Goal: Task Accomplishment & Management: Complete application form

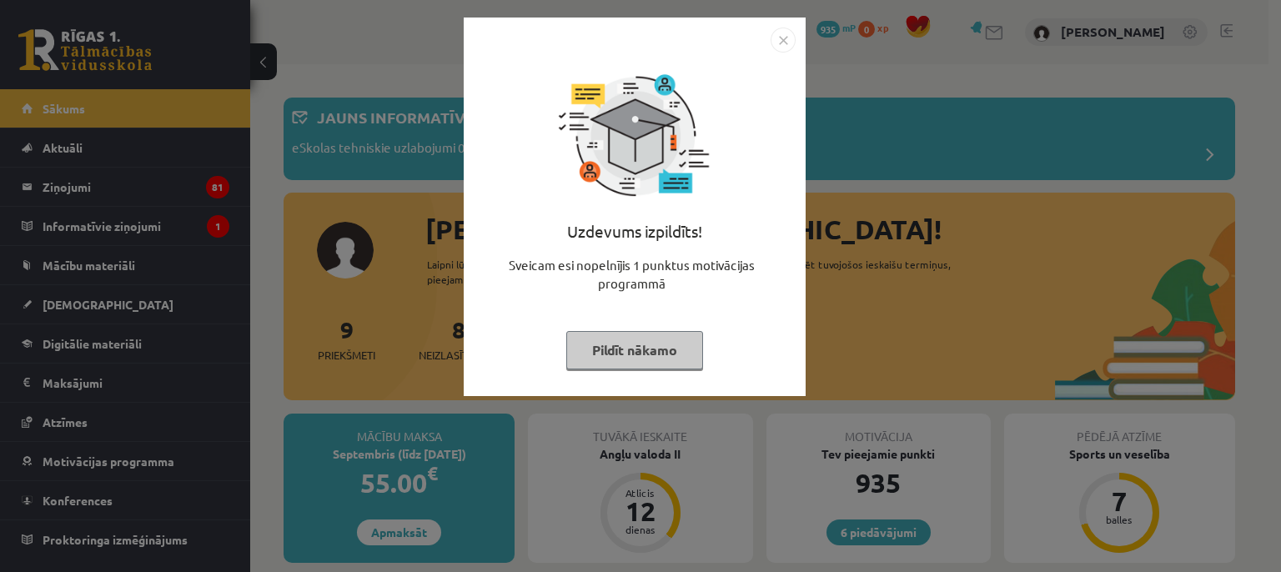
click at [788, 40] on img "Close" at bounding box center [782, 40] width 25 height 25
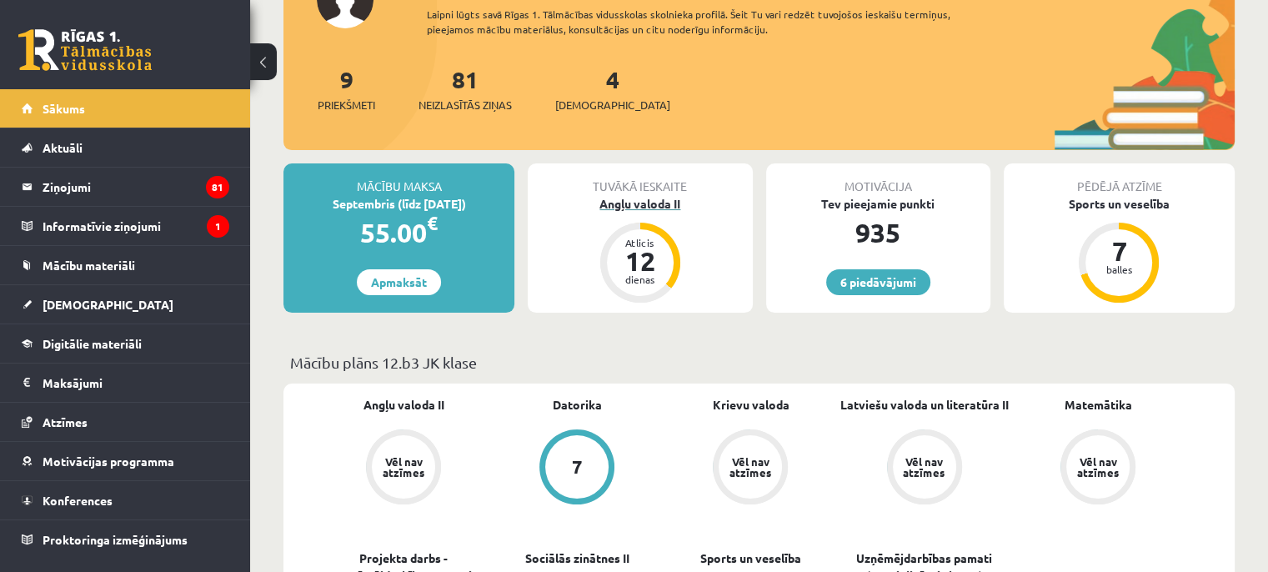
scroll to position [417, 0]
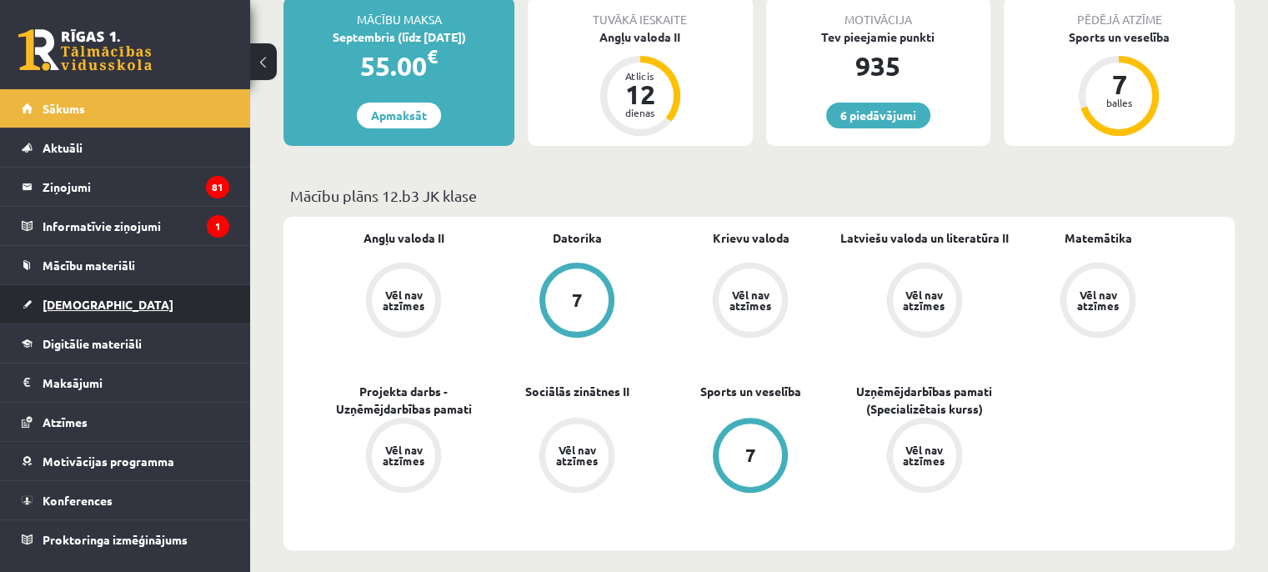
click at [70, 306] on span "[DEMOGRAPHIC_DATA]" at bounding box center [108, 304] width 131 height 15
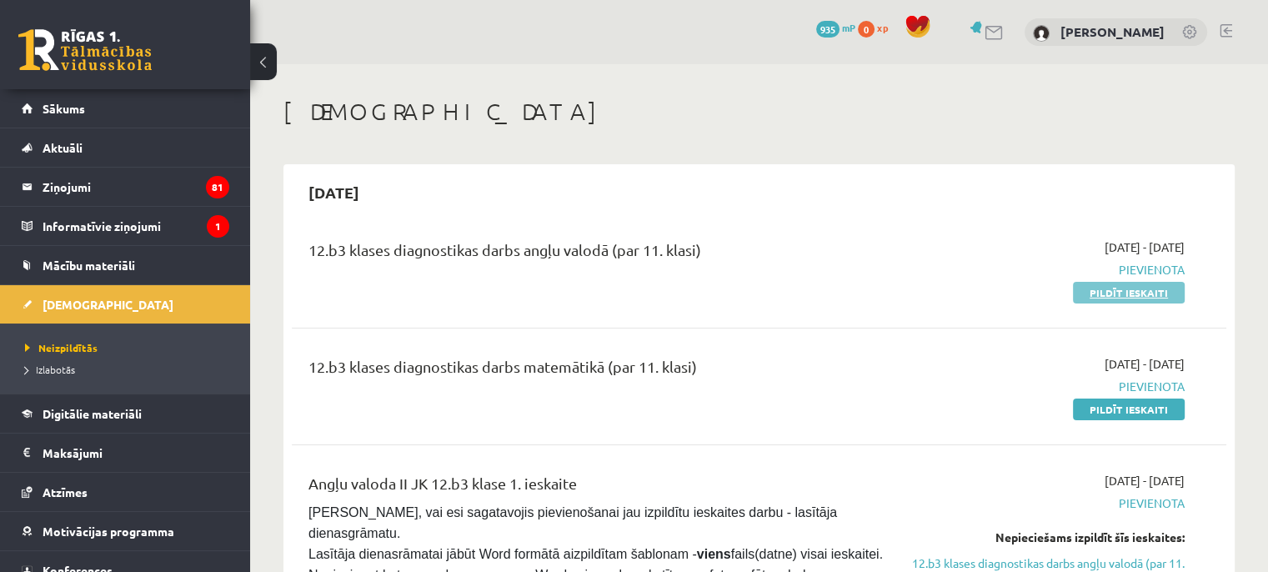
click at [1109, 288] on link "Pildīt ieskaiti" at bounding box center [1129, 293] width 112 height 22
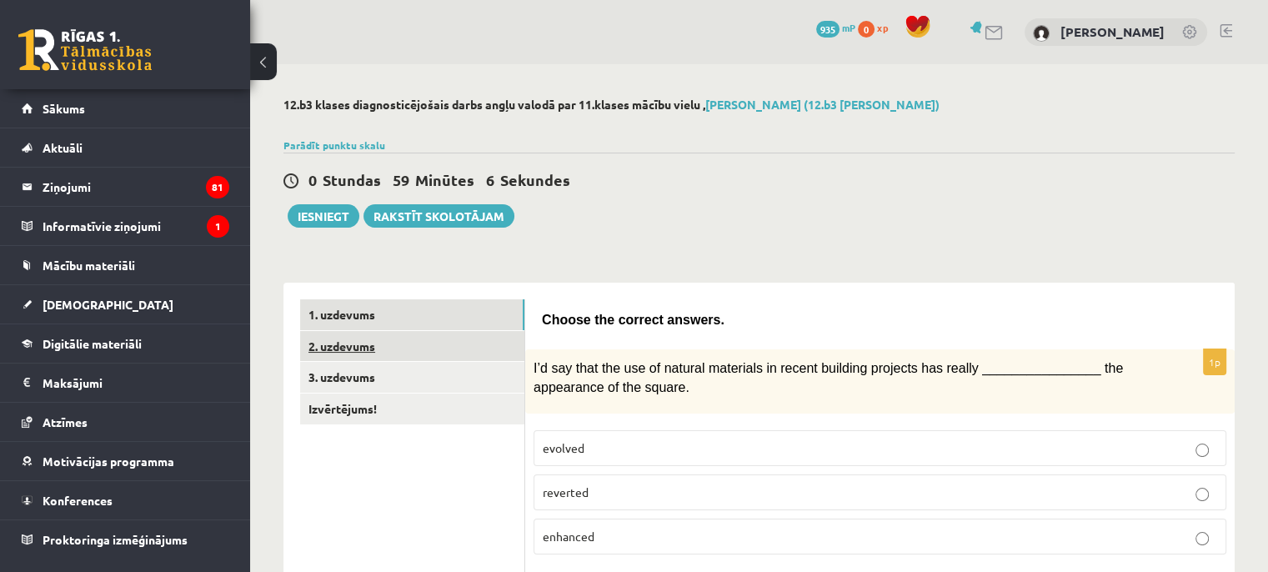
click at [353, 353] on link "2. uzdevums" at bounding box center [412, 346] width 224 height 31
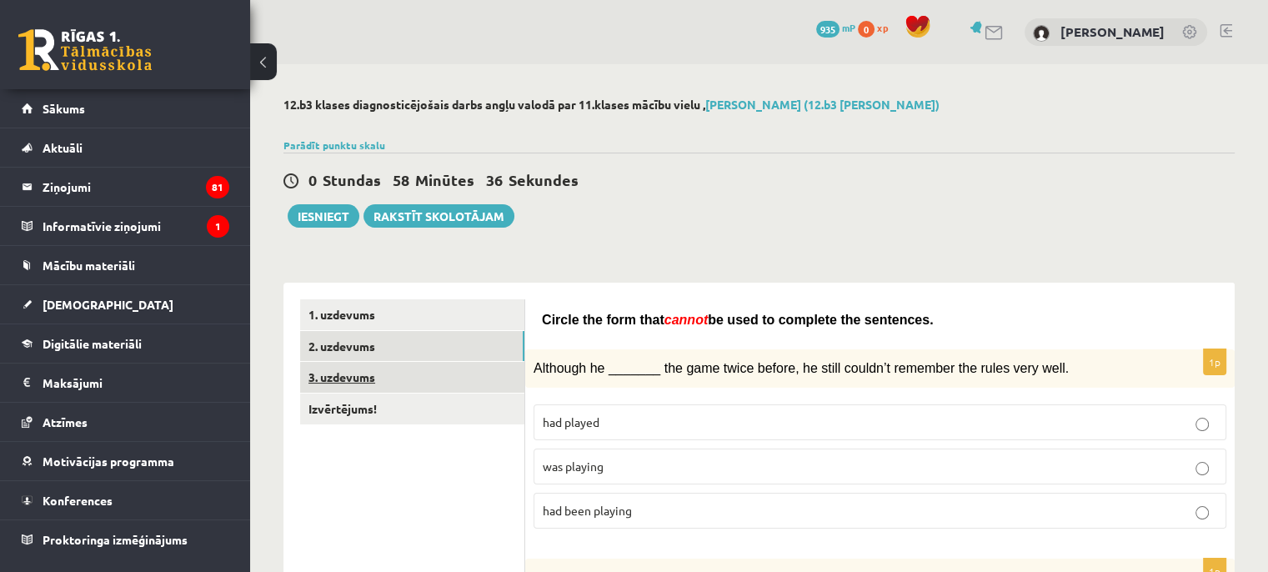
click at [364, 379] on link "3. uzdevums" at bounding box center [412, 377] width 224 height 31
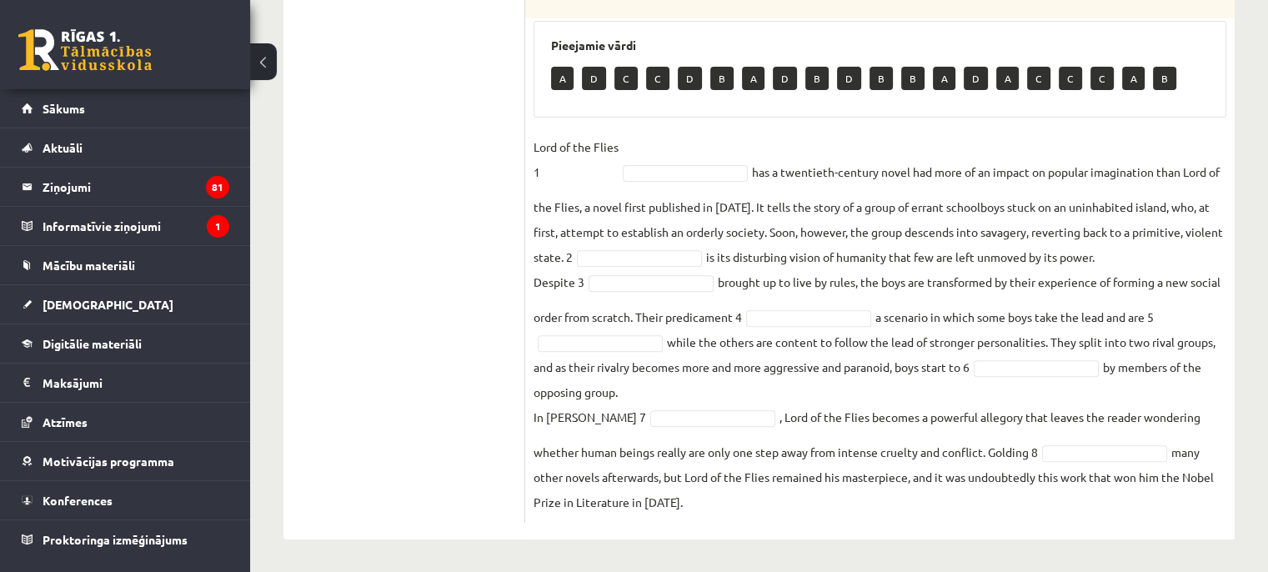
scroll to position [157, 0]
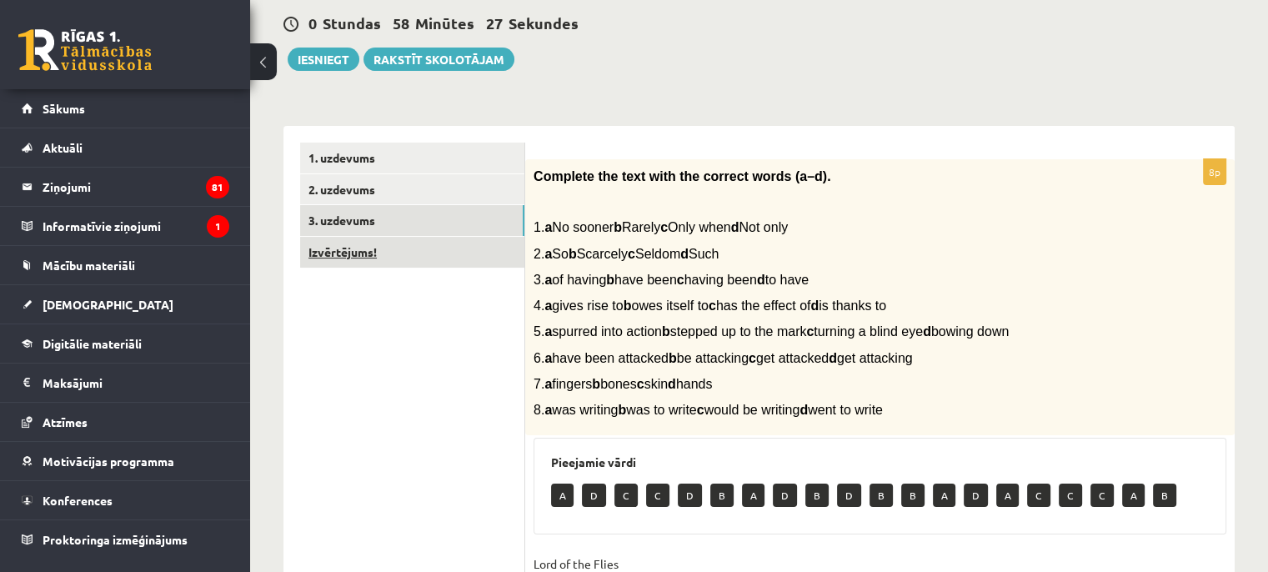
click at [359, 253] on link "Izvērtējums!" at bounding box center [412, 252] width 224 height 31
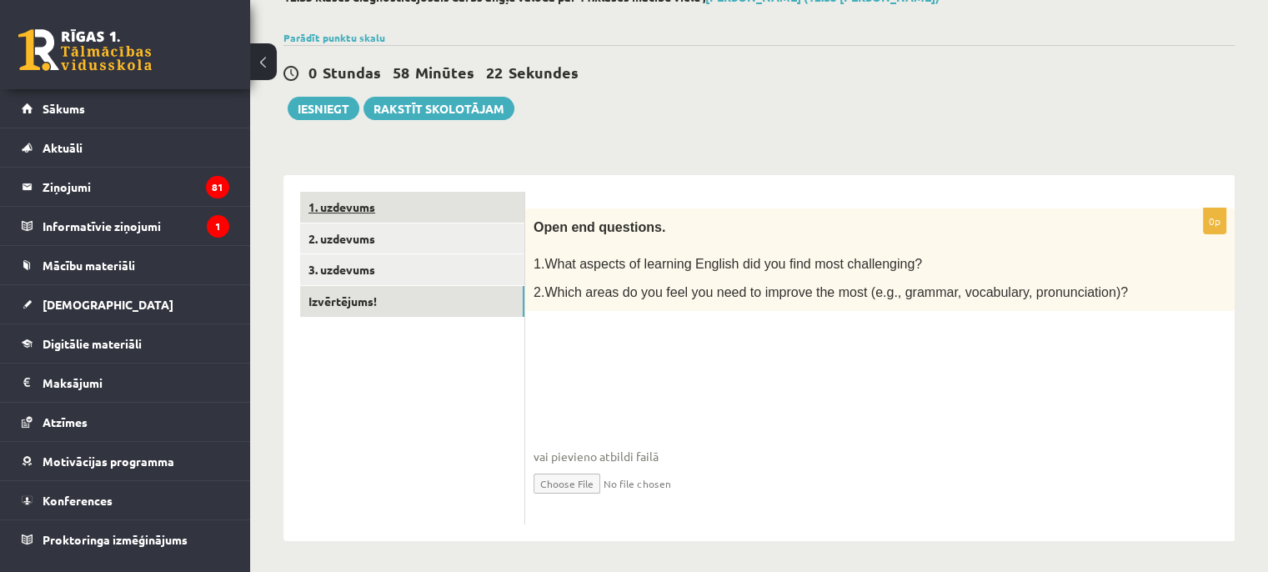
click at [357, 254] on link "3. uzdevums" at bounding box center [412, 269] width 224 height 31
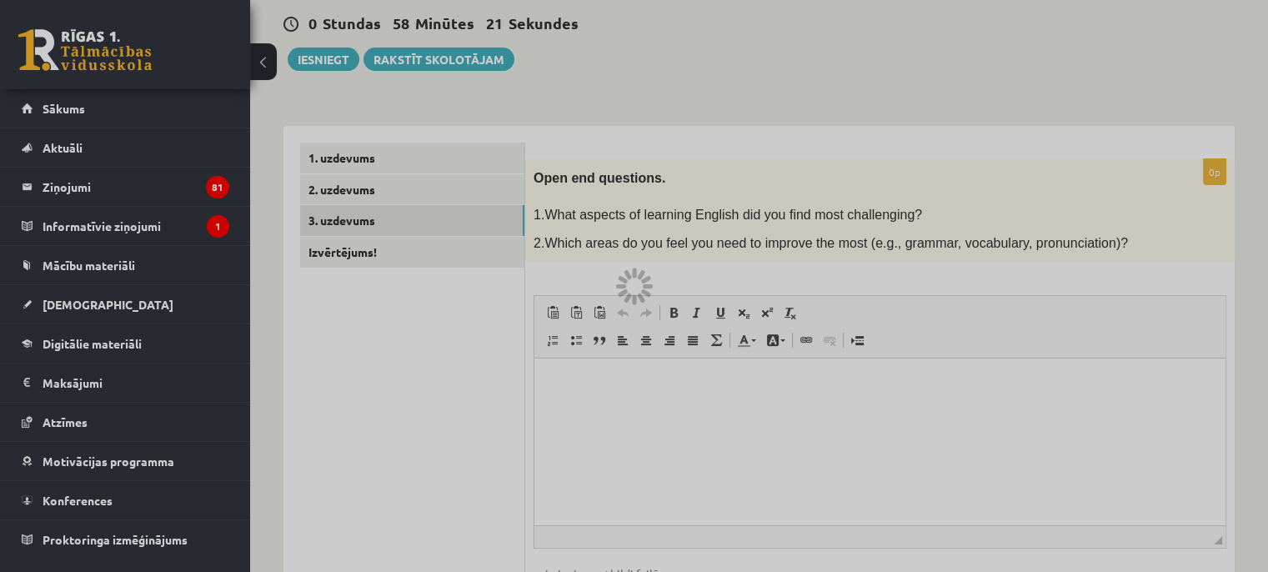
scroll to position [0, 0]
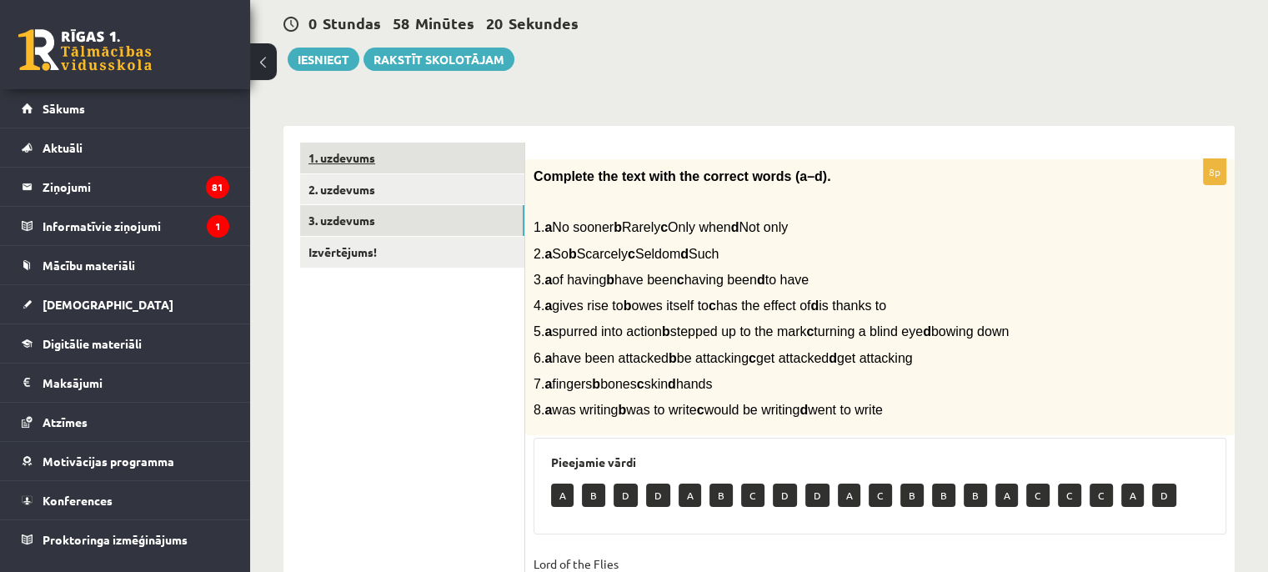
click at [348, 158] on link "1. uzdevums" at bounding box center [412, 158] width 224 height 31
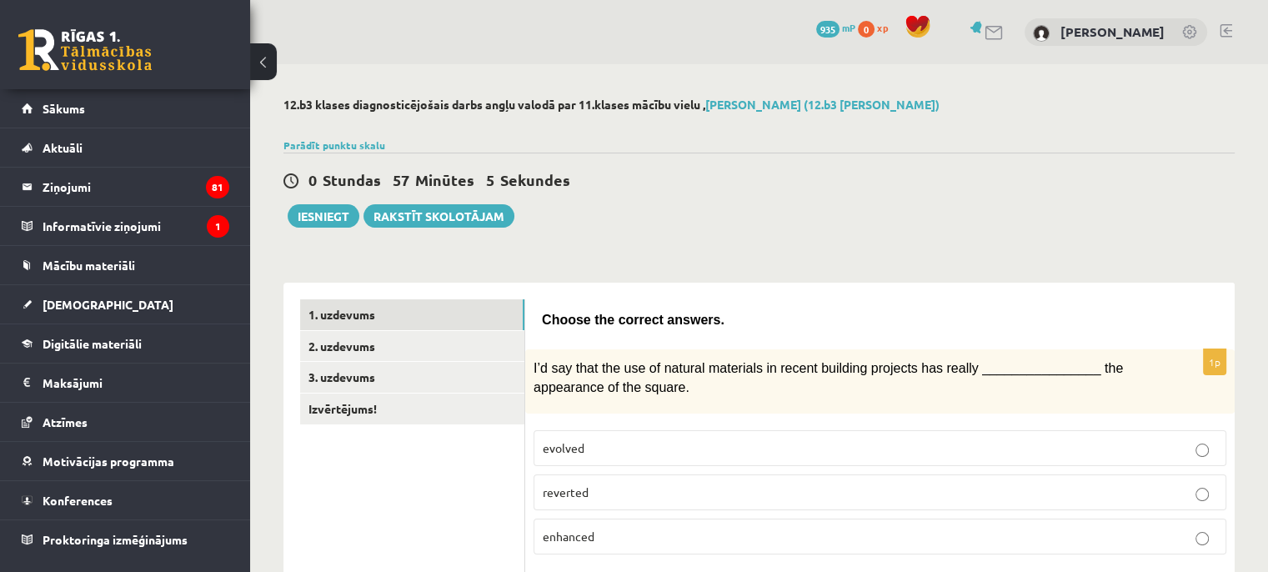
scroll to position [167, 0]
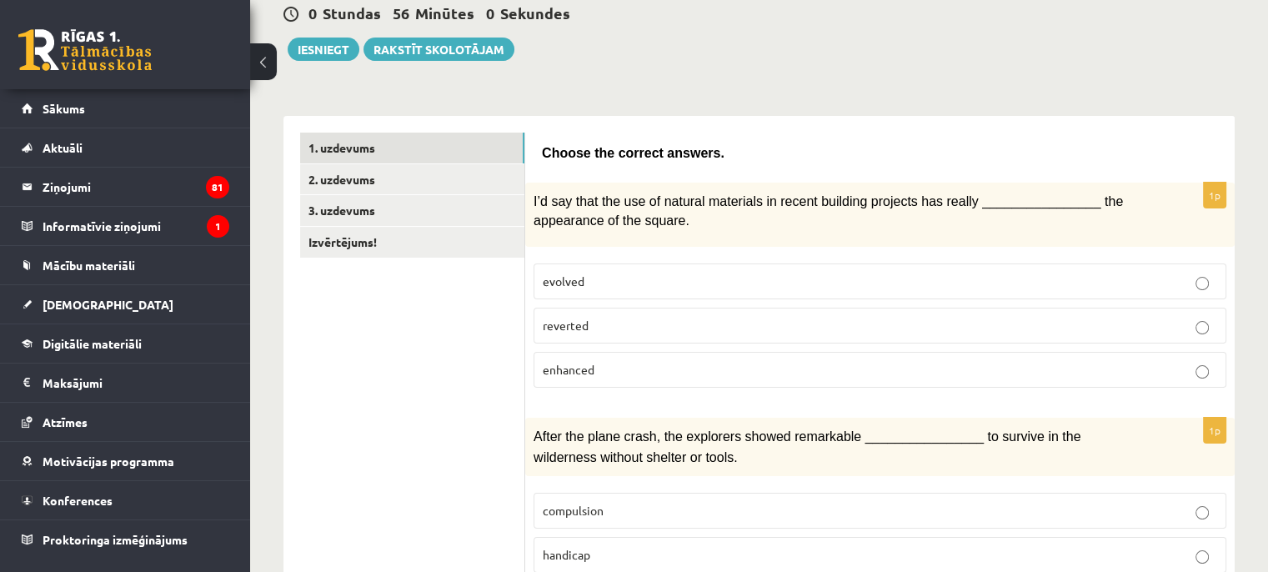
click at [591, 361] on p "enhanced" at bounding box center [880, 370] width 674 height 18
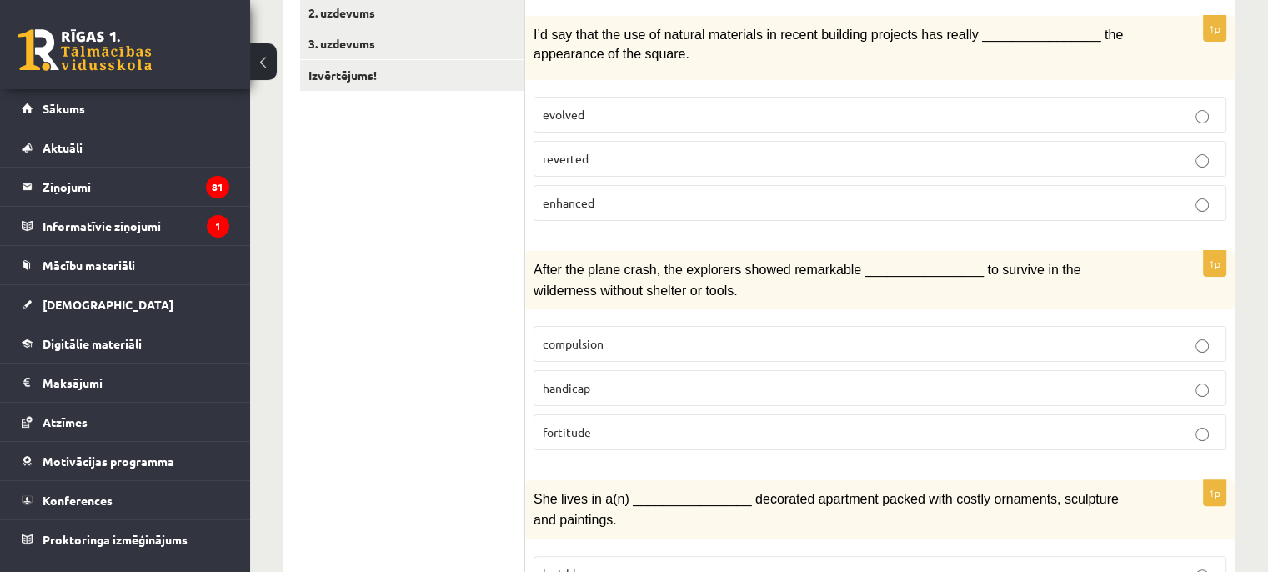
scroll to position [417, 0]
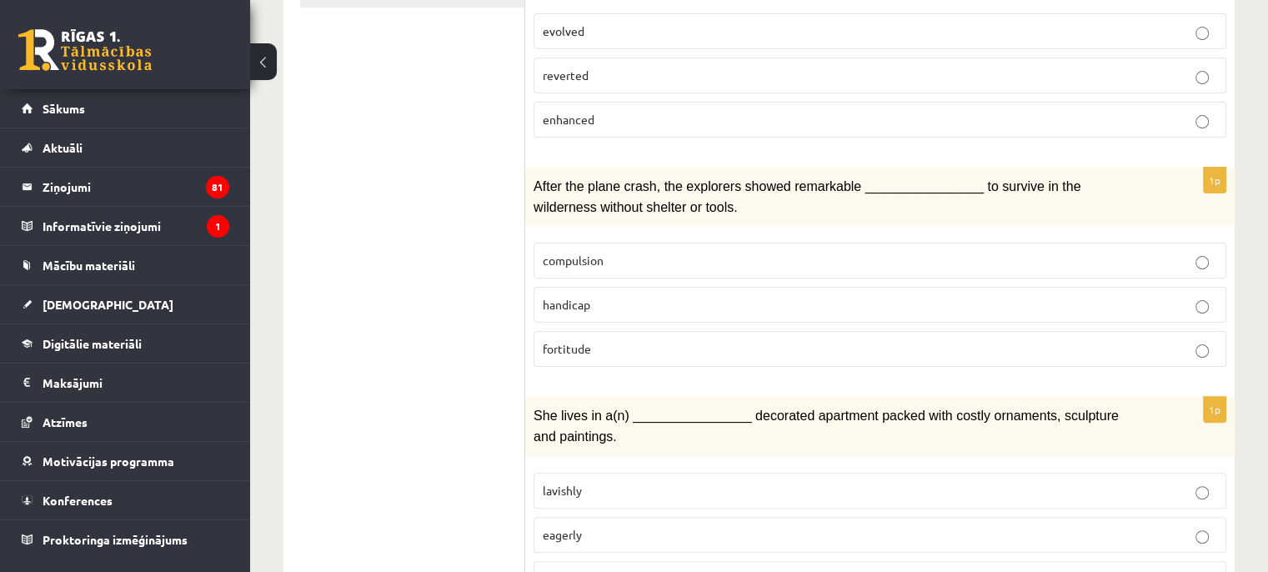
click at [586, 341] on span "fortitude" at bounding box center [567, 348] width 48 height 15
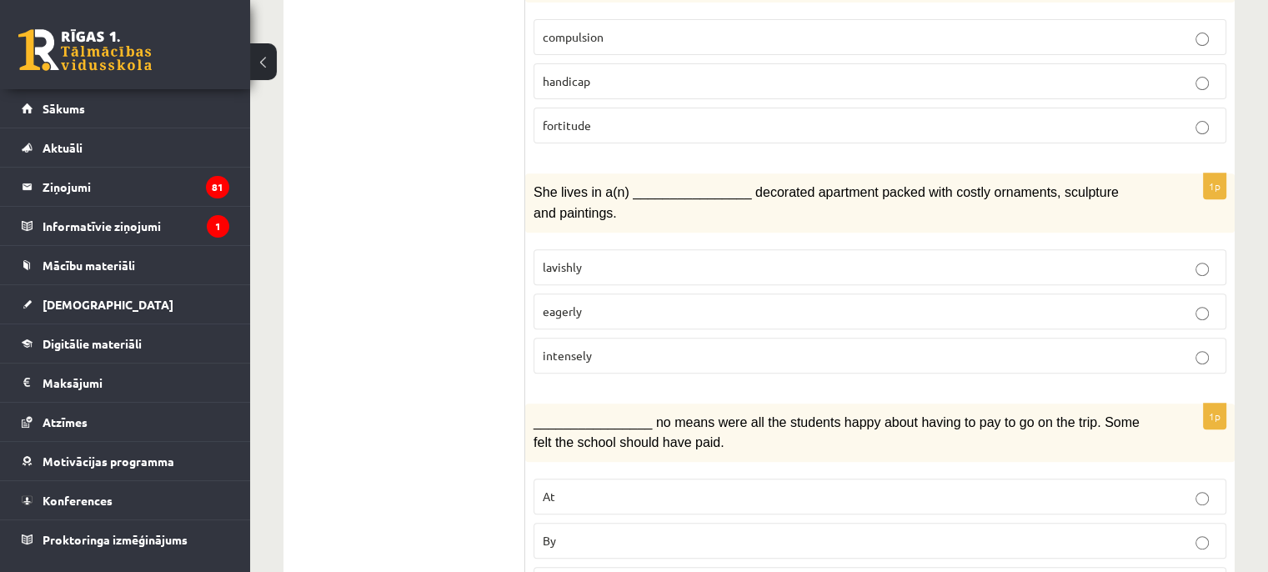
scroll to position [667, 0]
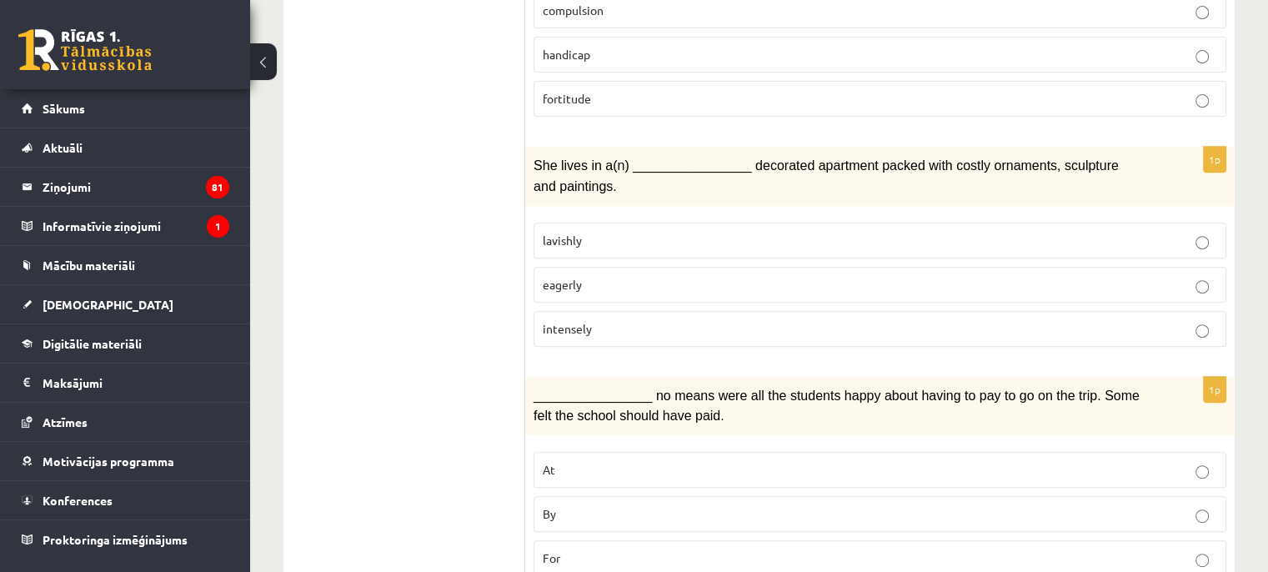
click at [574, 233] on span "lavishly" at bounding box center [562, 240] width 39 height 15
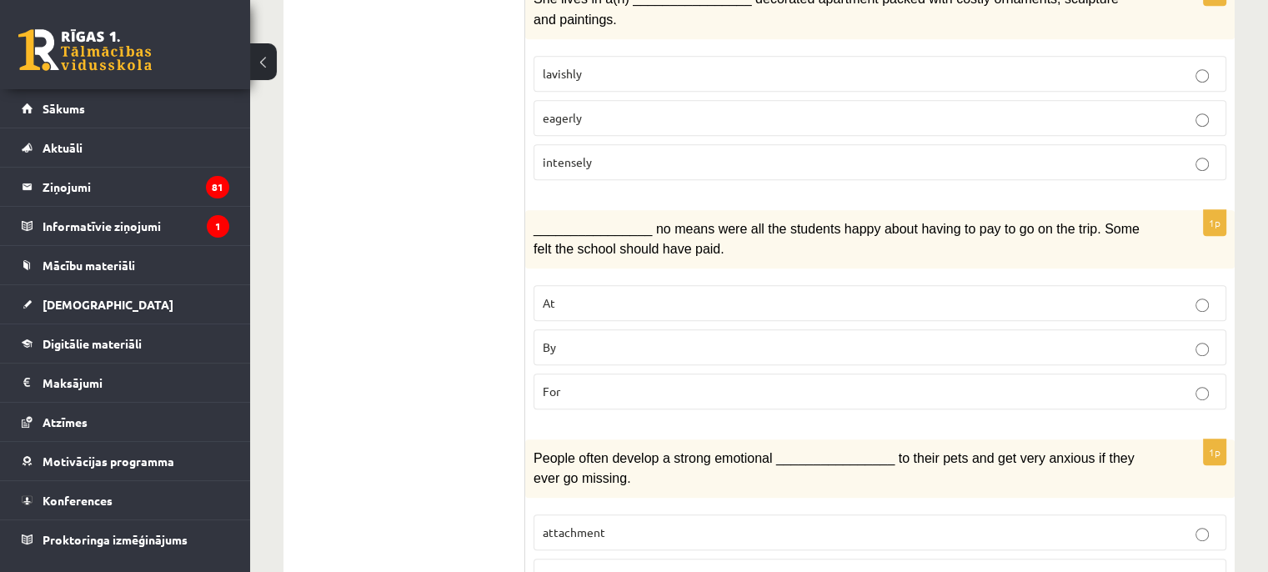
scroll to position [917, 0]
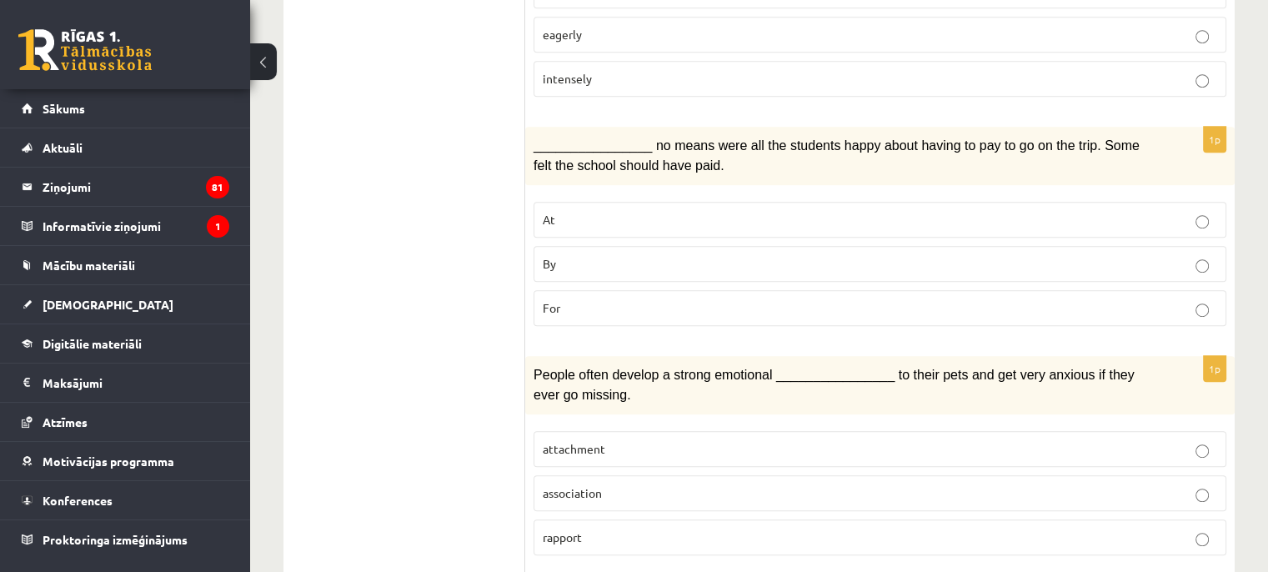
click at [624, 255] on p "By" at bounding box center [880, 264] width 674 height 18
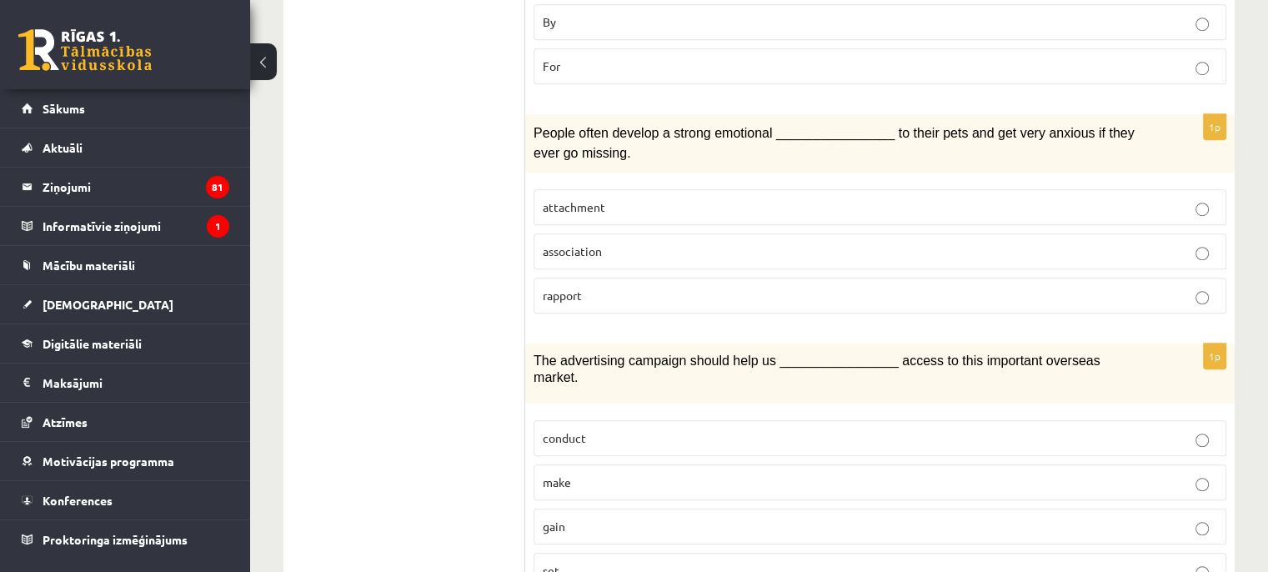
scroll to position [1167, 0]
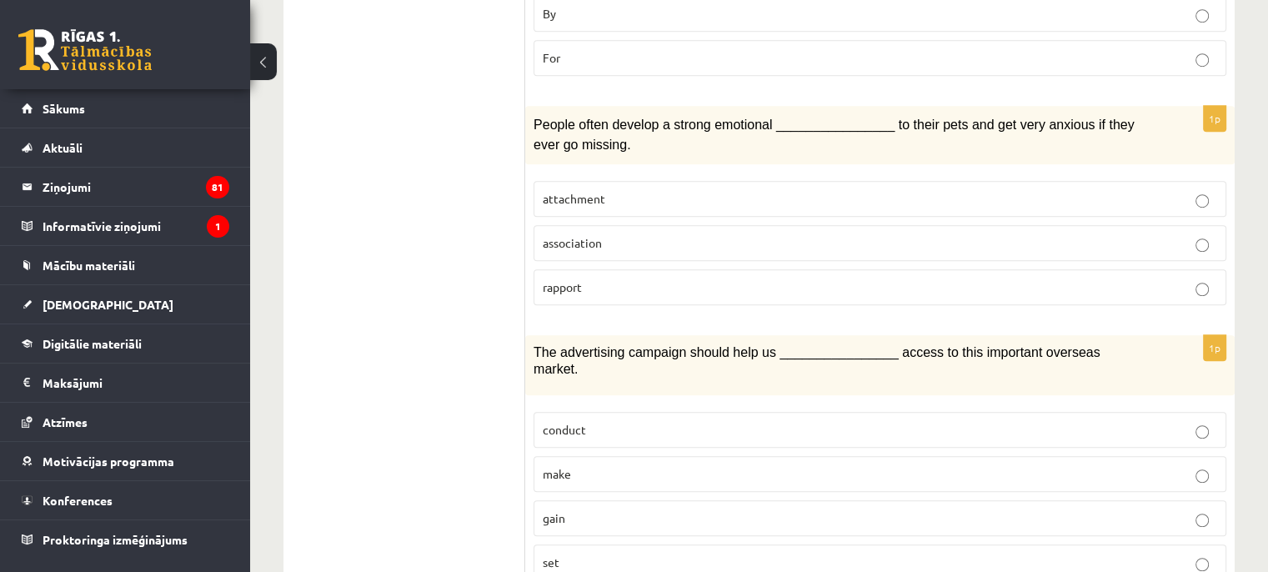
click at [649, 190] on p "attachment" at bounding box center [880, 199] width 674 height 18
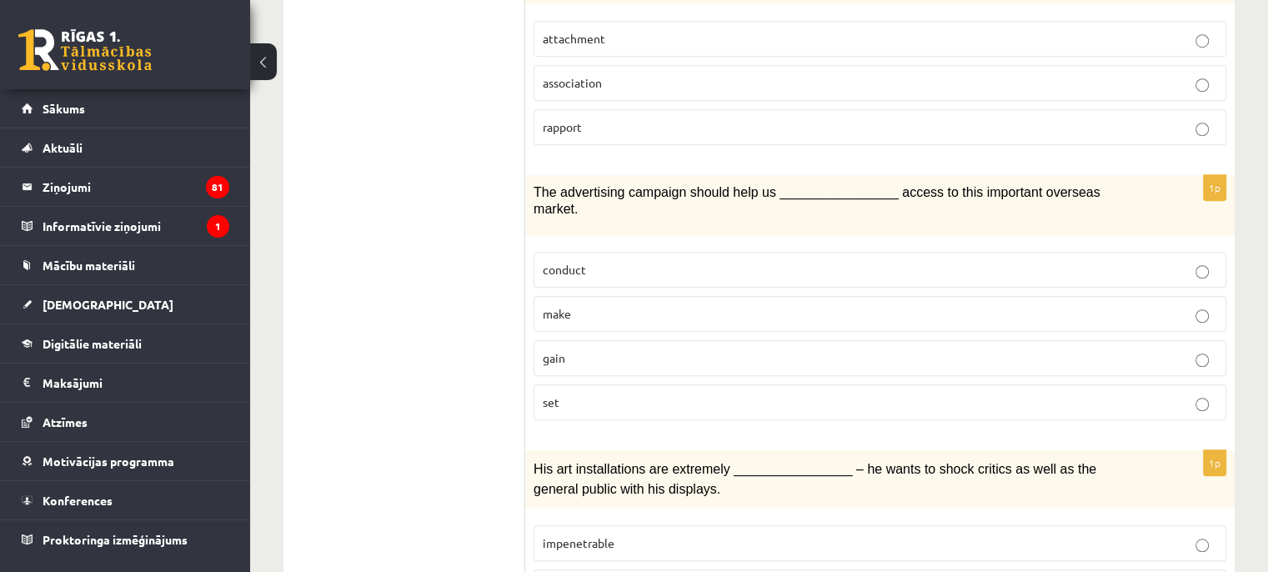
scroll to position [1334, 0]
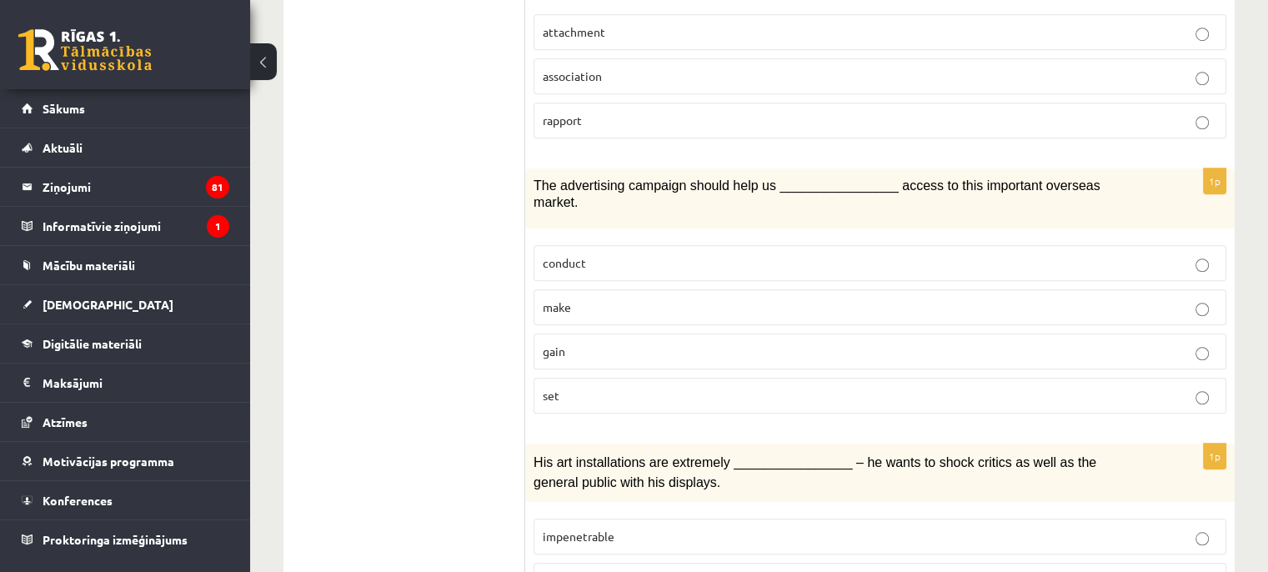
click at [589, 343] on p "gain" at bounding box center [880, 352] width 674 height 18
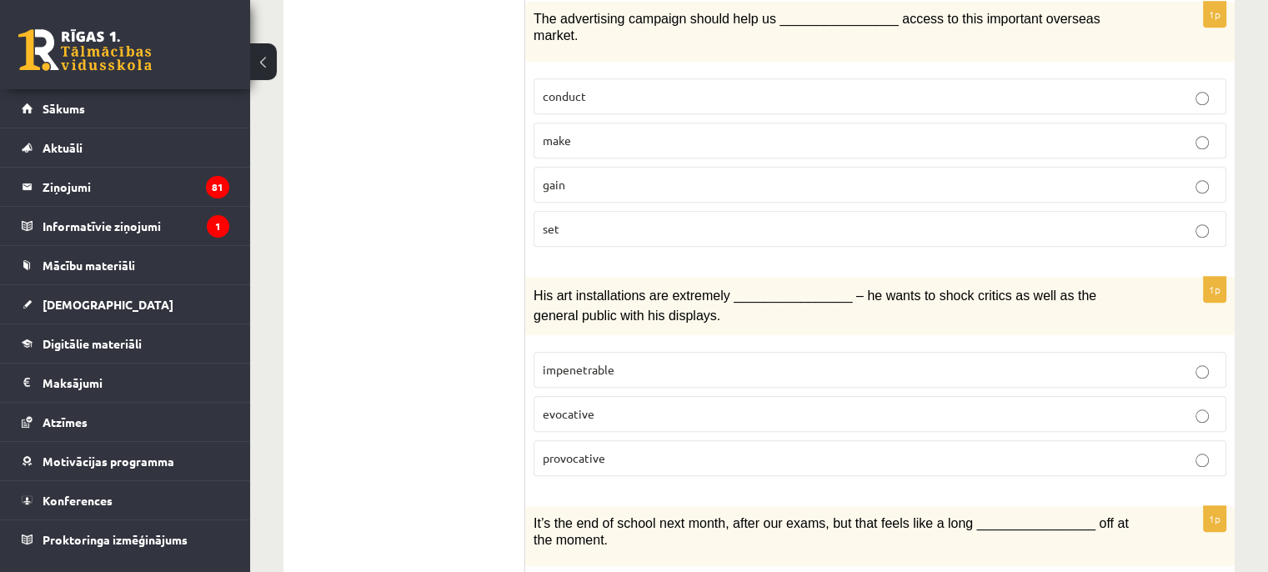
scroll to position [1667, 0]
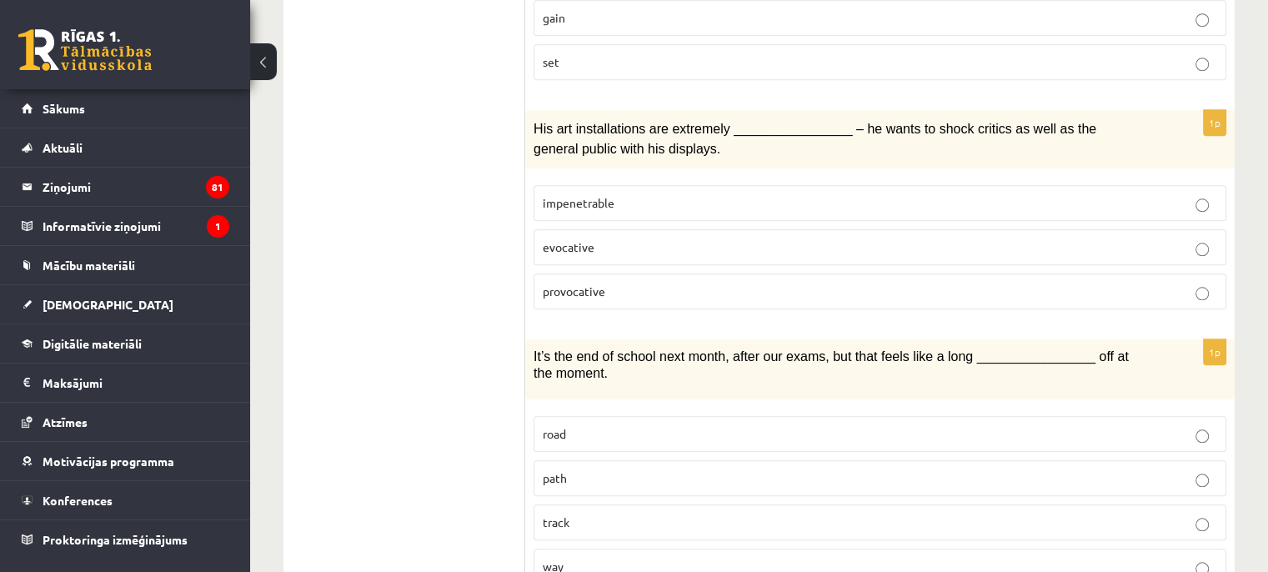
click at [641, 283] on p "provocative" at bounding box center [880, 292] width 674 height 18
click at [602, 558] on p "way" at bounding box center [880, 567] width 674 height 18
click at [603, 558] on p "way" at bounding box center [880, 567] width 674 height 18
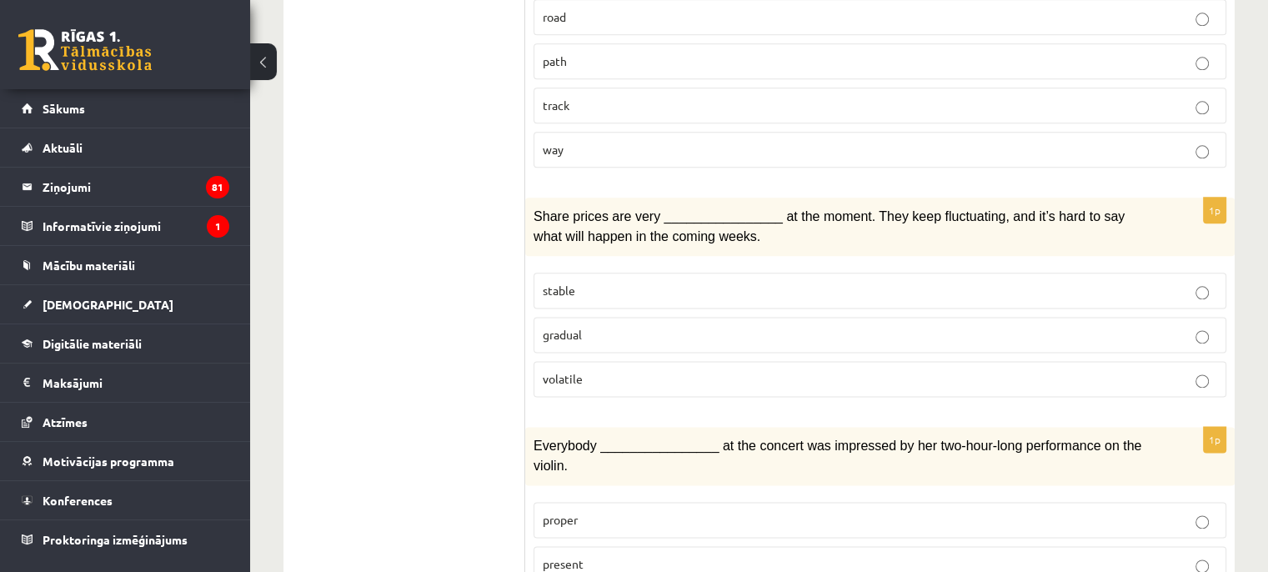
scroll to position [2168, 0]
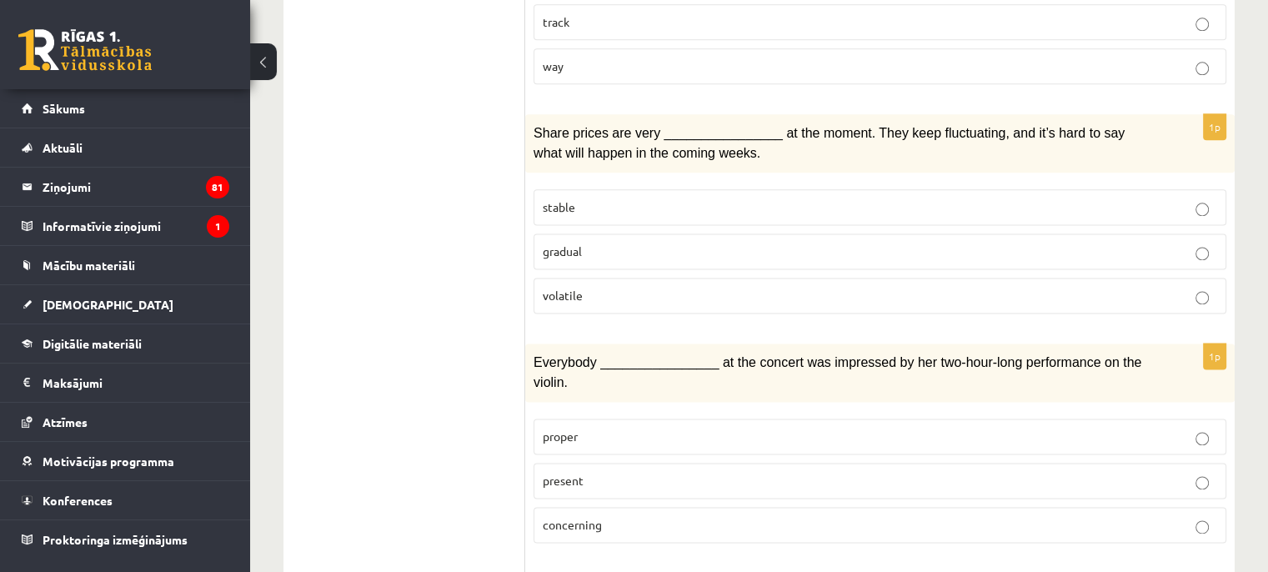
click at [554, 288] on span "volatile" at bounding box center [563, 295] width 40 height 15
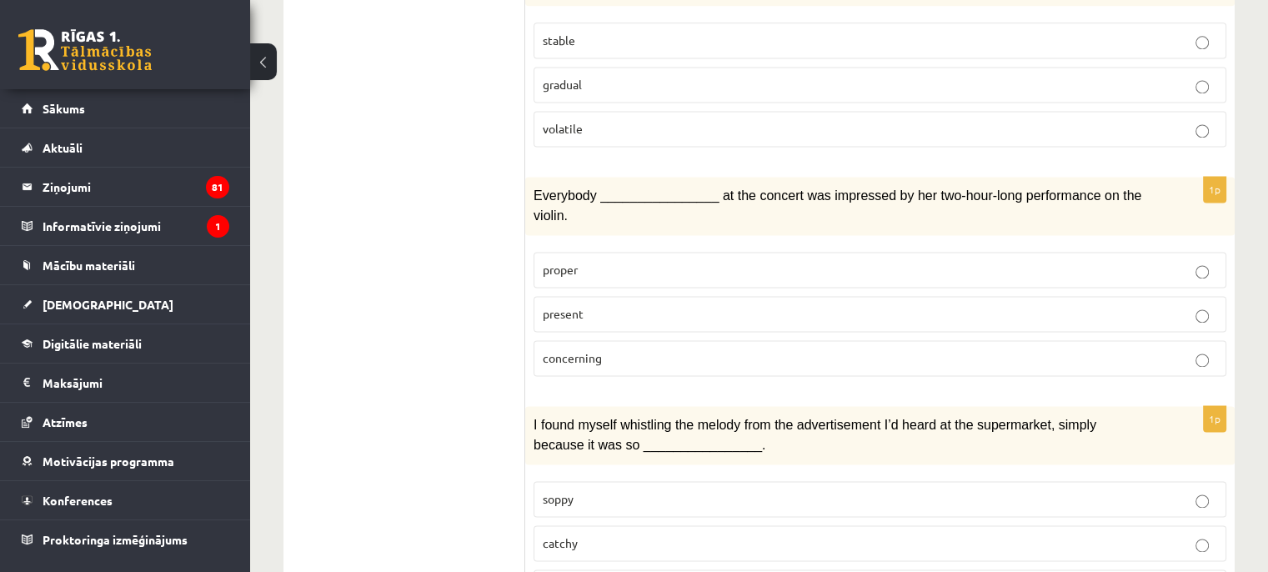
click at [580, 306] on span "present" at bounding box center [563, 313] width 41 height 15
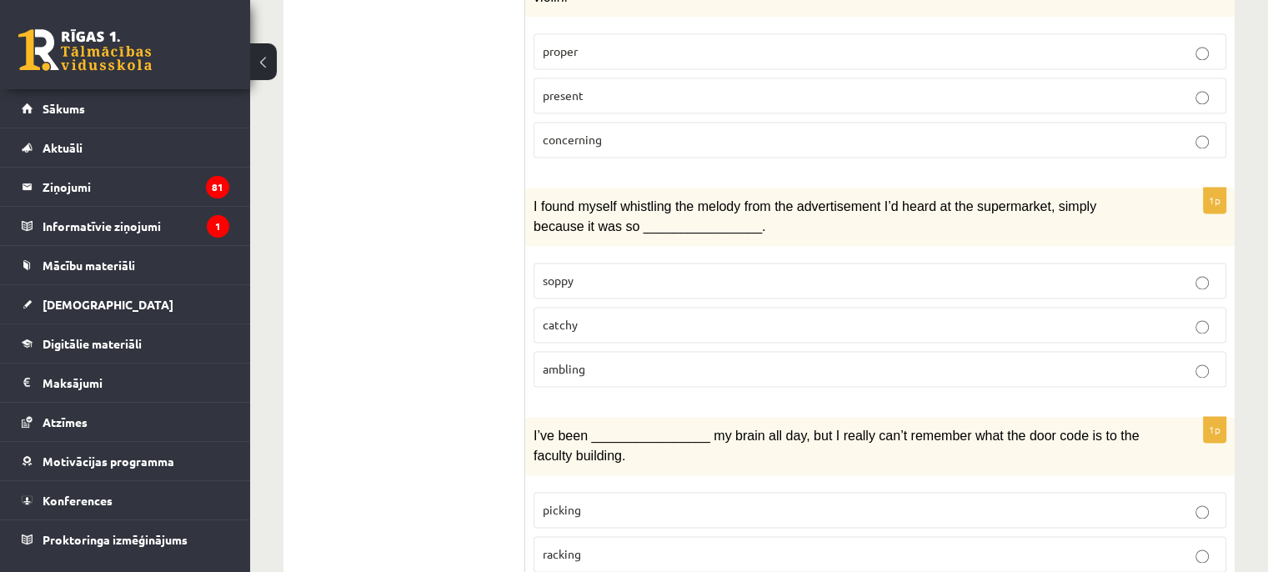
scroll to position [2581, 0]
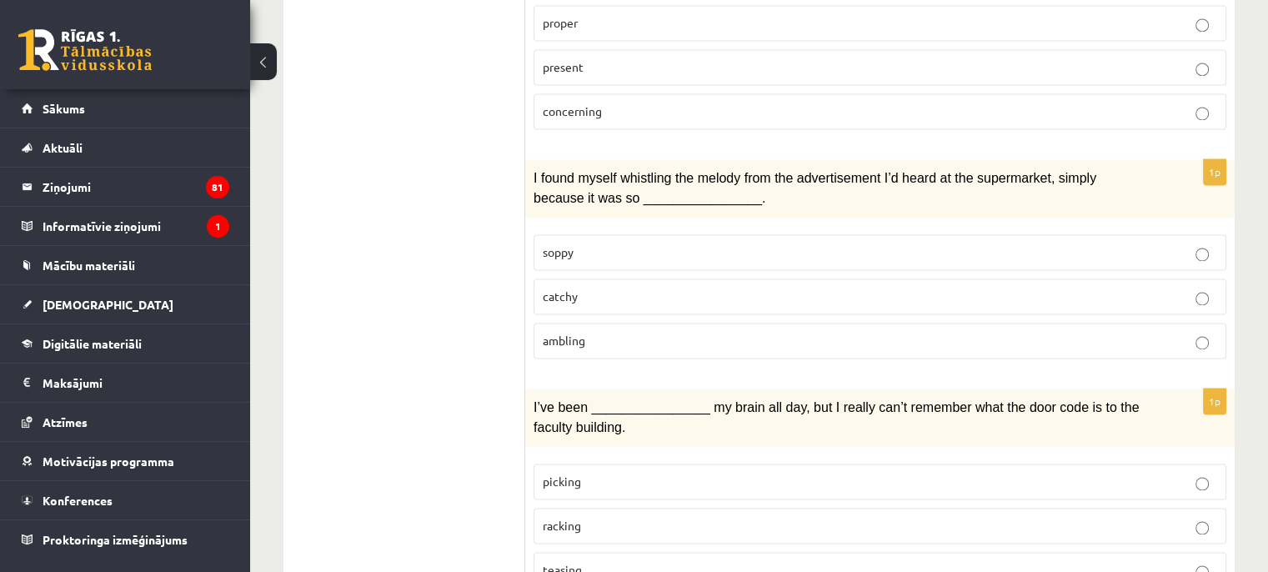
click at [599, 288] on p "catchy" at bounding box center [880, 297] width 674 height 18
click at [599, 517] on p "racking" at bounding box center [880, 526] width 674 height 18
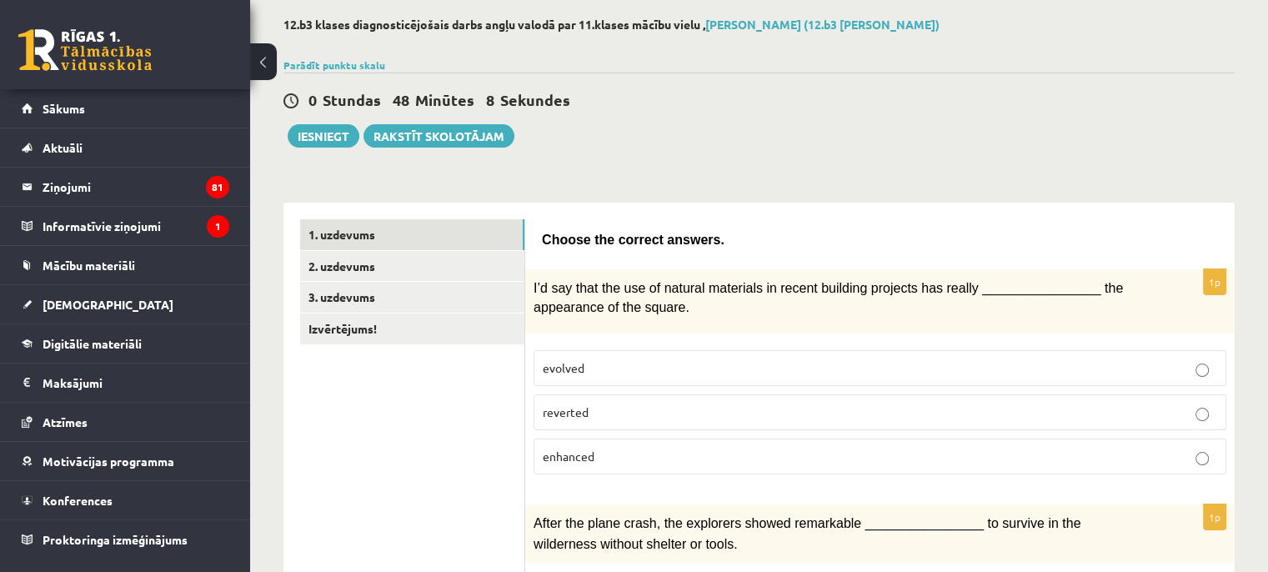
scroll to position [0, 0]
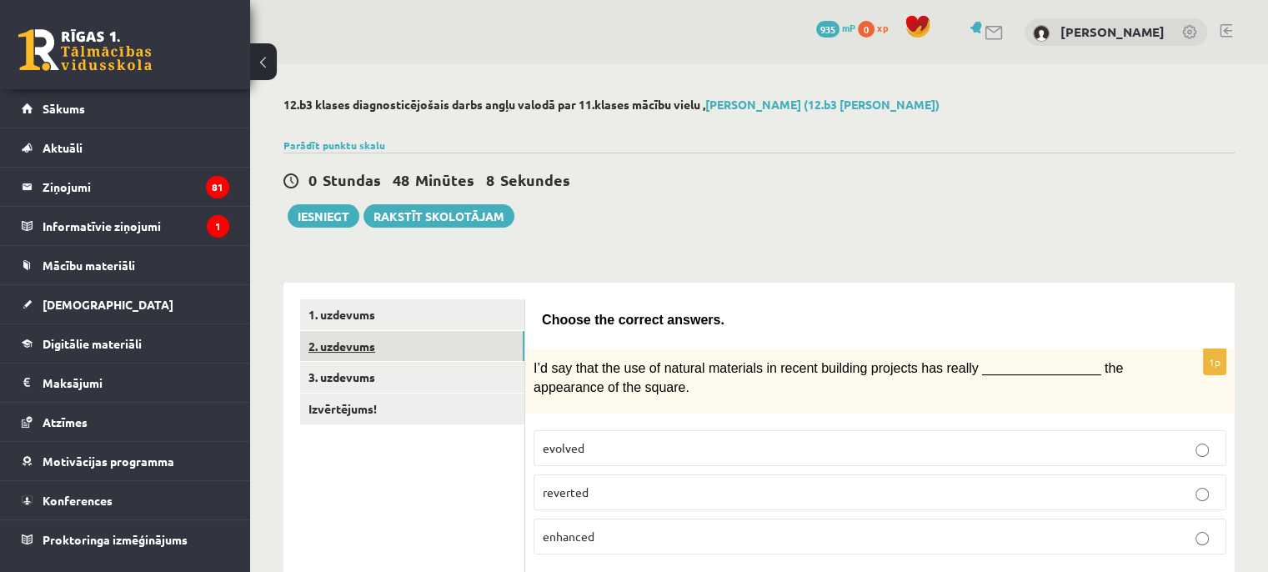
click at [365, 348] on link "2. uzdevums" at bounding box center [412, 346] width 224 height 31
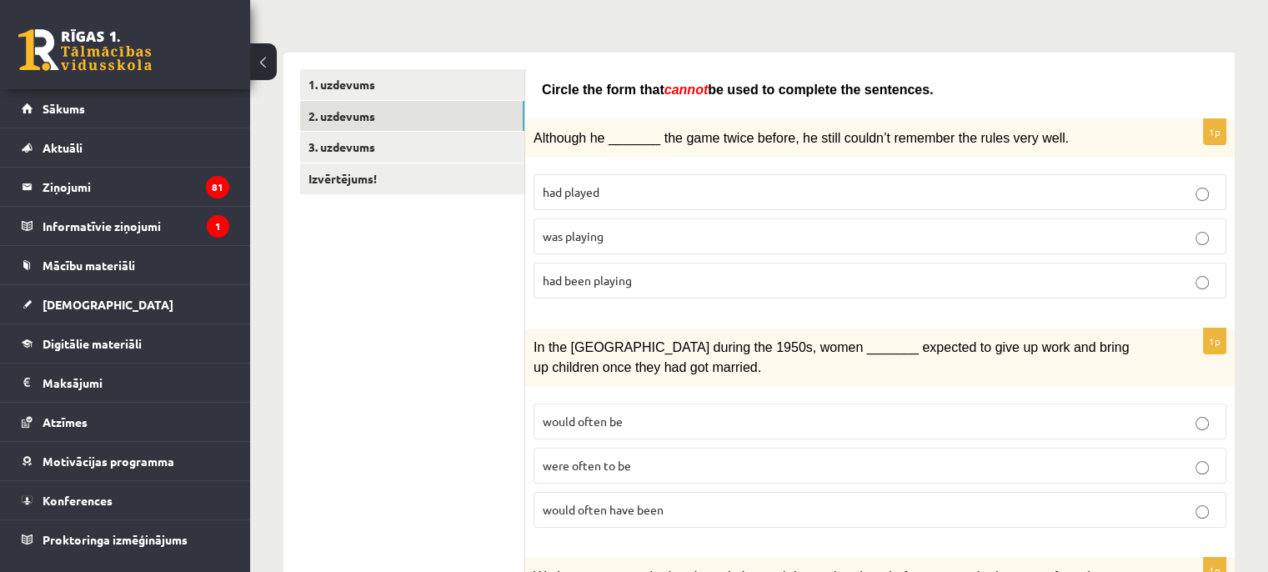
scroll to position [250, 0]
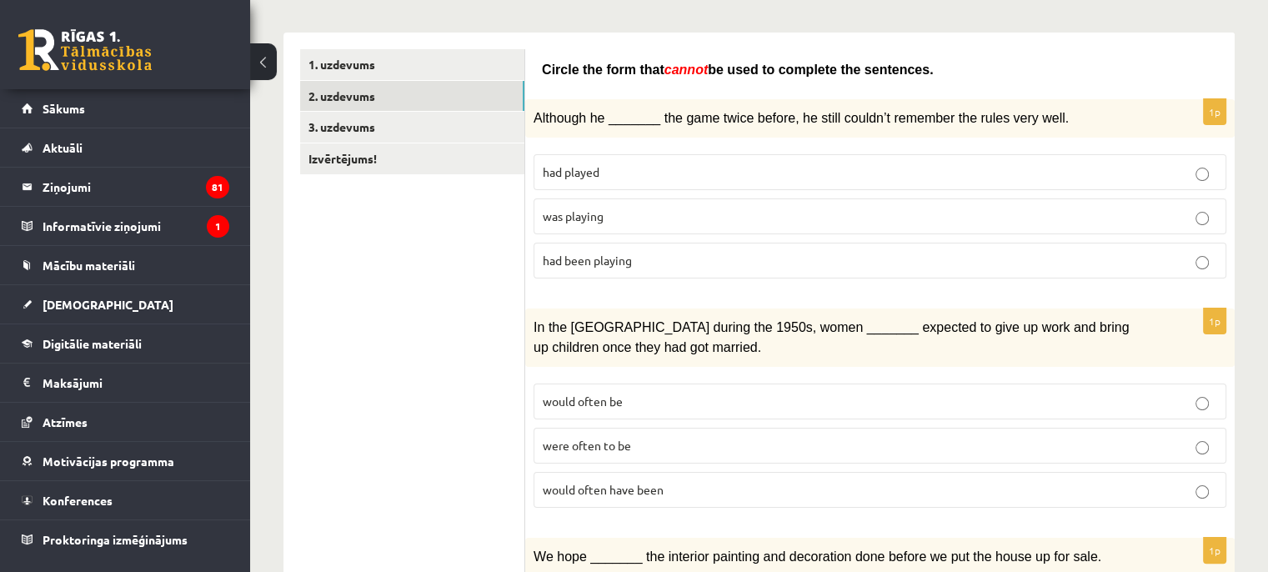
click at [608, 177] on p "had played" at bounding box center [880, 172] width 674 height 18
click at [624, 438] on span "were often to be" at bounding box center [587, 445] width 88 height 15
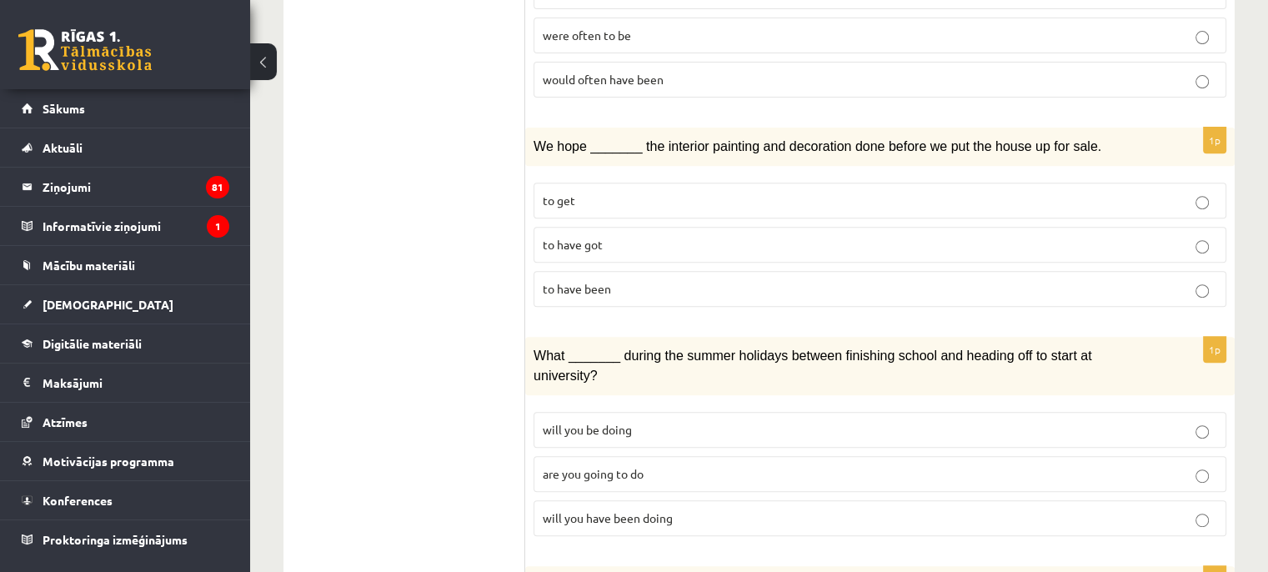
scroll to position [667, 0]
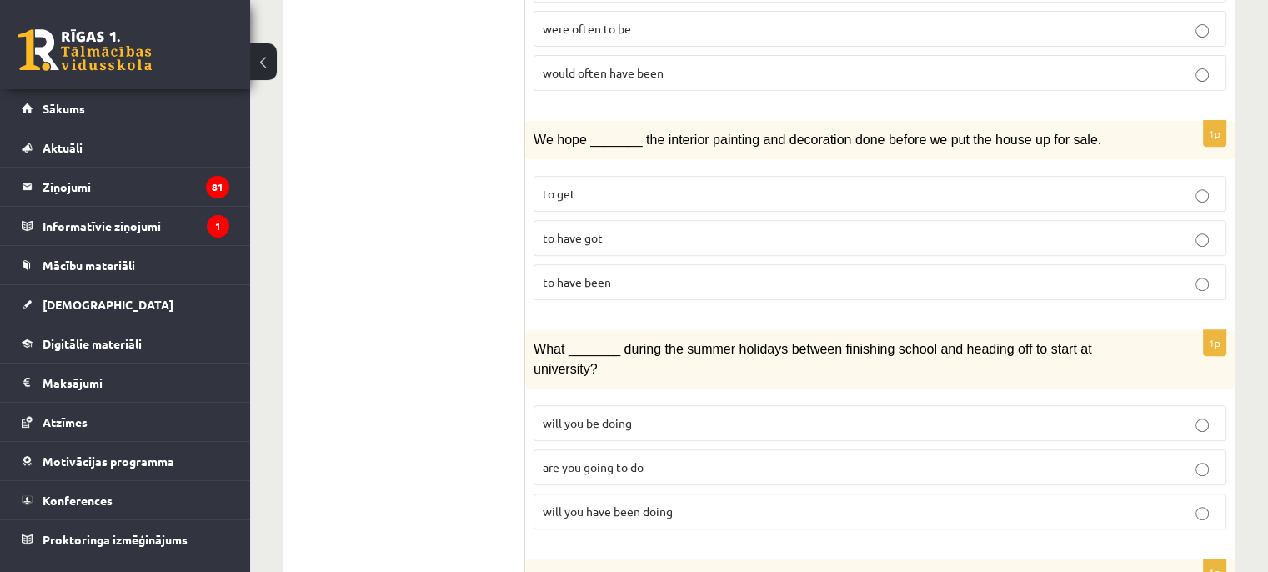
click at [577, 188] on p "to get" at bounding box center [880, 194] width 674 height 18
click at [610, 229] on p "to have got" at bounding box center [880, 238] width 674 height 18
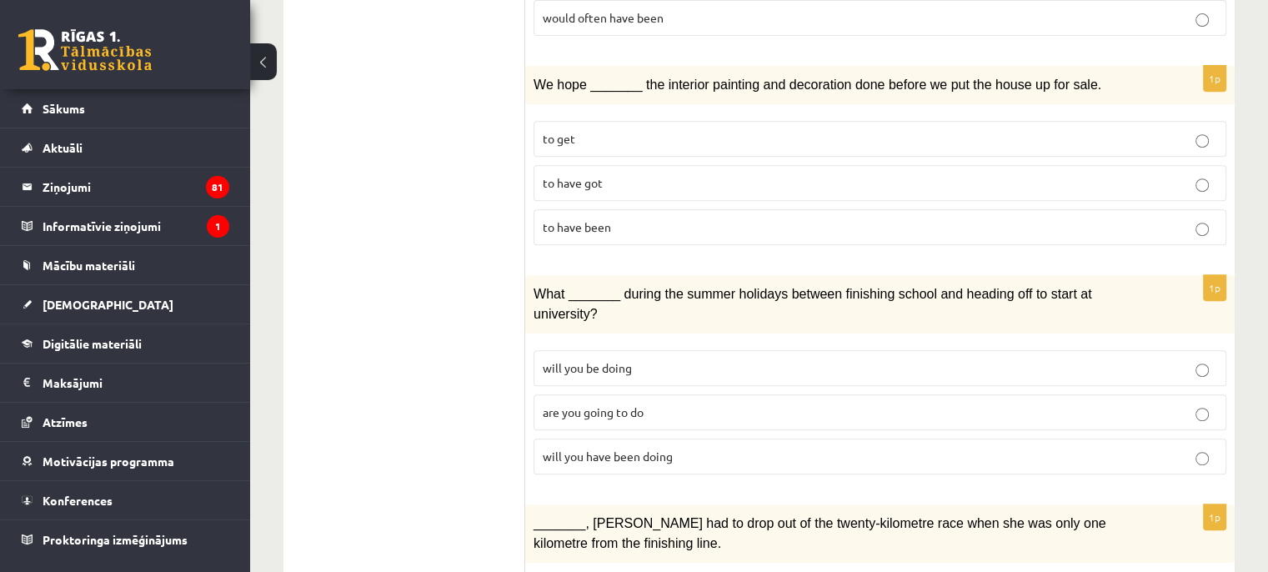
scroll to position [750, 0]
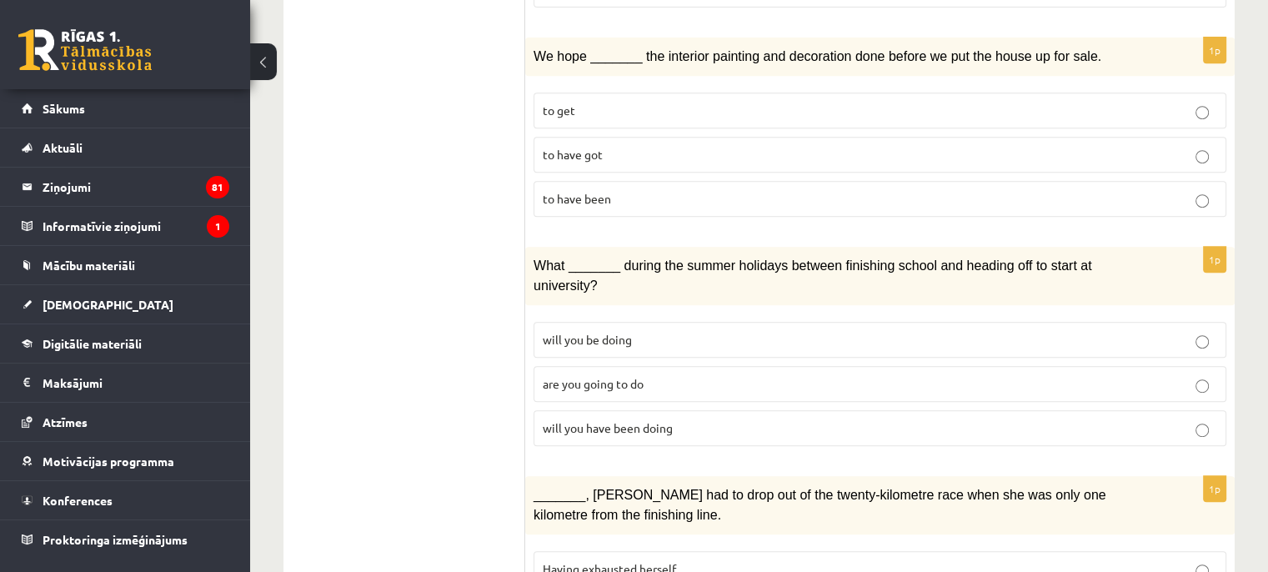
click at [611, 332] on span "will you be doing" at bounding box center [587, 339] width 89 height 15
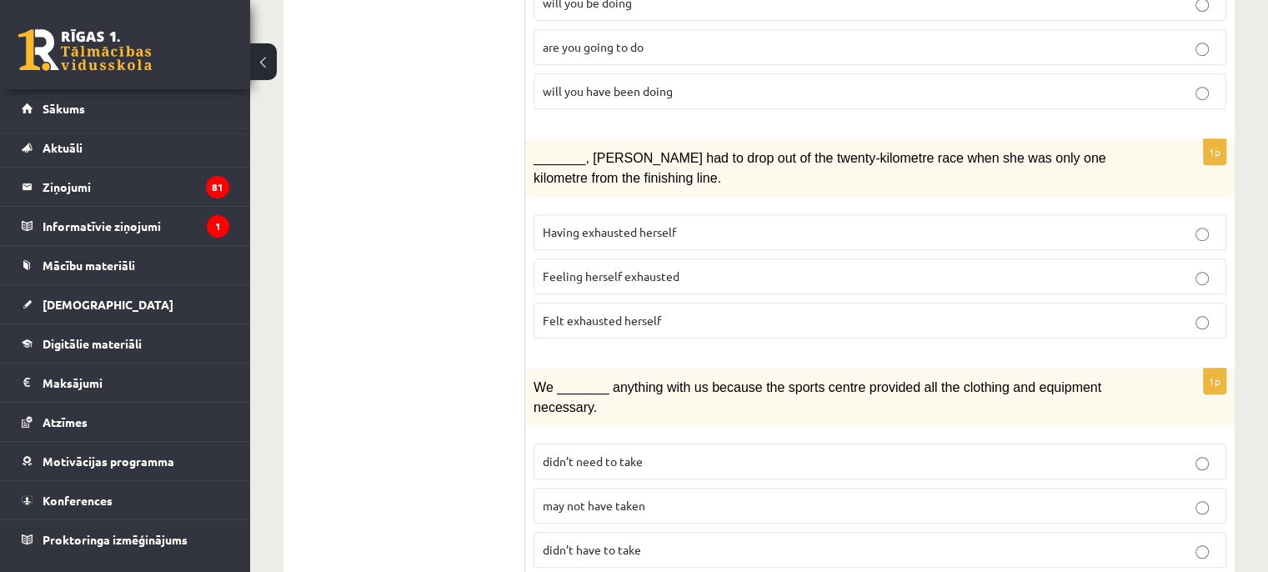
scroll to position [1084, 0]
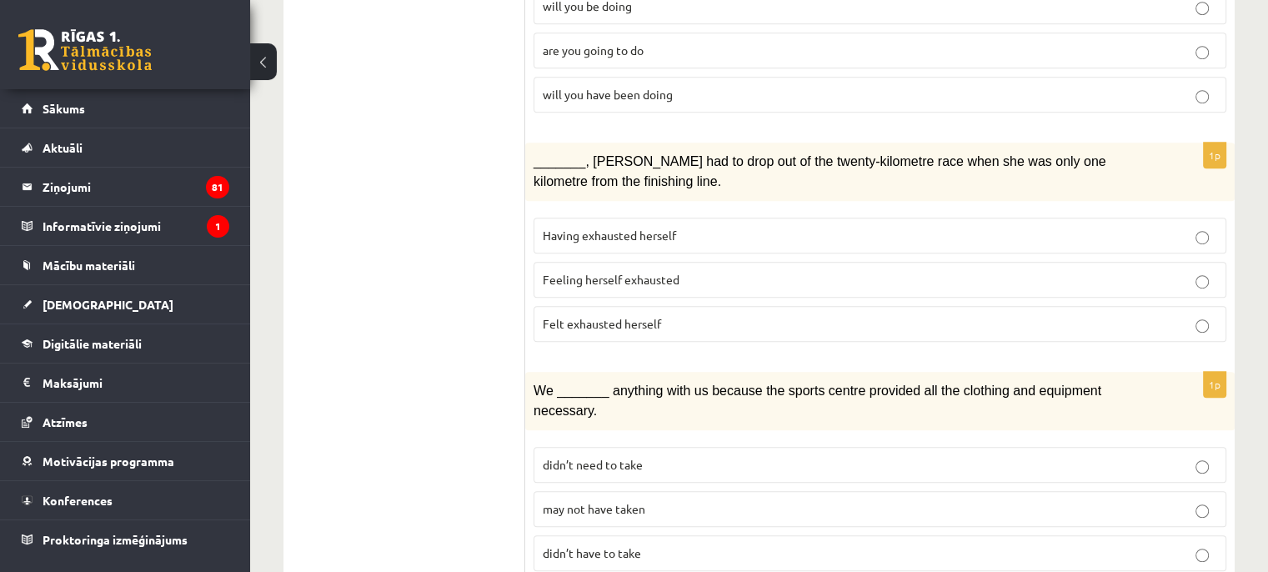
click at [621, 218] on label "Having exhausted herself" at bounding box center [880, 236] width 693 height 36
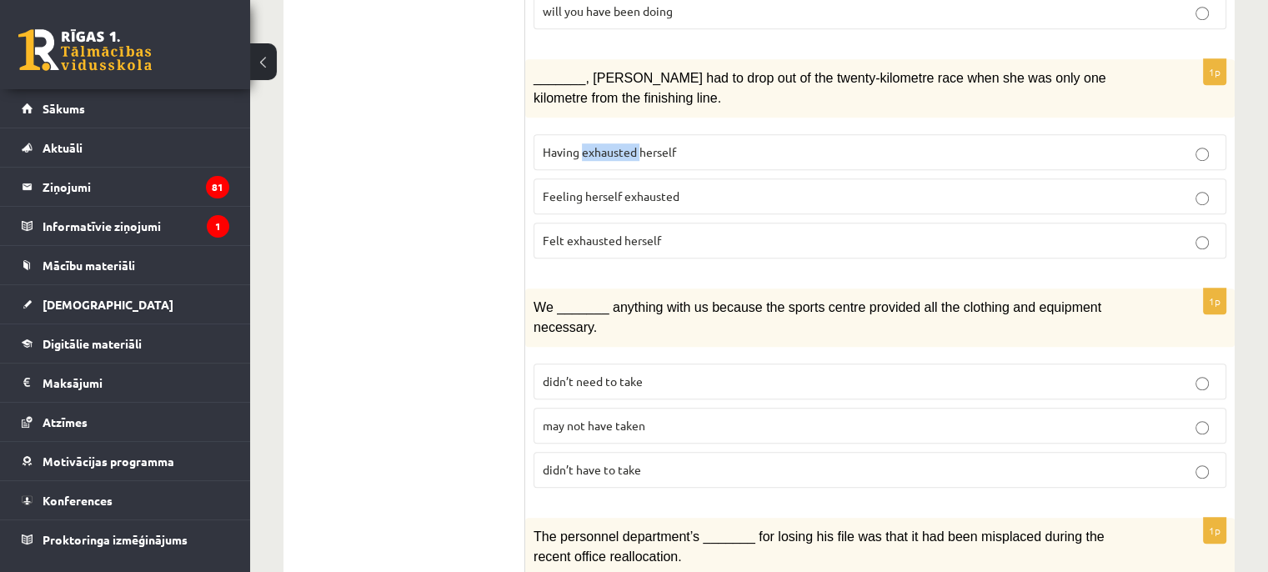
scroll to position [1251, 0]
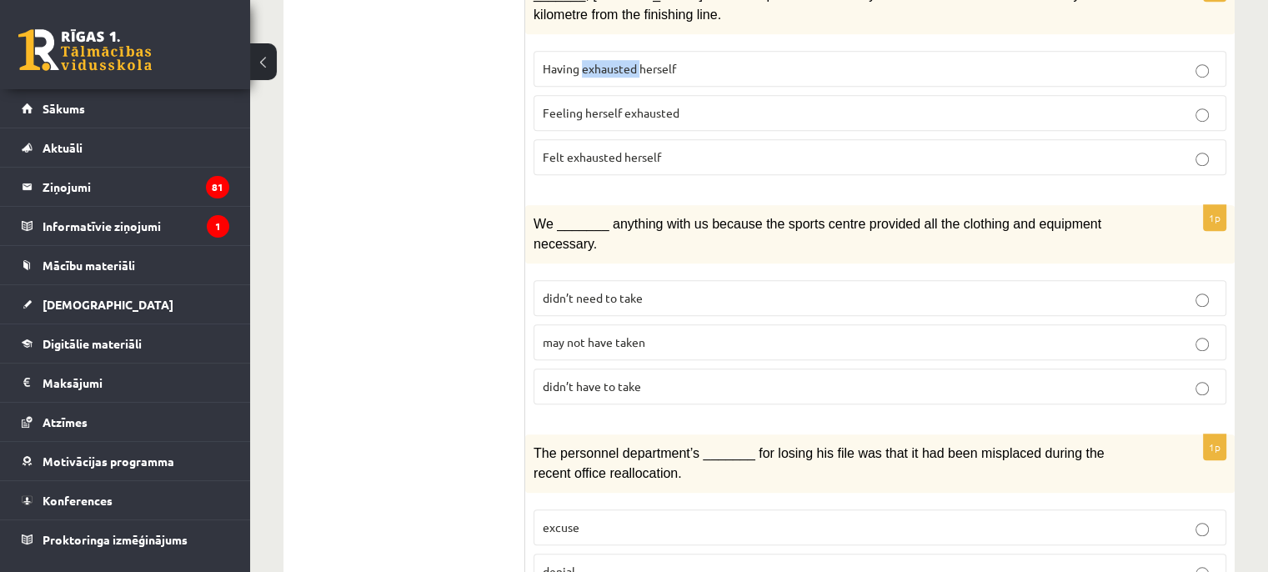
click at [594, 379] on span "didn’t have to take" at bounding box center [592, 386] width 98 height 15
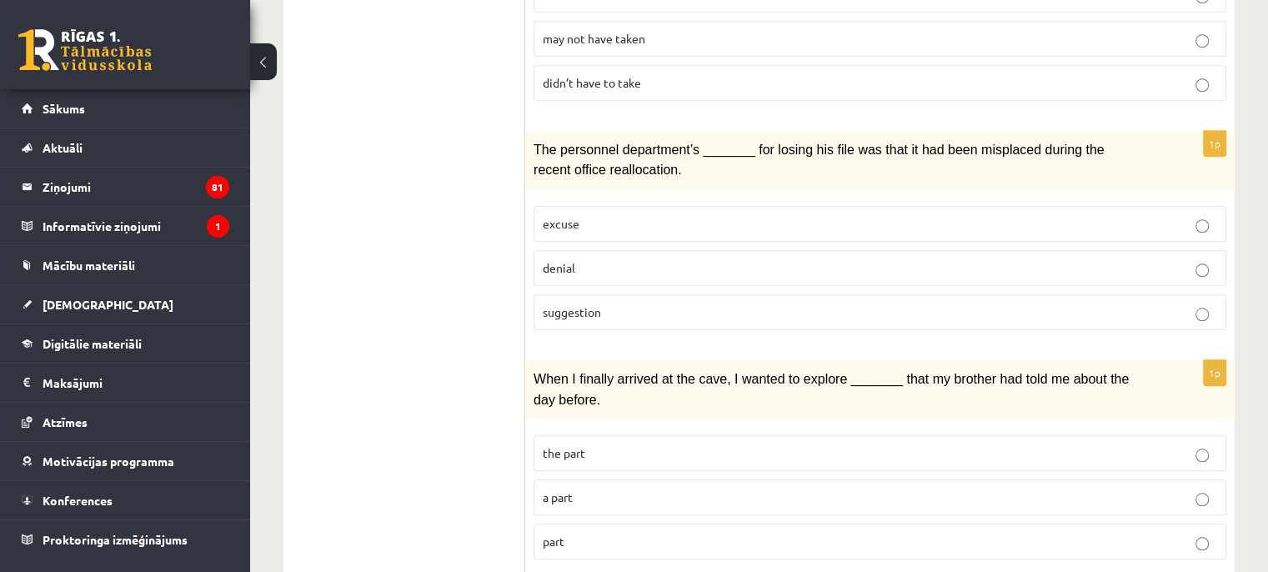
scroll to position [1584, 0]
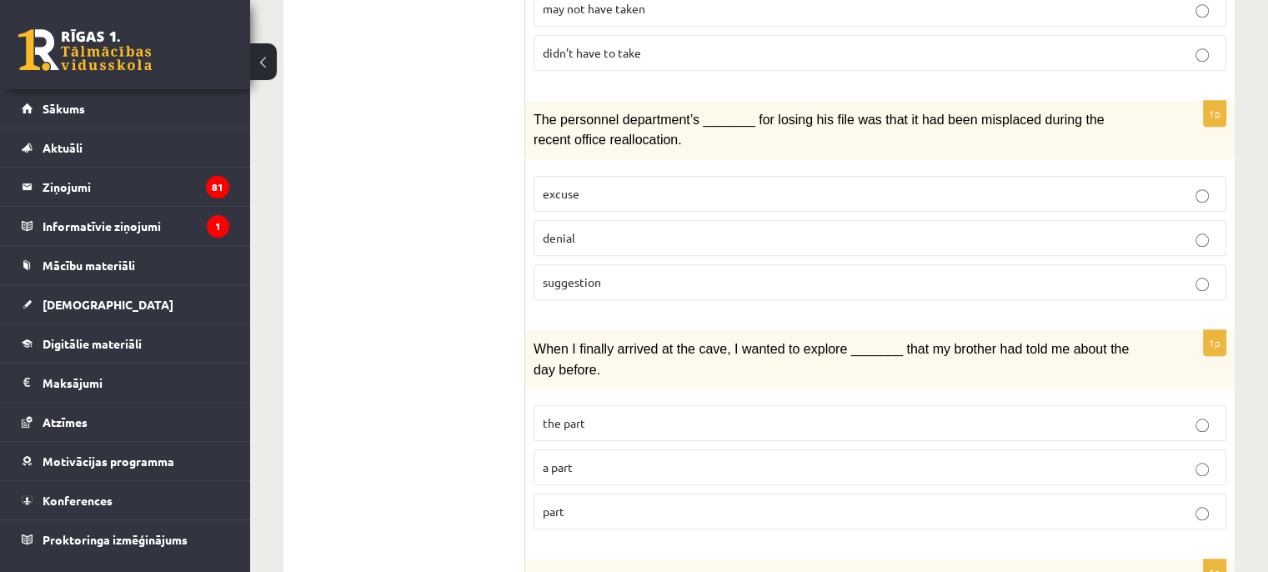
click at [588, 185] on p "excuse" at bounding box center [880, 194] width 674 height 18
click at [578, 405] on label "the part" at bounding box center [880, 423] width 693 height 36
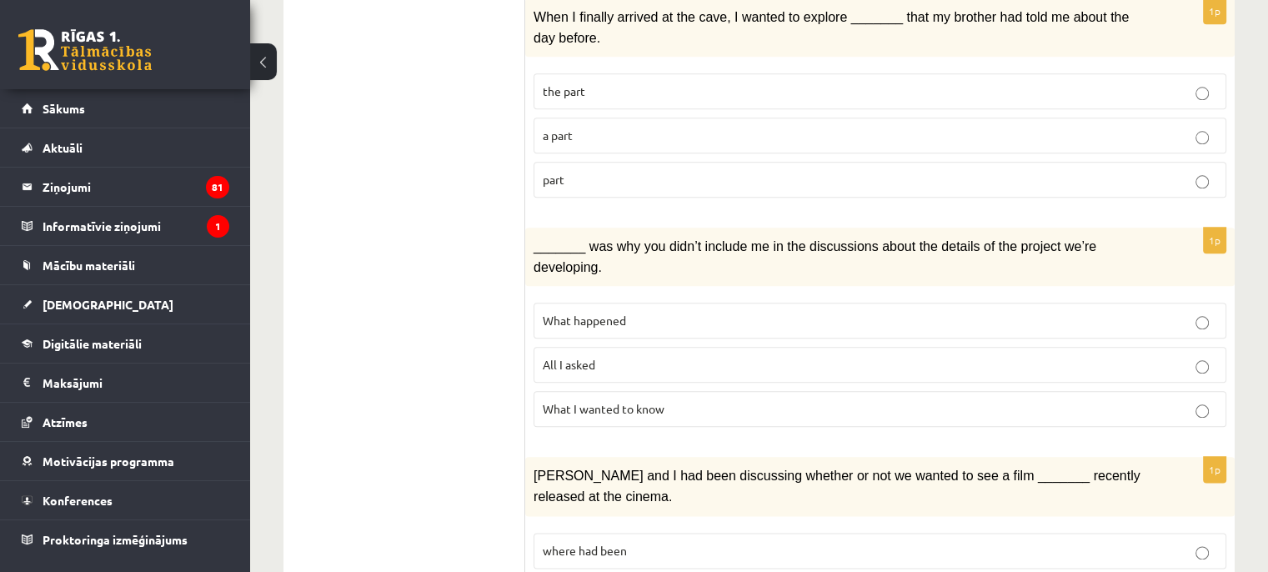
scroll to position [1918, 0]
click at [642, 399] on span "What I wanted to know" at bounding box center [604, 406] width 122 height 15
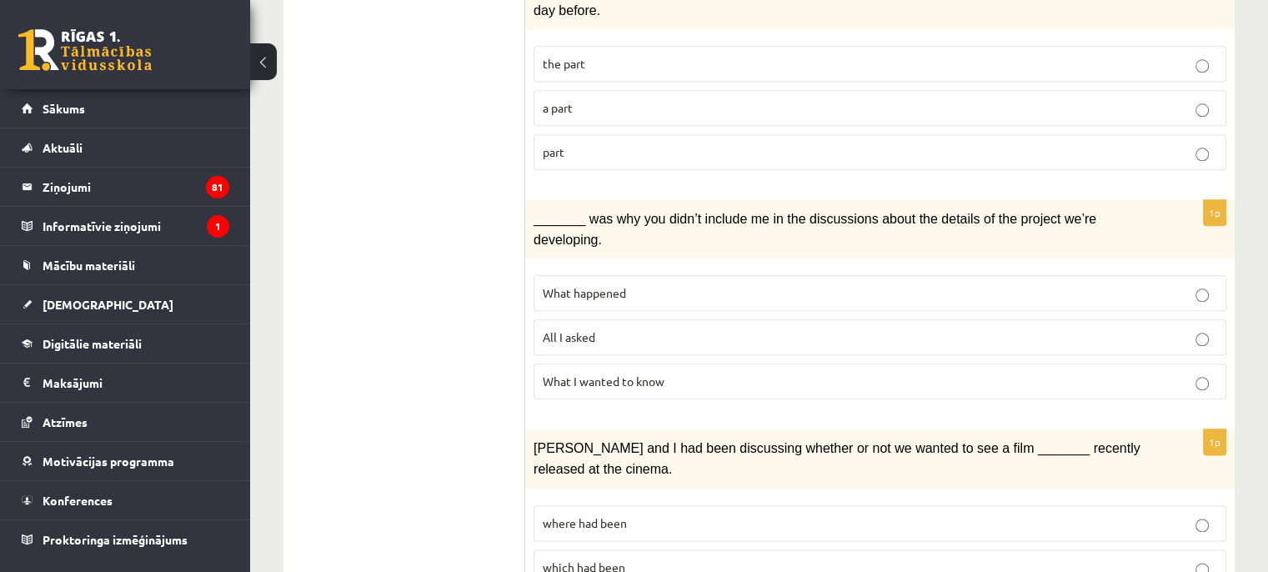
scroll to position [1968, 0]
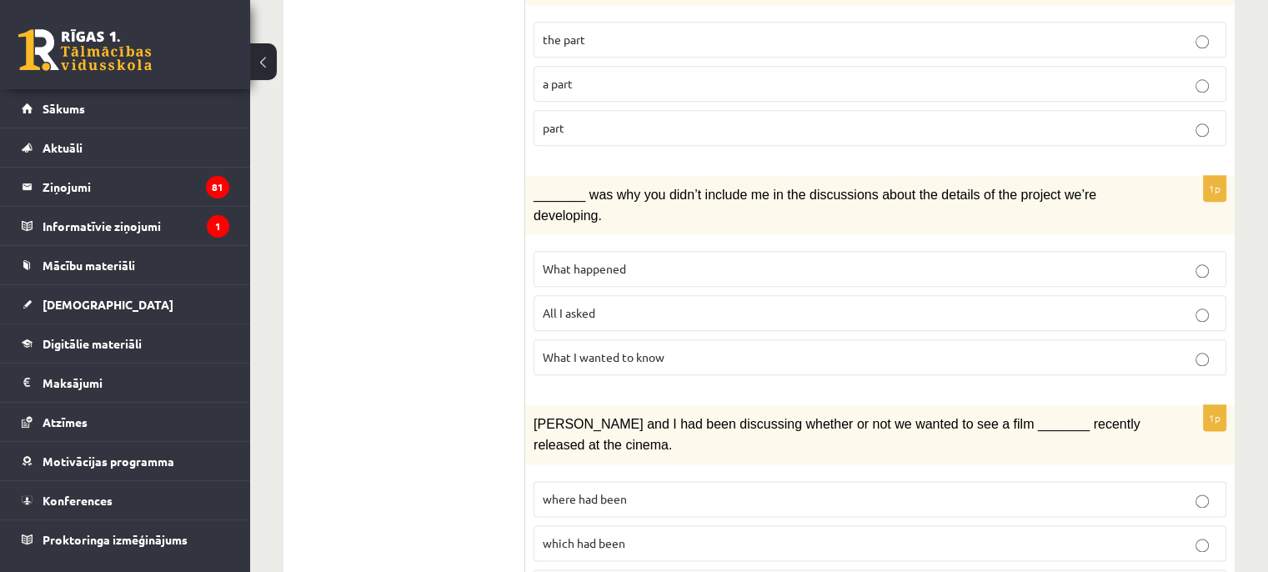
click at [604, 525] on label "which had been" at bounding box center [880, 543] width 693 height 36
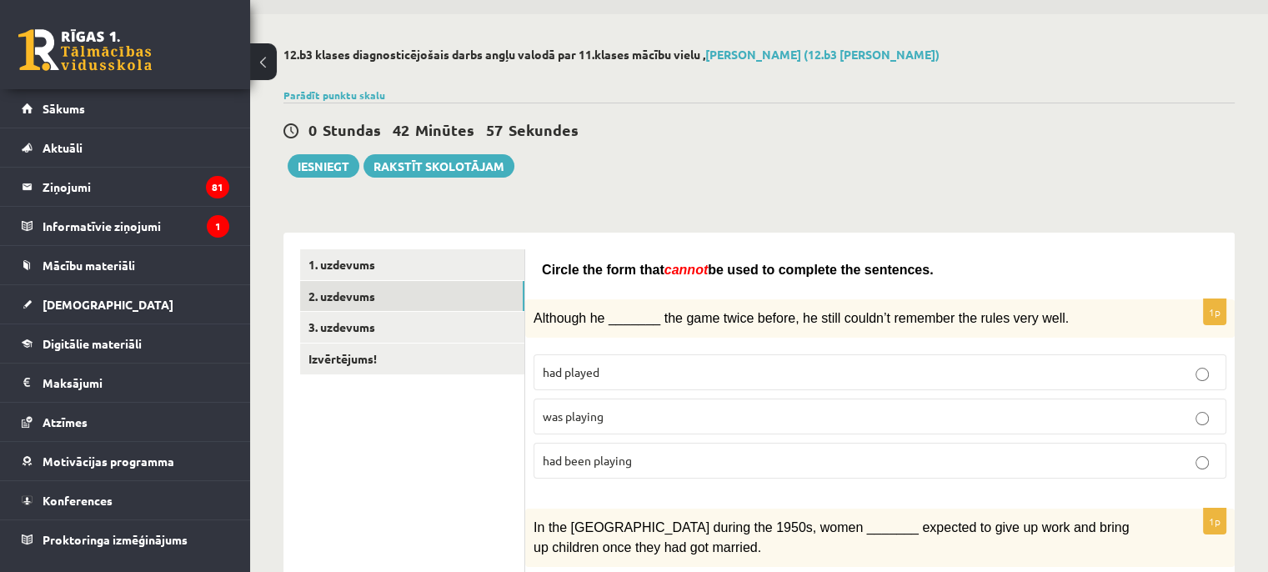
scroll to position [0, 0]
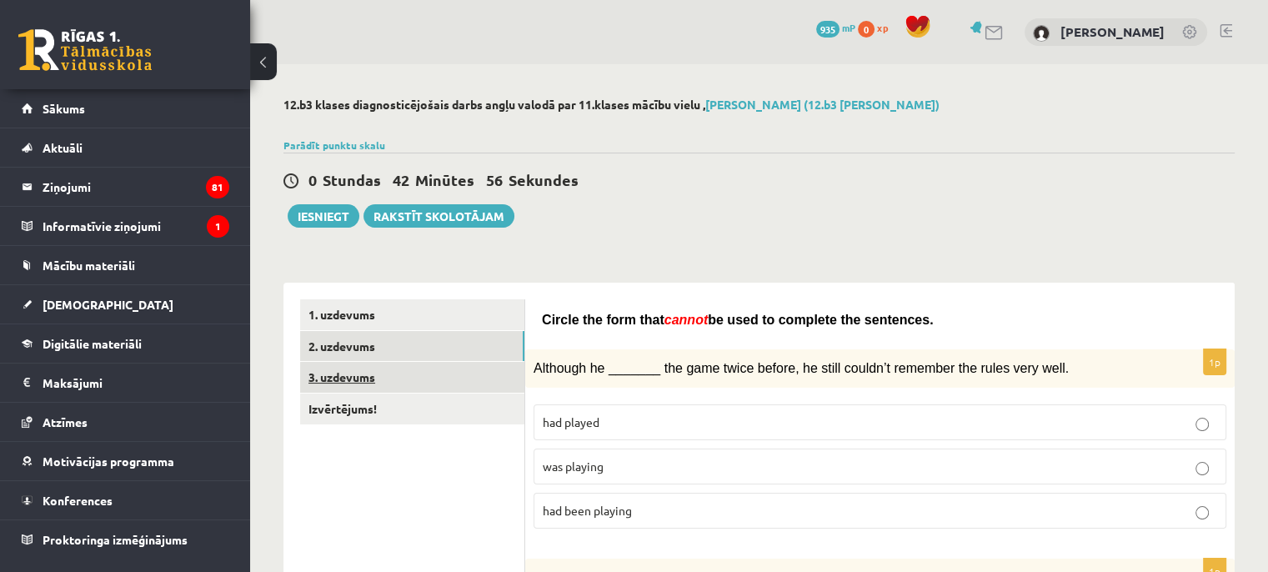
click at [347, 375] on link "3. uzdevums" at bounding box center [412, 377] width 224 height 31
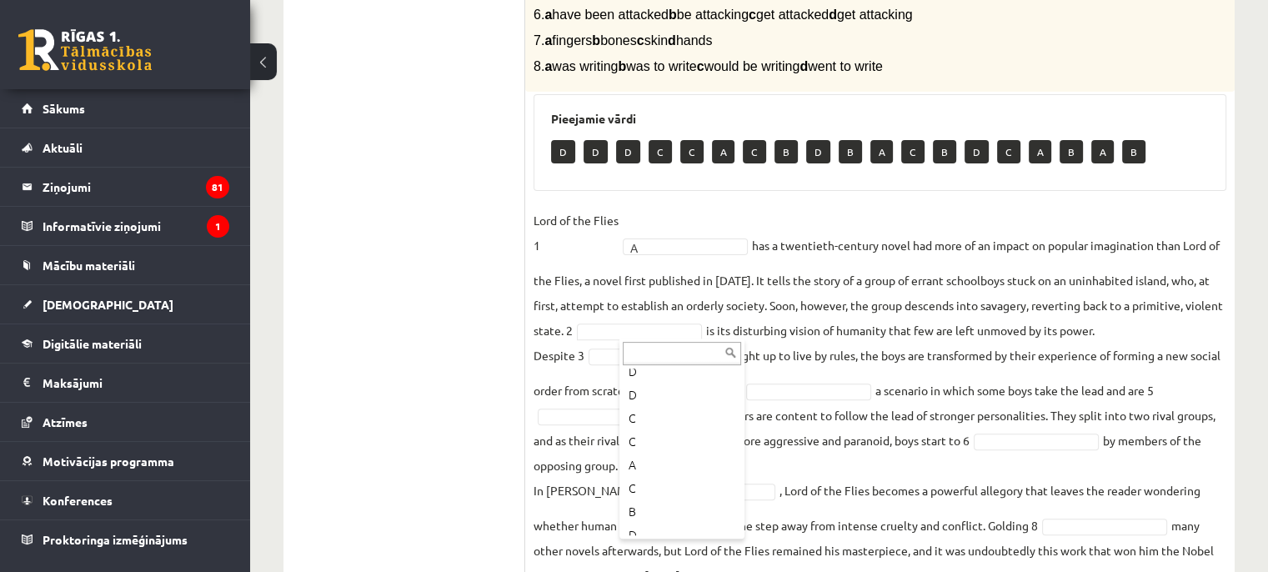
scroll to position [83, 0]
click at [667, 478] on fieldset "Lord of the Flies 1 A * has a twentieth-century novel had more of an impact on …" at bounding box center [880, 398] width 693 height 380
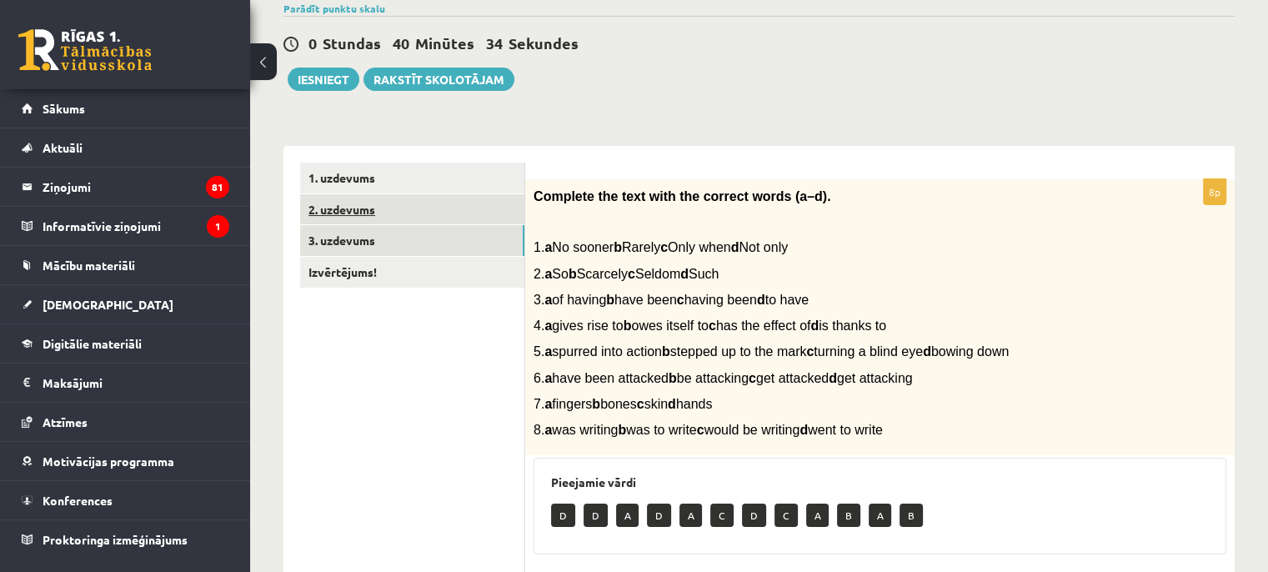
scroll to position [74, 0]
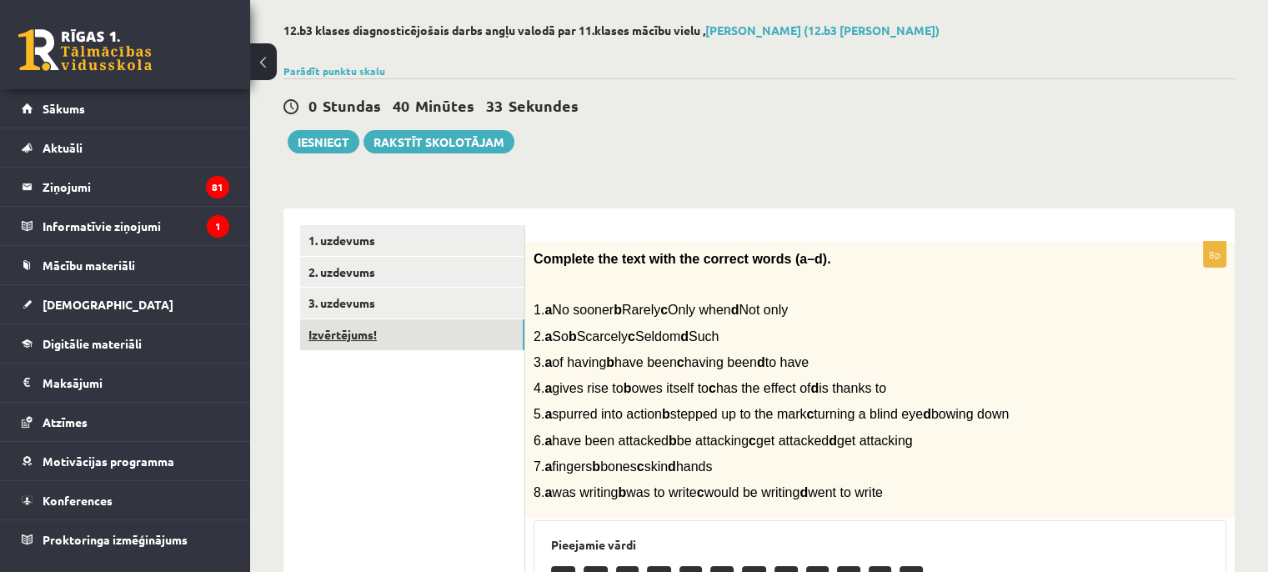
click at [362, 331] on link "Izvērtējums!" at bounding box center [412, 334] width 224 height 31
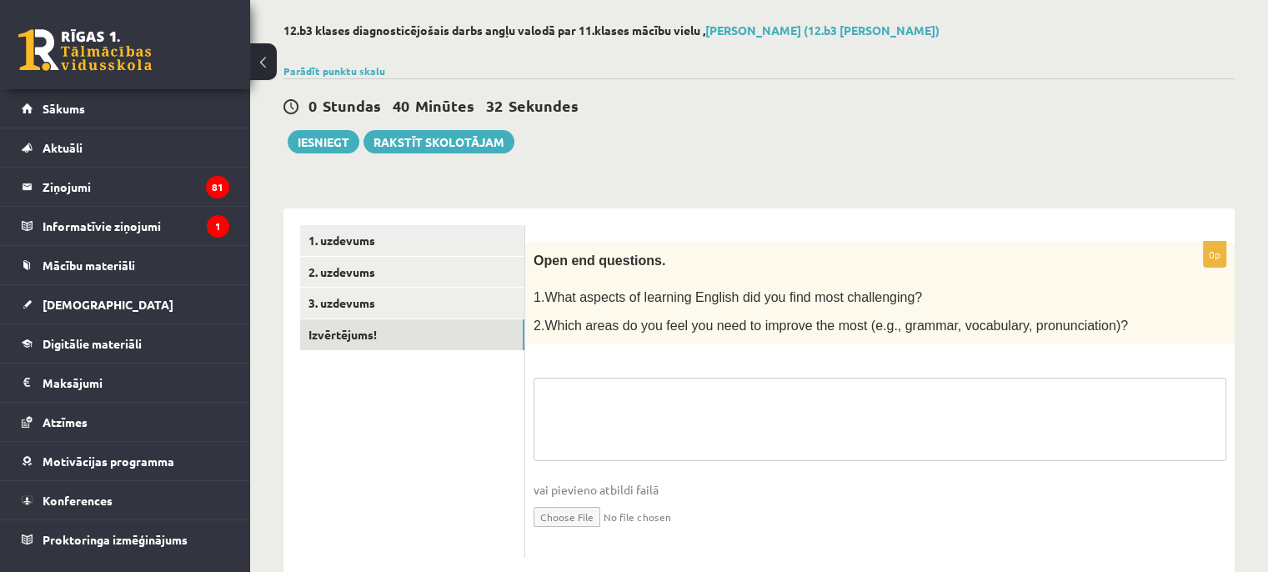
click at [625, 378] on textarea at bounding box center [880, 419] width 693 height 83
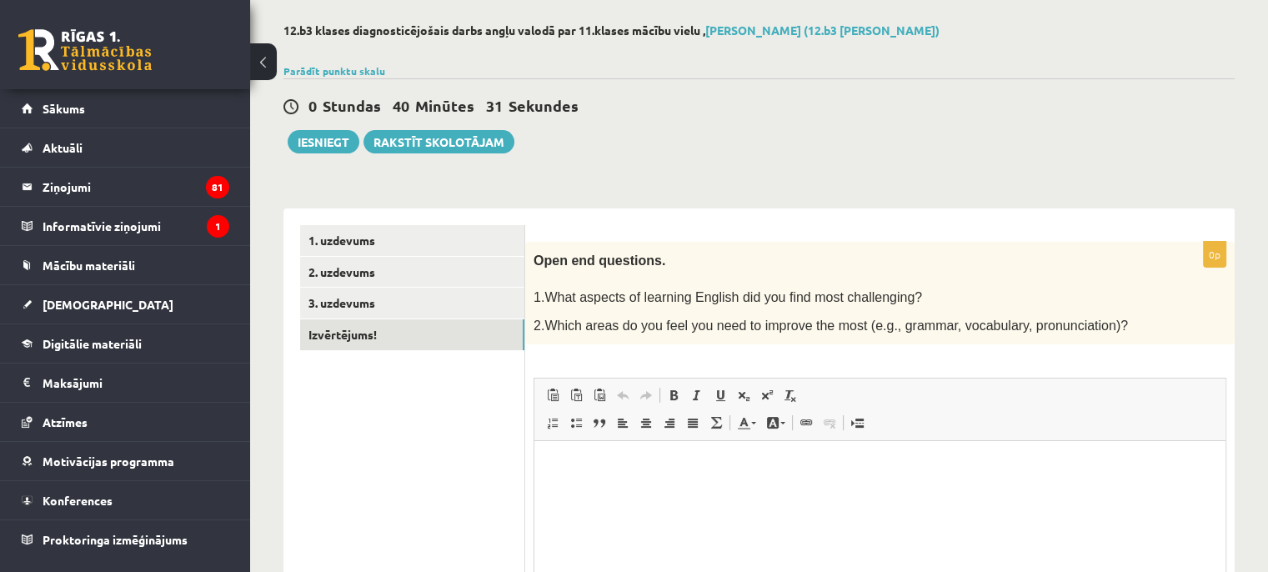
scroll to position [0, 0]
click at [580, 429] on link "Ievietot/noņemt sarakstu ar aizzīmēm" at bounding box center [575, 423] width 23 height 22
click at [594, 484] on html "*" at bounding box center [879, 466] width 691 height 51
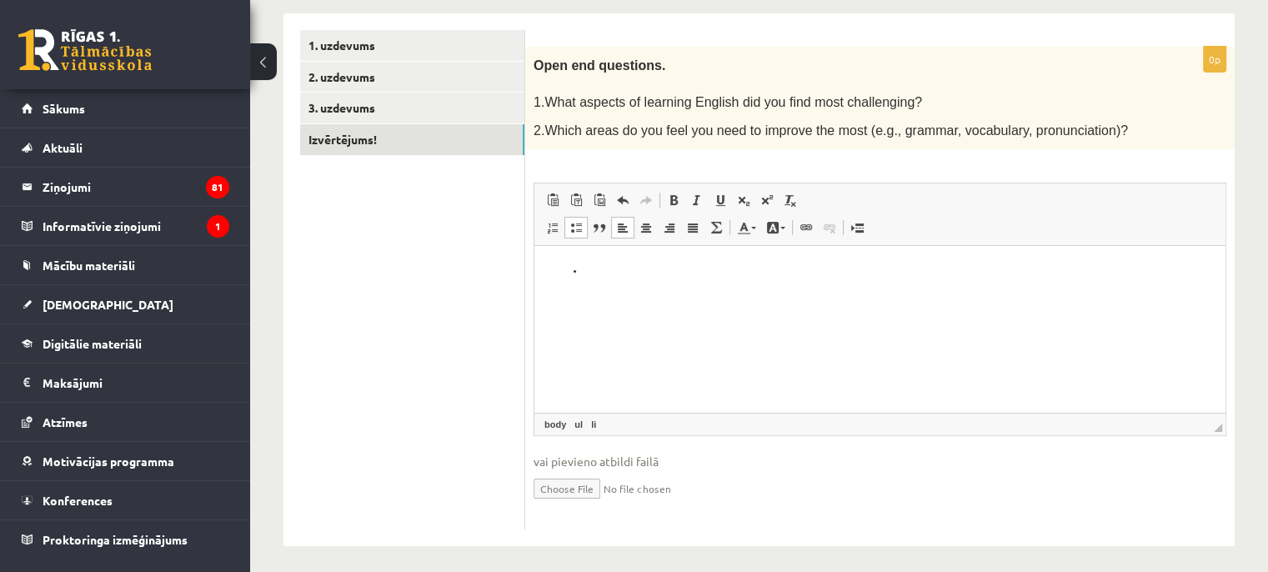
scroll to position [273, 0]
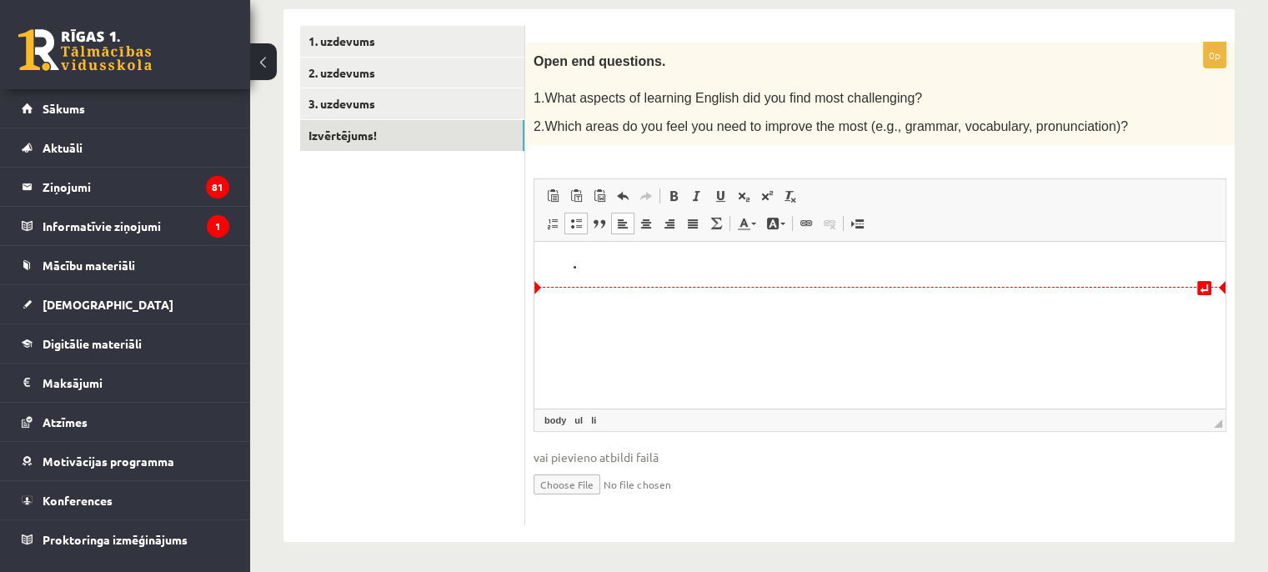
click at [674, 287] on span "*" at bounding box center [879, 287] width 691 height 1
click at [579, 264] on ul "Bagātinātā teksta redaktors, wiswyg-editor-user-answer-47024916225460" at bounding box center [880, 267] width 658 height 18
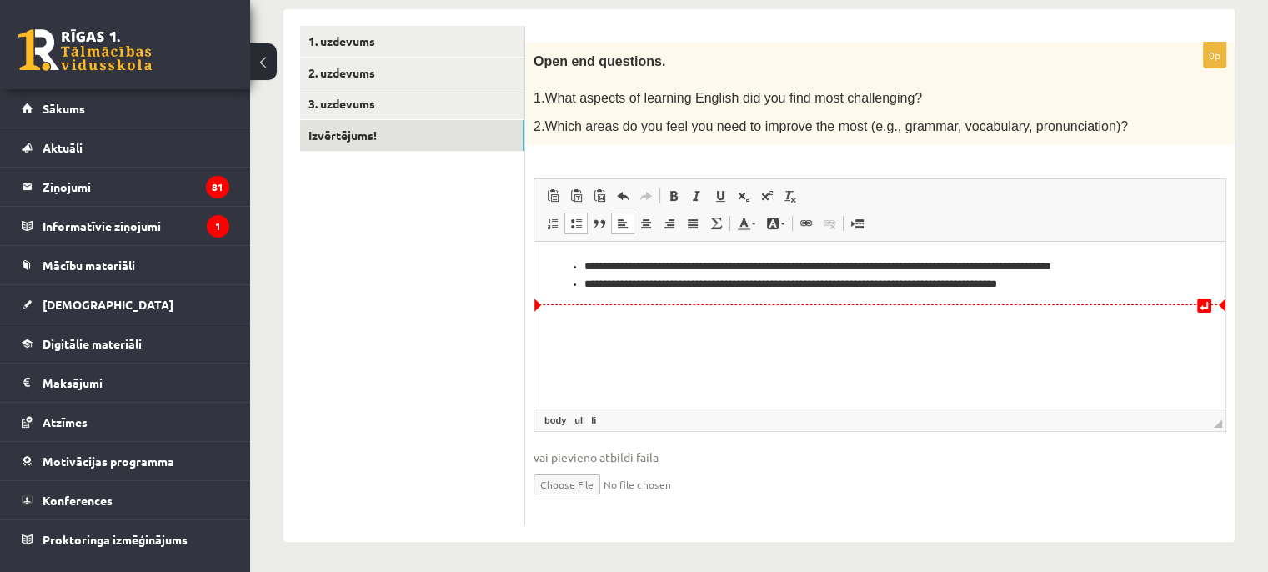
click at [586, 286] on li "**********" at bounding box center [880, 285] width 592 height 18
click at [583, 288] on ul "**********" at bounding box center [880, 275] width 658 height 35
click at [568, 289] on ul "**********" at bounding box center [880, 275] width 658 height 35
click at [853, 220] on span at bounding box center [856, 223] width 13 height 13
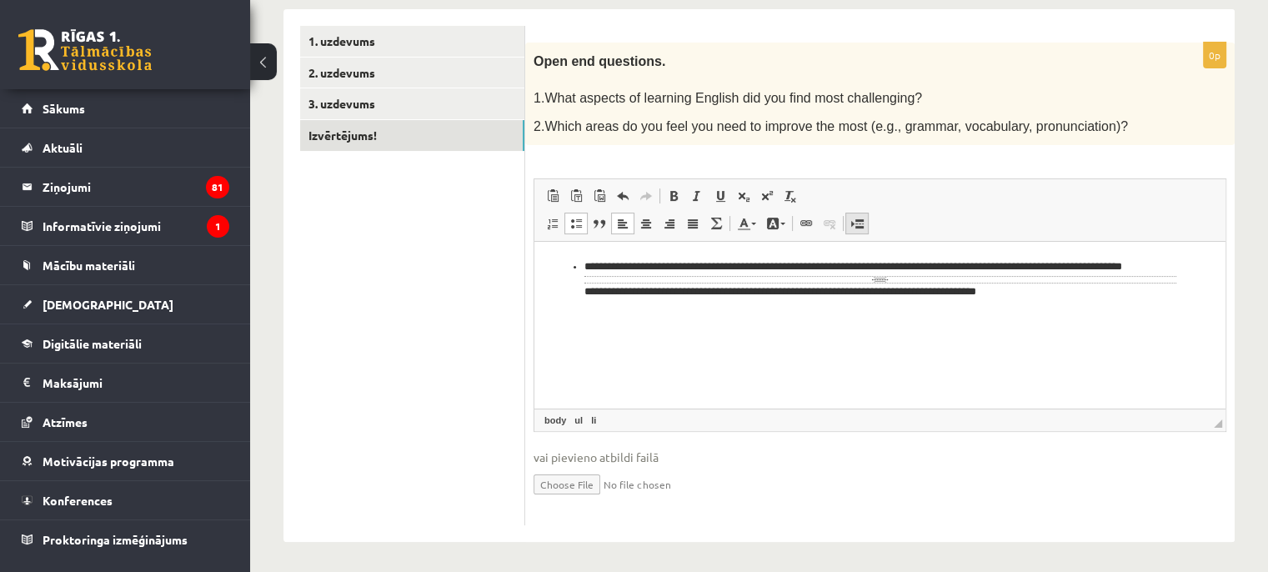
click at [853, 220] on span at bounding box center [856, 223] width 13 height 13
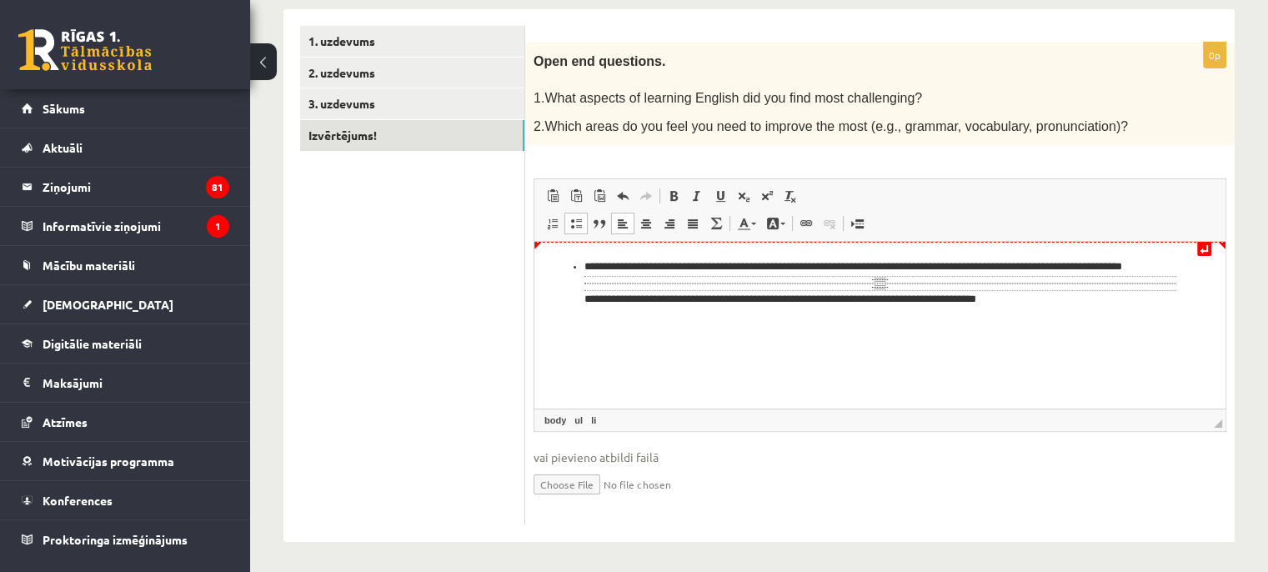
click at [580, 267] on ul "**********" at bounding box center [880, 282] width 658 height 49
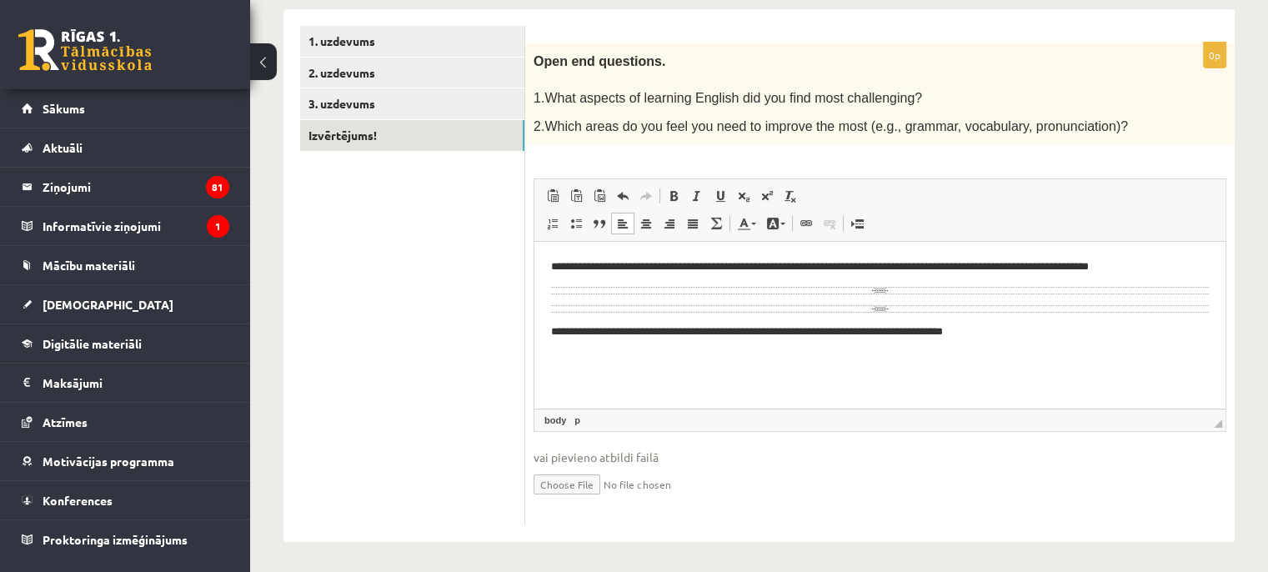
click at [908, 310] on div "Lapas pārnesums" at bounding box center [880, 309] width 658 height 8
click at [547, 329] on html "**********" at bounding box center [879, 299] width 691 height 115
click at [635, 357] on html "**********" at bounding box center [879, 299] width 691 height 115
click at [544, 310] on html "**********" at bounding box center [879, 299] width 691 height 115
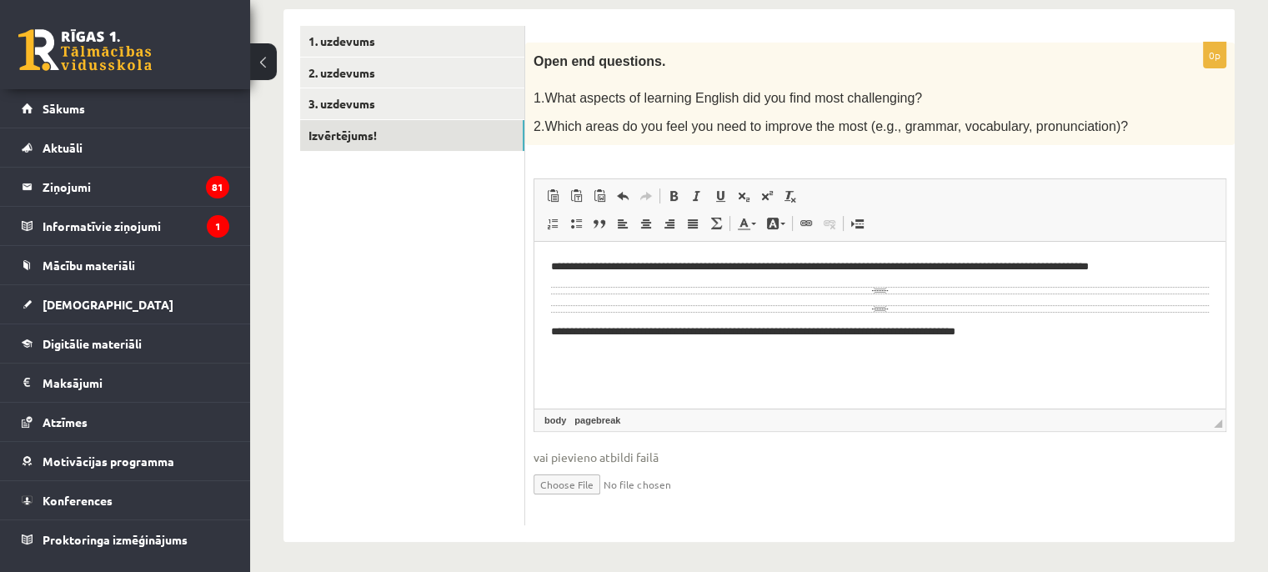
click at [549, 330] on html "**********" at bounding box center [879, 299] width 691 height 115
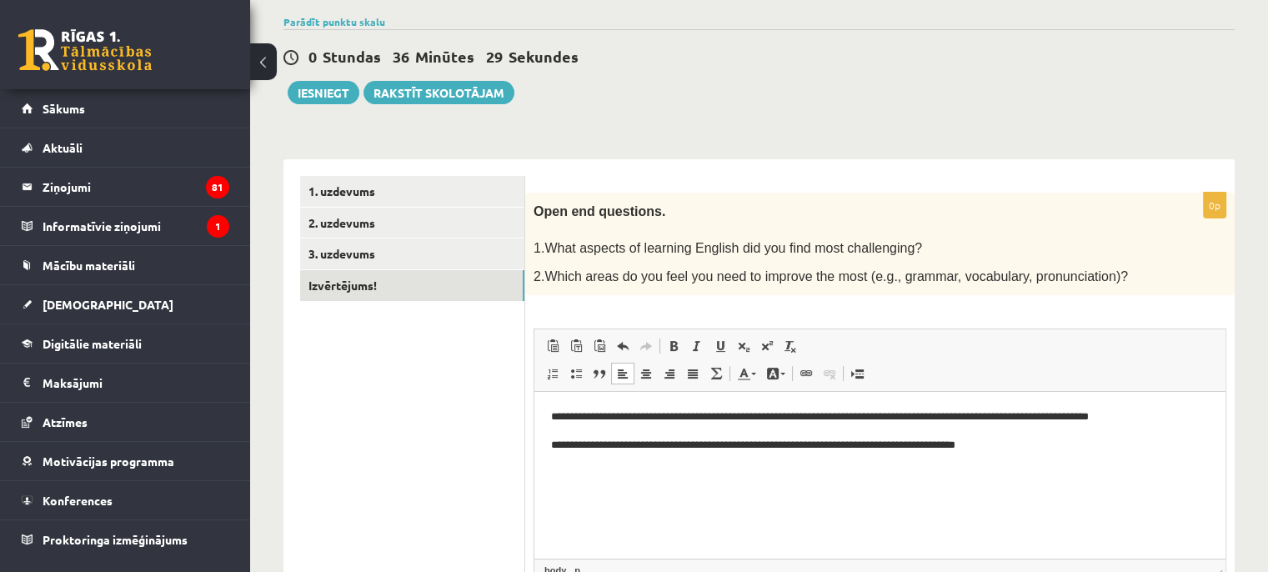
scroll to position [23, 0]
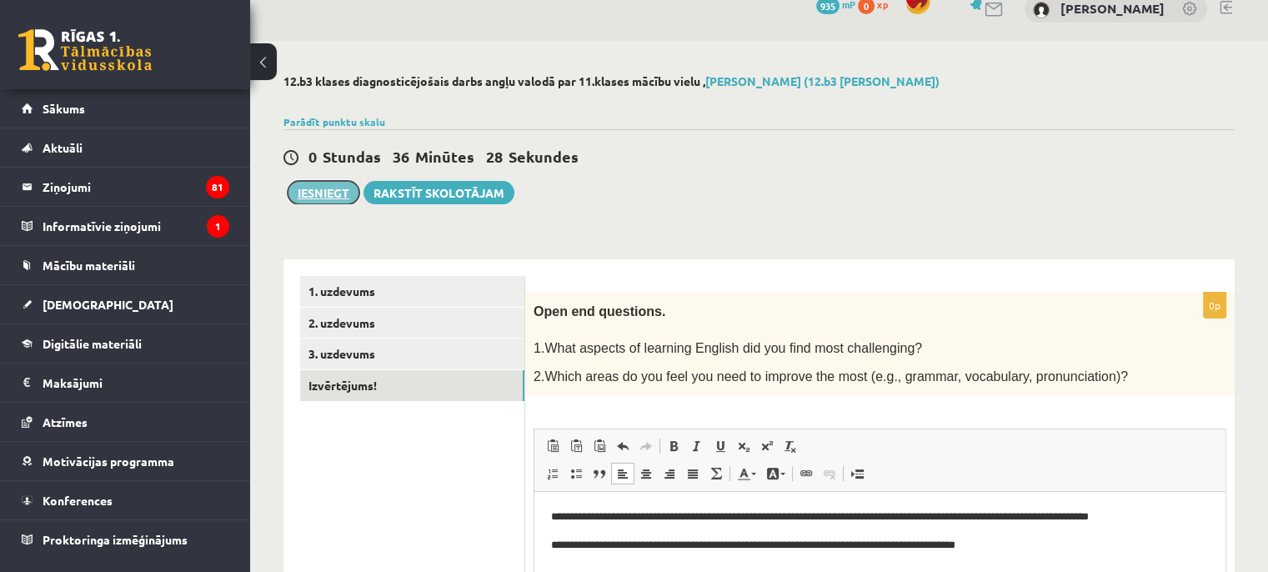
click at [317, 190] on button "Iesniegt" at bounding box center [324, 192] width 72 height 23
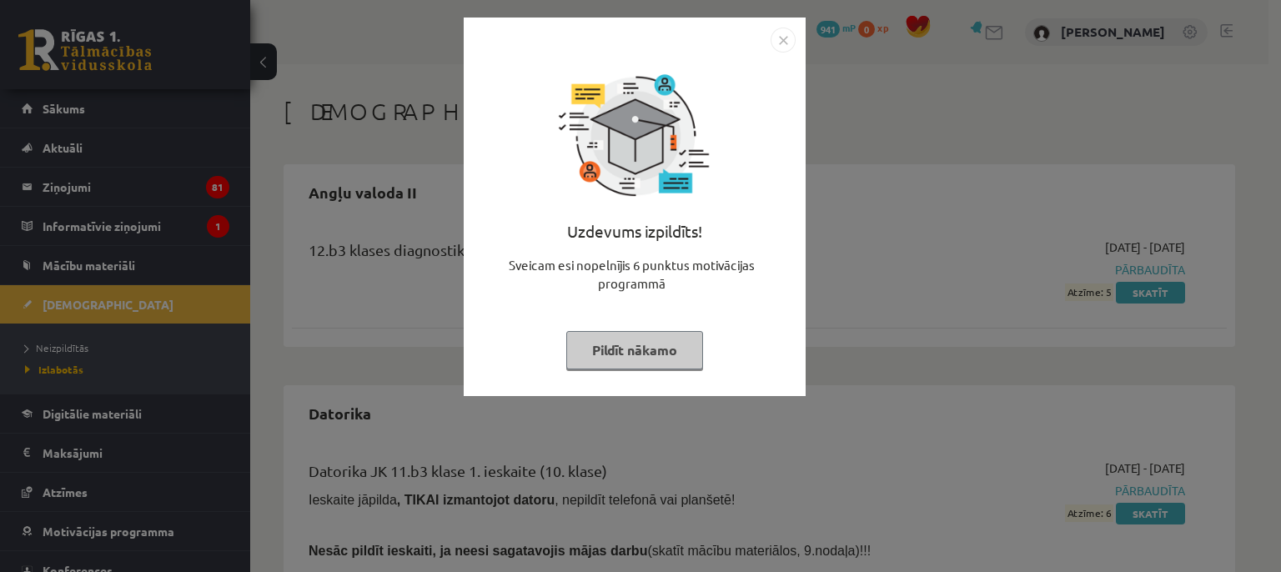
click at [653, 354] on button "Pildīt nākamo" at bounding box center [634, 350] width 137 height 38
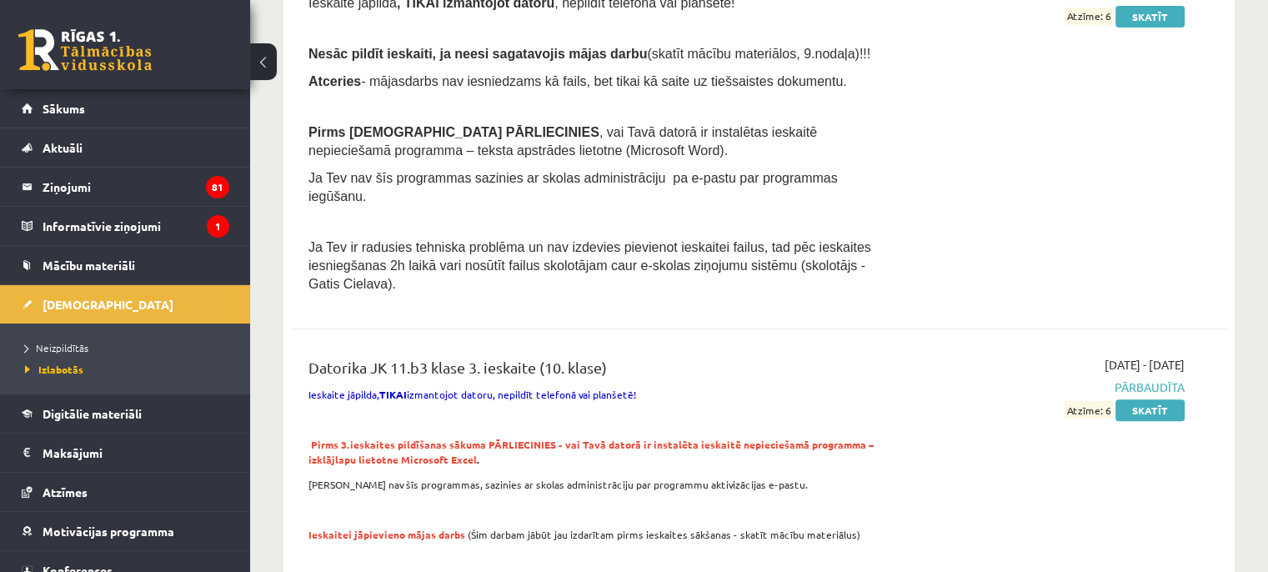
scroll to position [584, 0]
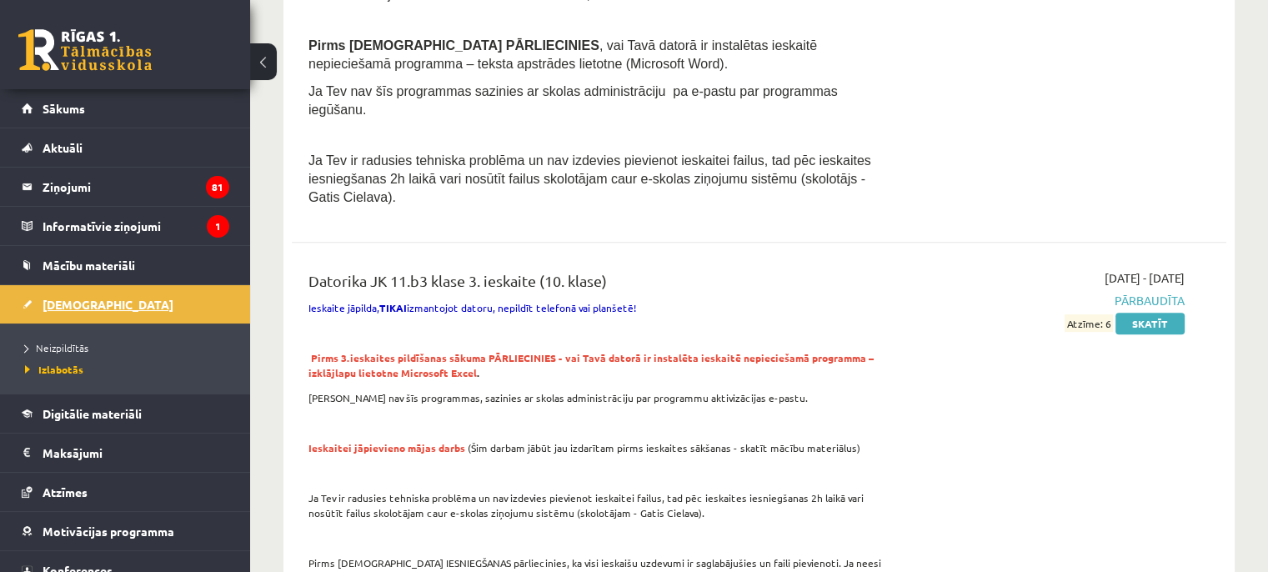
click at [70, 303] on span "[DEMOGRAPHIC_DATA]" at bounding box center [108, 304] width 131 height 15
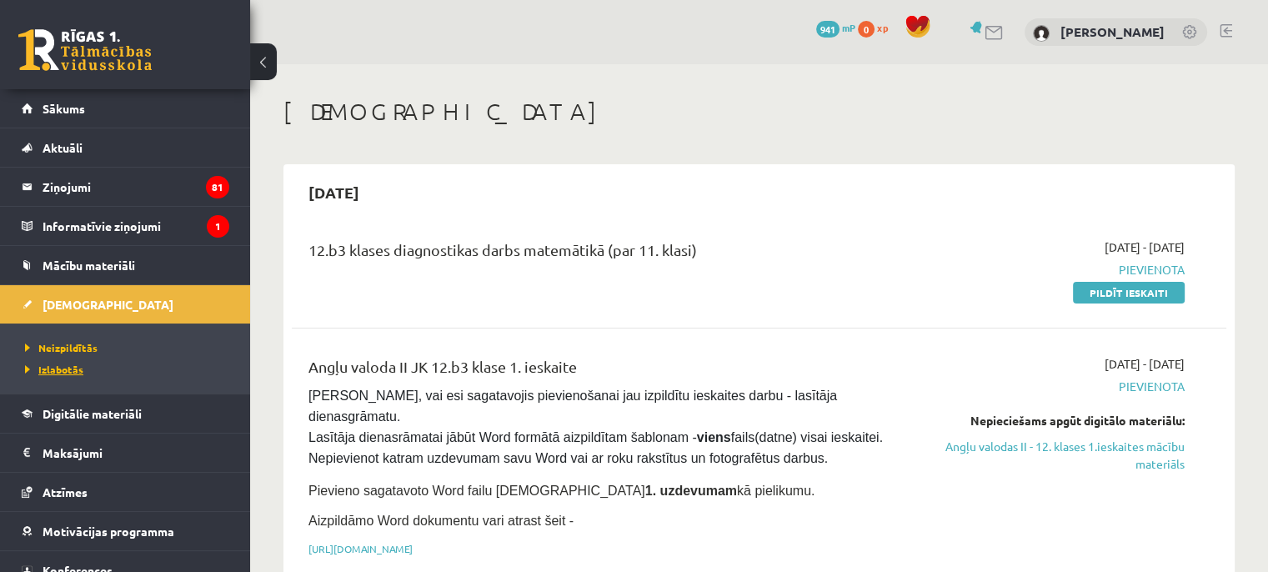
click at [65, 364] on span "Izlabotās" at bounding box center [54, 369] width 58 height 13
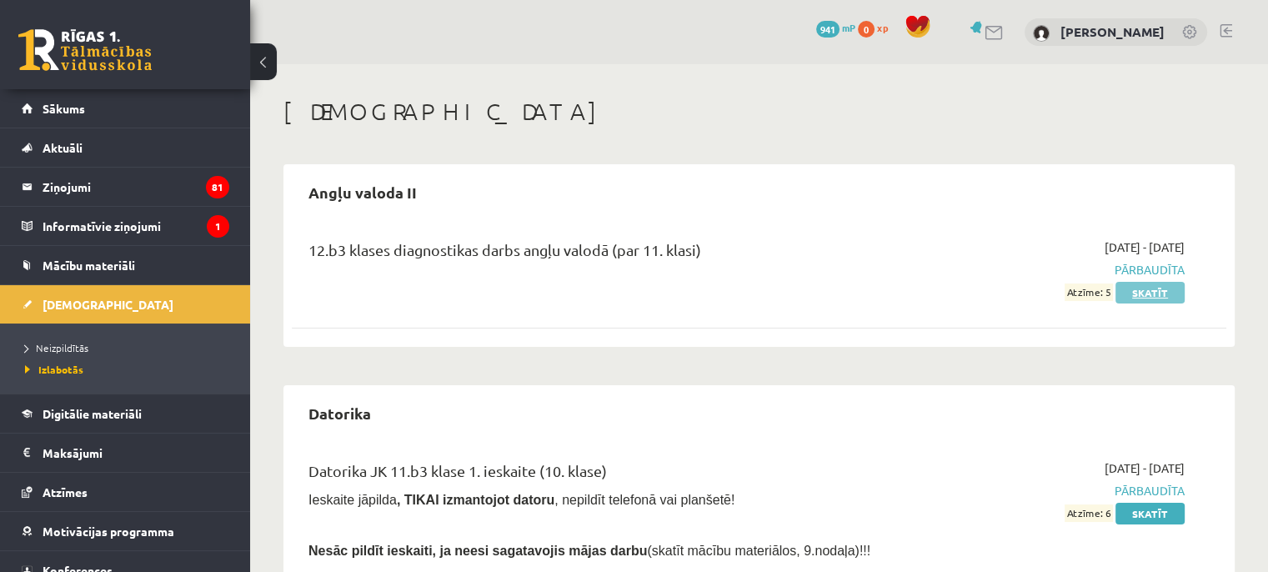
click at [1157, 294] on link "Skatīt" at bounding box center [1150, 293] width 69 height 22
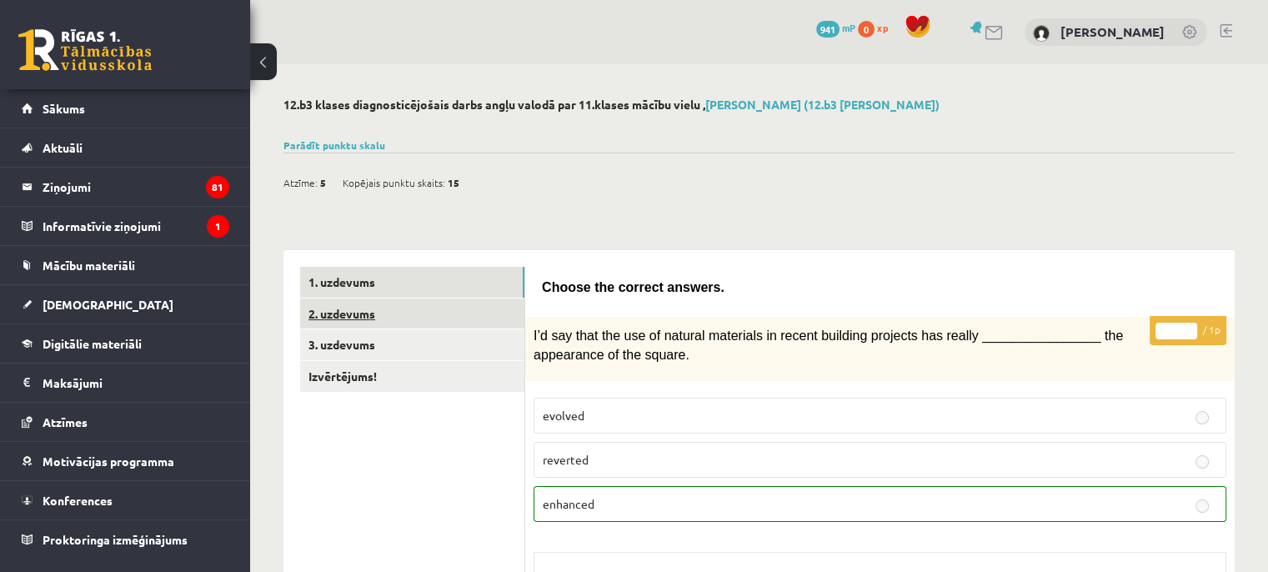
click at [341, 318] on link "2. uzdevums" at bounding box center [412, 313] width 224 height 31
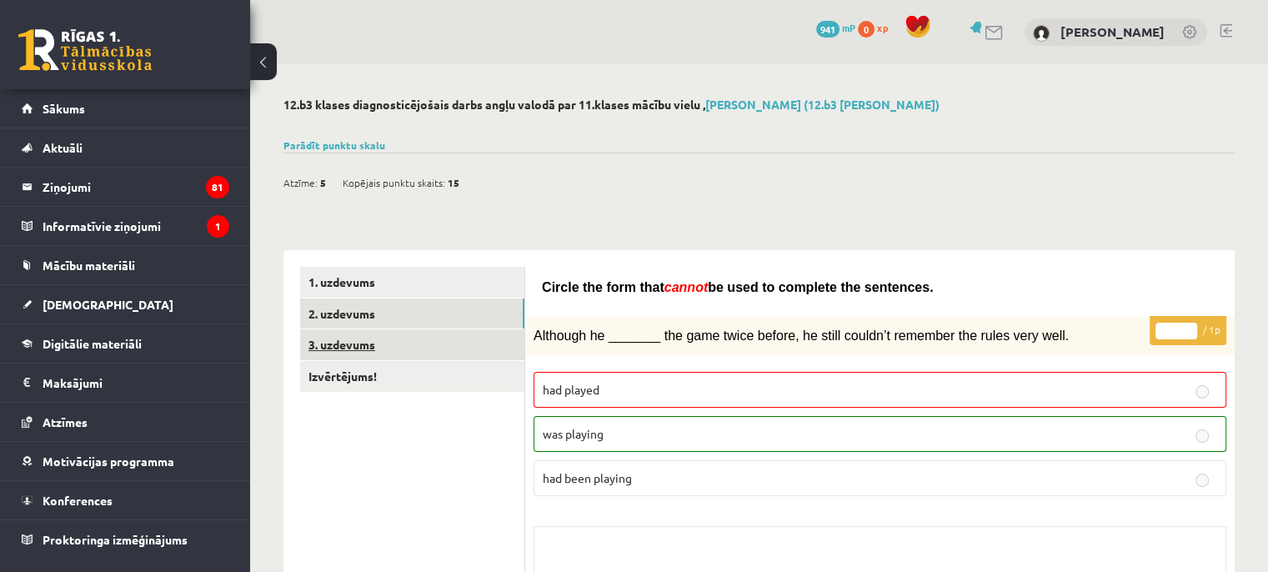
click at [380, 350] on link "3. uzdevums" at bounding box center [412, 344] width 224 height 31
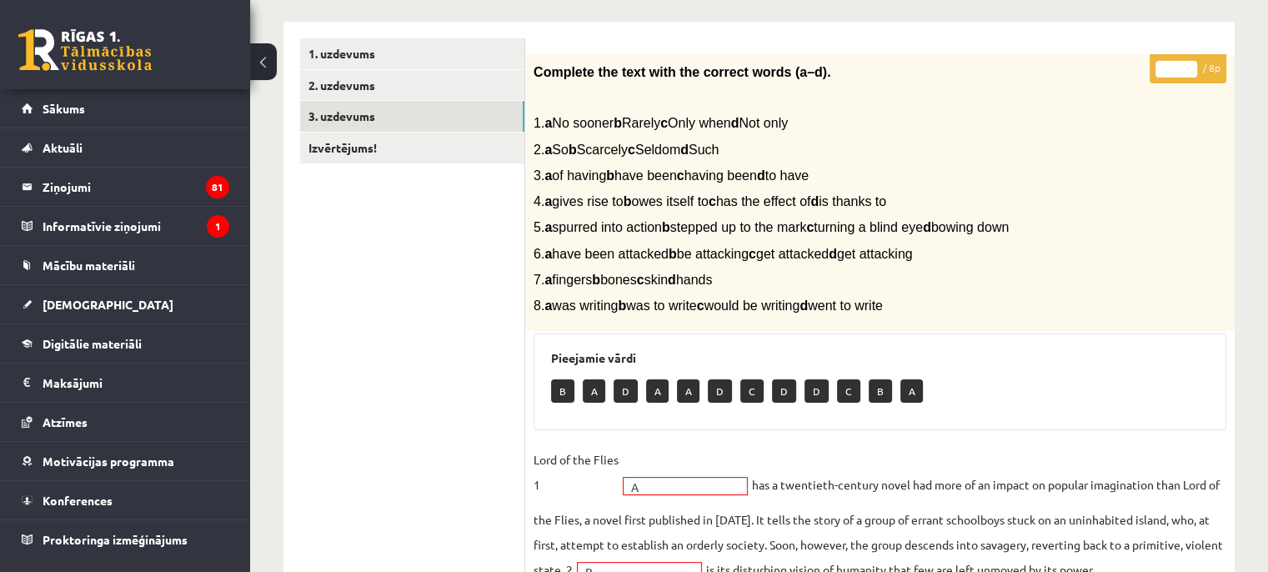
scroll to position [83, 0]
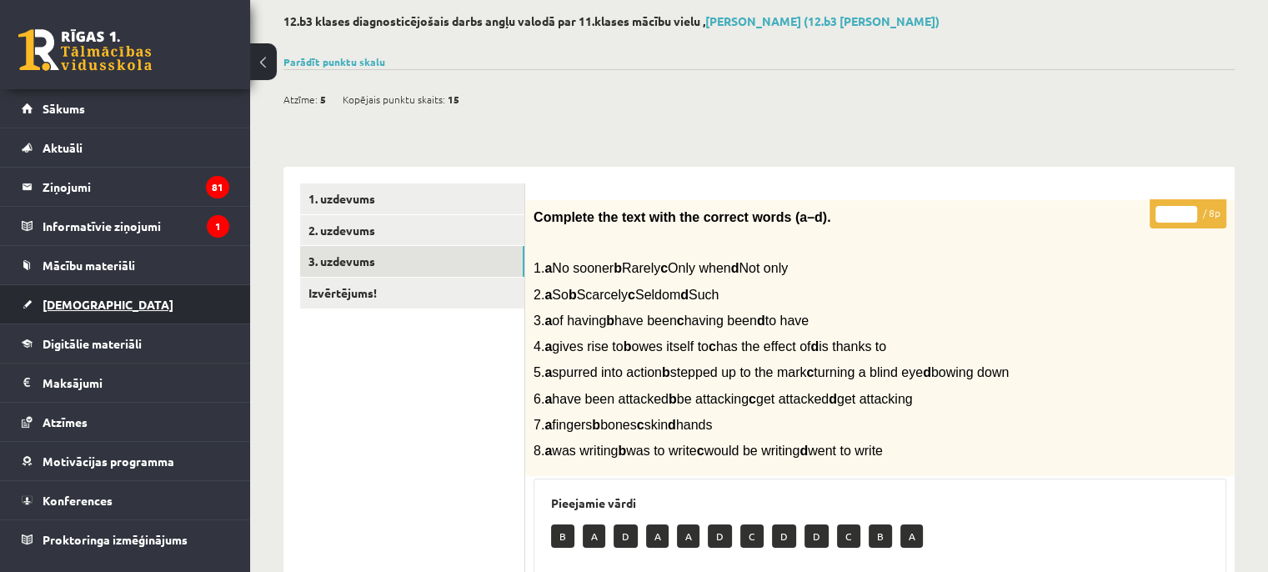
click at [83, 300] on span "[DEMOGRAPHIC_DATA]" at bounding box center [108, 304] width 131 height 15
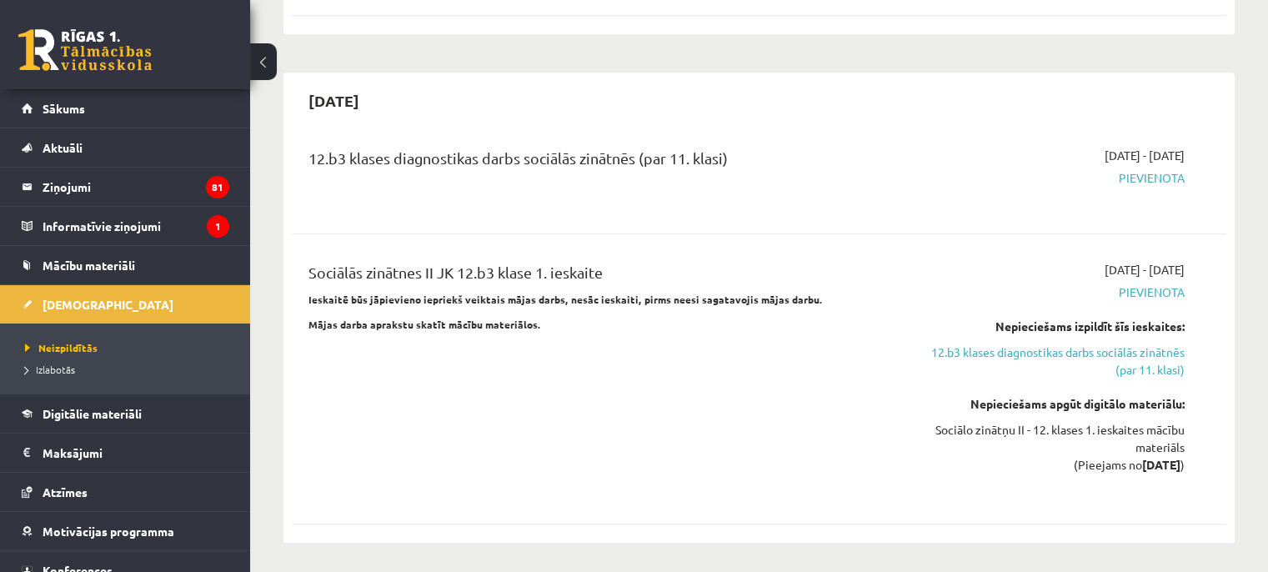
scroll to position [1167, 0]
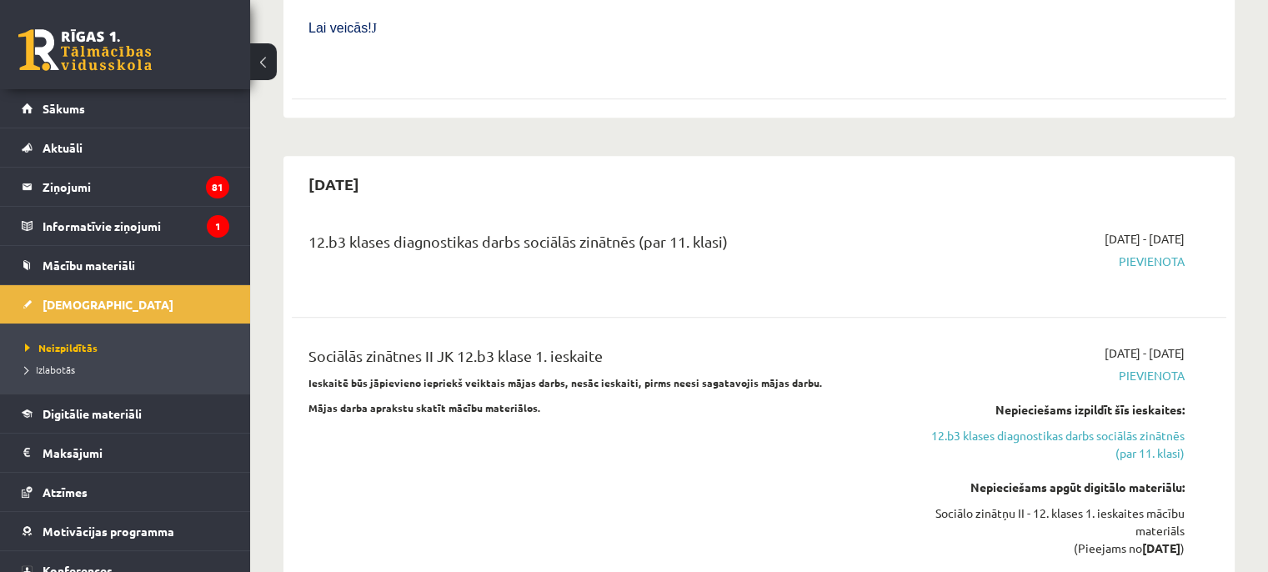
click at [655, 230] on div "12.b3 klases diagnostikas darbs sociālās zinātnēs (par 11. klasi)" at bounding box center [596, 245] width 576 height 31
click at [790, 230] on div "12.b3 klases diagnostikas darbs sociālās zinātnēs (par 11. klasi)" at bounding box center [596, 245] width 576 height 31
click at [1157, 253] on span "Pievienota" at bounding box center [1047, 262] width 275 height 18
click at [671, 230] on div "12.b3 klases diagnostikas darbs sociālās zinātnēs (par 11. klasi)" at bounding box center [596, 245] width 576 height 31
drag, startPoint x: 693, startPoint y: 156, endPoint x: 894, endPoint y: 254, distance: 223.7
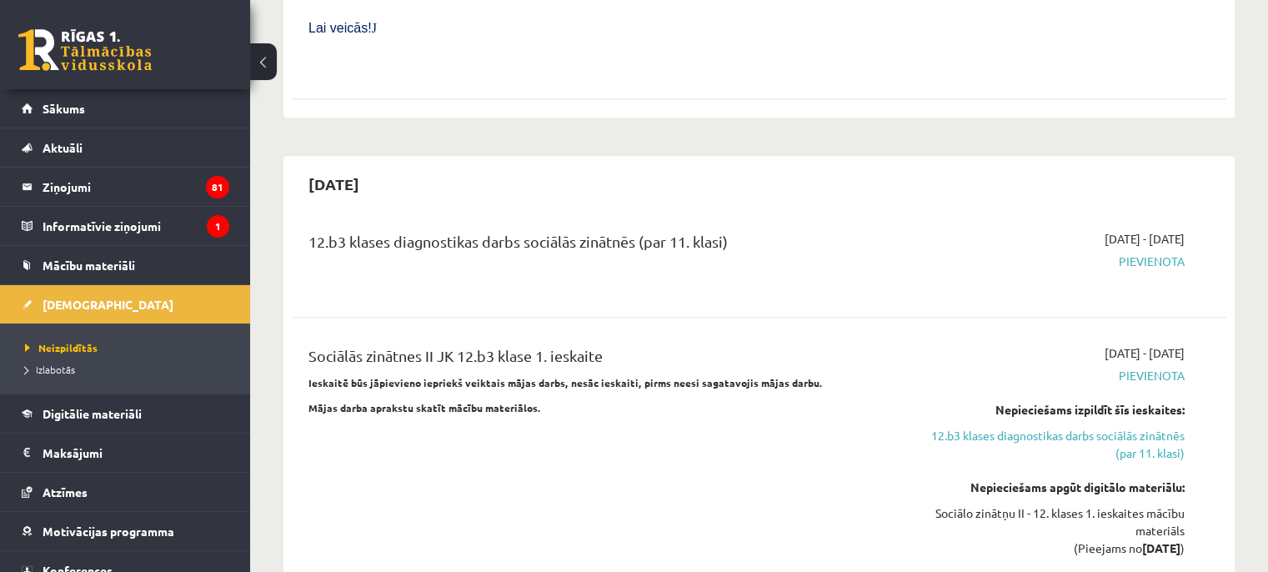
click at [701, 230] on div "12.b3 klases diagnostikas darbs sociālās zinātnēs (par 11. klasi)" at bounding box center [596, 245] width 576 height 31
drag, startPoint x: 602, startPoint y: 173, endPoint x: 625, endPoint y: 183, distance: 25.1
click at [602, 230] on div "12.b3 klases diagnostikas darbs sociālās zinātnēs (par 11. klasi)" at bounding box center [596, 245] width 576 height 31
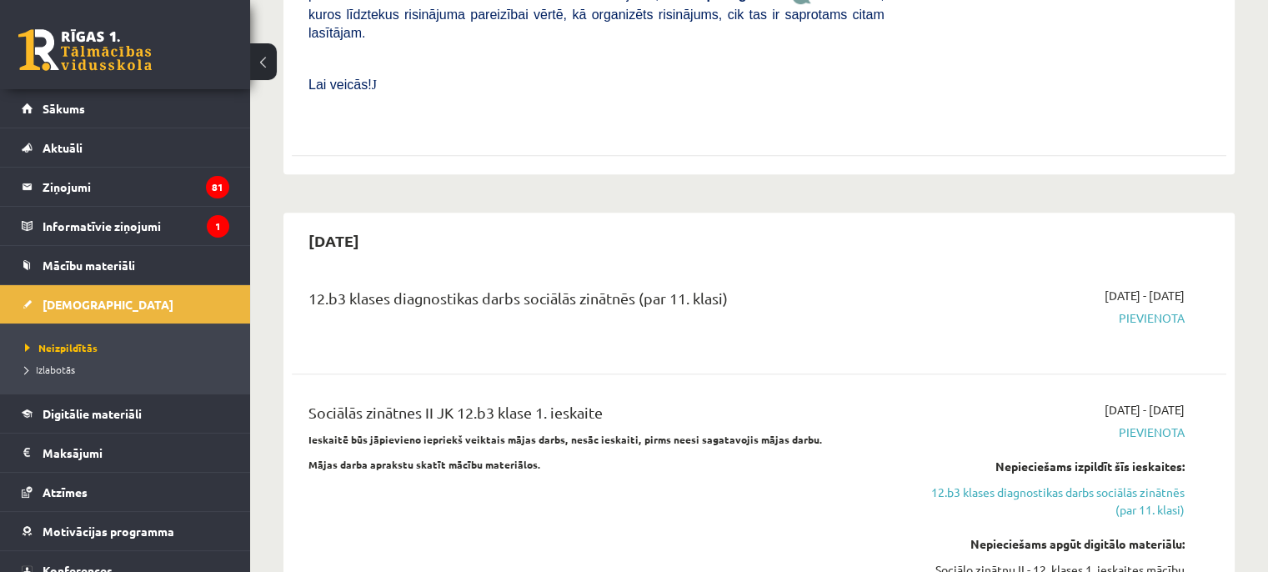
scroll to position [1084, 0]
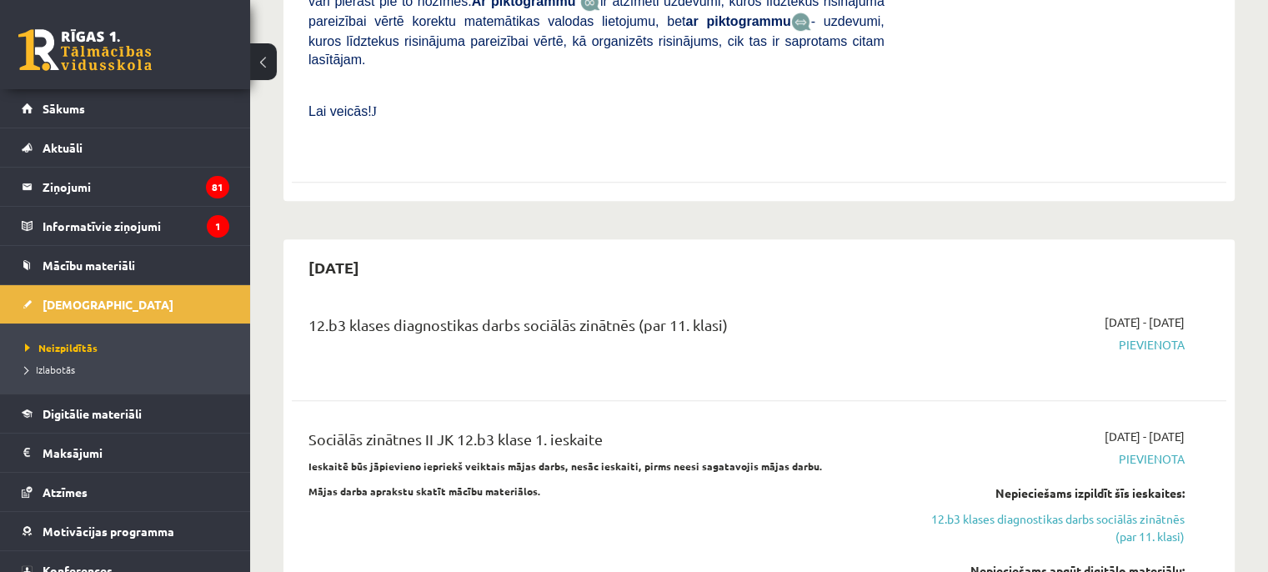
click at [1147, 336] on span "Pievienota" at bounding box center [1047, 345] width 275 height 18
click at [1134, 336] on span "Pievienota" at bounding box center [1047, 345] width 275 height 18
click at [1111, 336] on span "Pievienota" at bounding box center [1047, 345] width 275 height 18
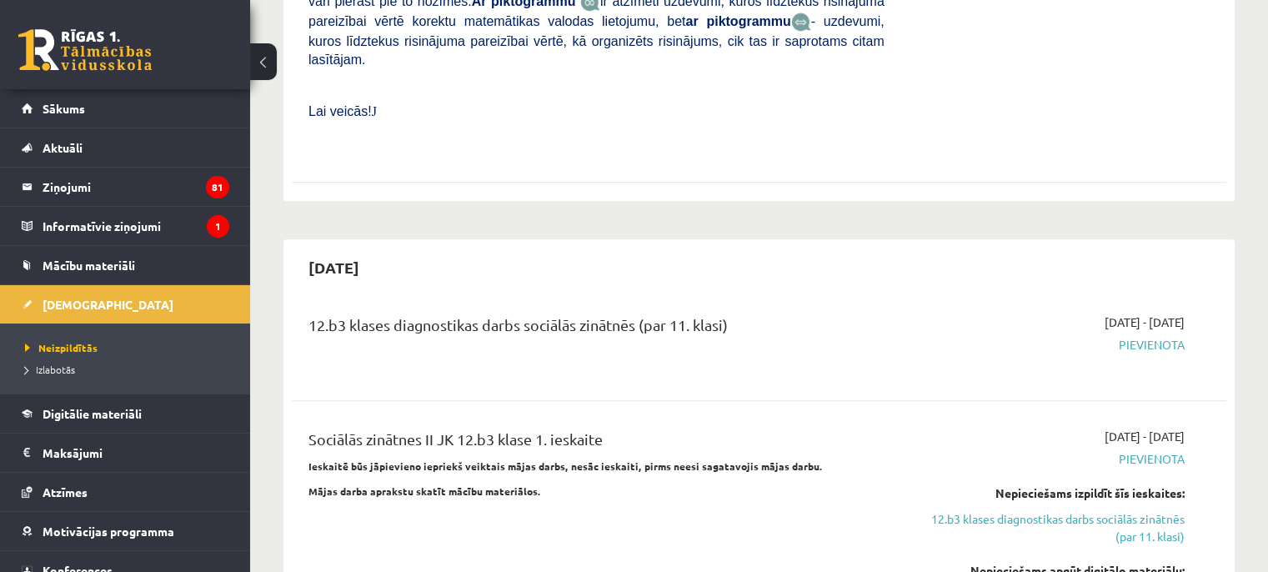
click at [864, 248] on div "[DATE]" at bounding box center [759, 267] width 935 height 39
drag, startPoint x: 864, startPoint y: 192, endPoint x: 816, endPoint y: 212, distance: 51.6
click at [864, 248] on div "[DATE]" at bounding box center [759, 267] width 935 height 39
click at [724, 313] on div "12.b3 klases diagnostikas darbs sociālās zinātnēs (par 11. klasi)" at bounding box center [596, 328] width 576 height 31
click at [781, 313] on div "12.b3 klases diagnostikas darbs sociālās zinātnēs (par 11. klasi)" at bounding box center [596, 328] width 576 height 31
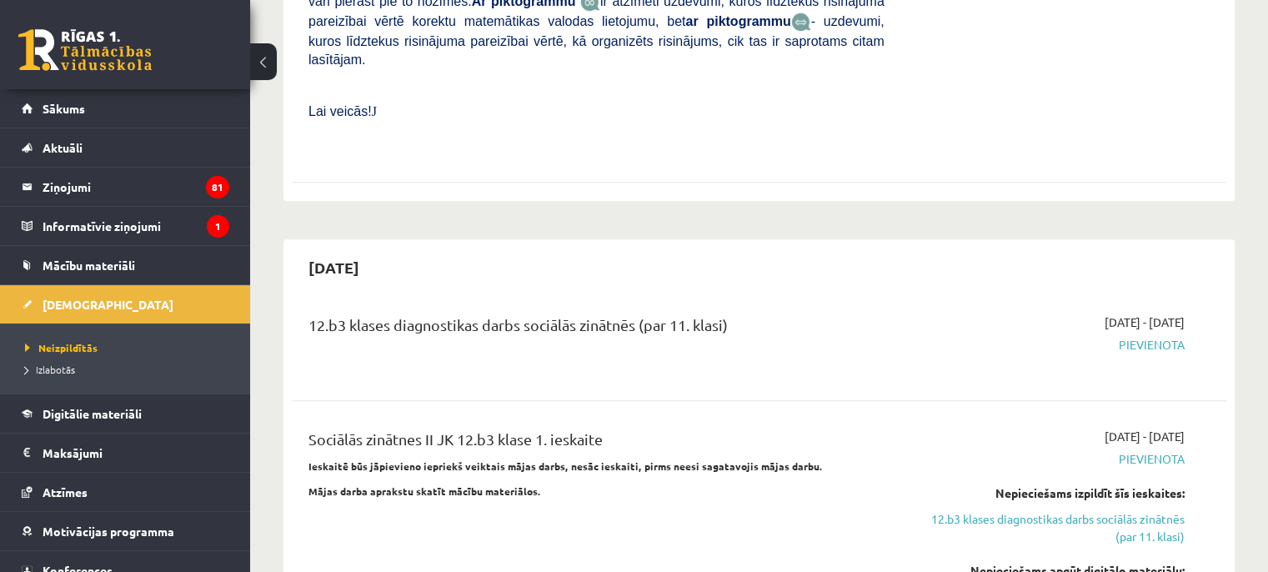
click at [1152, 336] on span "Pievienota" at bounding box center [1047, 345] width 275 height 18
click at [1148, 336] on span "Pievienota" at bounding box center [1047, 345] width 275 height 18
click at [1089, 336] on span "Pievienota" at bounding box center [1047, 345] width 275 height 18
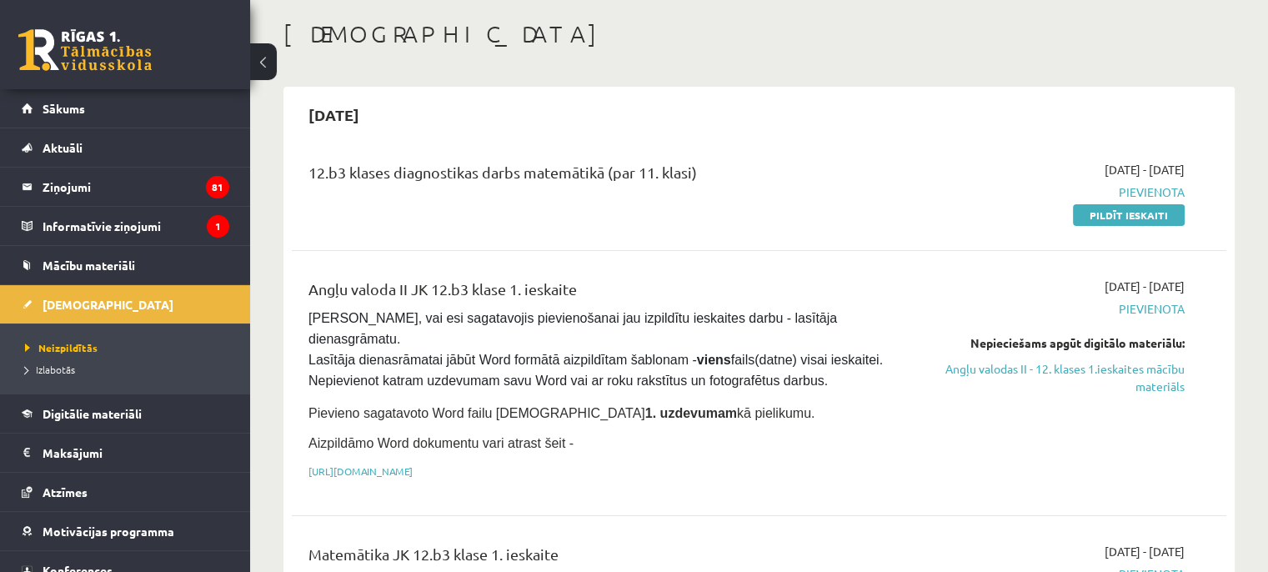
scroll to position [0, 0]
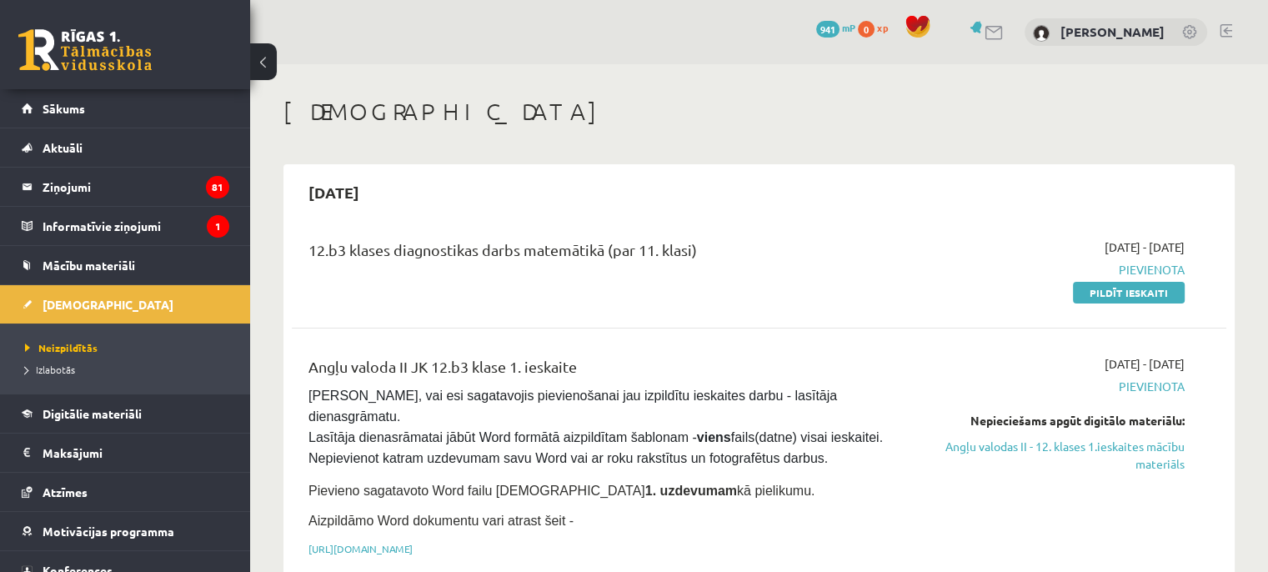
click at [1101, 295] on link "Pildīt ieskaiti" at bounding box center [1129, 293] width 112 height 22
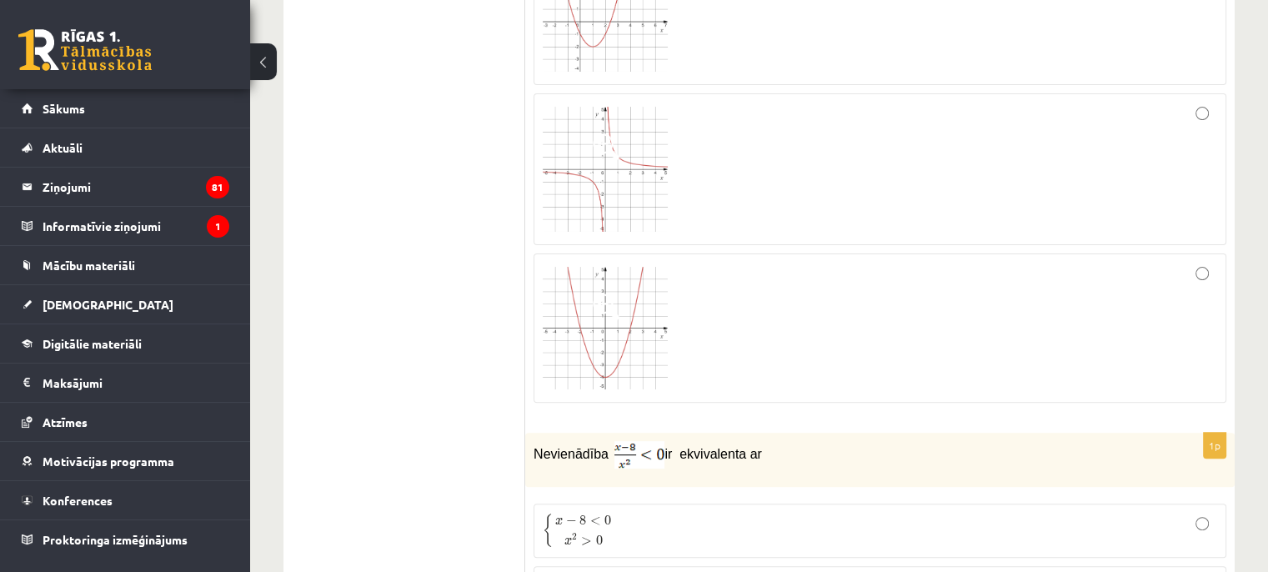
scroll to position [417, 0]
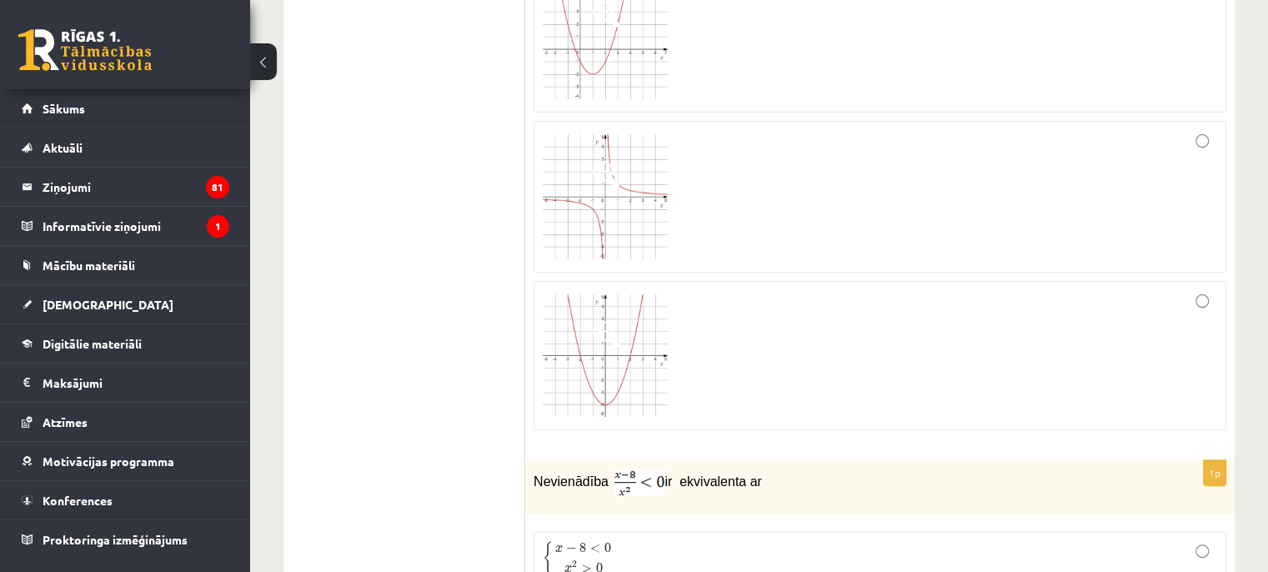
click at [615, 201] on img at bounding box center [605, 196] width 125 height 125
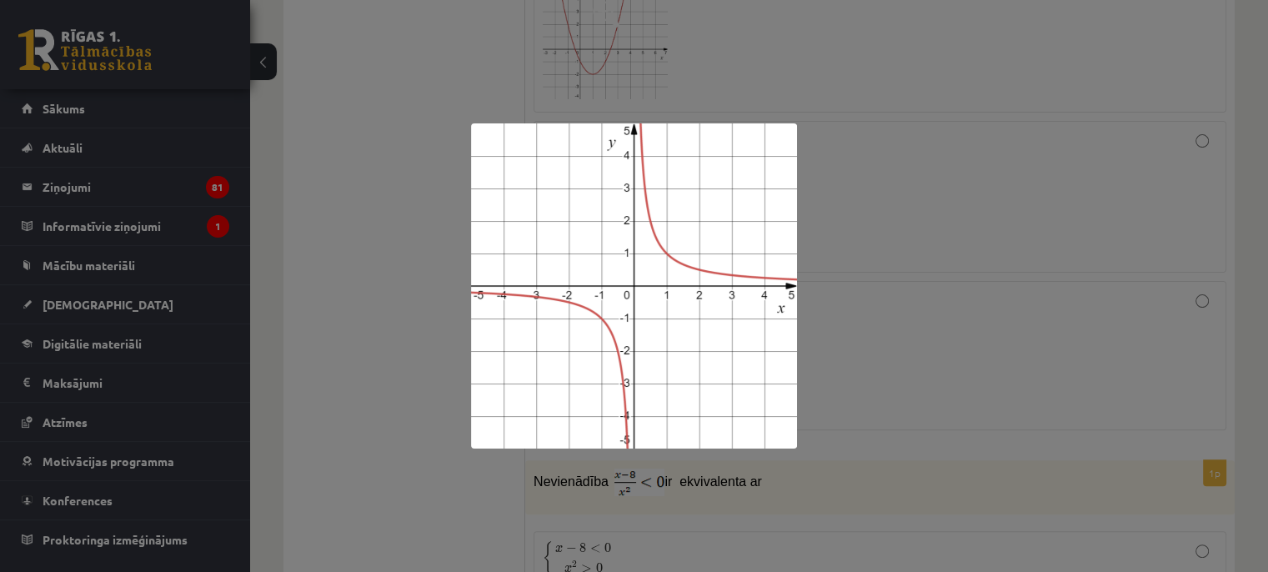
click at [615, 201] on img at bounding box center [634, 285] width 326 height 325
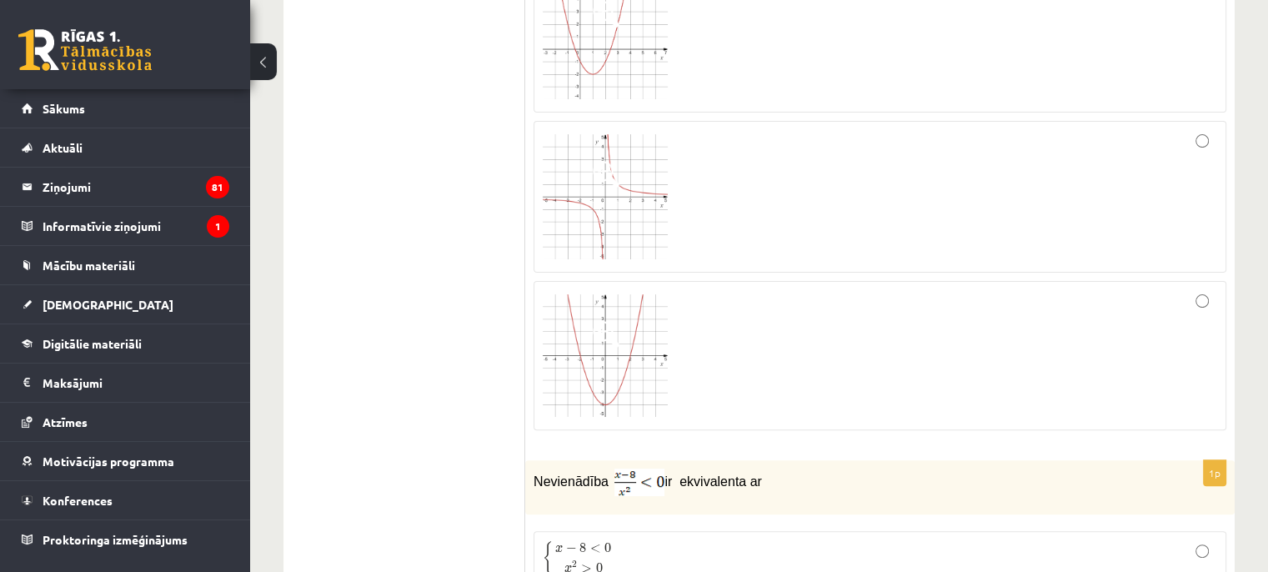
click at [585, 371] on img at bounding box center [605, 355] width 125 height 123
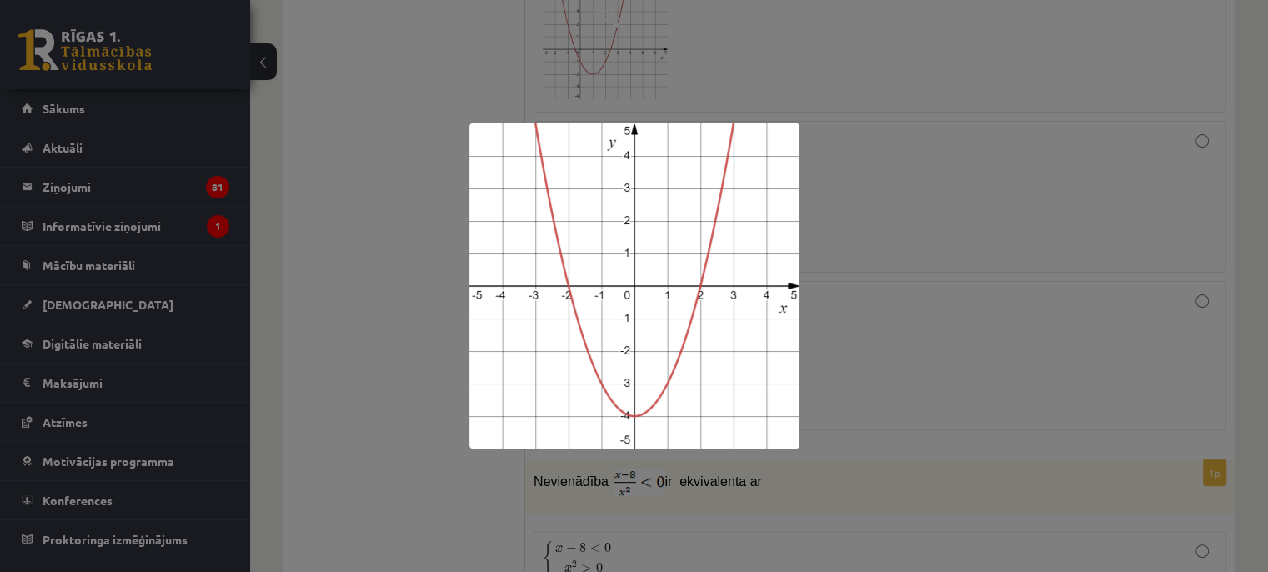
click at [585, 371] on img at bounding box center [634, 285] width 330 height 325
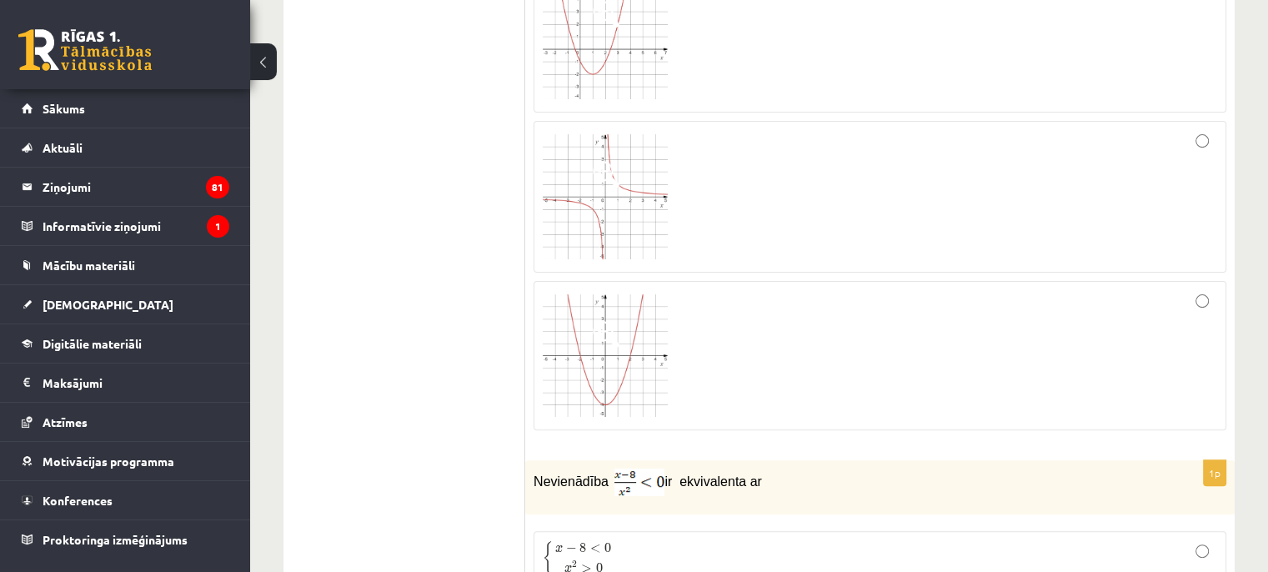
click at [1196, 154] on div at bounding box center [880, 196] width 674 height 133
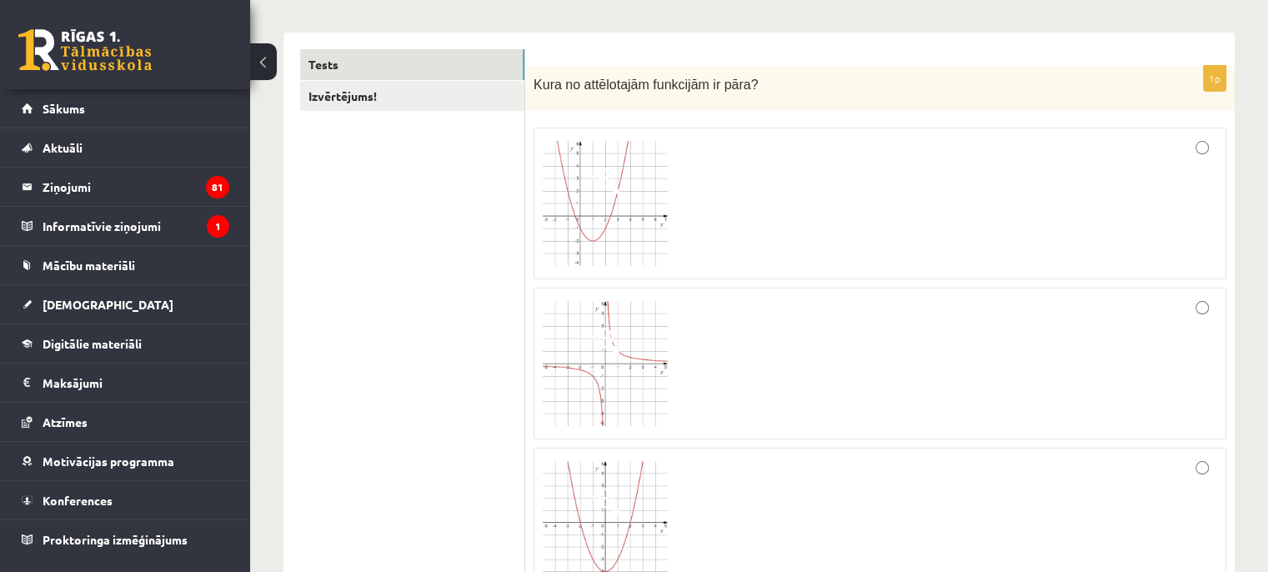
scroll to position [500, 0]
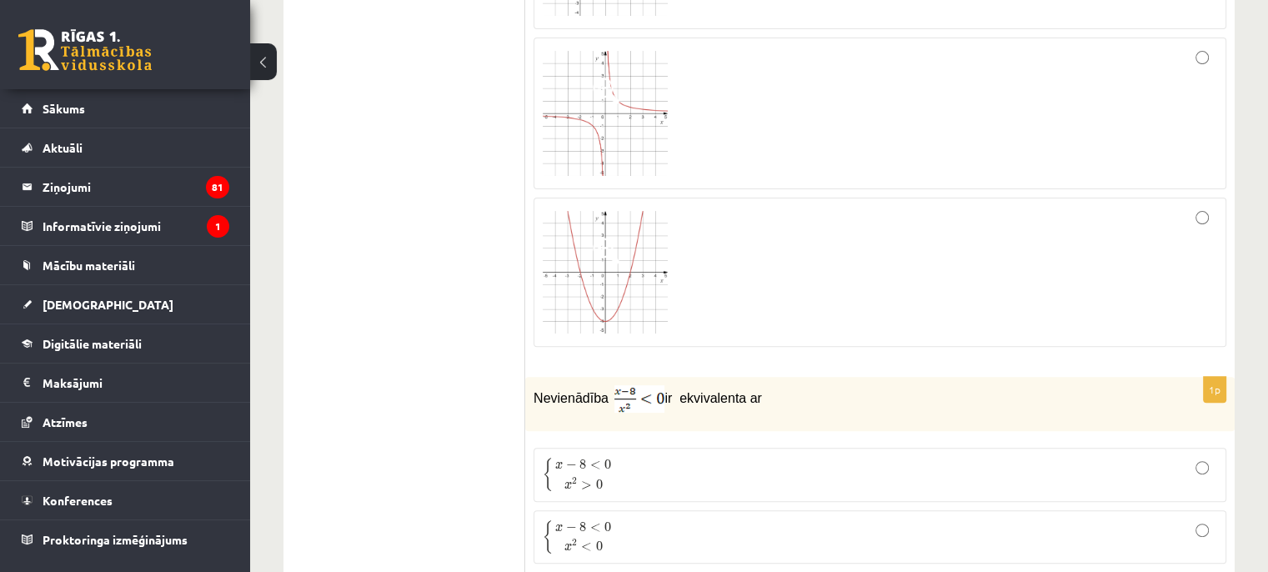
click at [629, 299] on img at bounding box center [605, 272] width 125 height 123
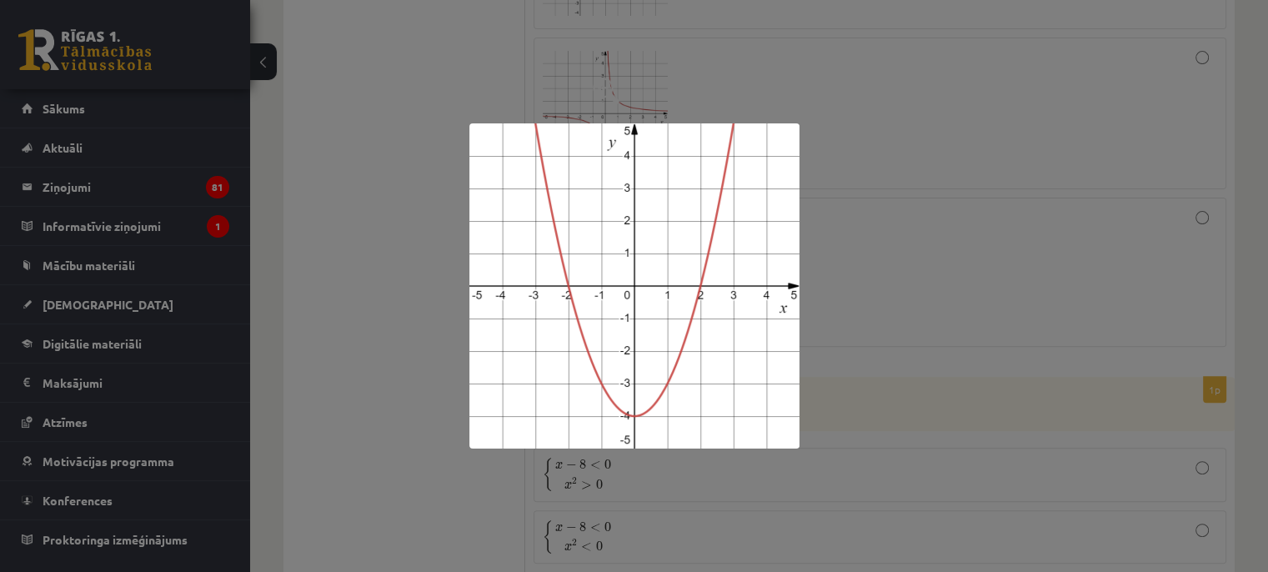
click at [860, 246] on div at bounding box center [634, 286] width 1268 height 572
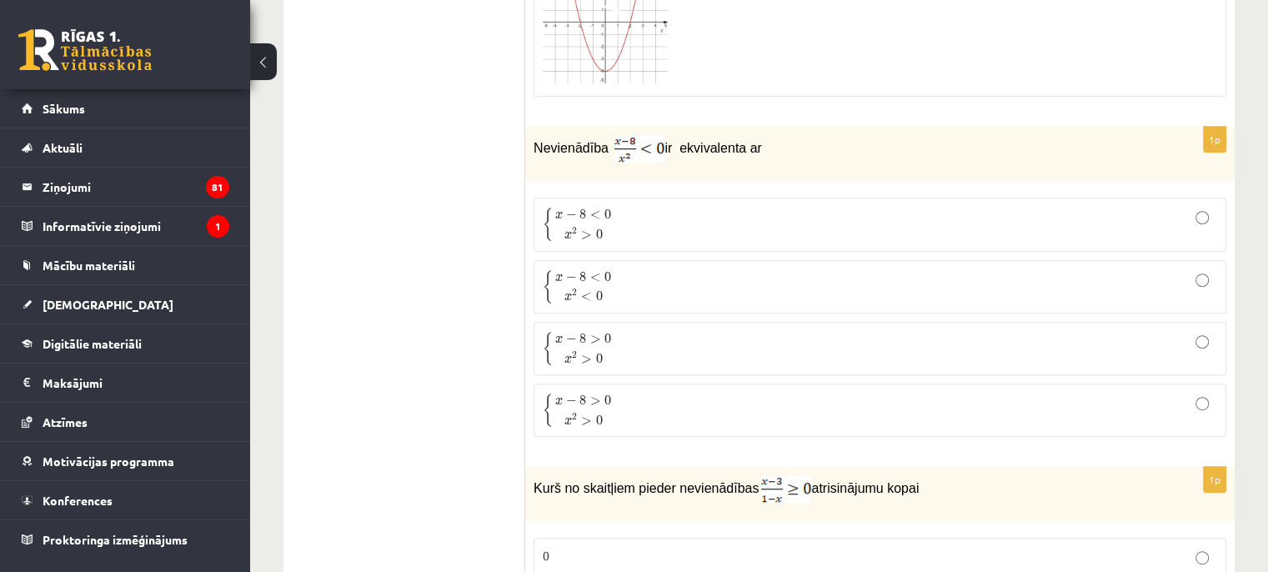
scroll to position [834, 0]
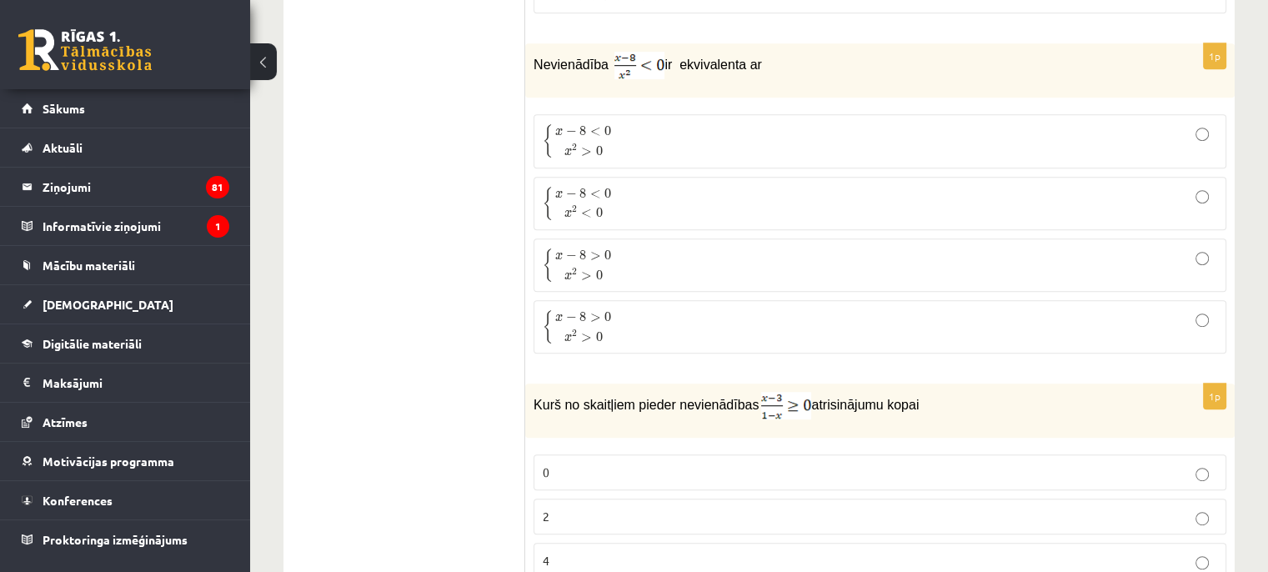
click at [611, 202] on span "x − 8 < 0 x 2 < 0" at bounding box center [583, 203] width 61 height 33
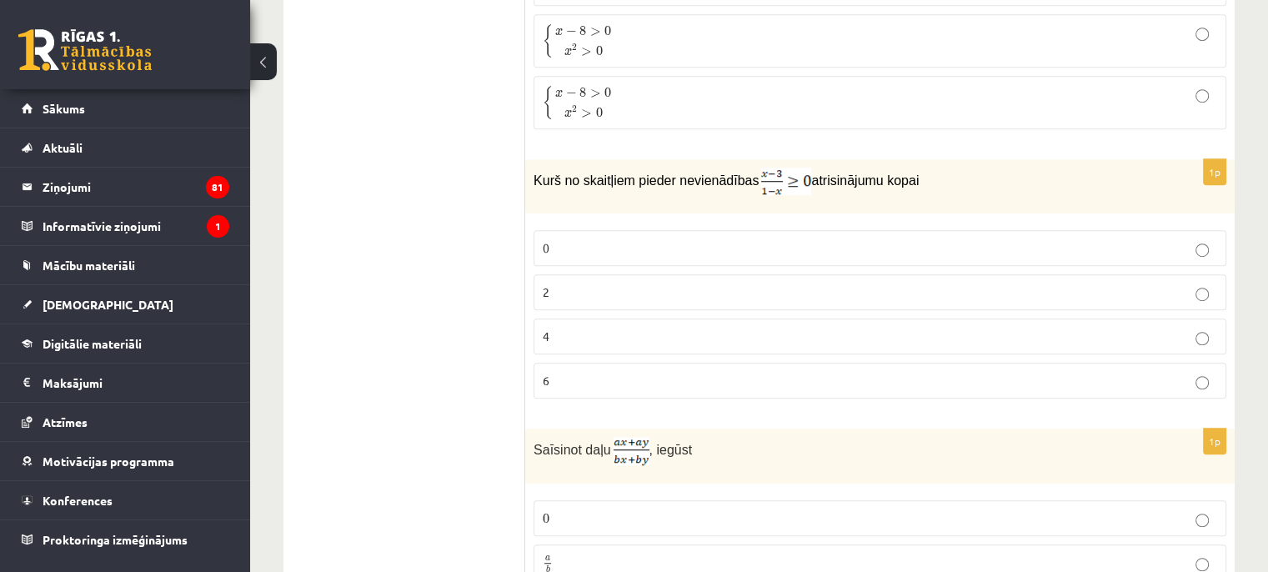
scroll to position [1084, 0]
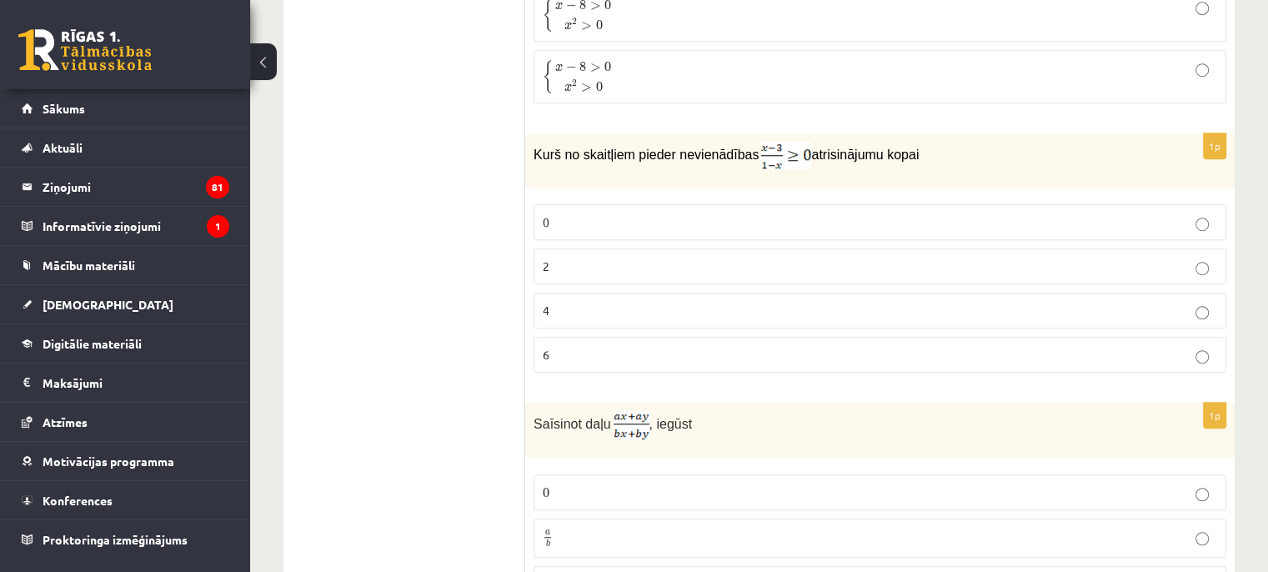
click at [576, 269] on p "2" at bounding box center [880, 267] width 674 height 18
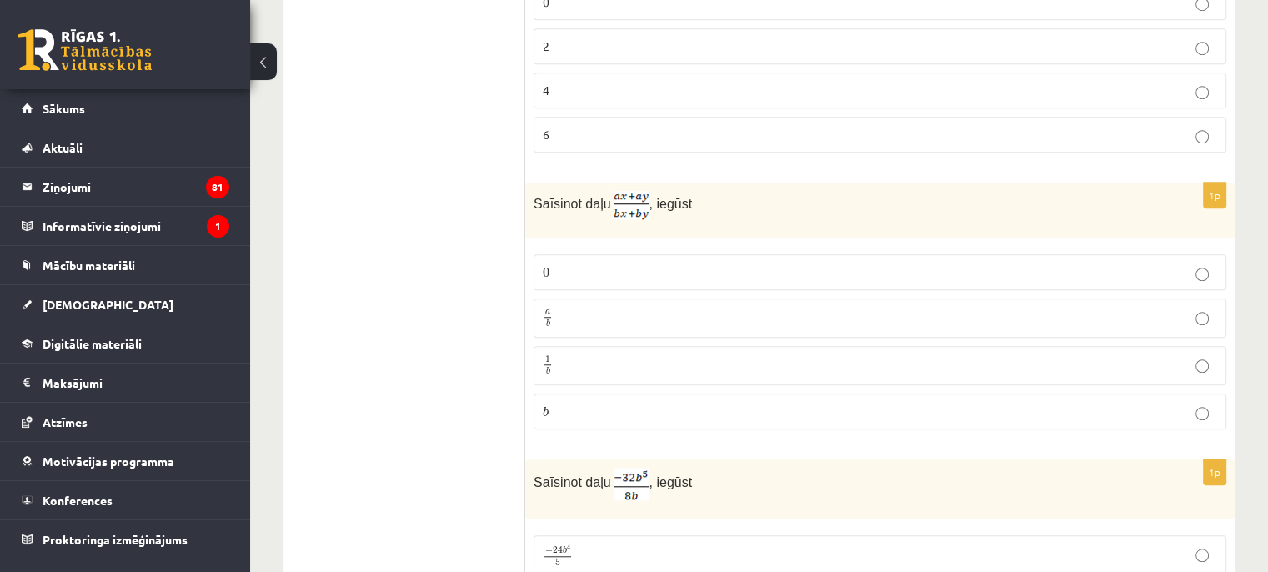
scroll to position [1334, 0]
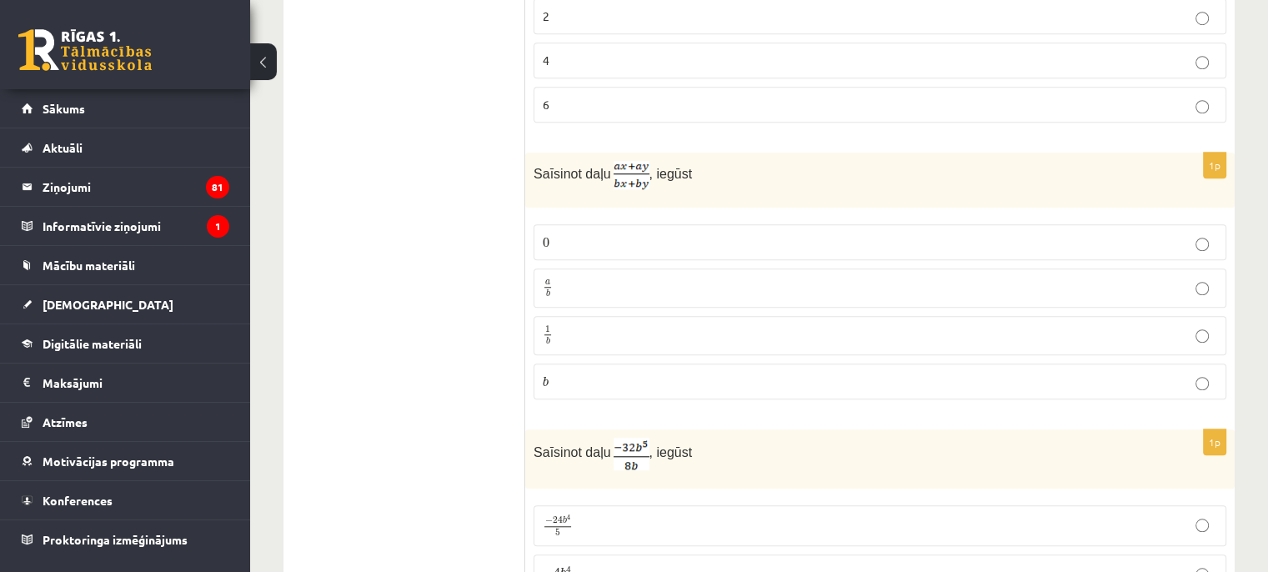
click at [567, 286] on p "a b a b" at bounding box center [880, 288] width 674 height 21
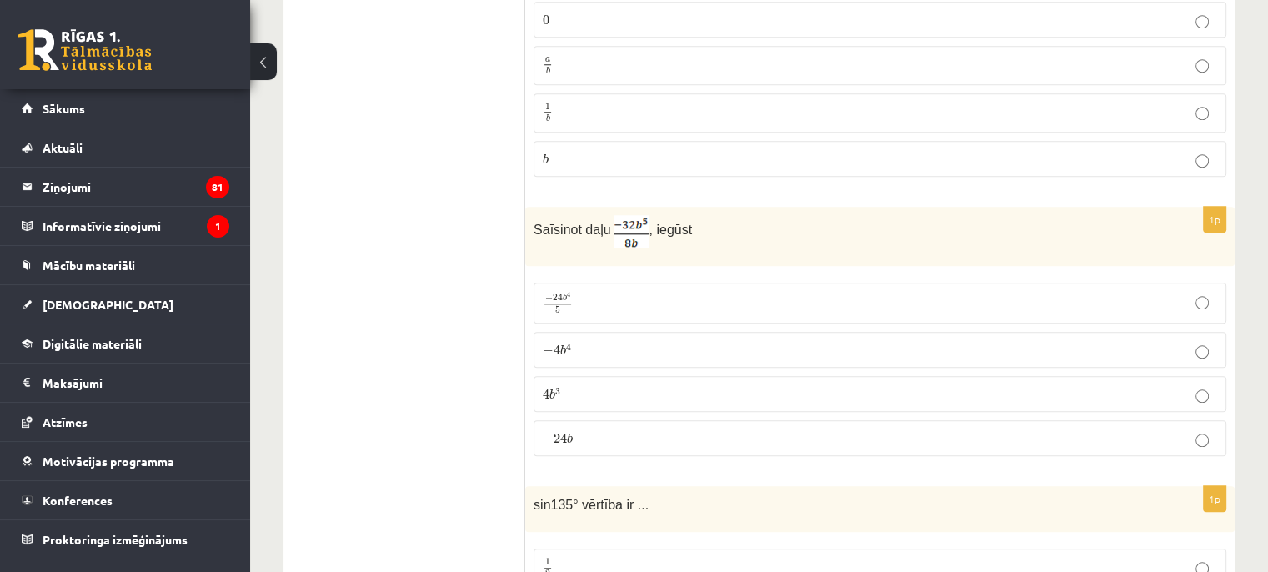
scroll to position [1584, 0]
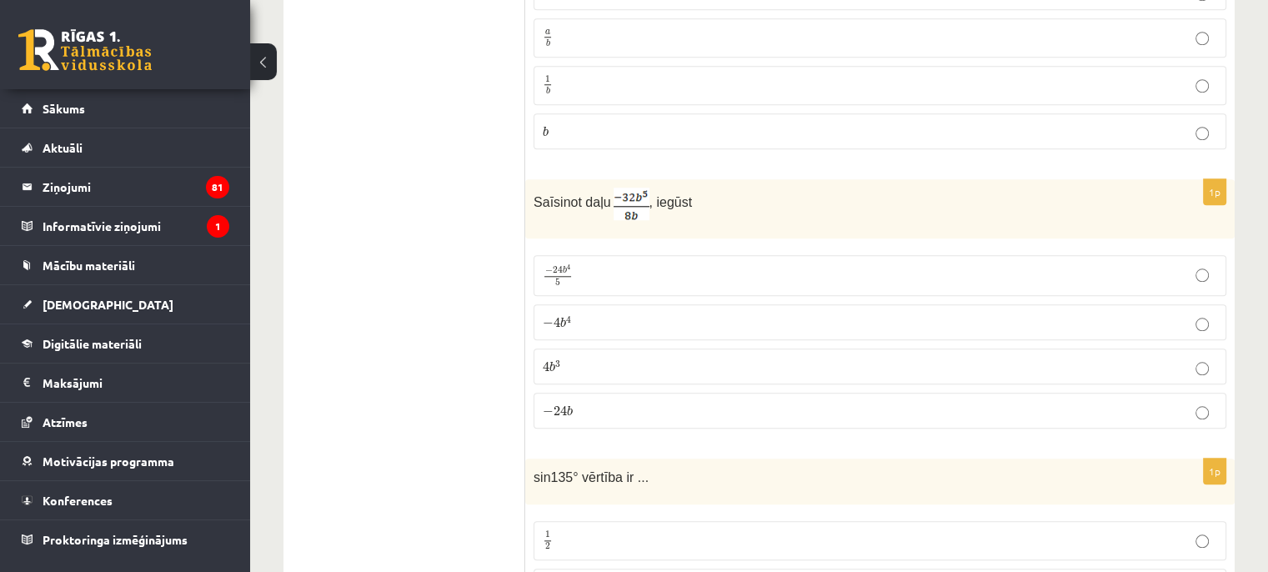
click at [587, 318] on p "− 4 b 4 − 4 b 4" at bounding box center [880, 322] width 674 height 18
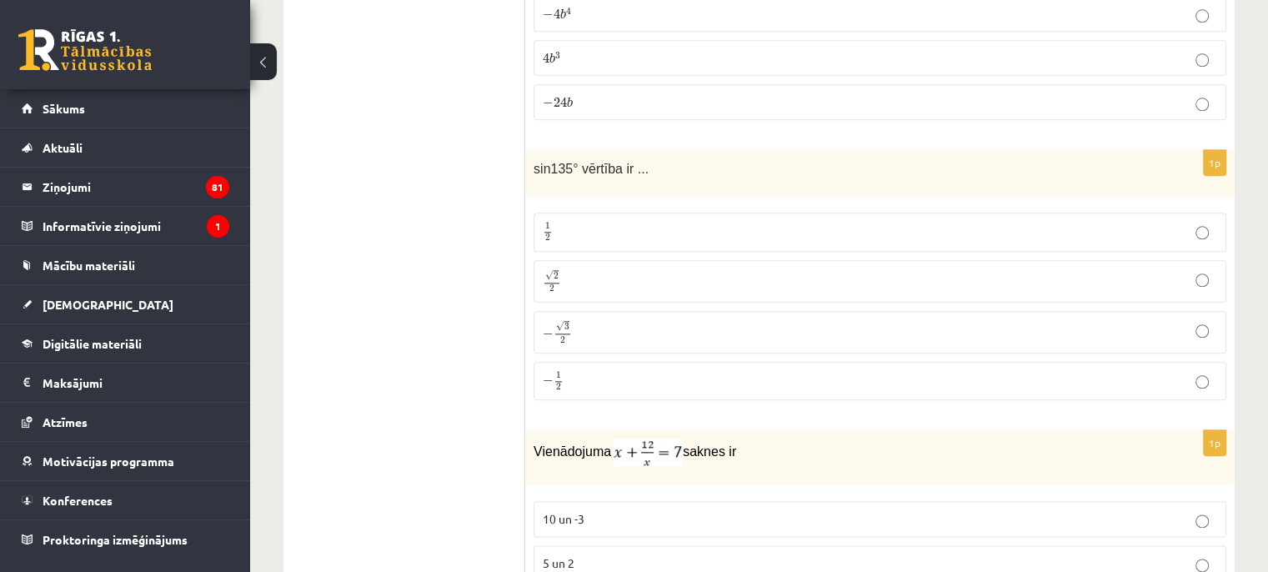
scroll to position [1918, 0]
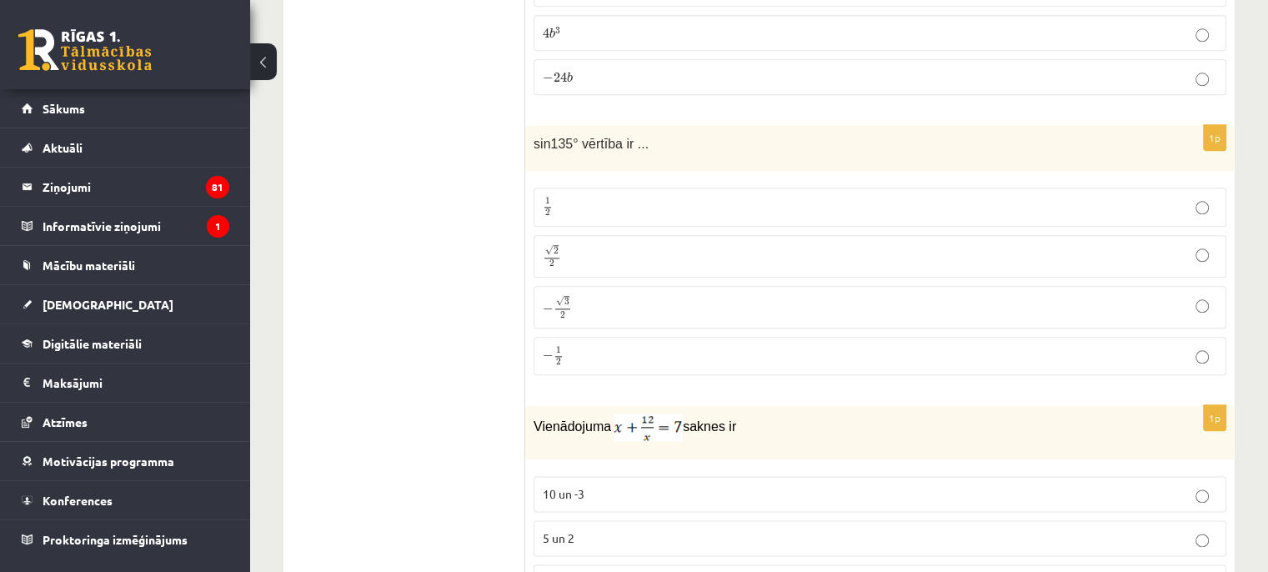
click at [590, 253] on p "√ 2 2 2 2" at bounding box center [880, 256] width 674 height 24
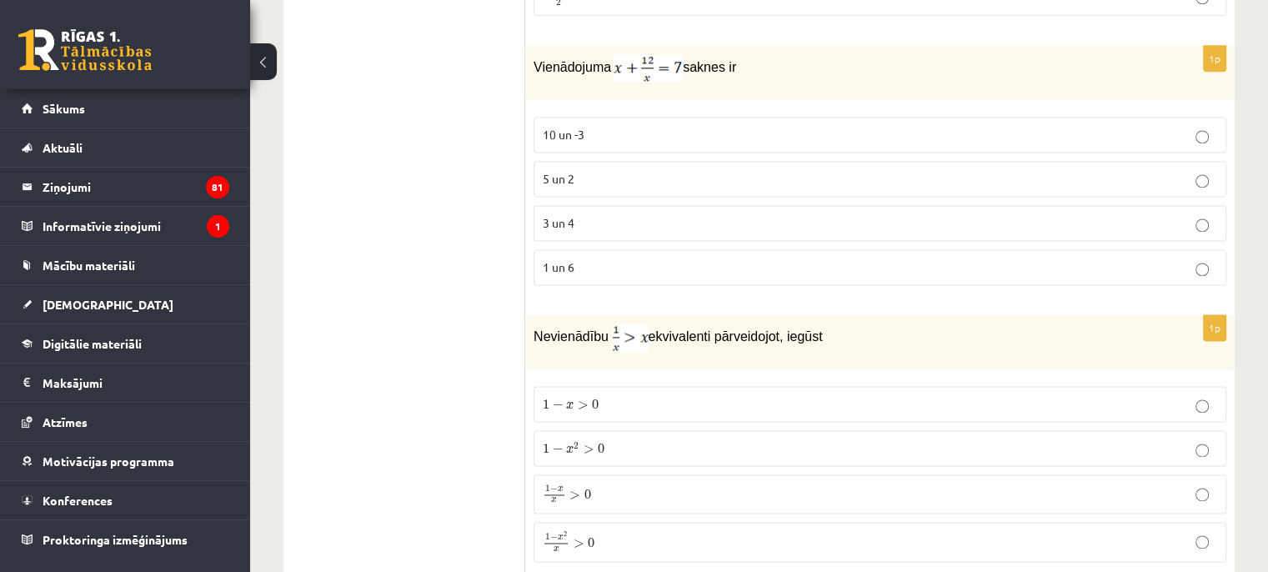
scroll to position [2251, 0]
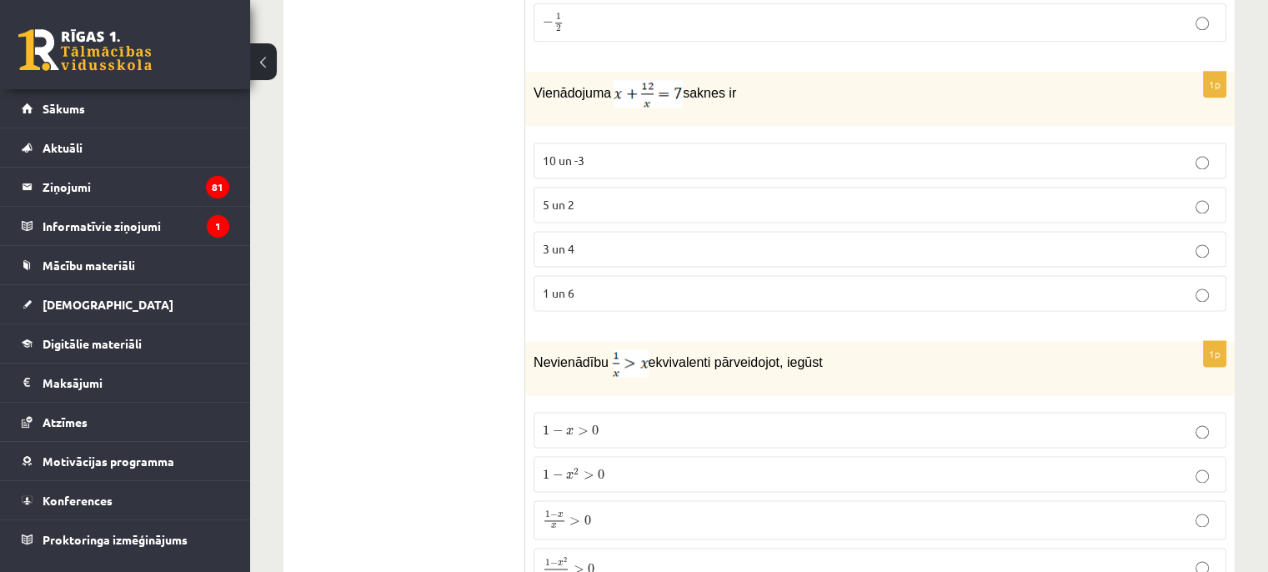
click at [584, 240] on p "3 un 4" at bounding box center [880, 249] width 674 height 18
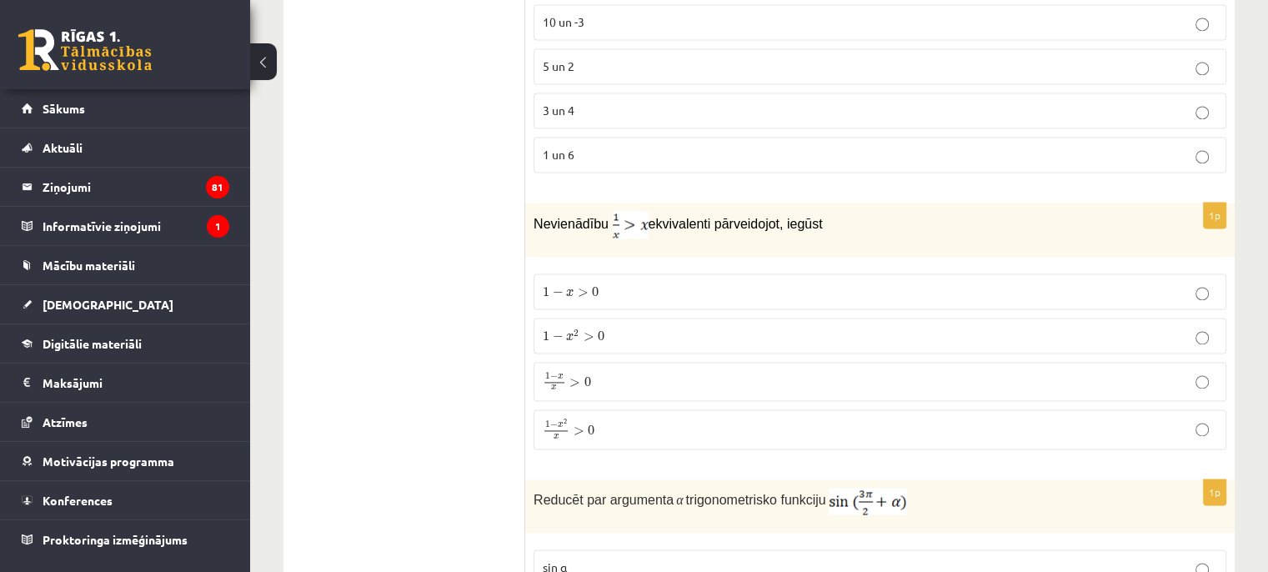
scroll to position [2418, 0]
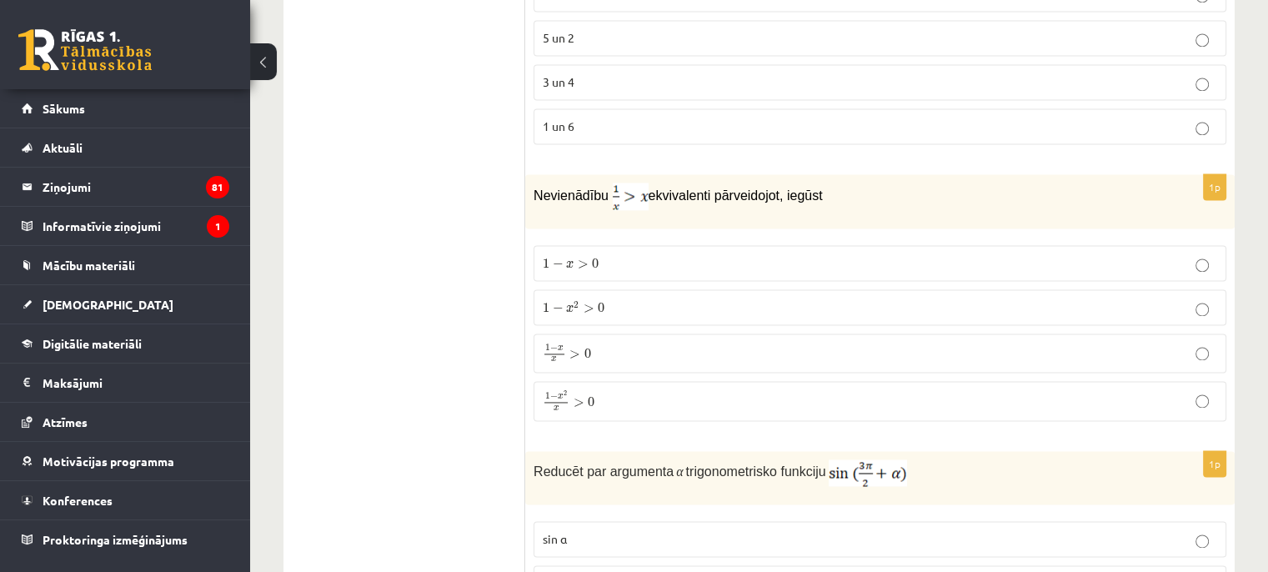
click at [599, 393] on p "1 − x 2 x > 0 1 − x 2 x > 0" at bounding box center [880, 401] width 674 height 22
click at [760, 344] on p "1 − x x > 0 1 − x x > 0" at bounding box center [880, 353] width 674 height 20
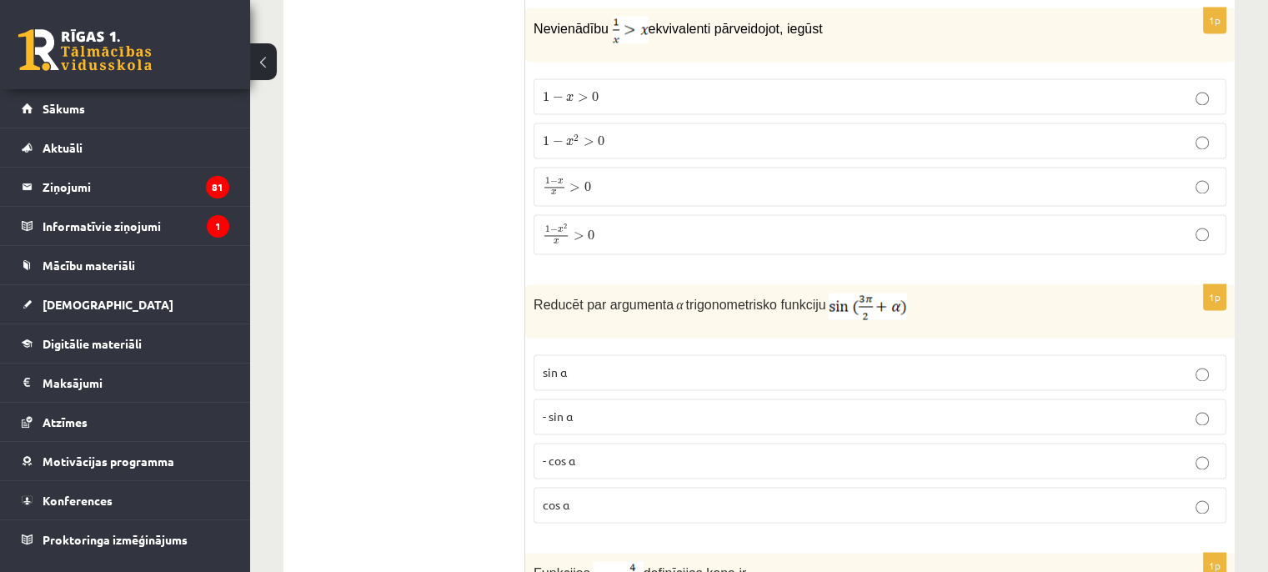
scroll to position [2668, 0]
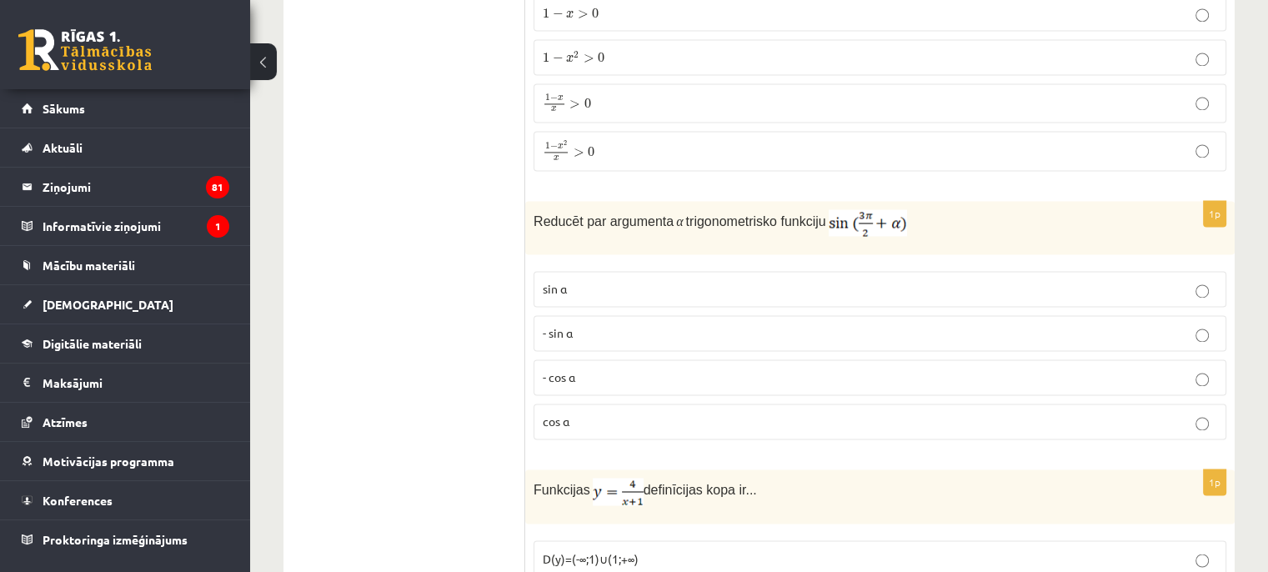
click at [597, 413] on p "cos⁡ α" at bounding box center [880, 422] width 674 height 18
click at [585, 371] on p "- cos ⁡α" at bounding box center [880, 378] width 674 height 18
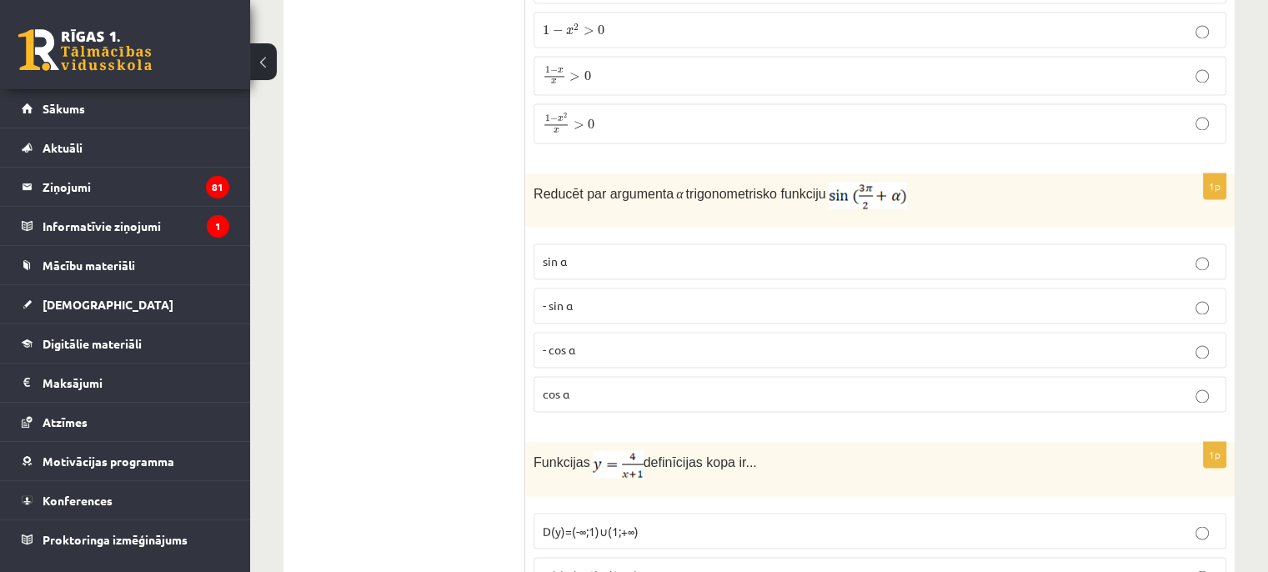
scroll to position [2862, 0]
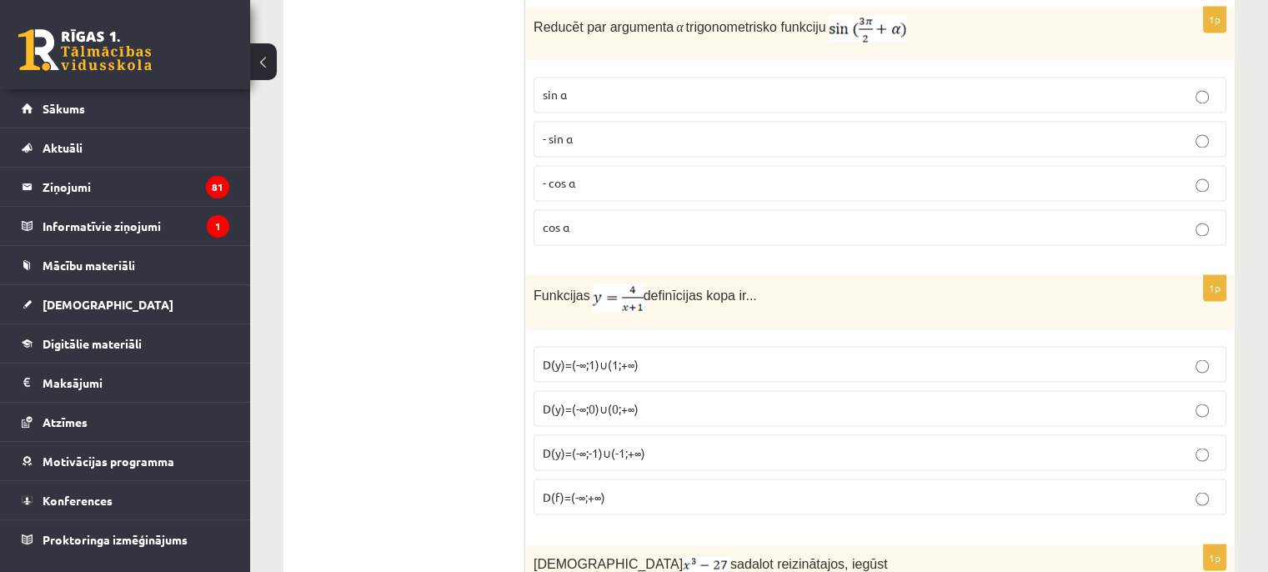
click at [644, 434] on label "D(y)=(-∞;-1)∪(-1;+∞)" at bounding box center [880, 452] width 693 height 36
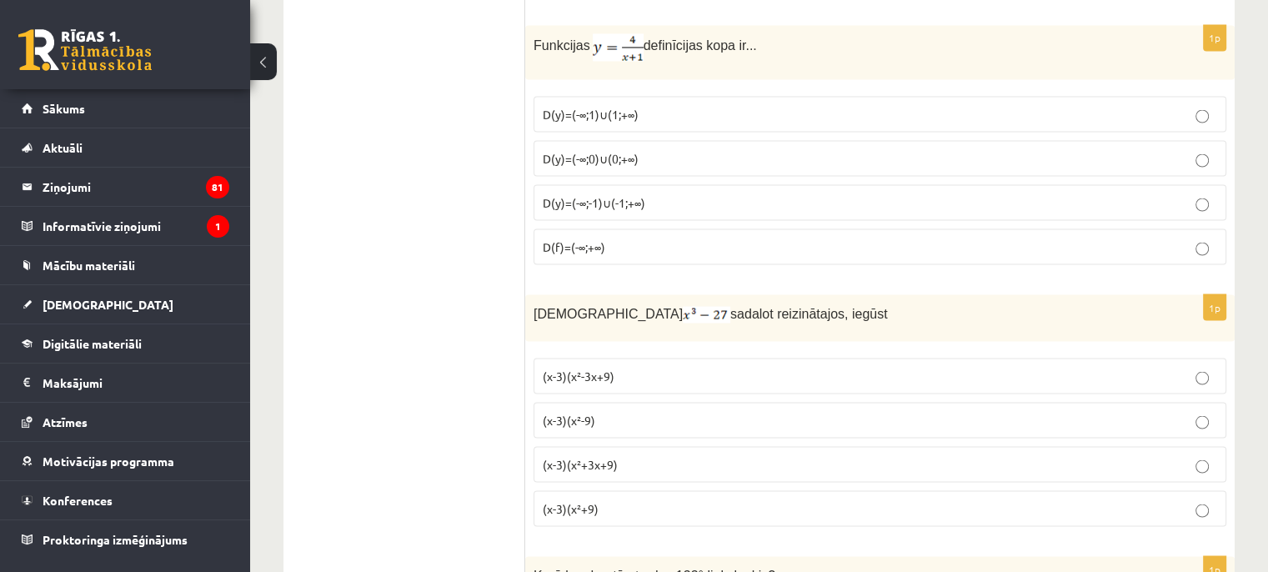
scroll to position [3196, 0]
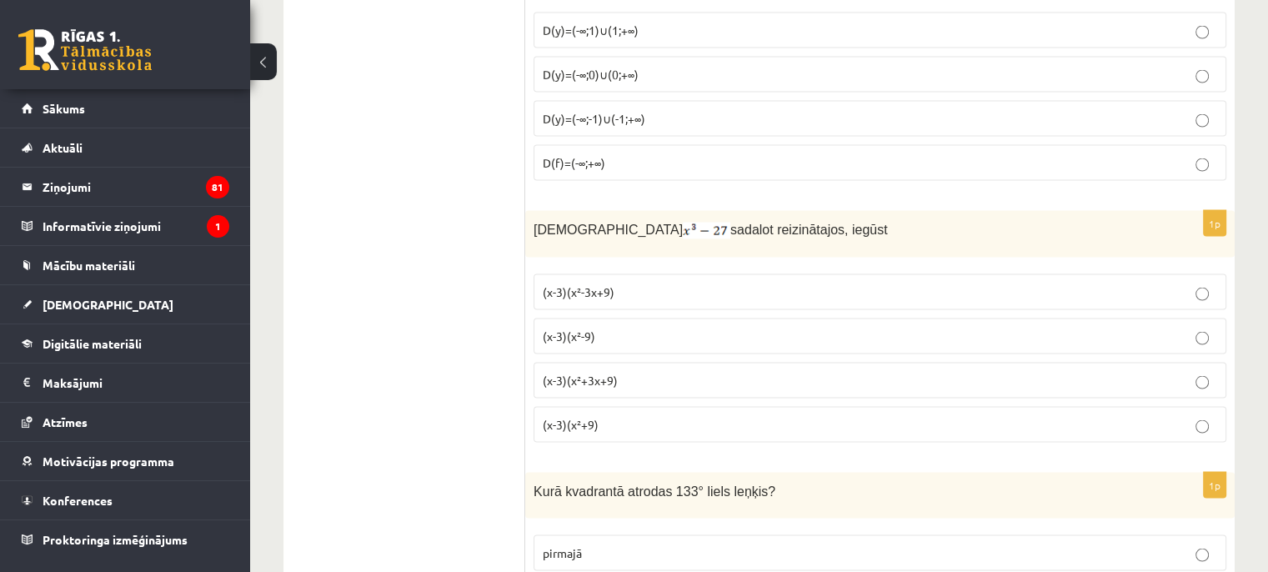
click at [616, 372] on p "(x-3)(x²+3x+9)" at bounding box center [880, 381] width 674 height 18
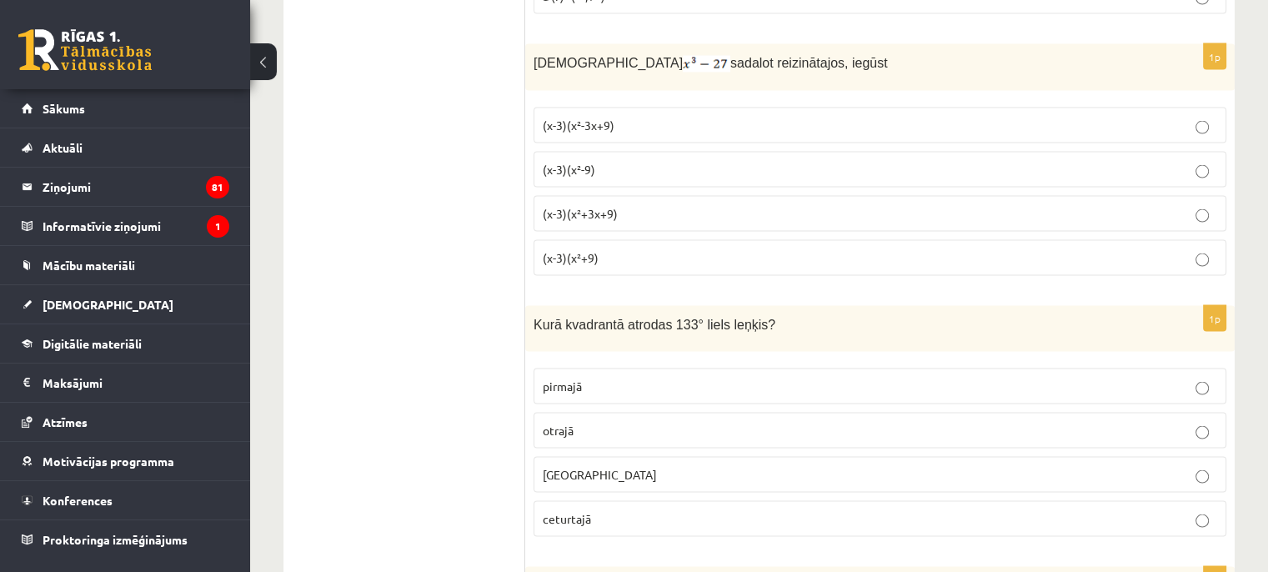
scroll to position [3446, 0]
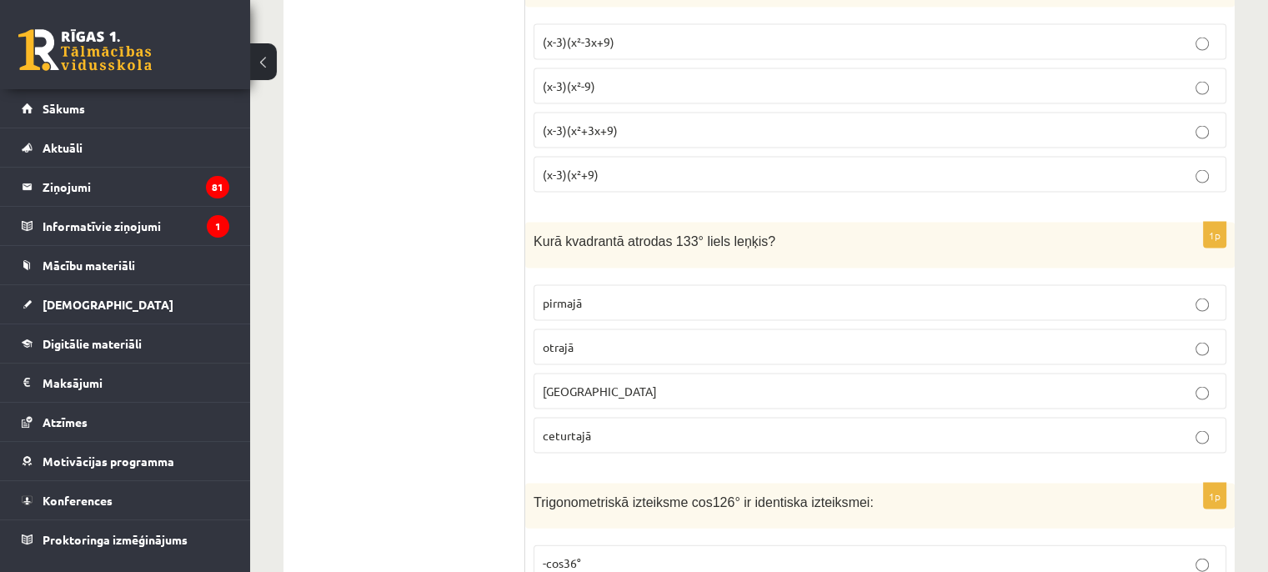
click at [567, 339] on span "otrajā" at bounding box center [558, 346] width 31 height 15
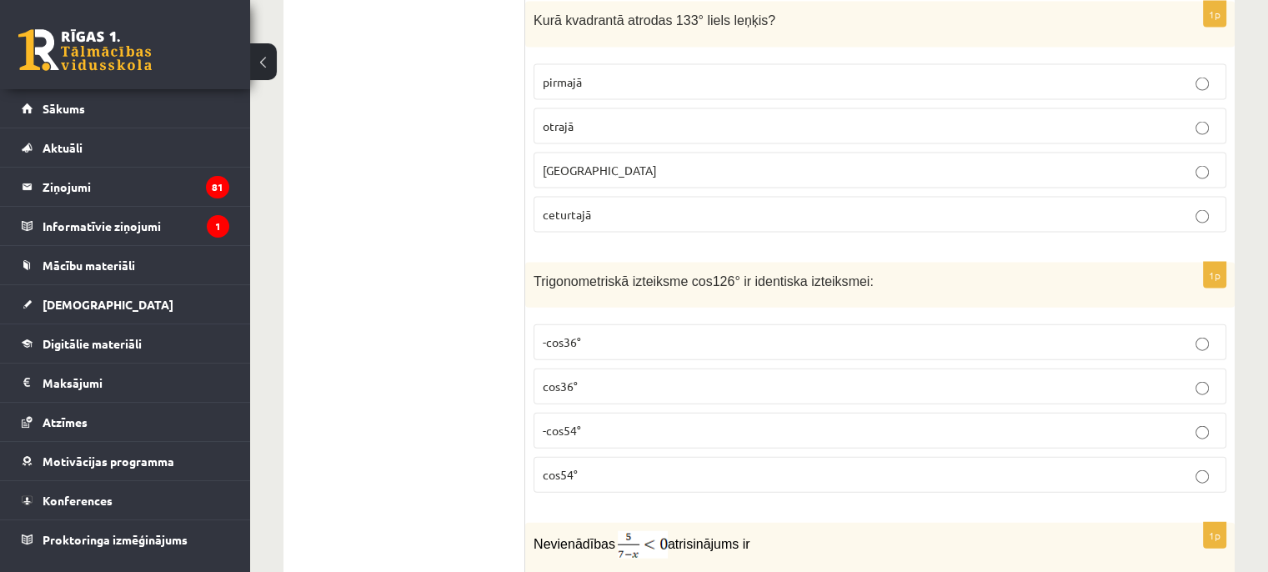
scroll to position [3696, 0]
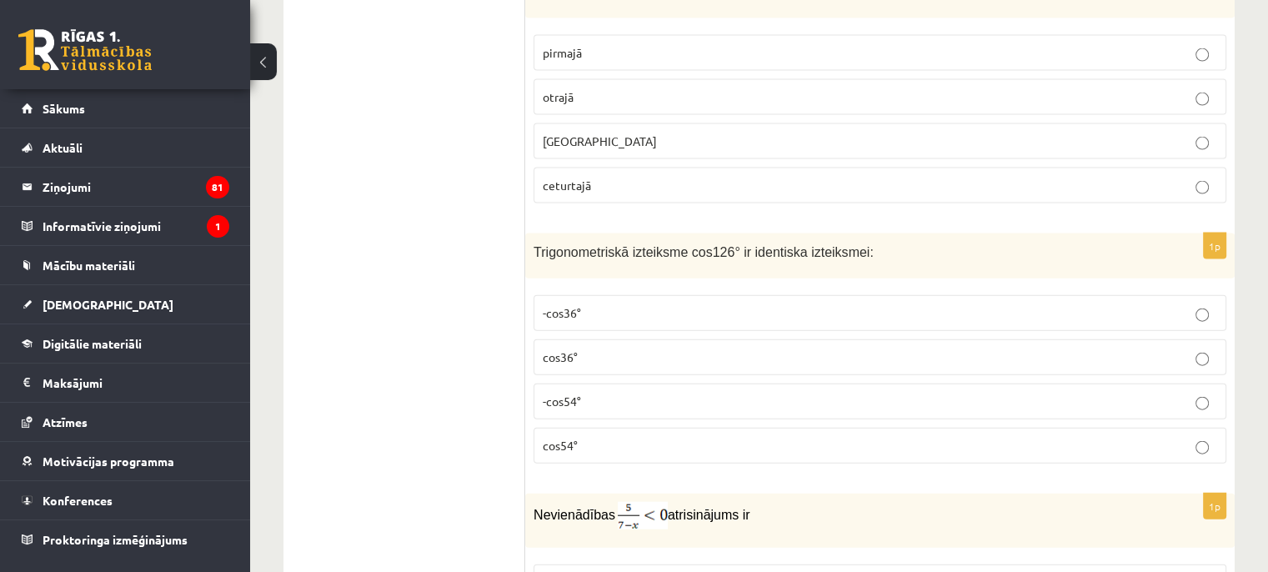
click at [587, 393] on p "-cos54°" at bounding box center [880, 402] width 674 height 18
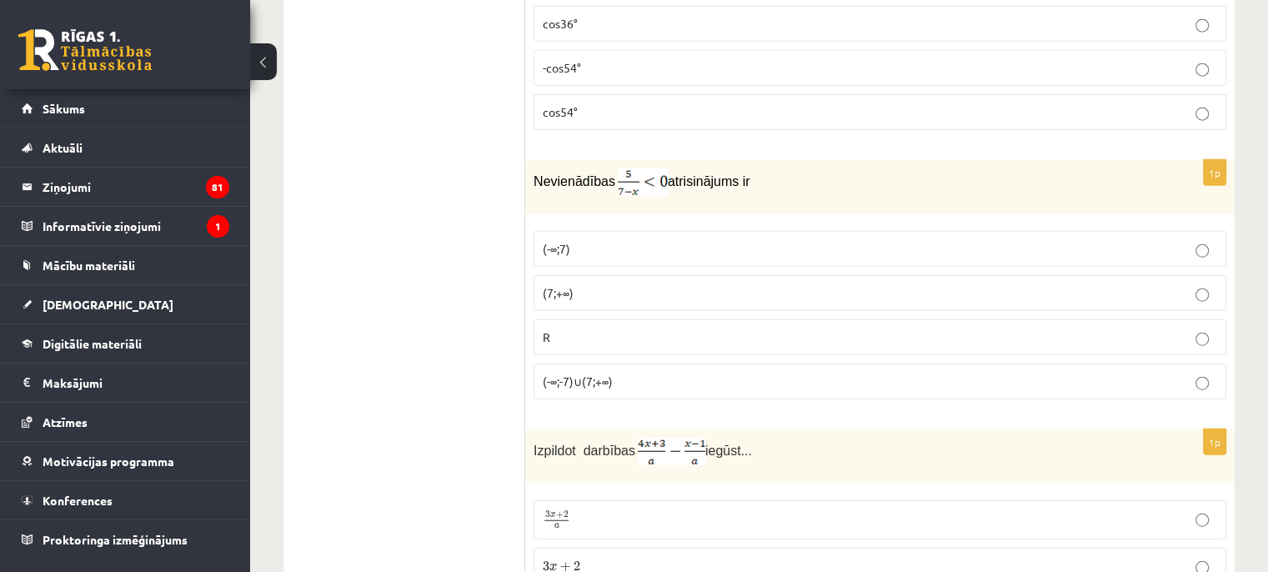
scroll to position [4113, 0]
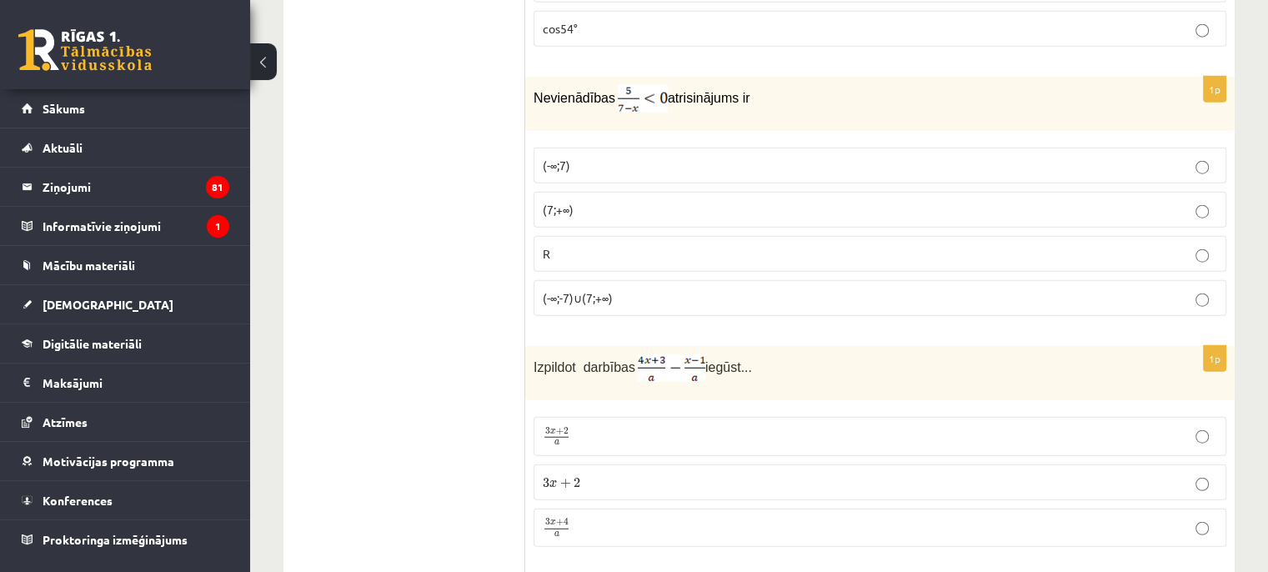
click at [591, 201] on p "(7;+∞)" at bounding box center [880, 210] width 674 height 18
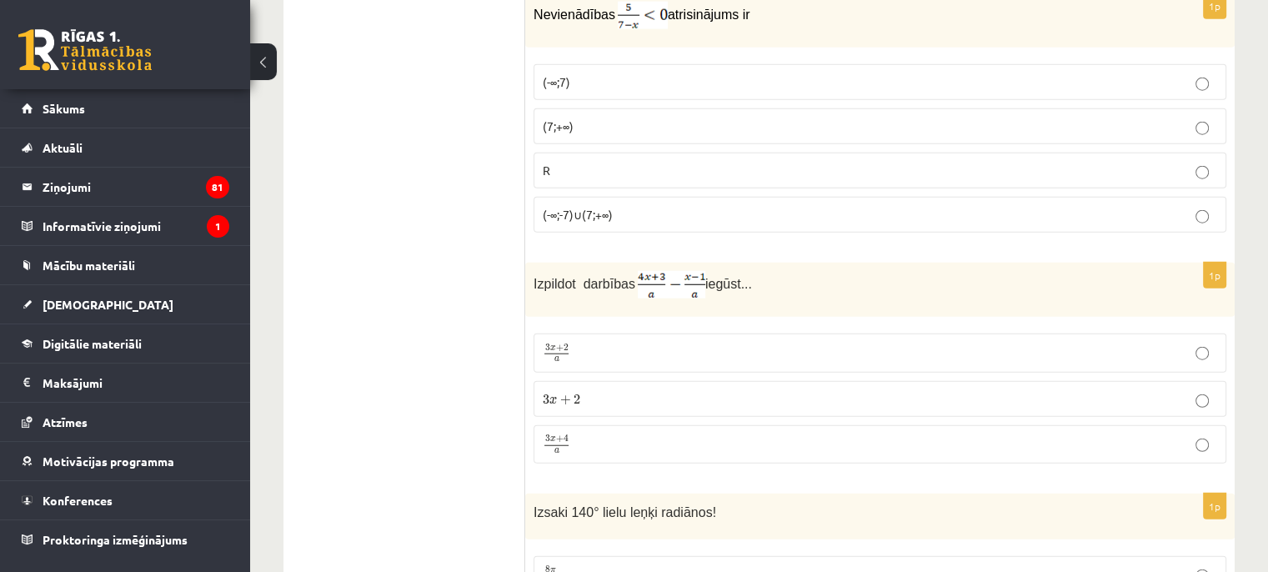
scroll to position [4279, 0]
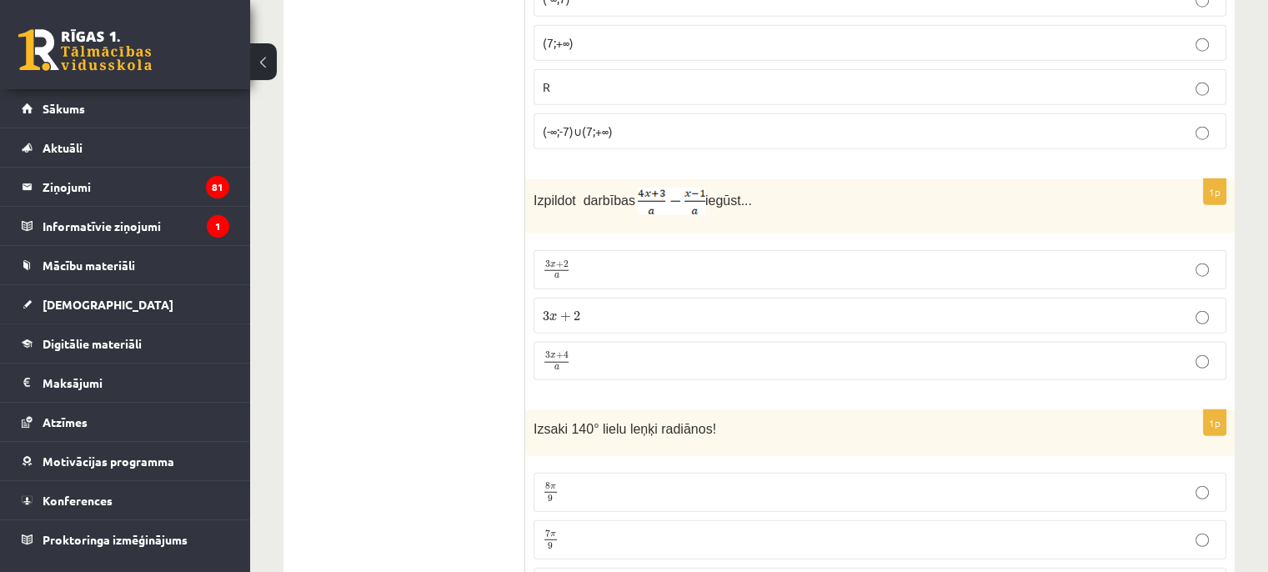
click at [613, 351] on p "3 x + 4 a 3 x + 4 a" at bounding box center [880, 361] width 674 height 21
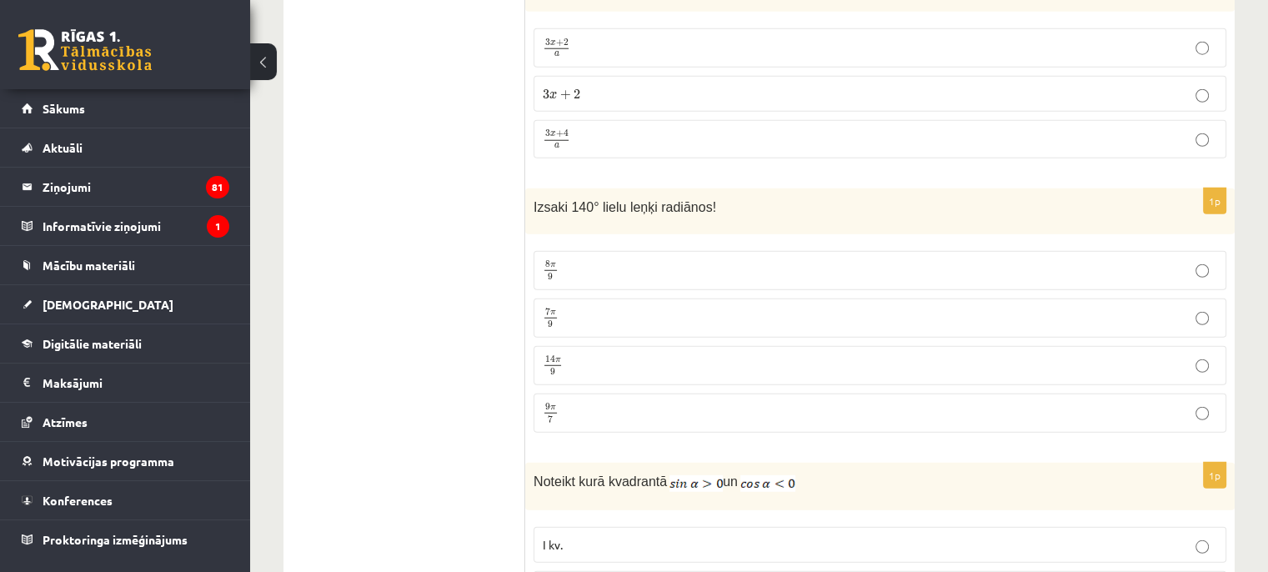
scroll to position [4530, 0]
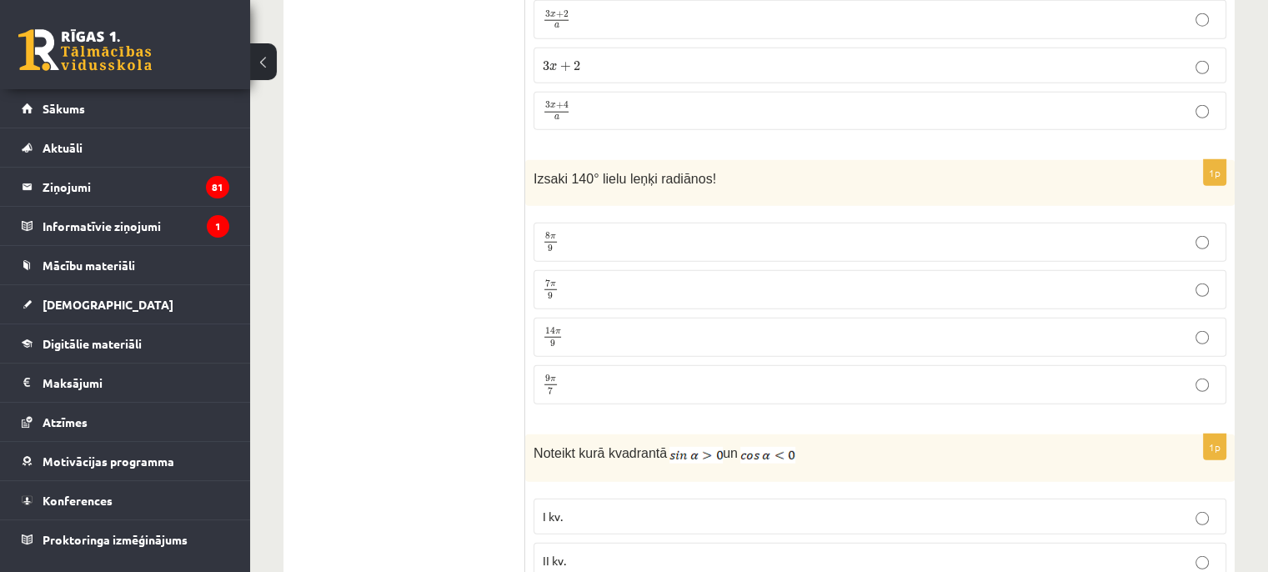
click at [1131, 279] on p "7 π 9 7 π 9" at bounding box center [880, 289] width 674 height 21
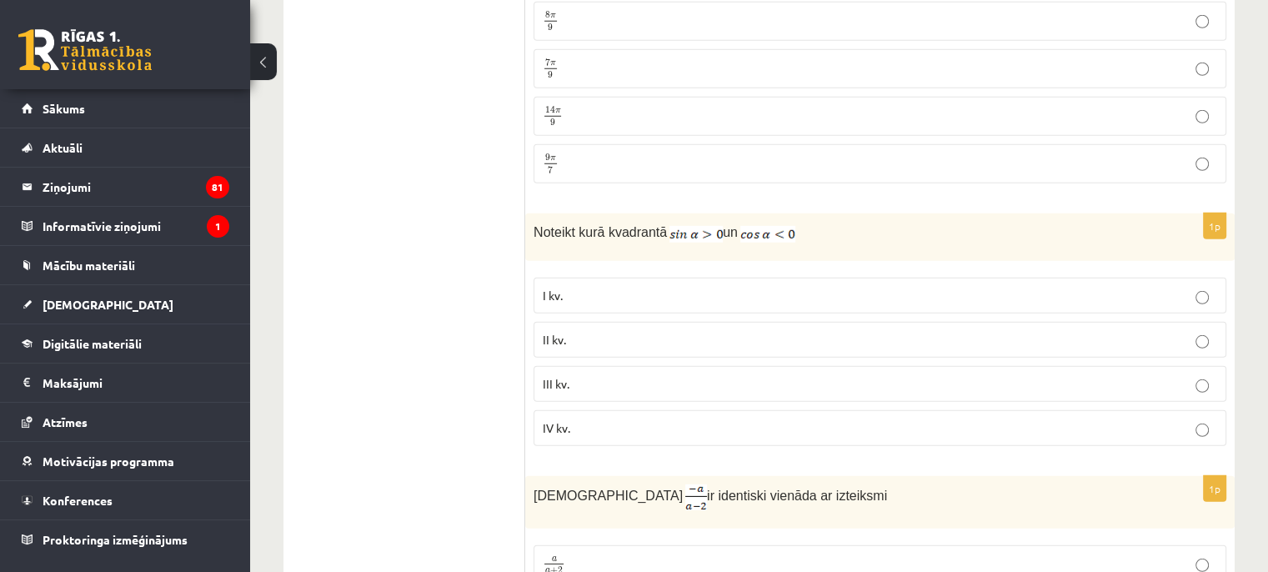
scroll to position [4780, 0]
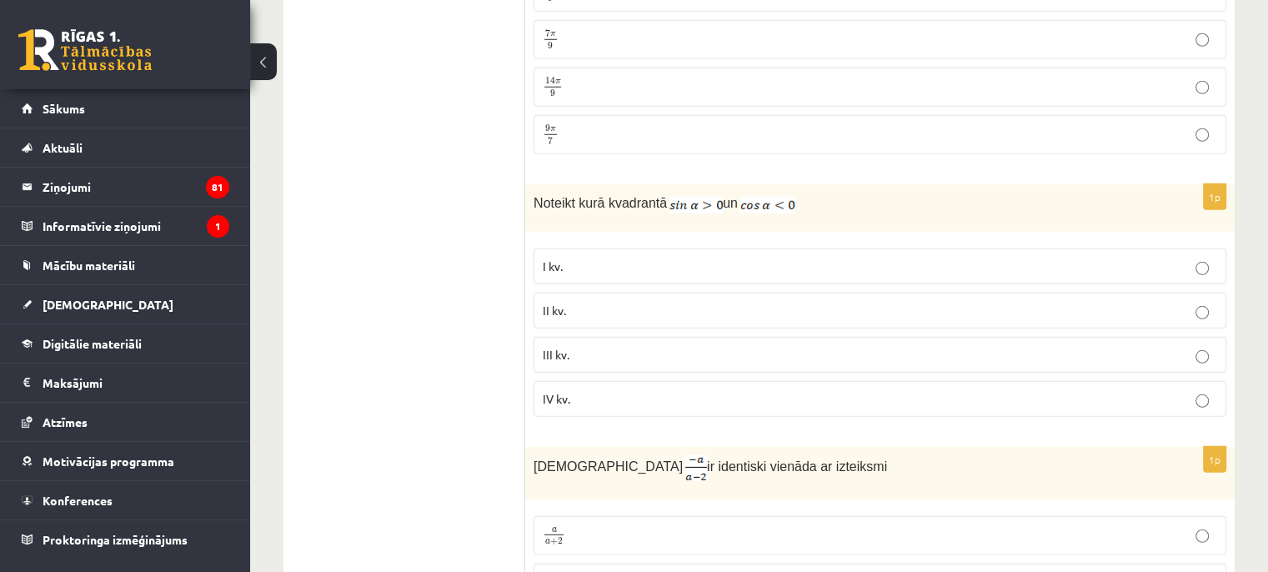
click at [645, 302] on p "II kv." at bounding box center [880, 311] width 674 height 18
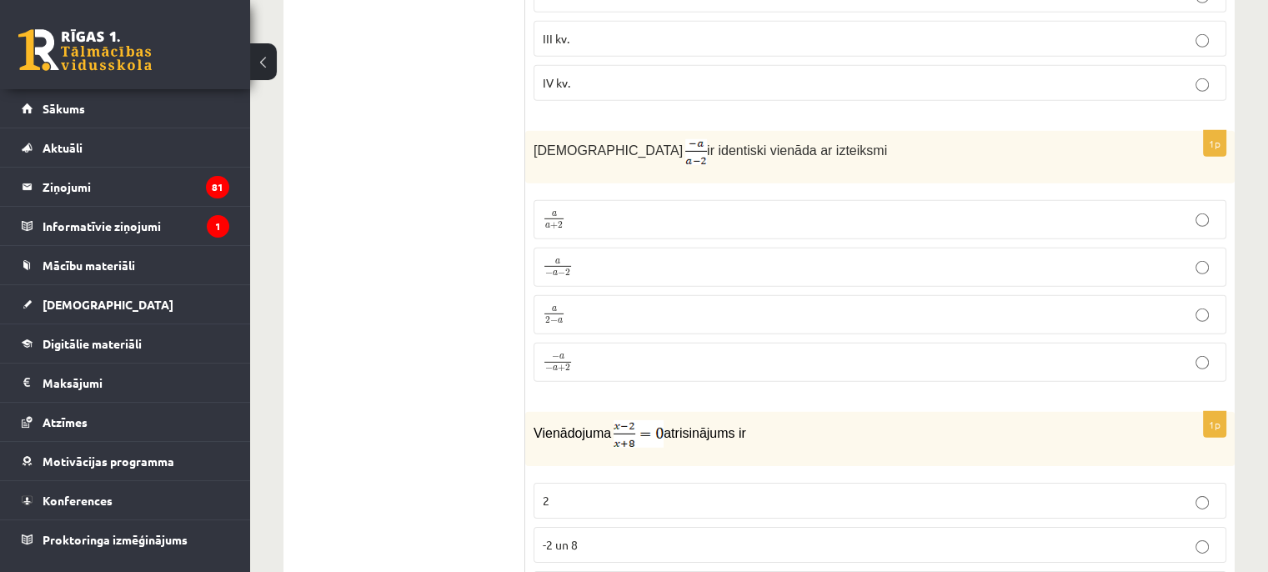
scroll to position [5086, 0]
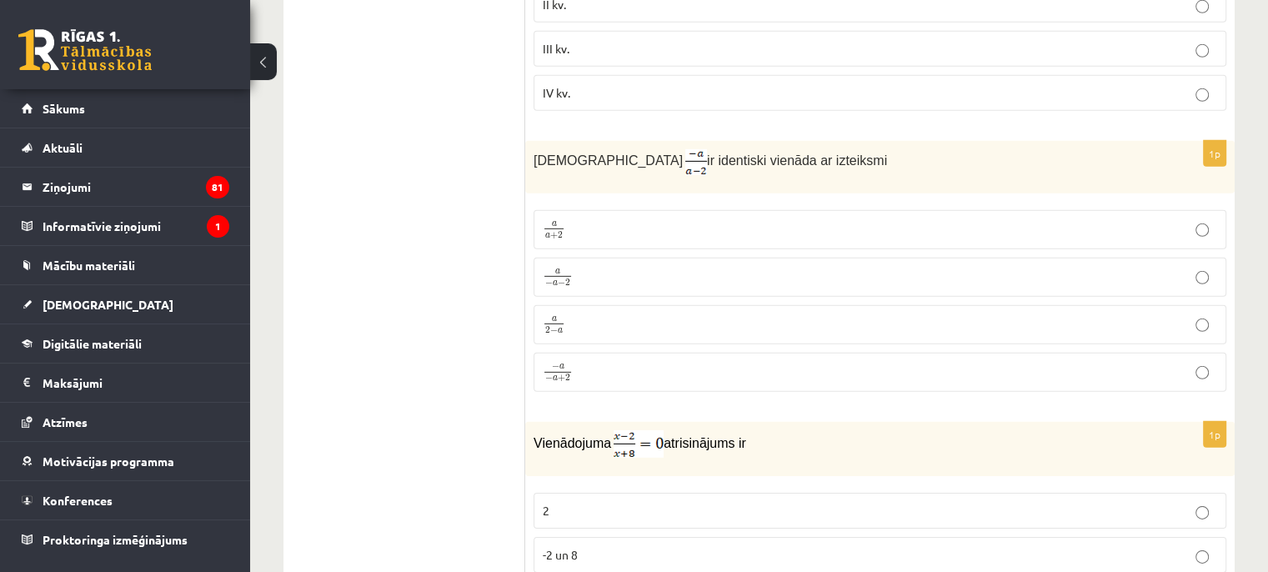
click at [585, 314] on p "a 2 − a a 2 − a" at bounding box center [880, 324] width 674 height 21
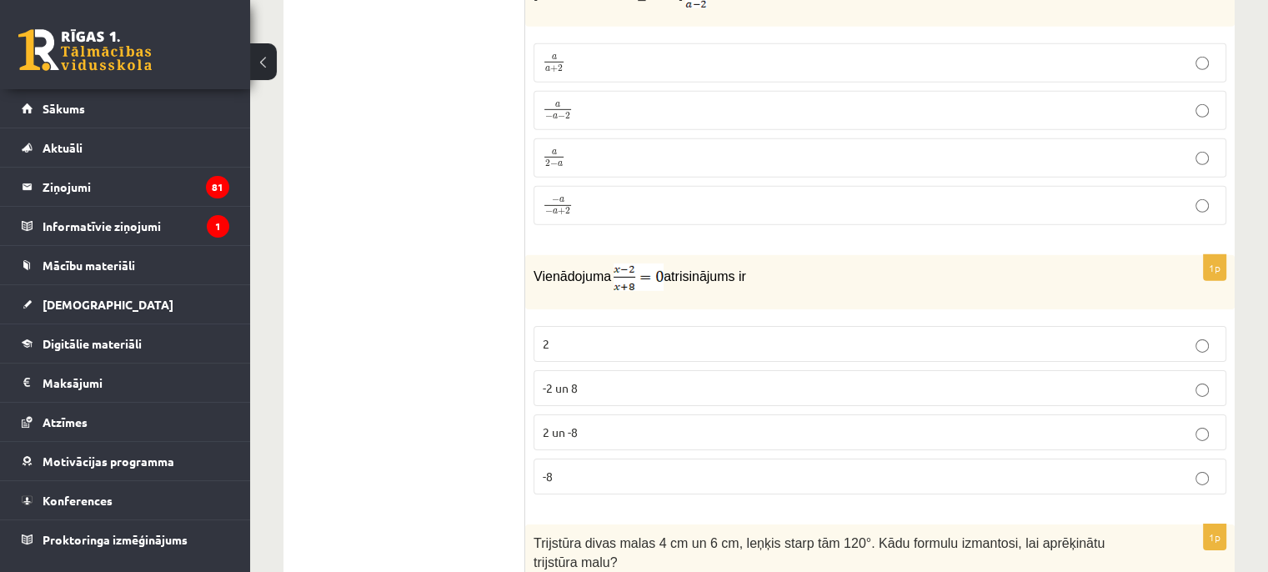
scroll to position [5336, 0]
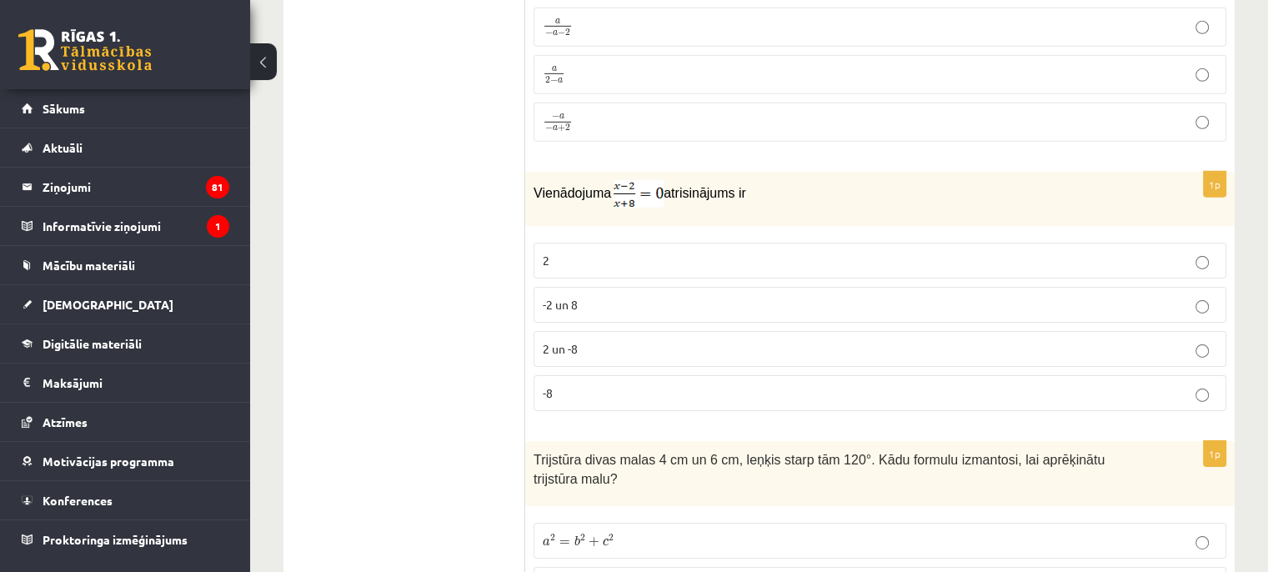
click at [580, 252] on p "2" at bounding box center [880, 261] width 674 height 18
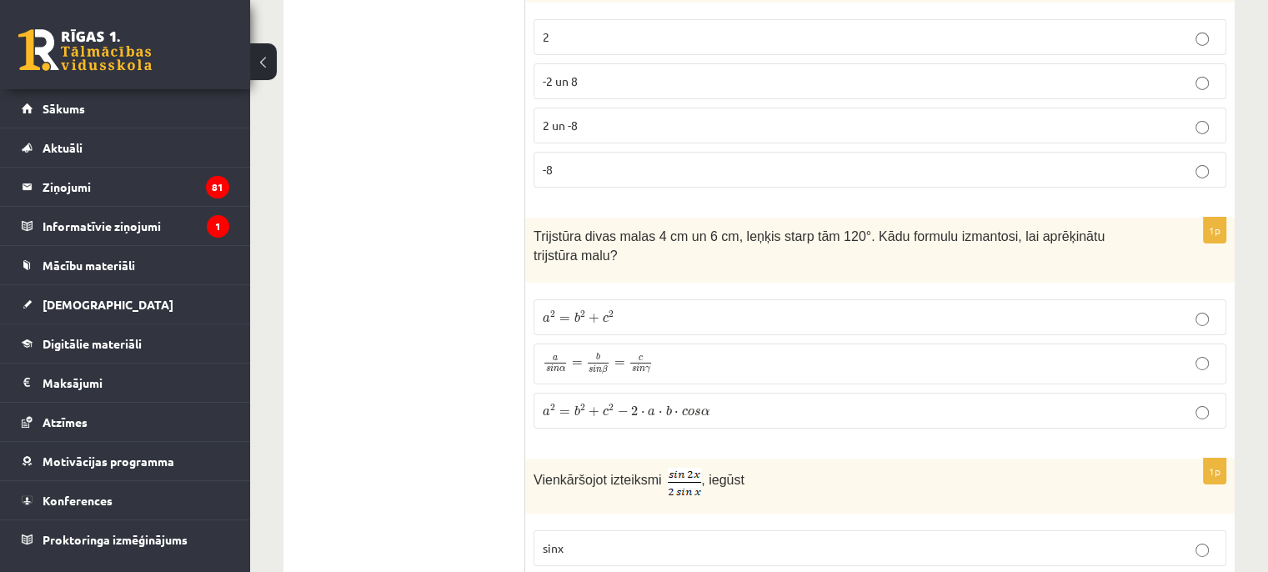
scroll to position [5586, 0]
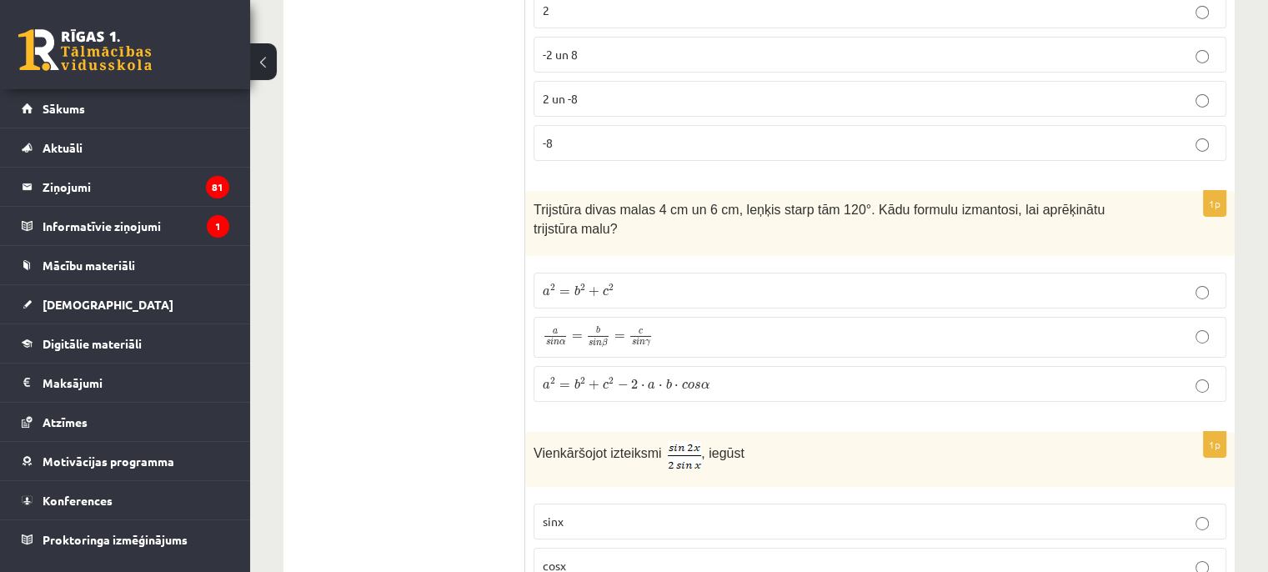
click at [634, 379] on span "2" at bounding box center [634, 384] width 7 height 10
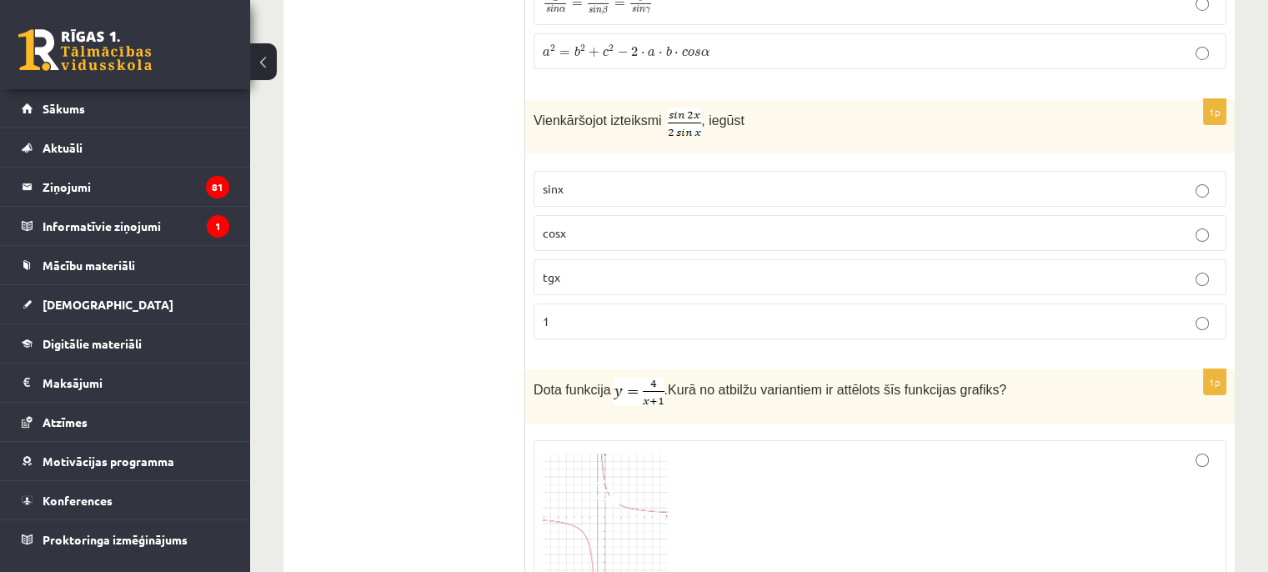
scroll to position [5919, 0]
click at [561, 224] on span "cosx" at bounding box center [554, 231] width 23 height 15
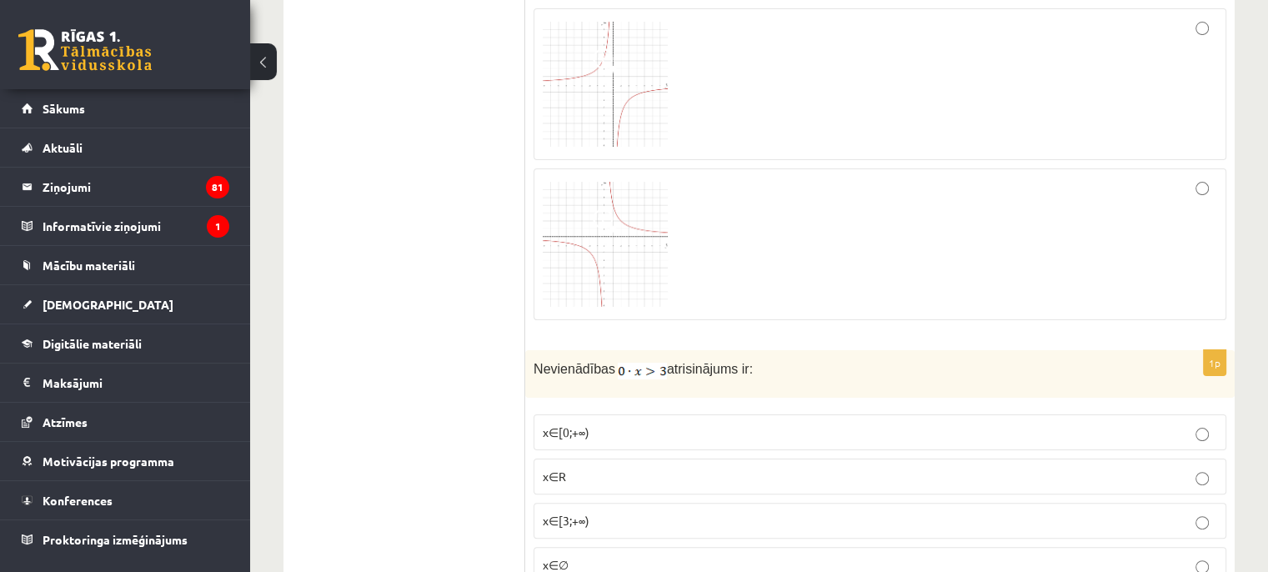
scroll to position [6753, 0]
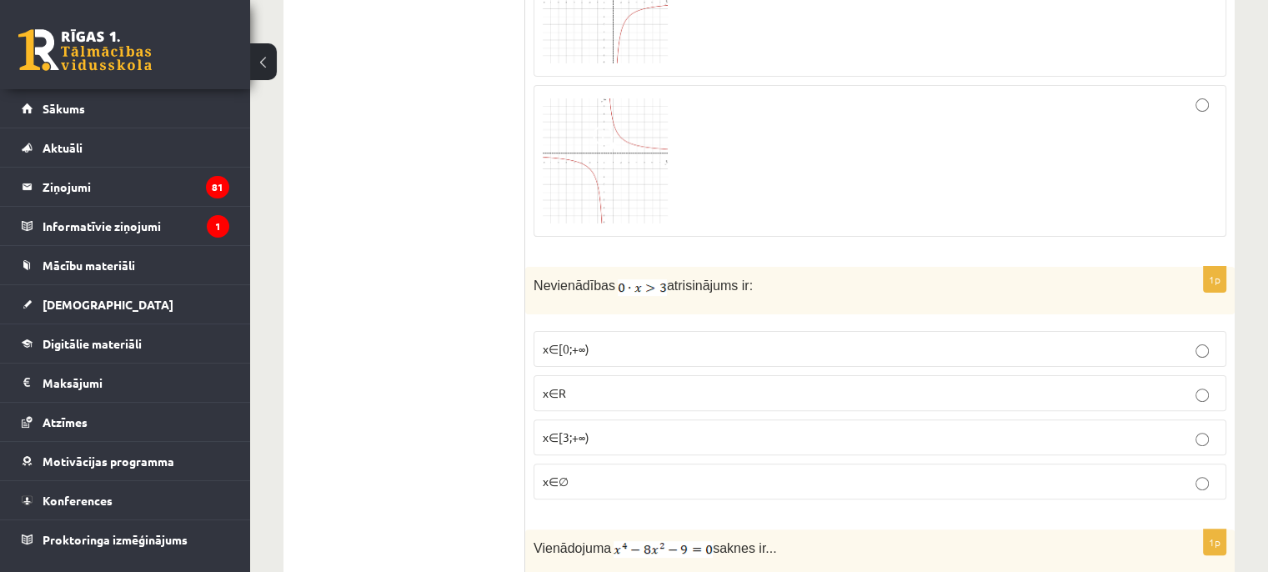
click at [561, 474] on span "x∈∅" at bounding box center [556, 481] width 26 height 15
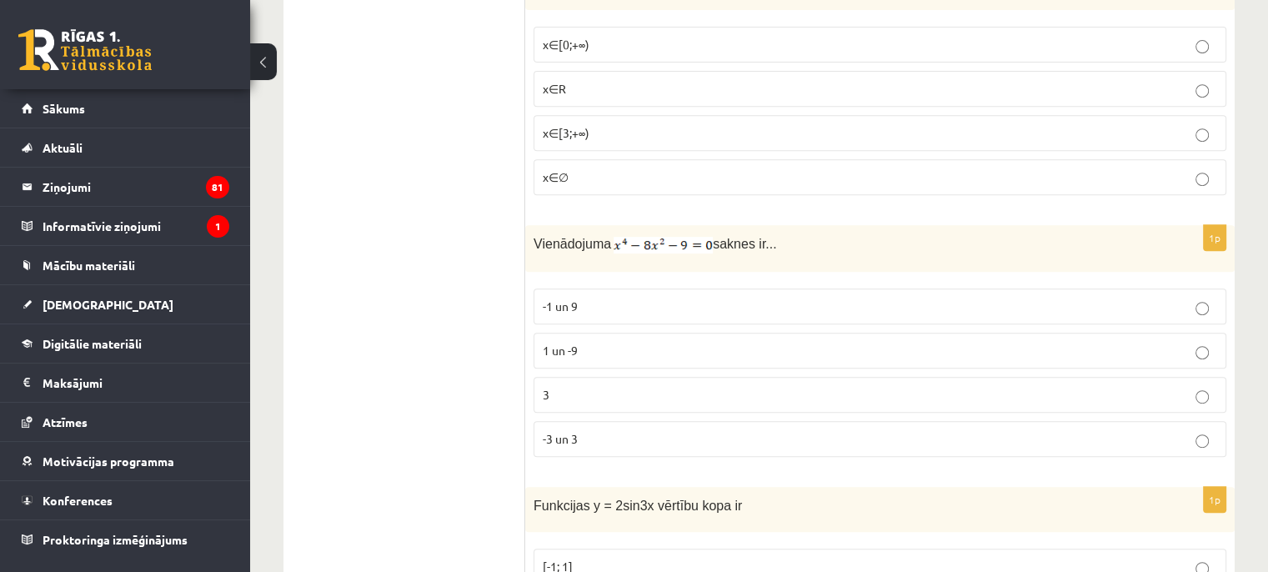
scroll to position [7087, 0]
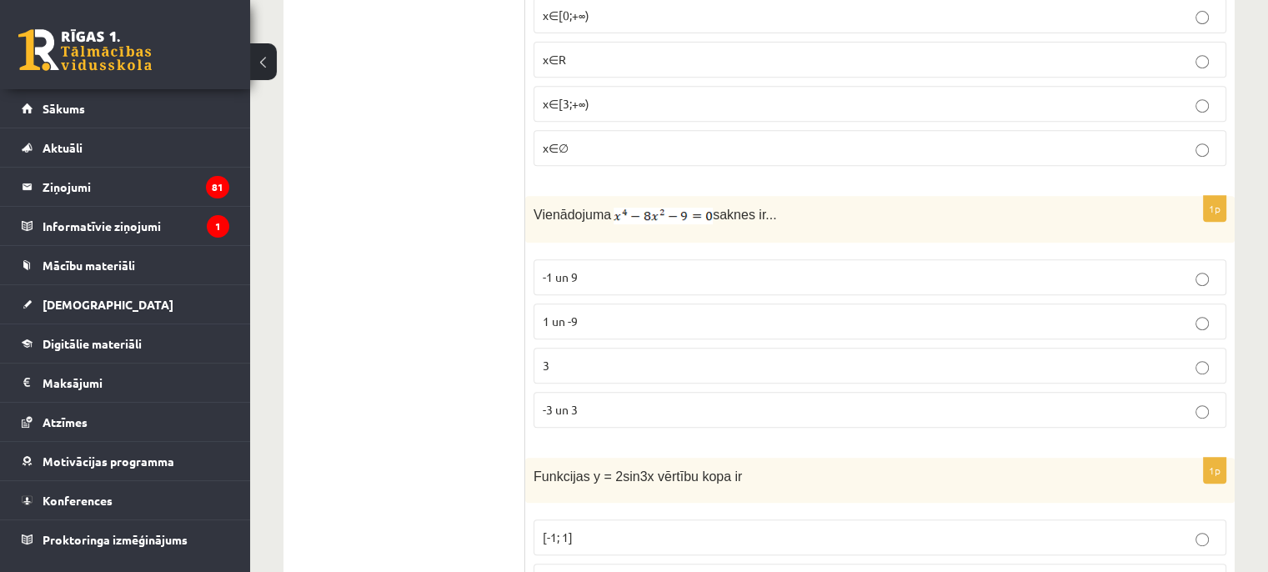
click at [597, 392] on label "-3 un 3" at bounding box center [880, 410] width 693 height 36
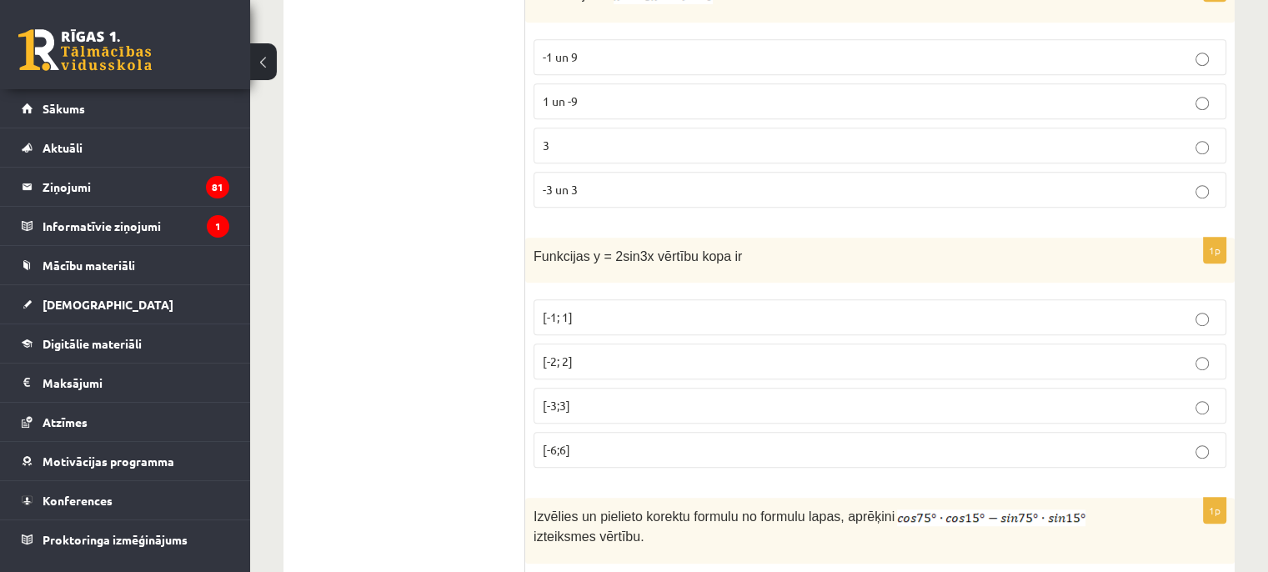
scroll to position [7337, 0]
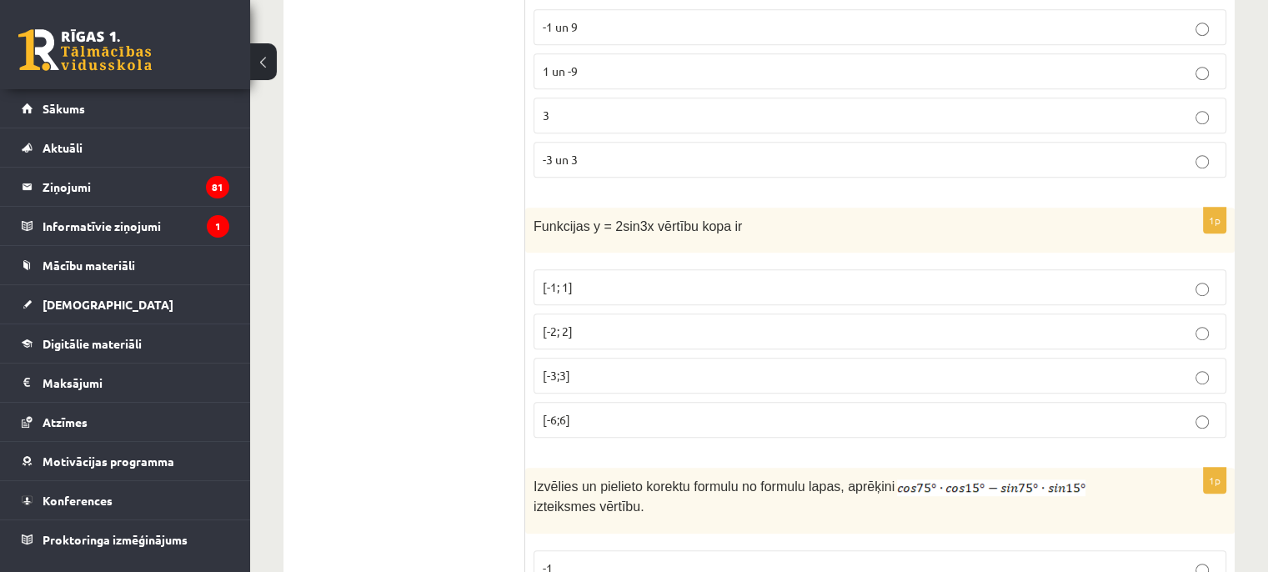
click at [610, 323] on p "[-2; 2]" at bounding box center [880, 332] width 674 height 18
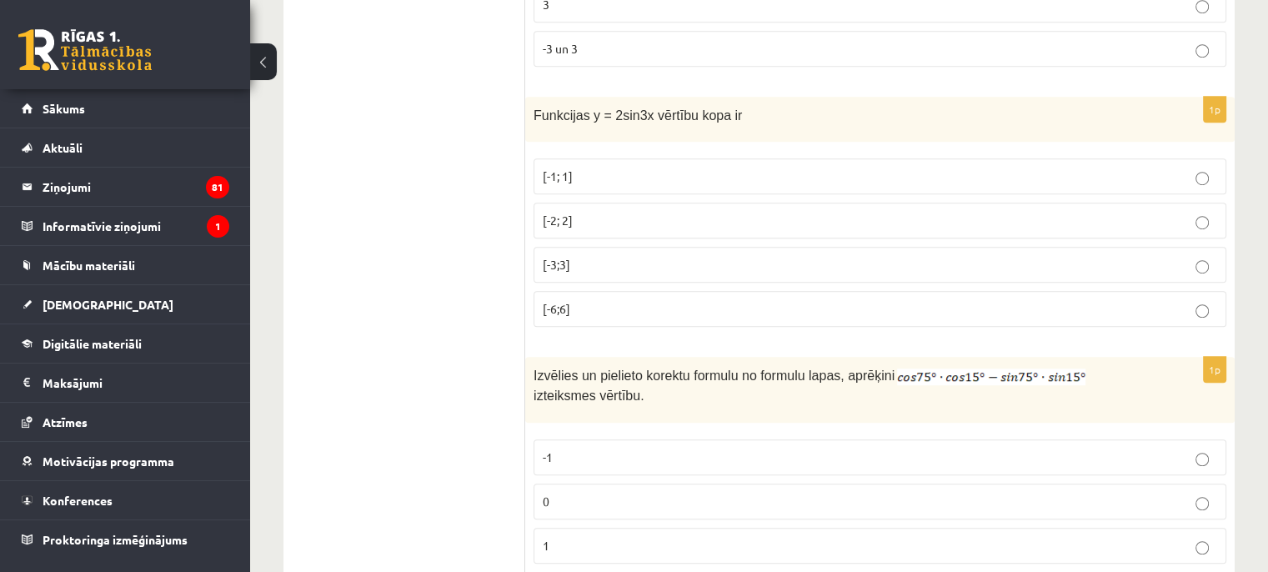
scroll to position [7531, 0]
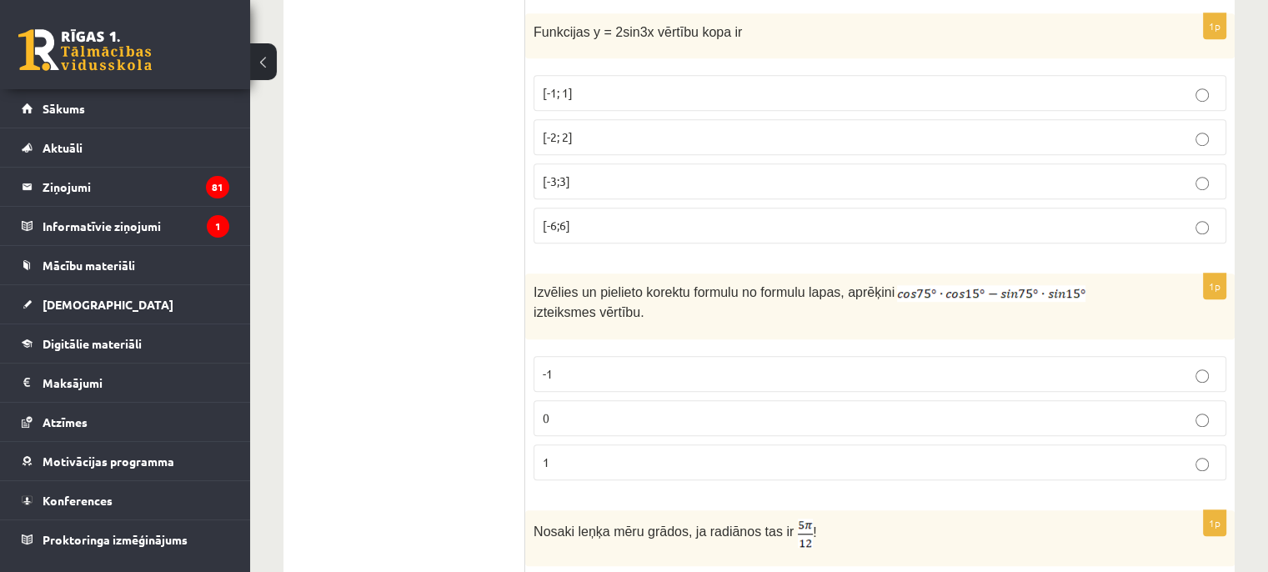
click at [550, 409] on p "0" at bounding box center [880, 418] width 674 height 18
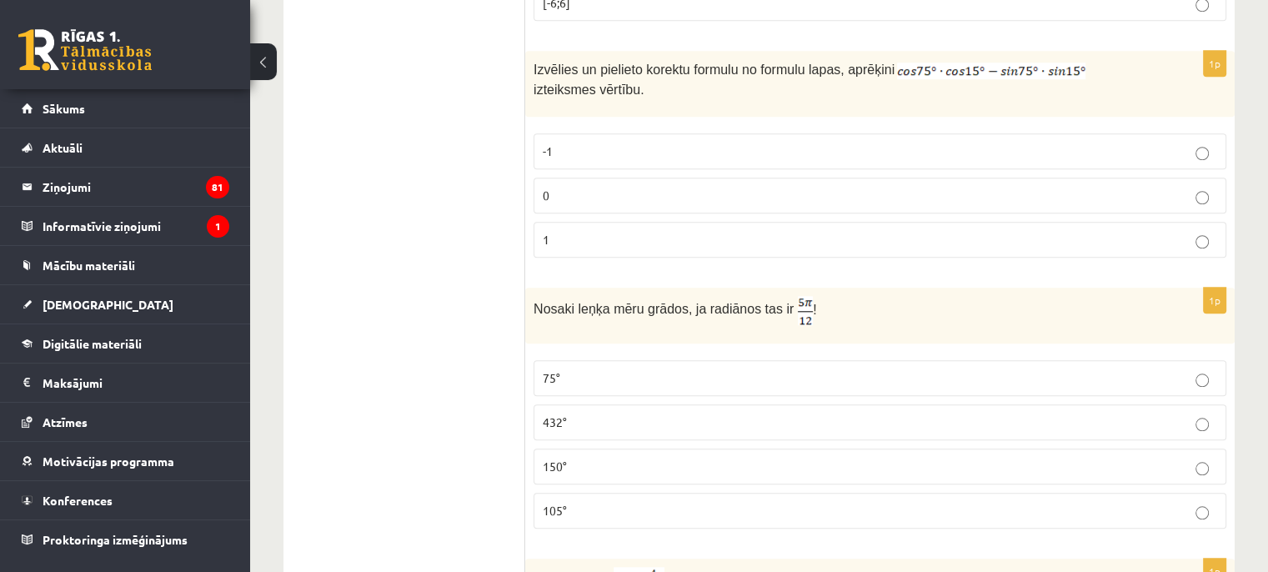
scroll to position [7781, 0]
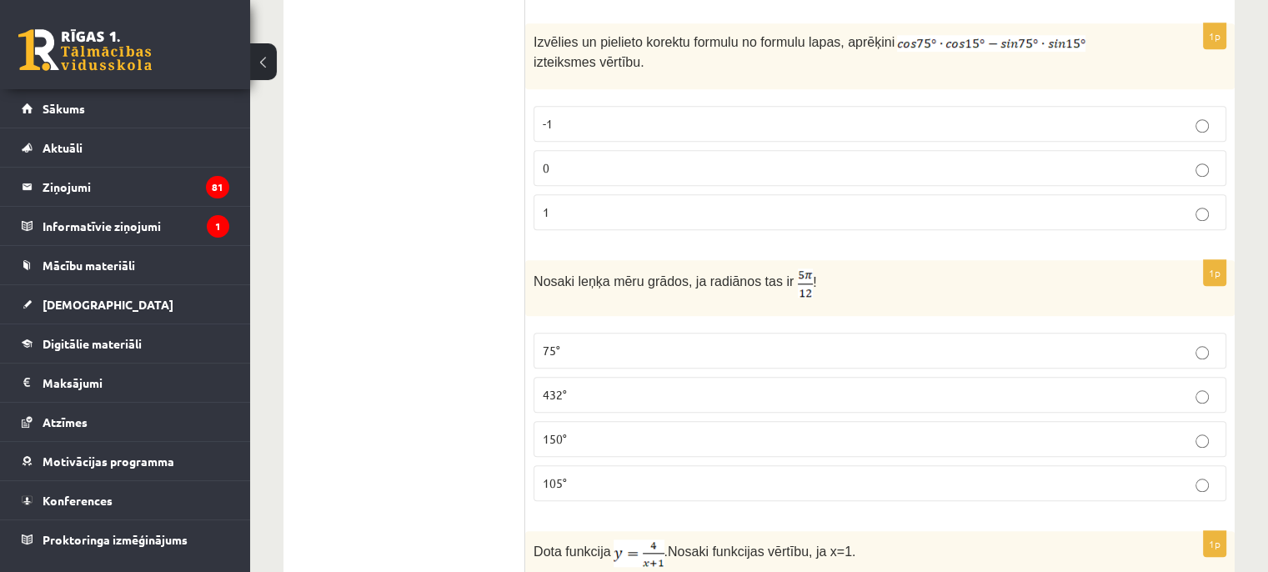
click at [574, 474] on p "105°" at bounding box center [880, 483] width 674 height 18
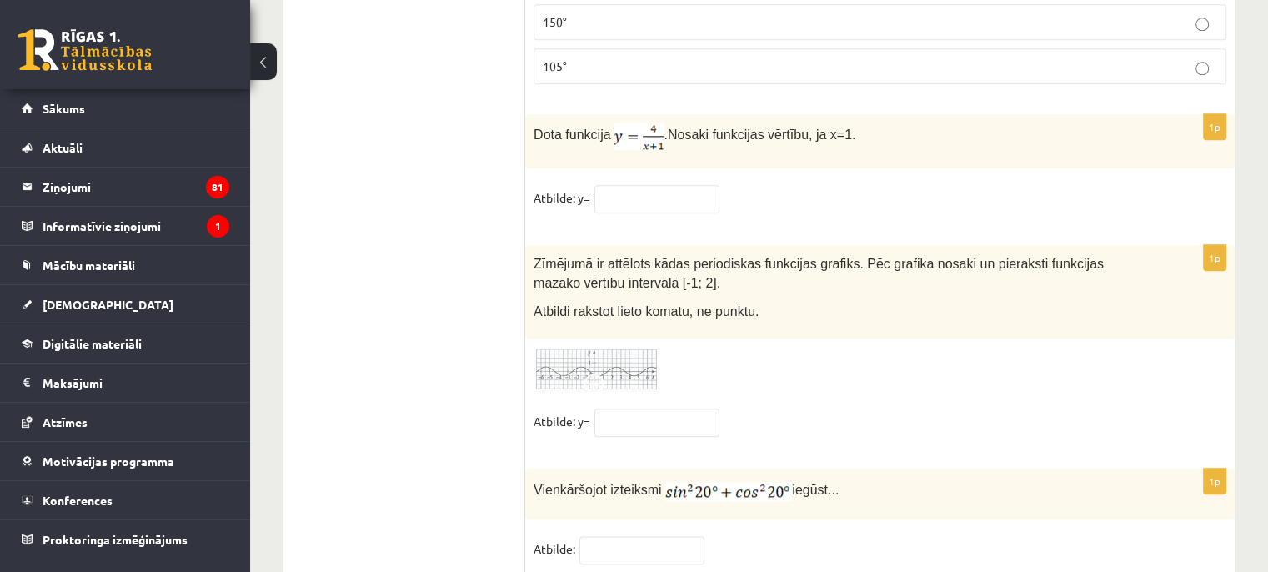
scroll to position [8115, 0]
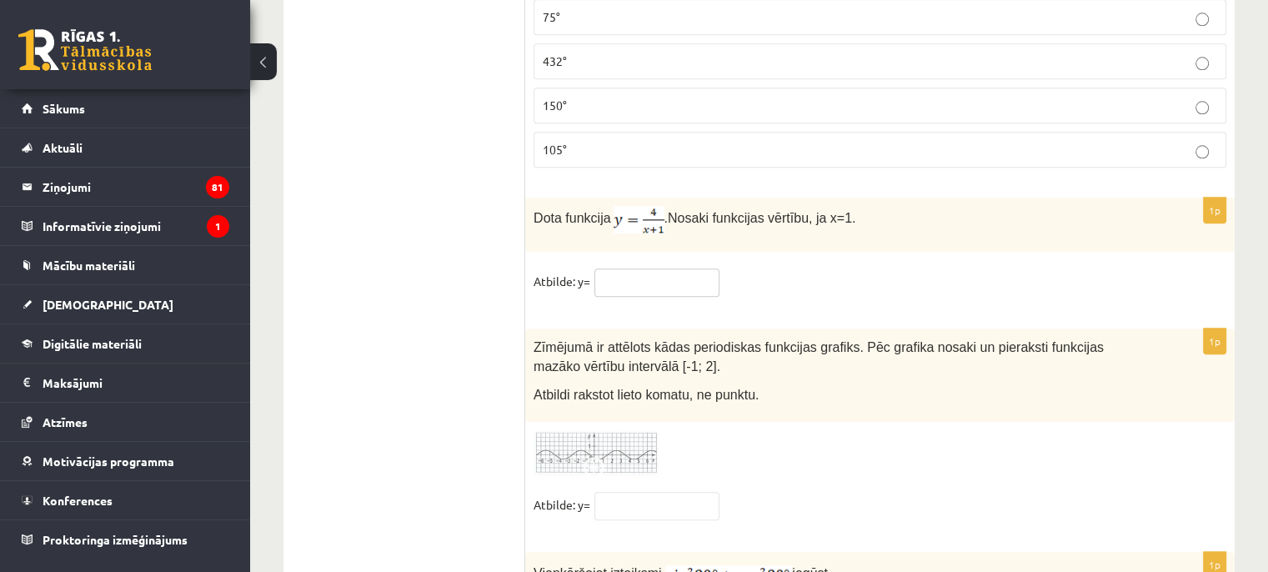
click at [611, 268] on input "text" at bounding box center [656, 282] width 125 height 28
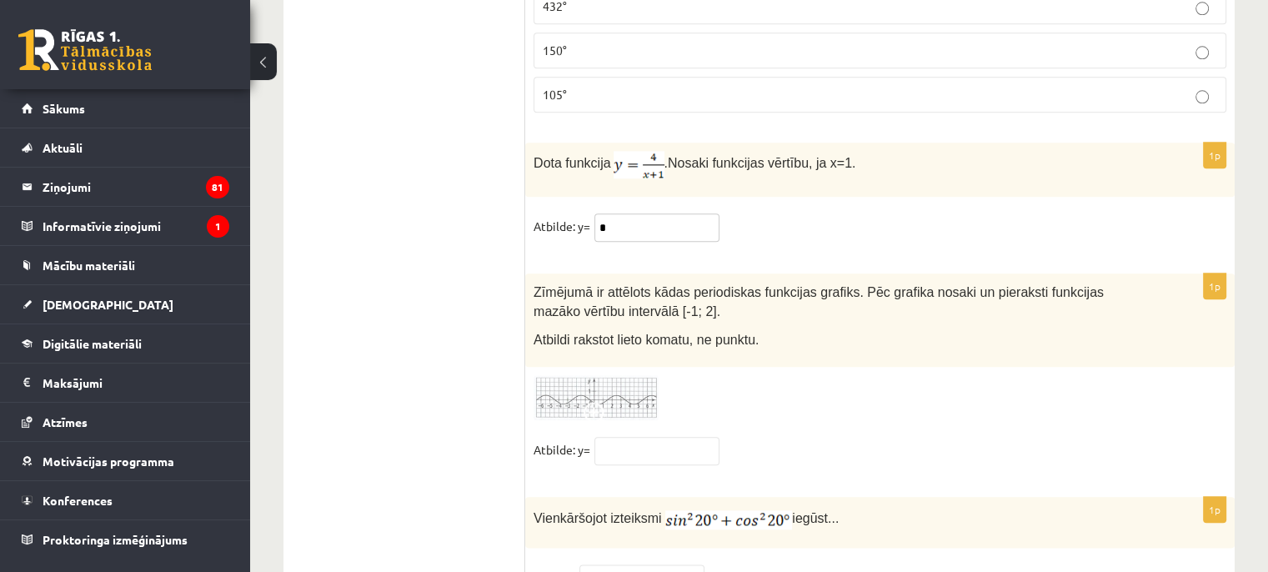
scroll to position [8198, 0]
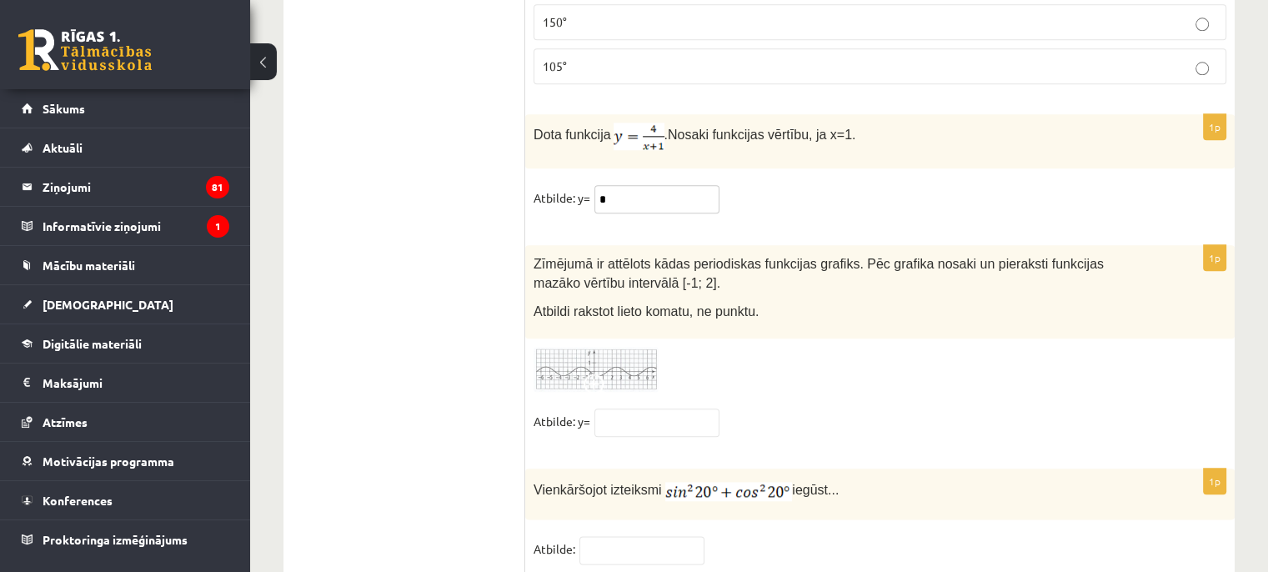
type input "*"
click at [620, 347] on img at bounding box center [596, 370] width 125 height 46
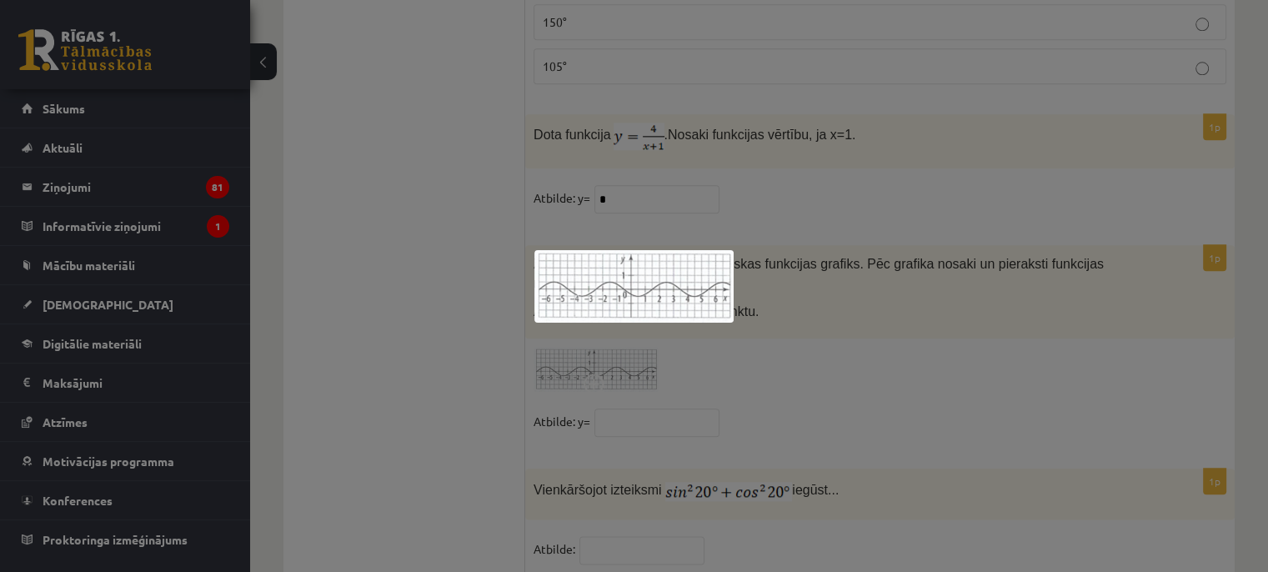
click at [795, 308] on div at bounding box center [634, 286] width 1268 height 572
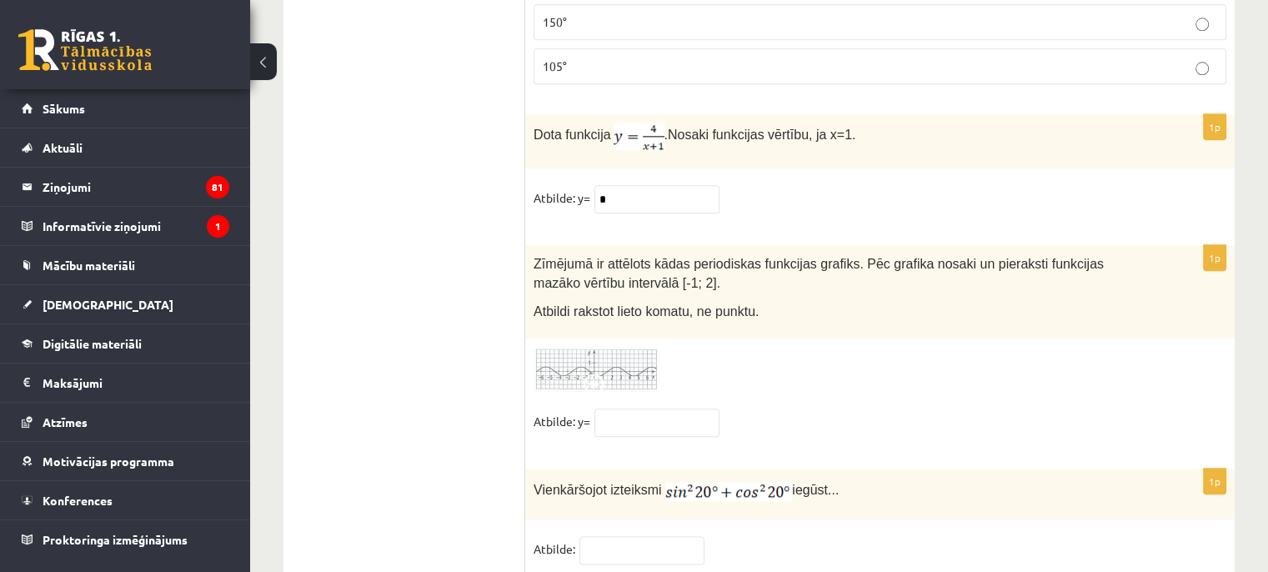
click at [597, 347] on img at bounding box center [596, 370] width 125 height 46
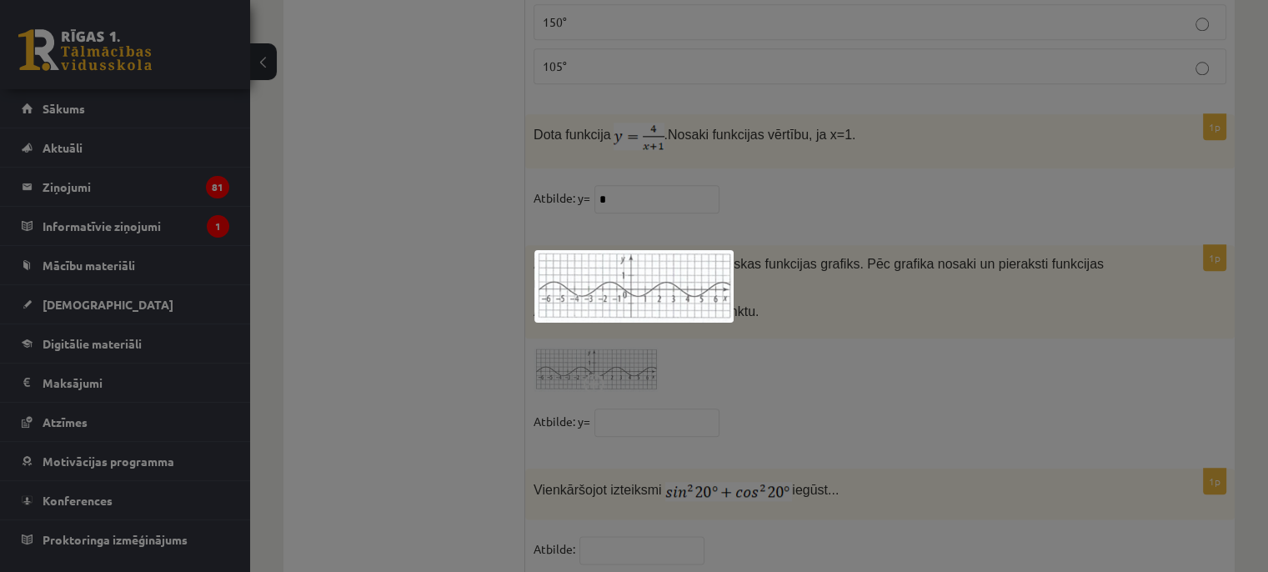
click at [827, 321] on div at bounding box center [634, 286] width 1268 height 572
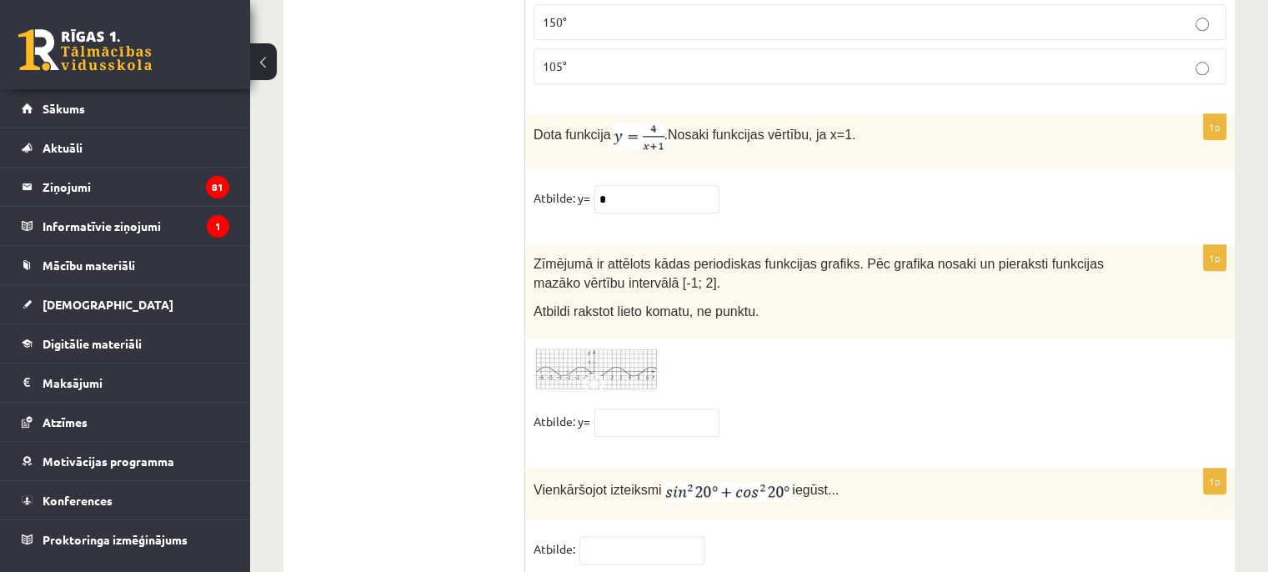
click at [621, 347] on img at bounding box center [596, 370] width 125 height 46
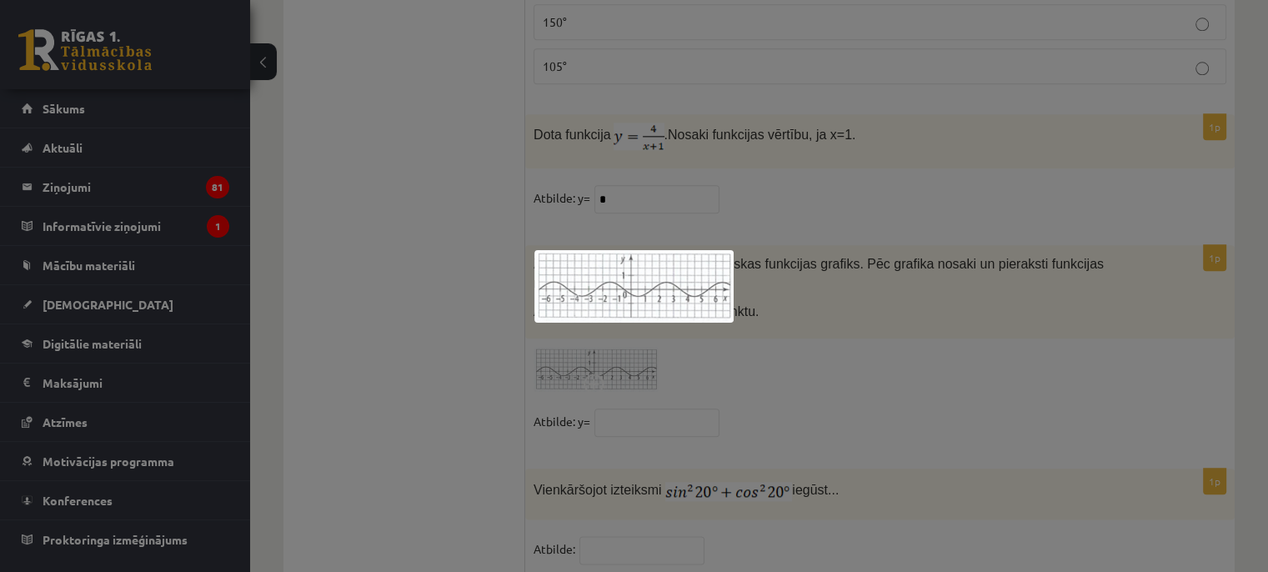
click at [817, 314] on div at bounding box center [634, 286] width 1268 height 572
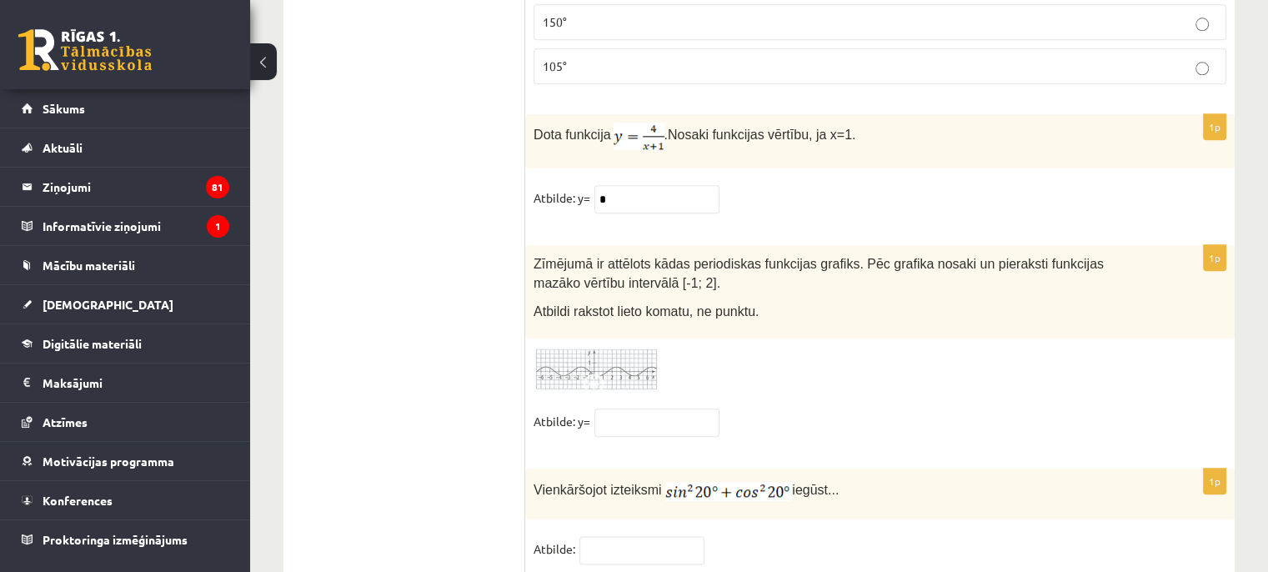
click at [614, 347] on img at bounding box center [596, 370] width 125 height 46
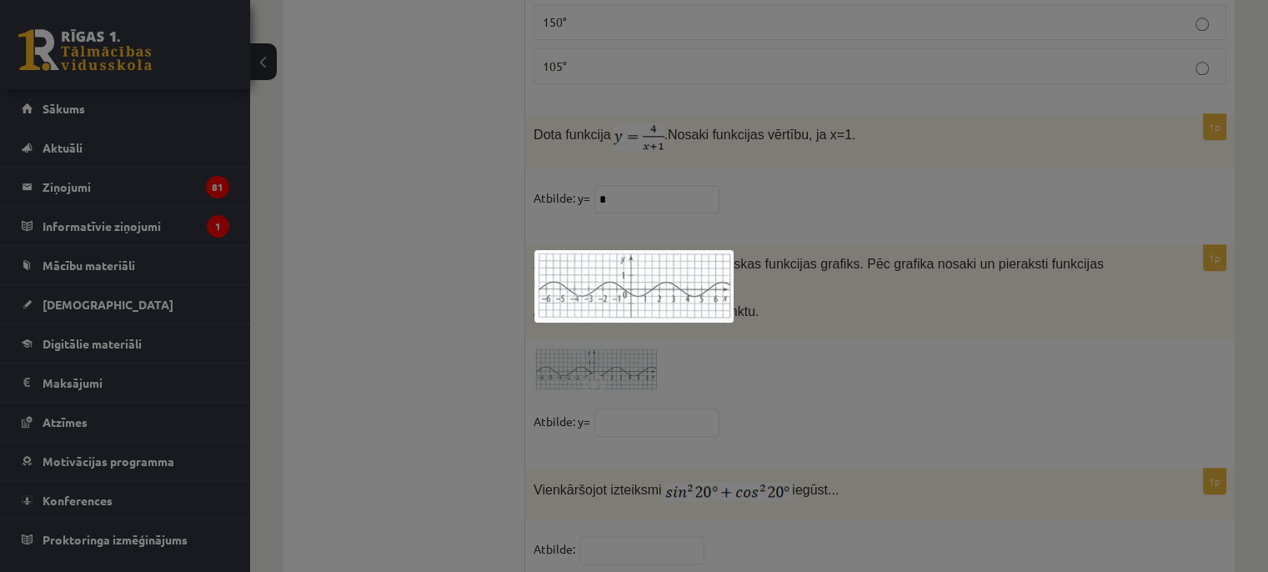
click at [672, 274] on img at bounding box center [633, 286] width 199 height 73
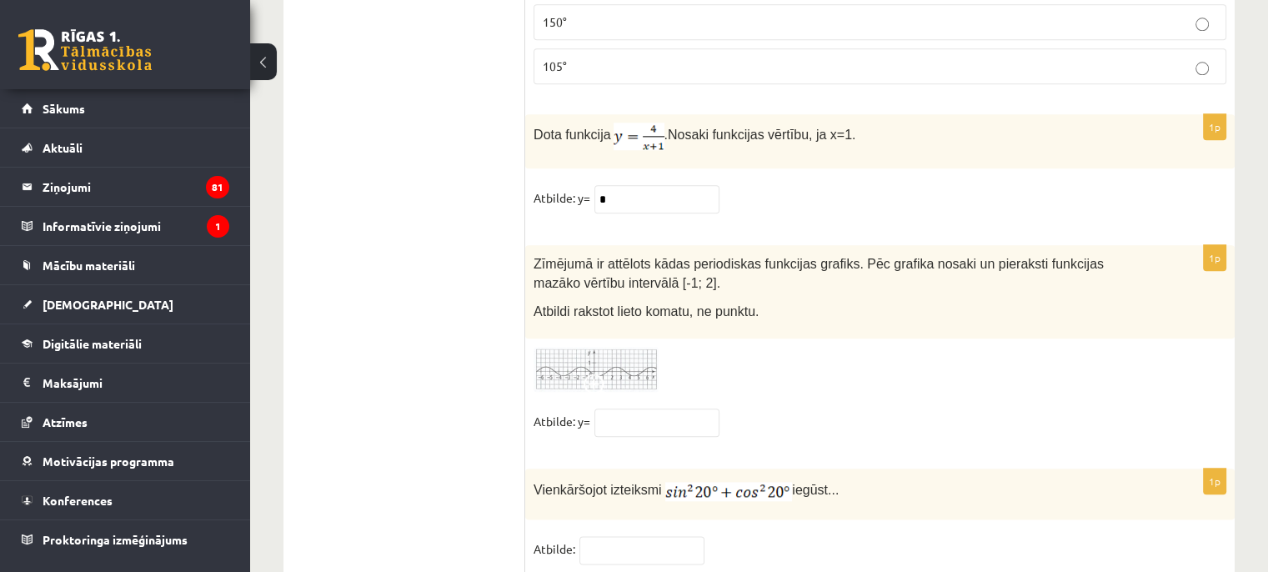
click at [609, 374] on span at bounding box center [597, 387] width 27 height 27
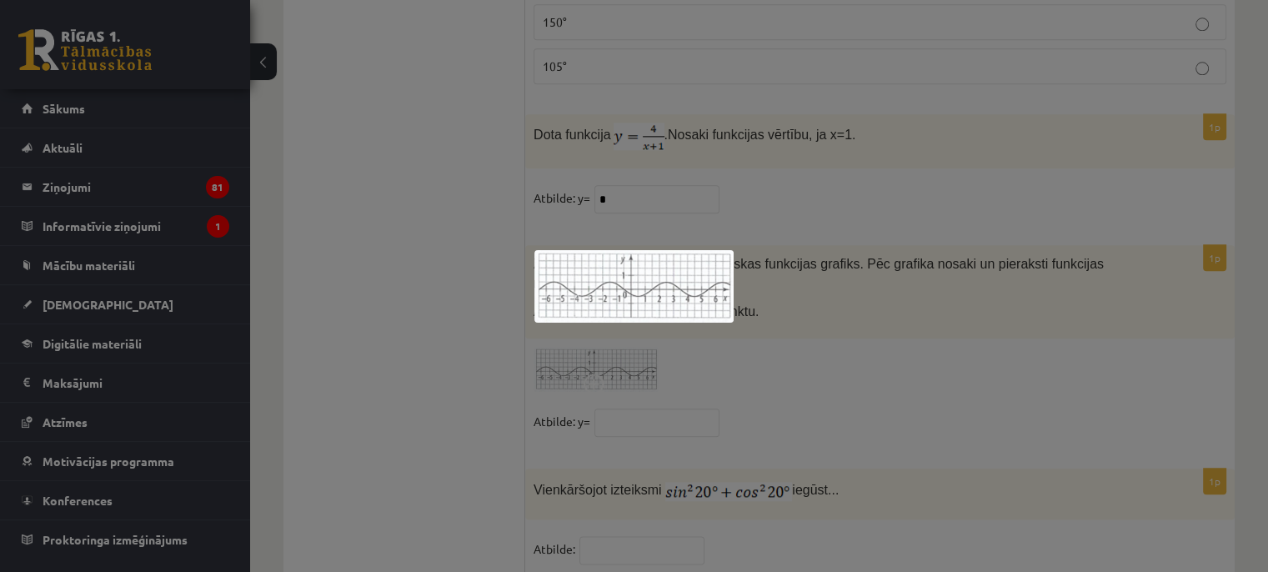
click at [969, 254] on div at bounding box center [634, 286] width 1268 height 572
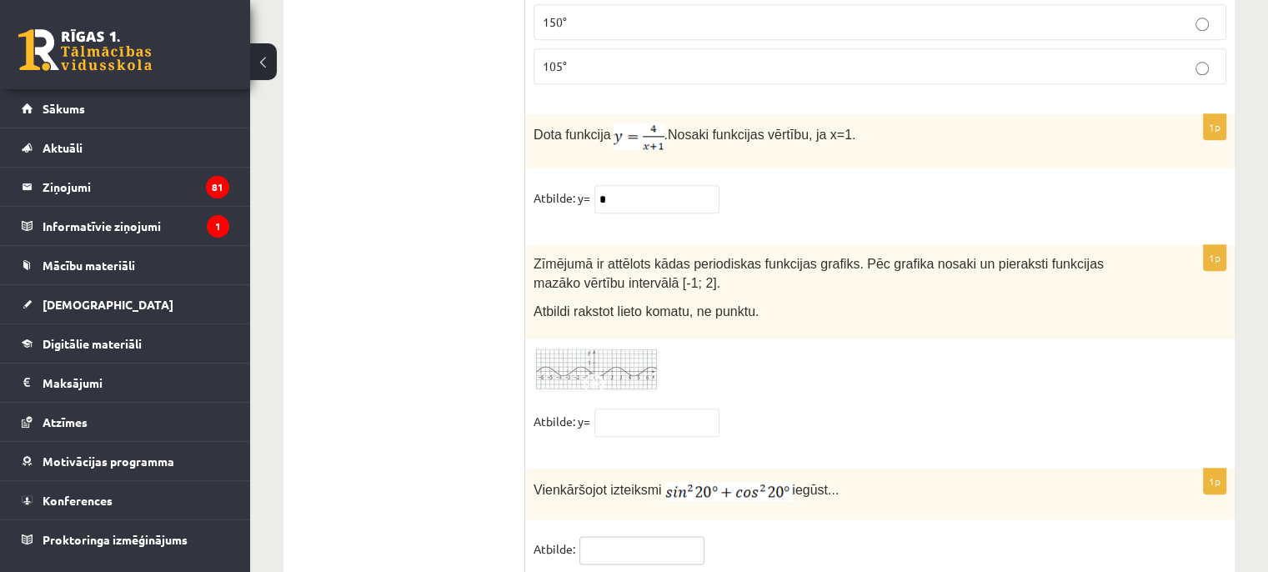
click at [660, 536] on input "text" at bounding box center [641, 550] width 125 height 28
click at [670, 536] on input "text" at bounding box center [641, 550] width 125 height 28
type input "*"
click at [651, 409] on input "text" at bounding box center [656, 423] width 125 height 28
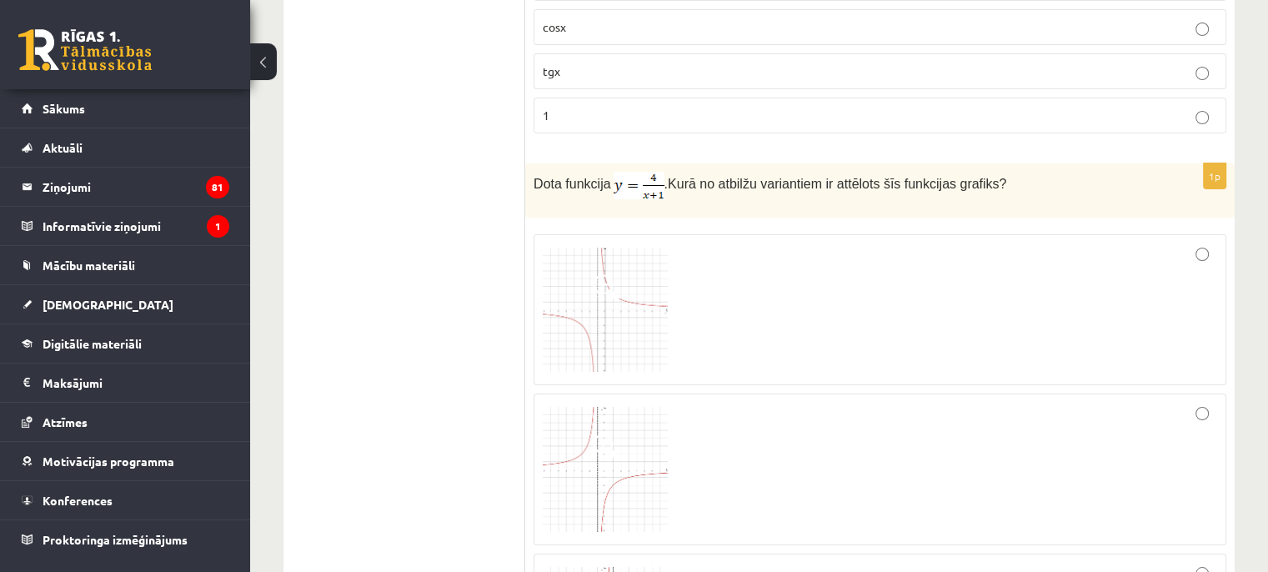
scroll to position [6114, 0]
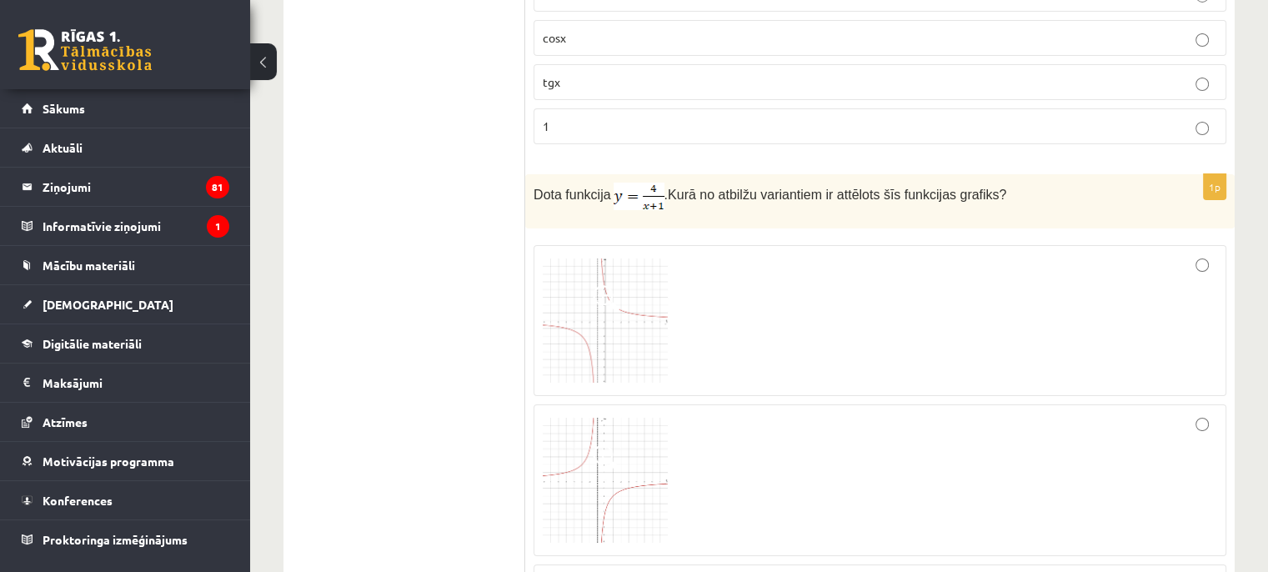
click at [625, 280] on img at bounding box center [605, 320] width 125 height 125
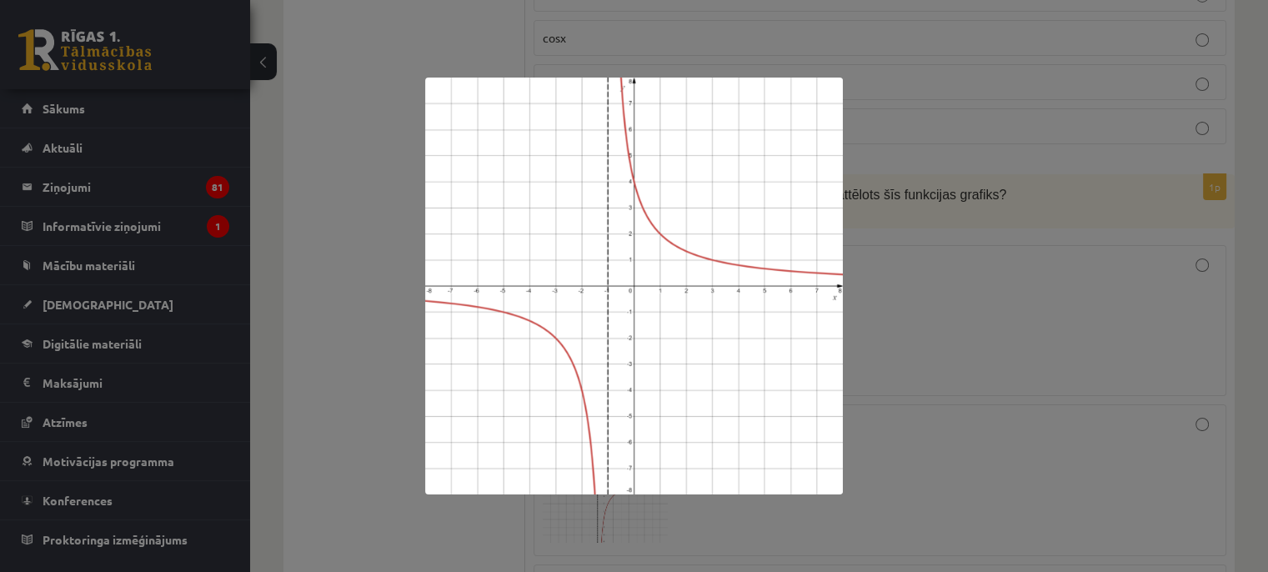
click at [924, 329] on div at bounding box center [634, 286] width 1268 height 572
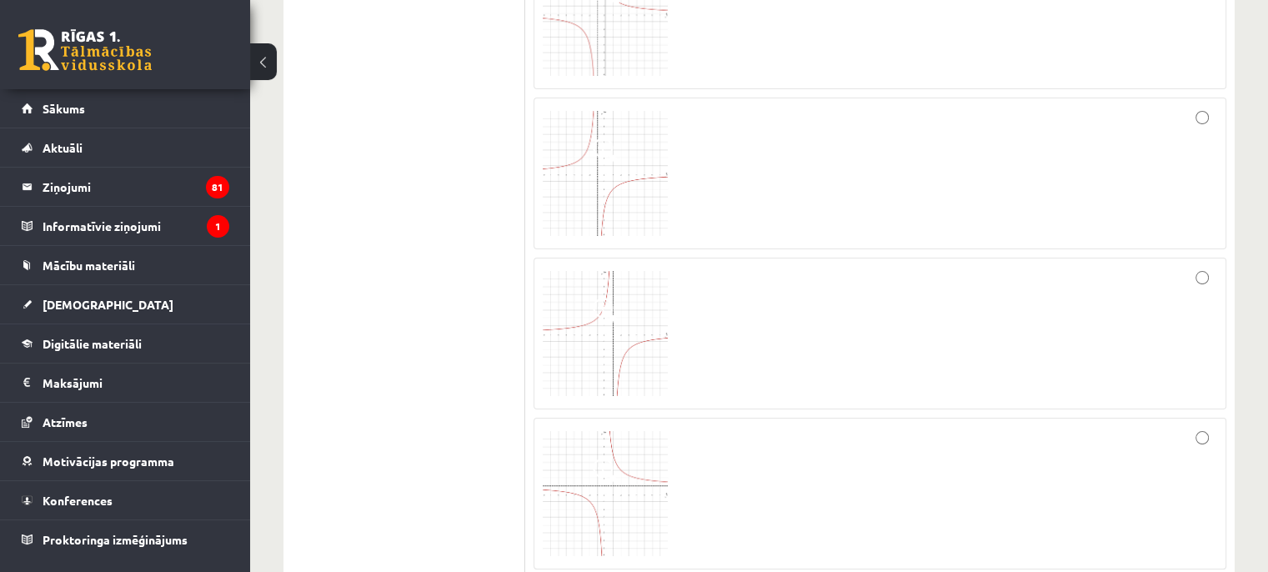
scroll to position [6447, 0]
click at [624, 404] on img at bounding box center [605, 466] width 125 height 125
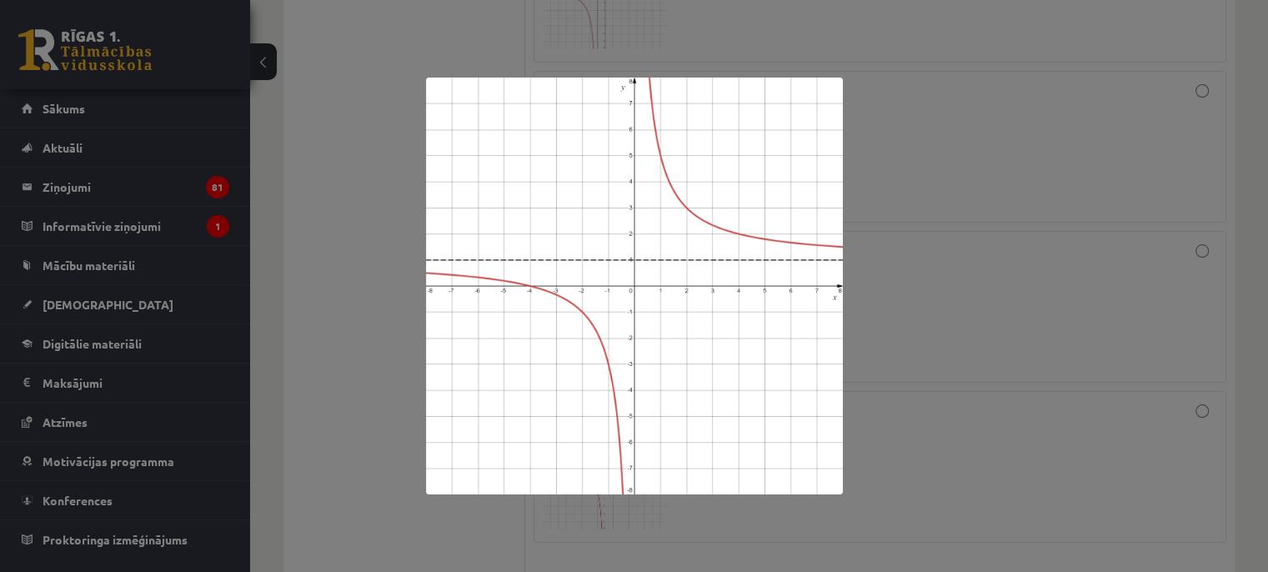
click at [951, 297] on div at bounding box center [634, 286] width 1268 height 572
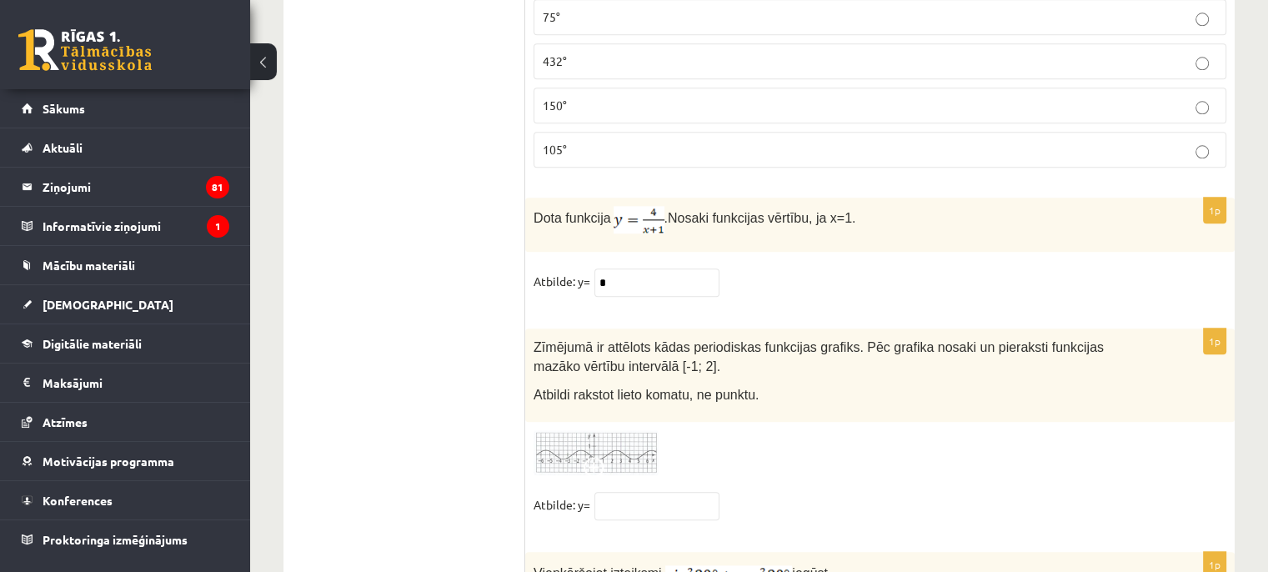
scroll to position [8198, 0]
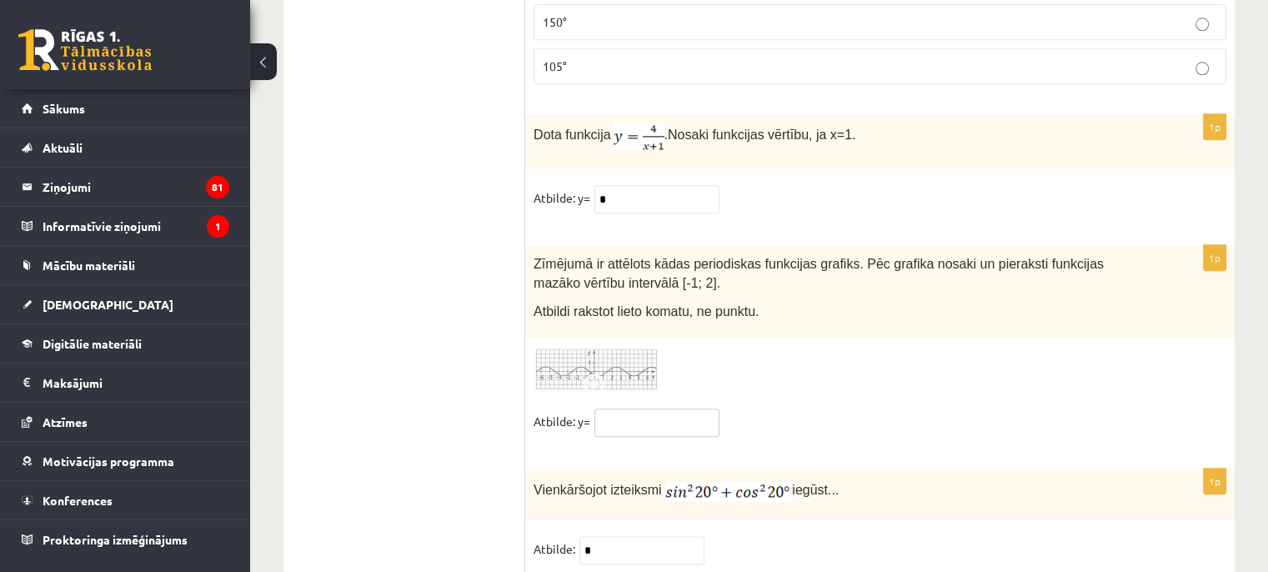
click at [640, 409] on input "text" at bounding box center [656, 423] width 125 height 28
type input "*"
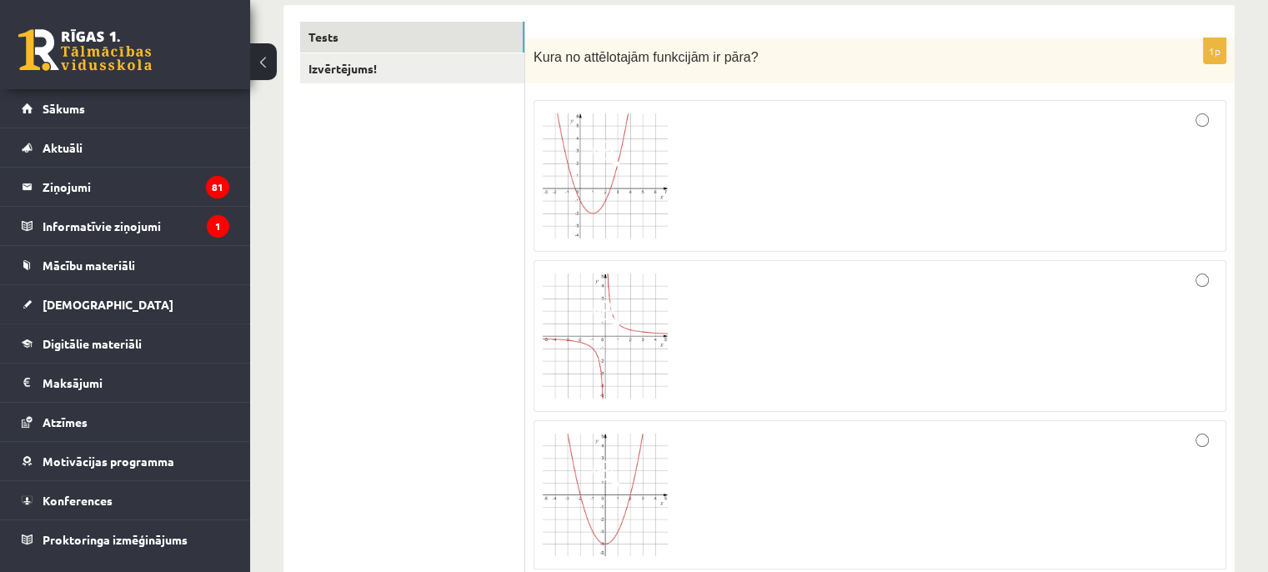
scroll to position [0, 0]
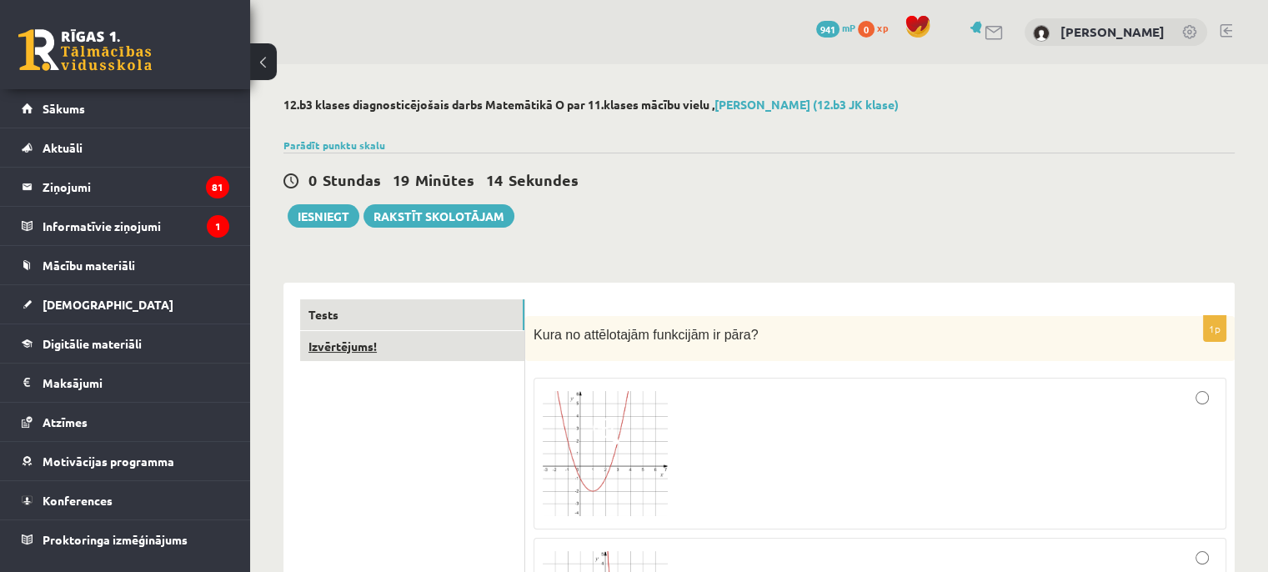
type input "*******"
click at [363, 344] on link "Izvērtējums!" at bounding box center [412, 346] width 224 height 31
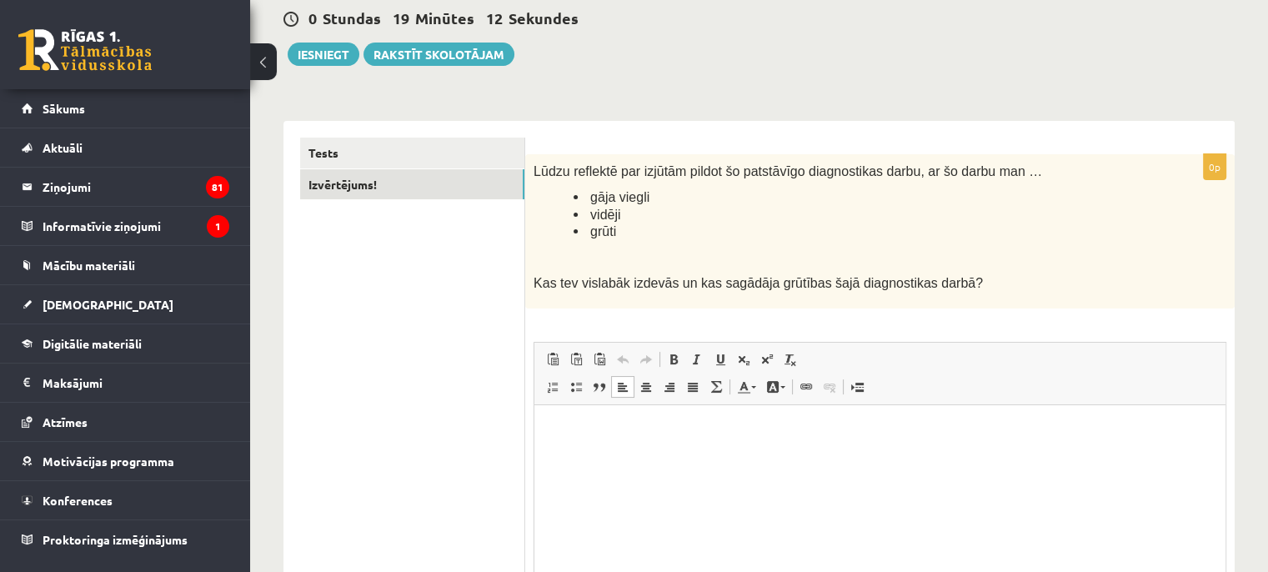
click at [583, 454] on html at bounding box center [879, 430] width 691 height 51
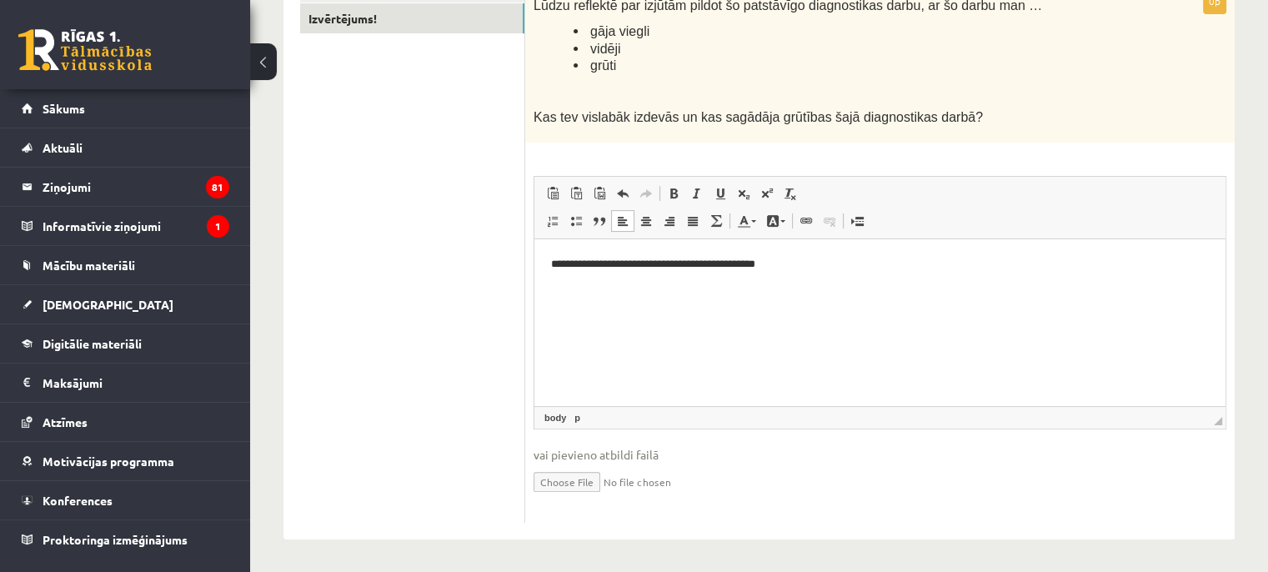
scroll to position [78, 0]
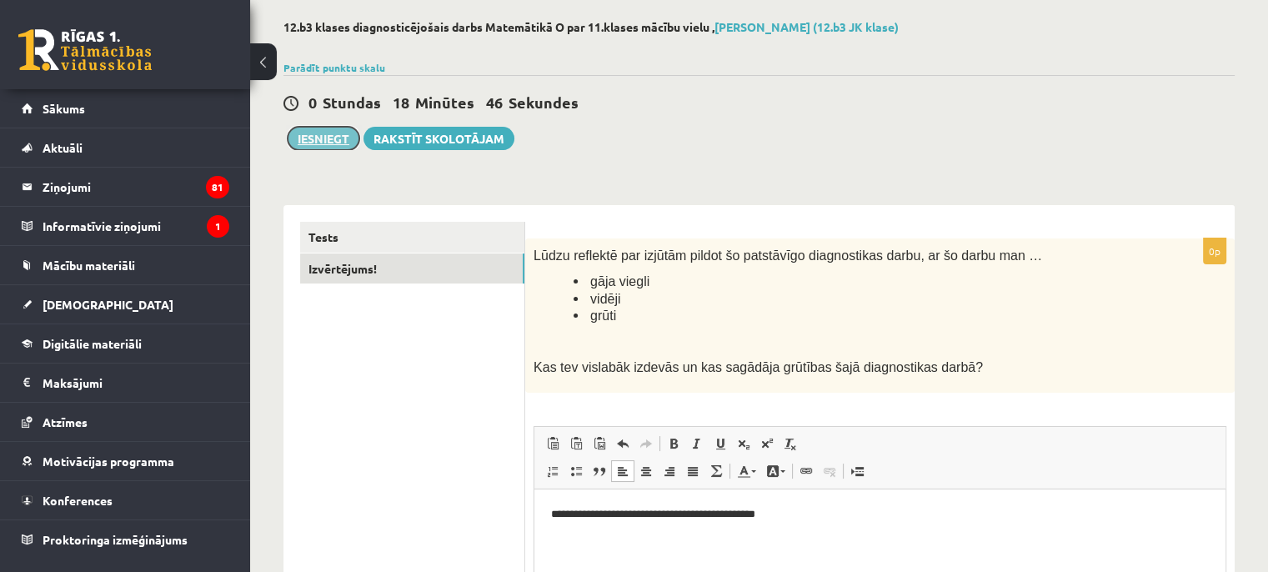
click at [328, 133] on button "Iesniegt" at bounding box center [324, 138] width 72 height 23
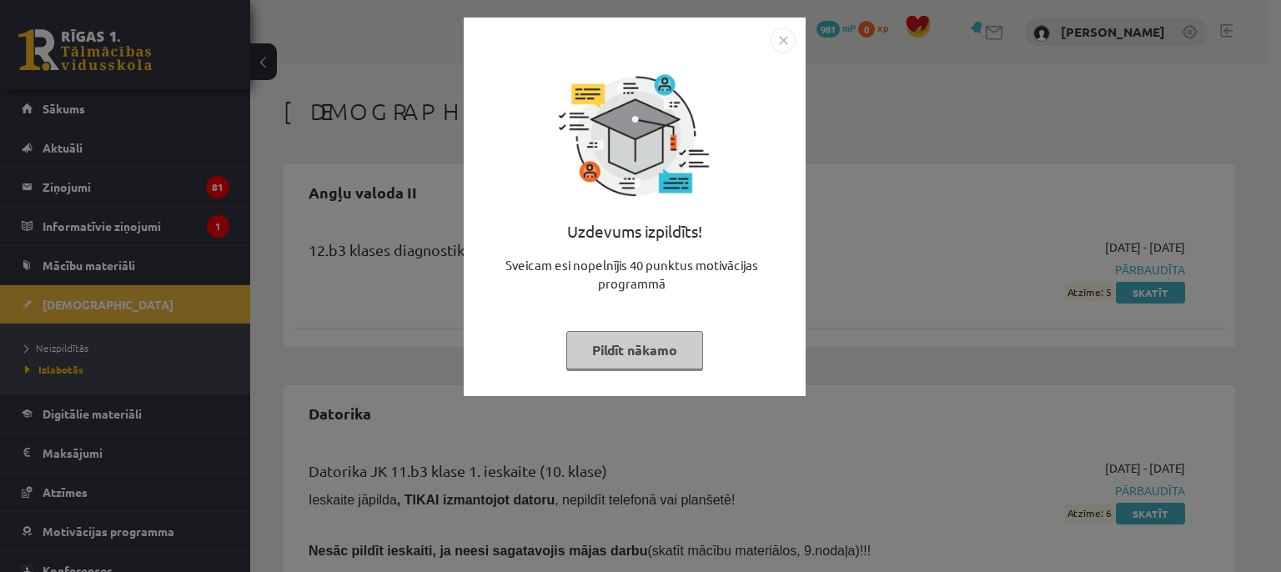
click at [614, 347] on button "Pildīt nākamo" at bounding box center [634, 350] width 137 height 38
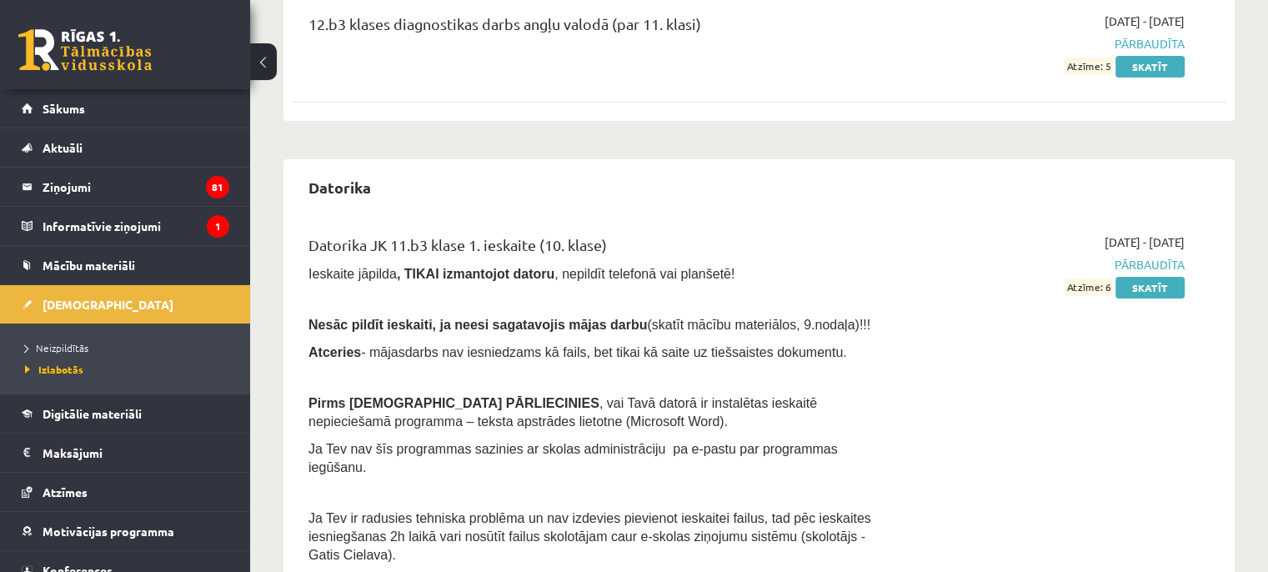
scroll to position [333, 0]
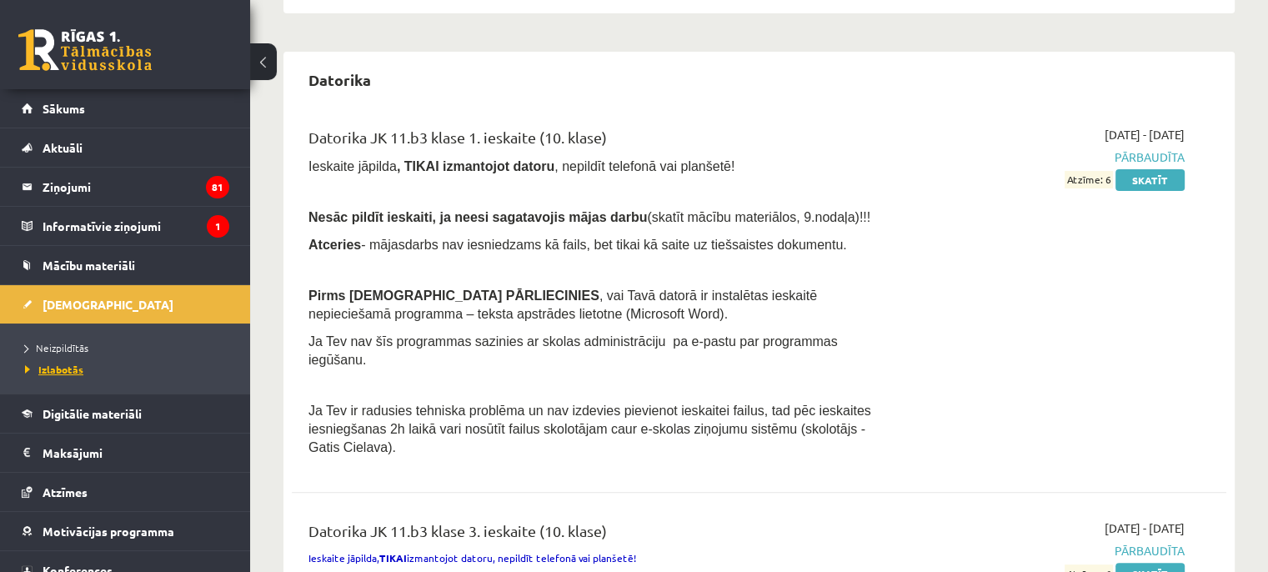
click at [77, 368] on span "Izlabotās" at bounding box center [54, 369] width 58 height 13
click at [60, 342] on span "Neizpildītās" at bounding box center [56, 347] width 63 height 13
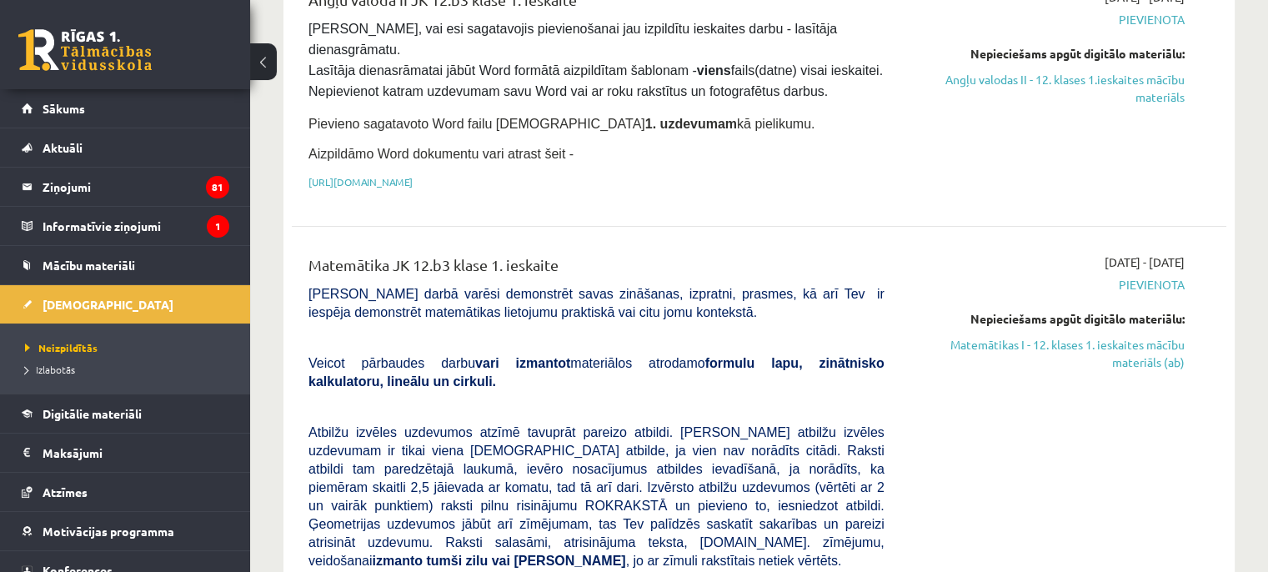
scroll to position [417, 0]
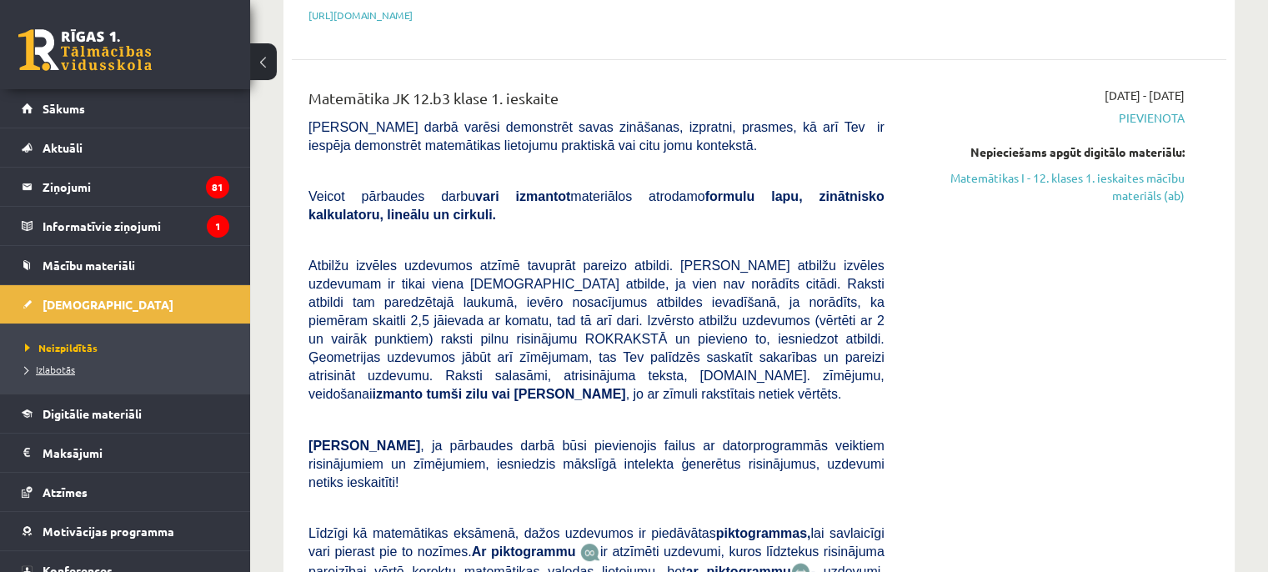
click at [60, 364] on span "Izlabotās" at bounding box center [50, 369] width 50 height 13
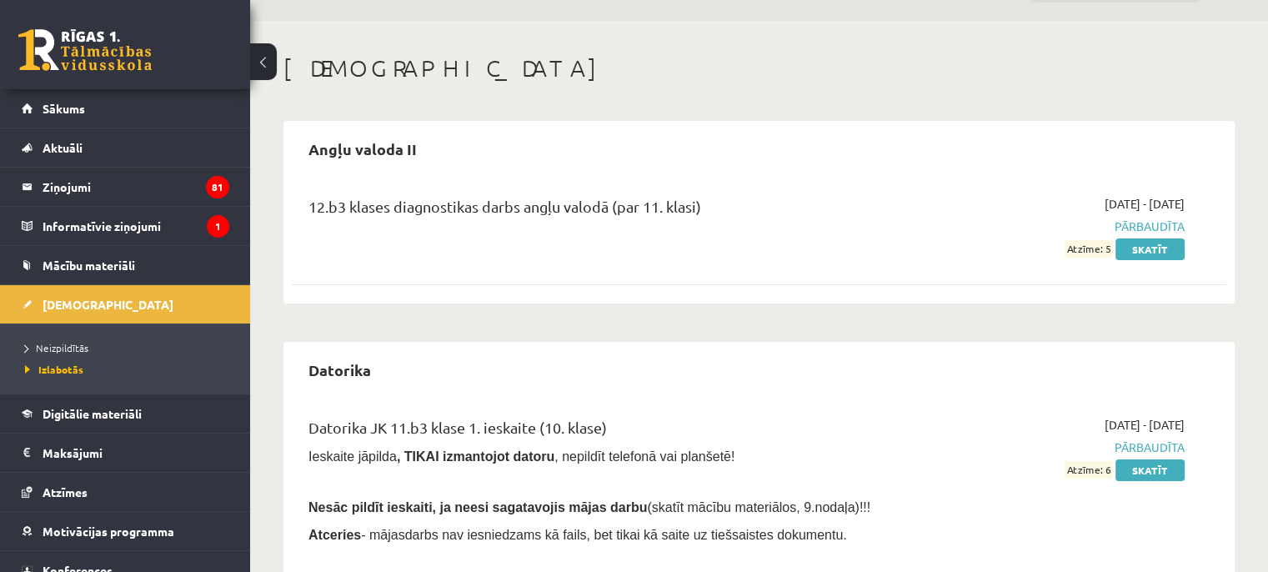
scroll to position [83, 0]
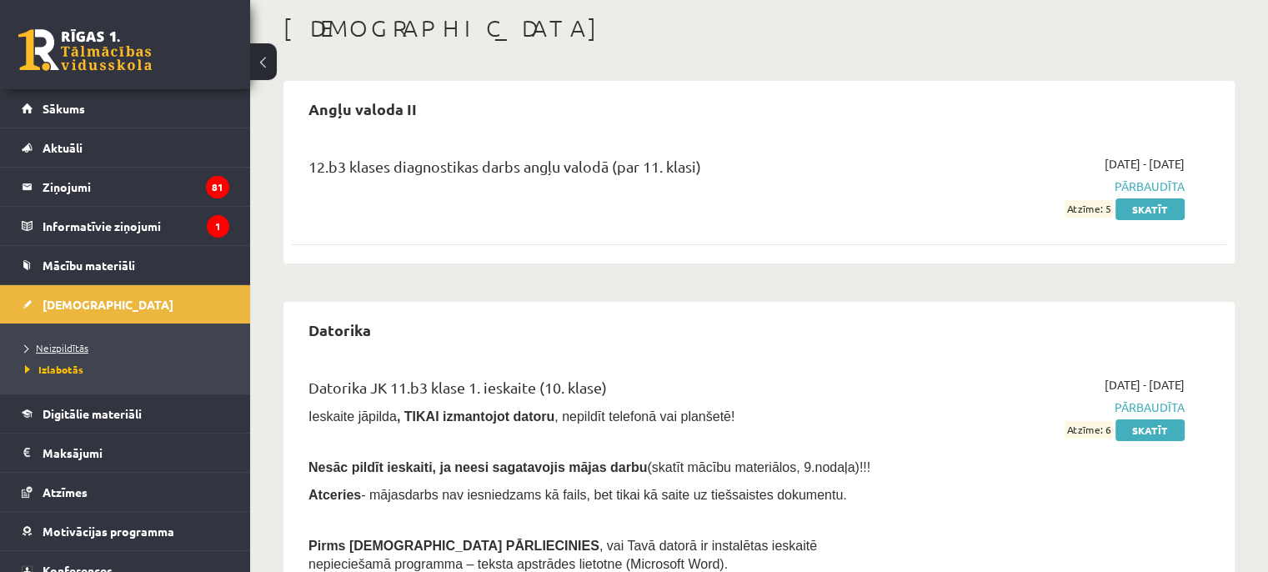
click at [66, 343] on span "Neizpildītās" at bounding box center [56, 347] width 63 height 13
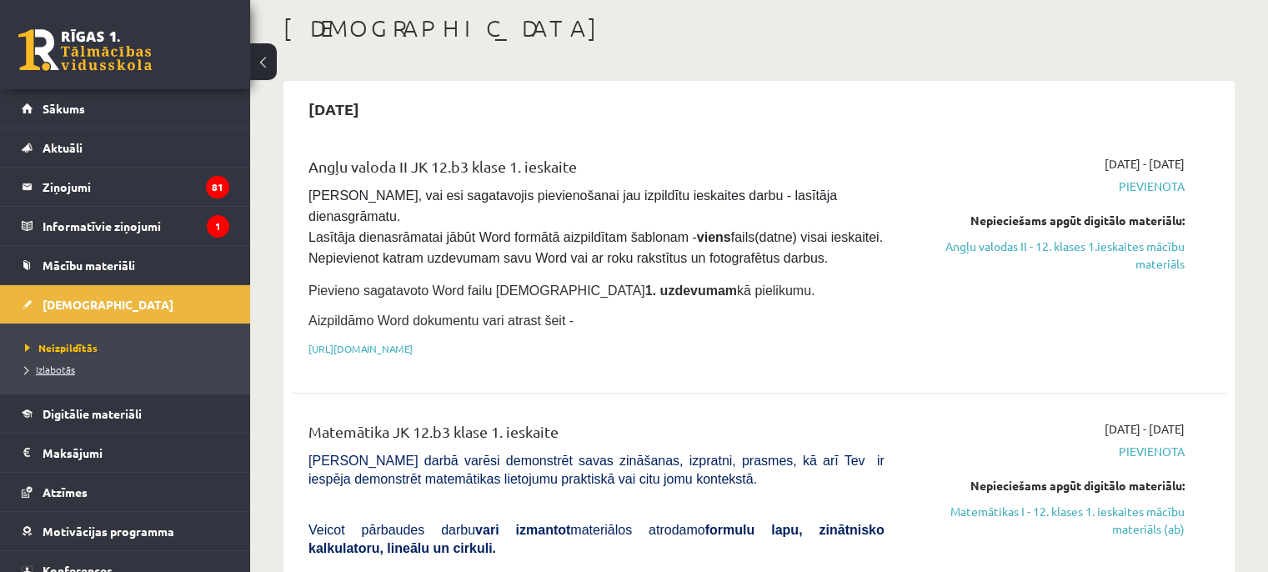
click at [59, 371] on span "Izlabotās" at bounding box center [50, 369] width 50 height 13
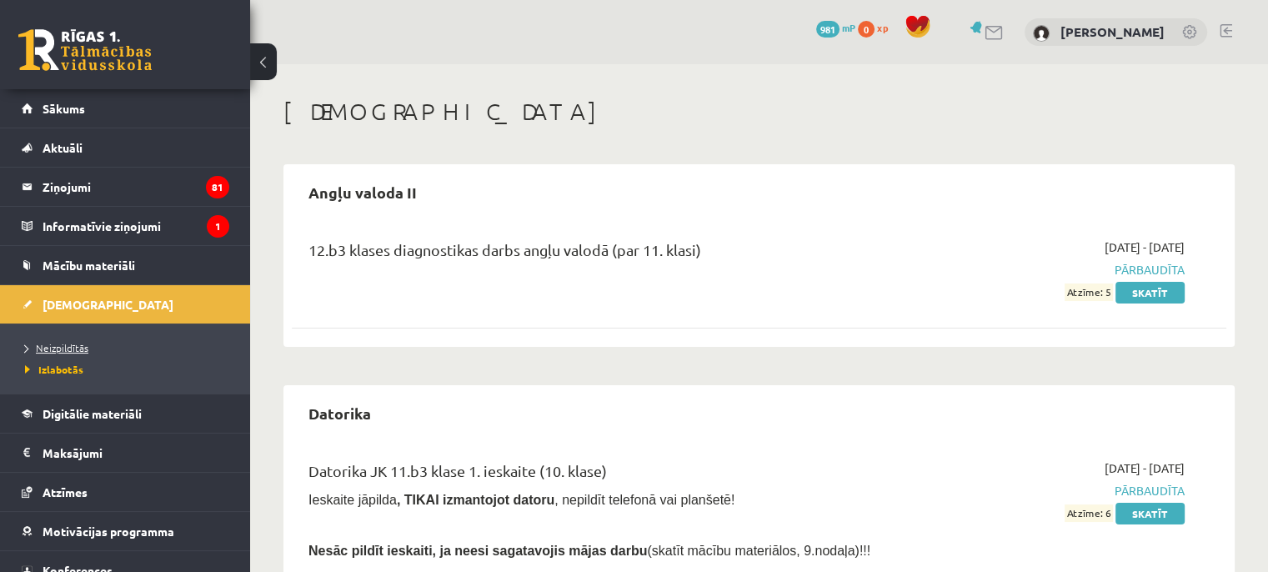
click at [73, 345] on span "Neizpildītās" at bounding box center [56, 347] width 63 height 13
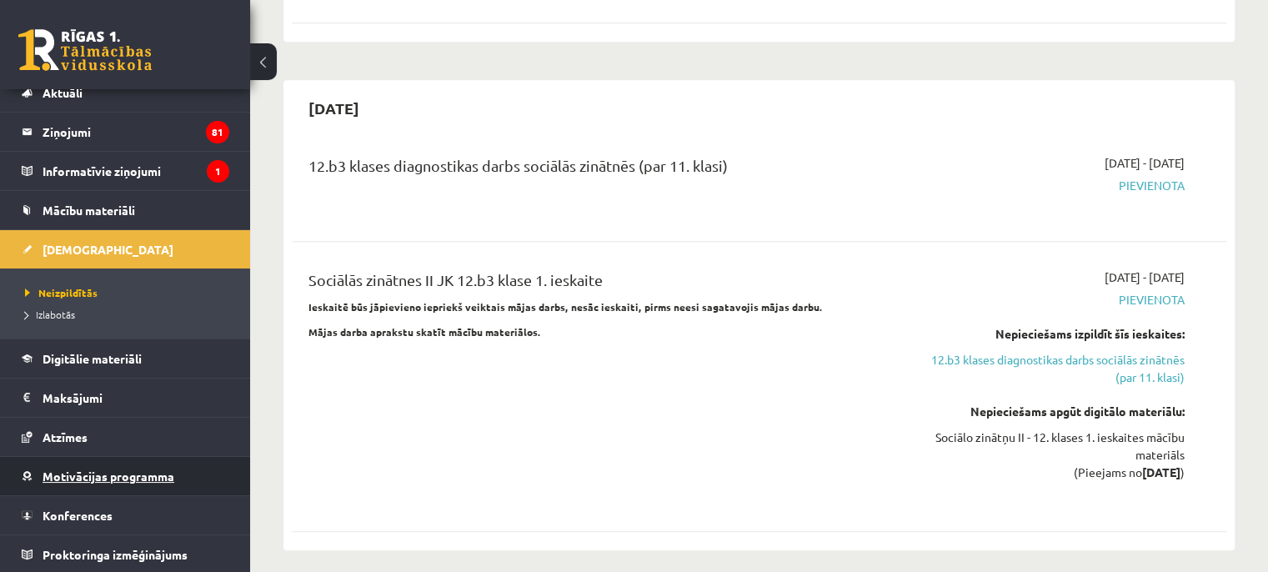
scroll to position [1167, 0]
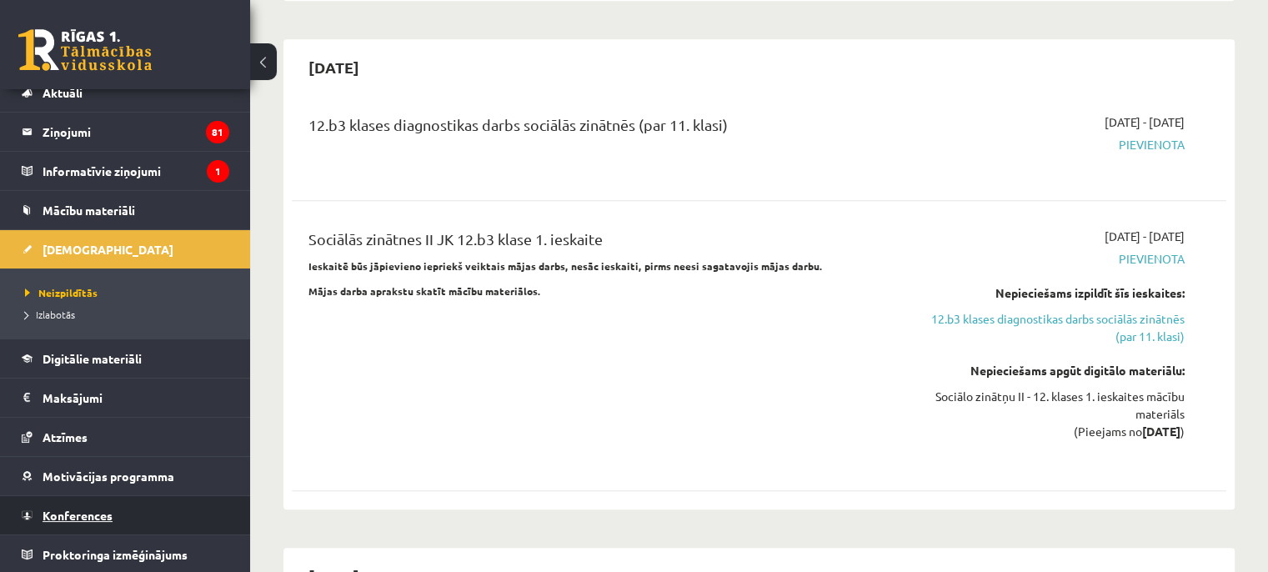
click at [77, 511] on span "Konferences" at bounding box center [78, 515] width 70 height 15
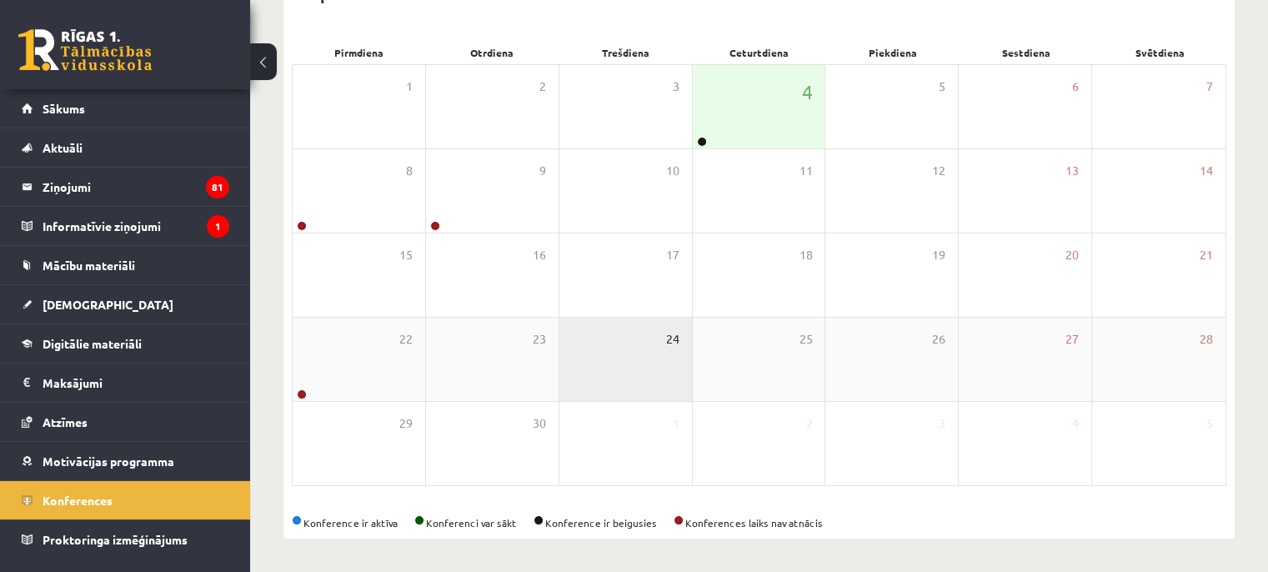
scroll to position [223, 0]
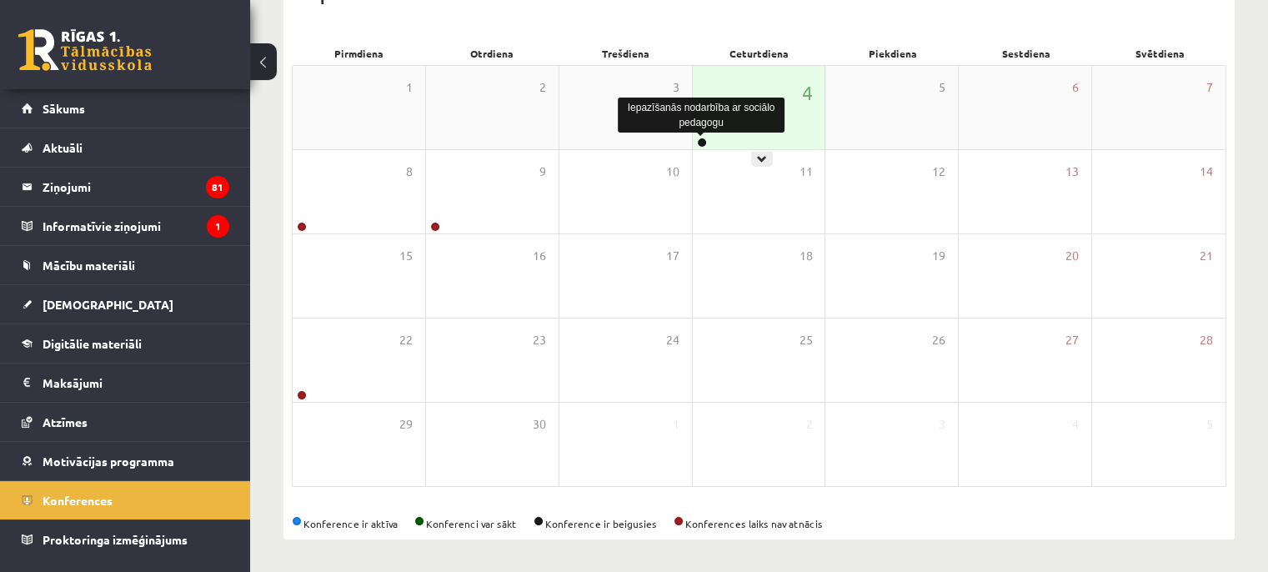
click at [700, 141] on link at bounding box center [702, 143] width 10 height 10
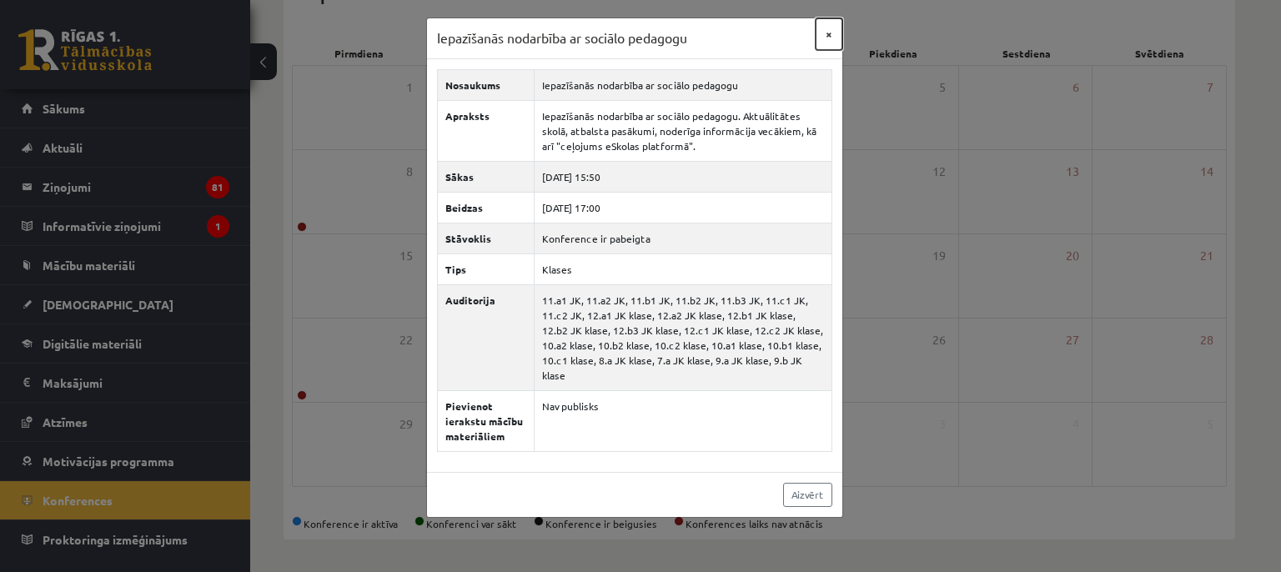
click at [829, 38] on button "×" at bounding box center [828, 34] width 27 height 32
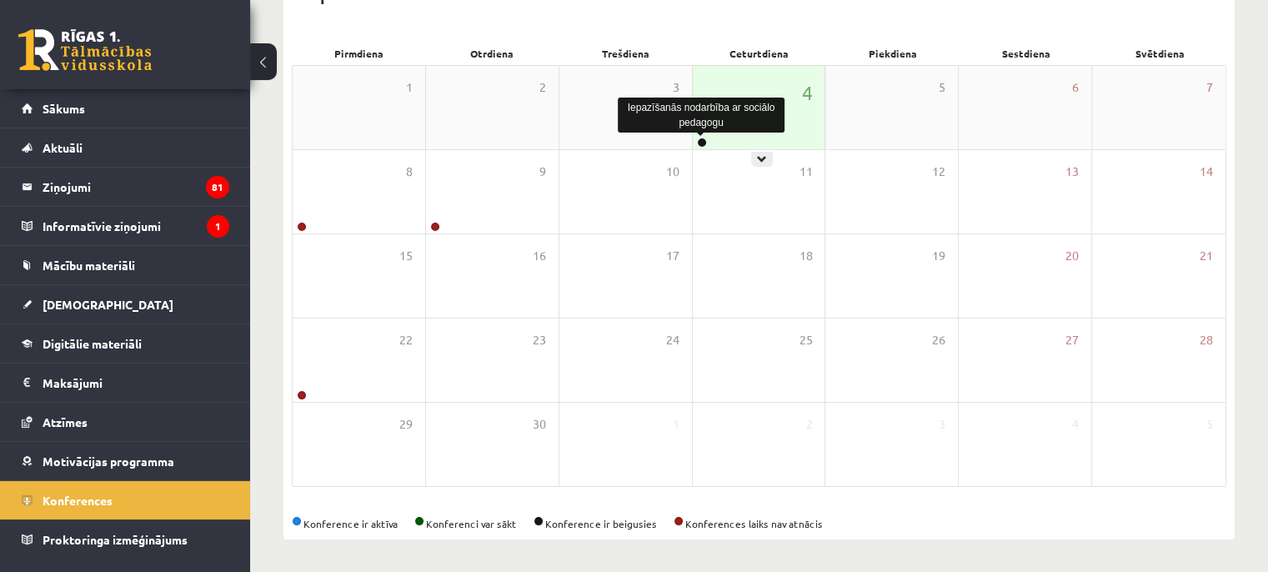
click at [704, 143] on link at bounding box center [702, 143] width 10 height 10
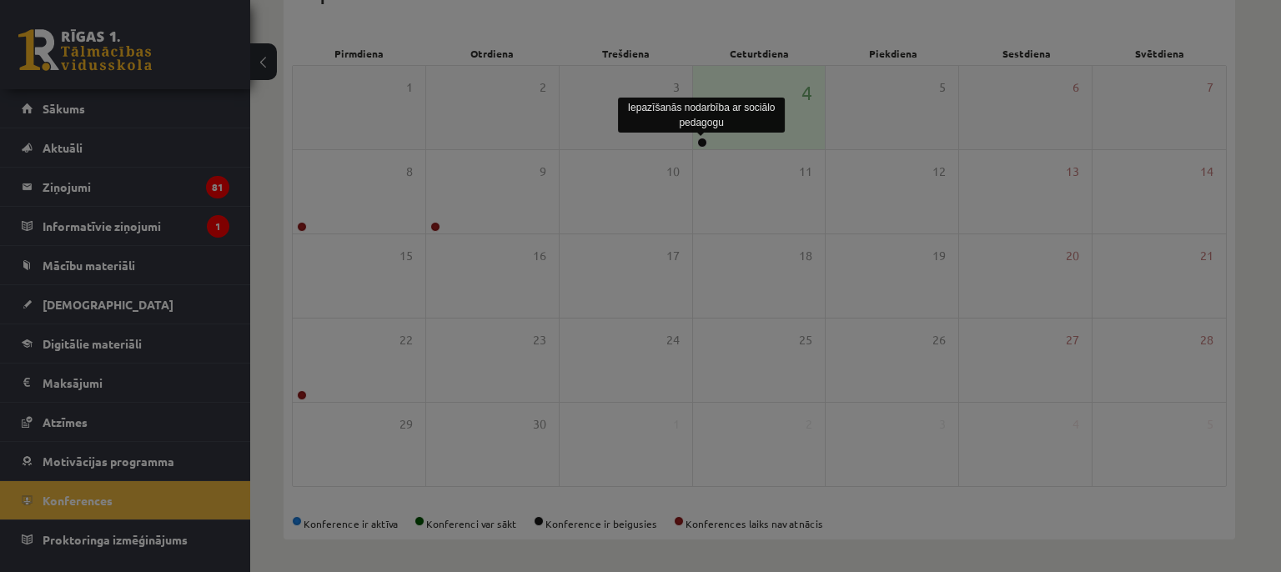
click at [704, 143] on div at bounding box center [640, 286] width 1281 height 572
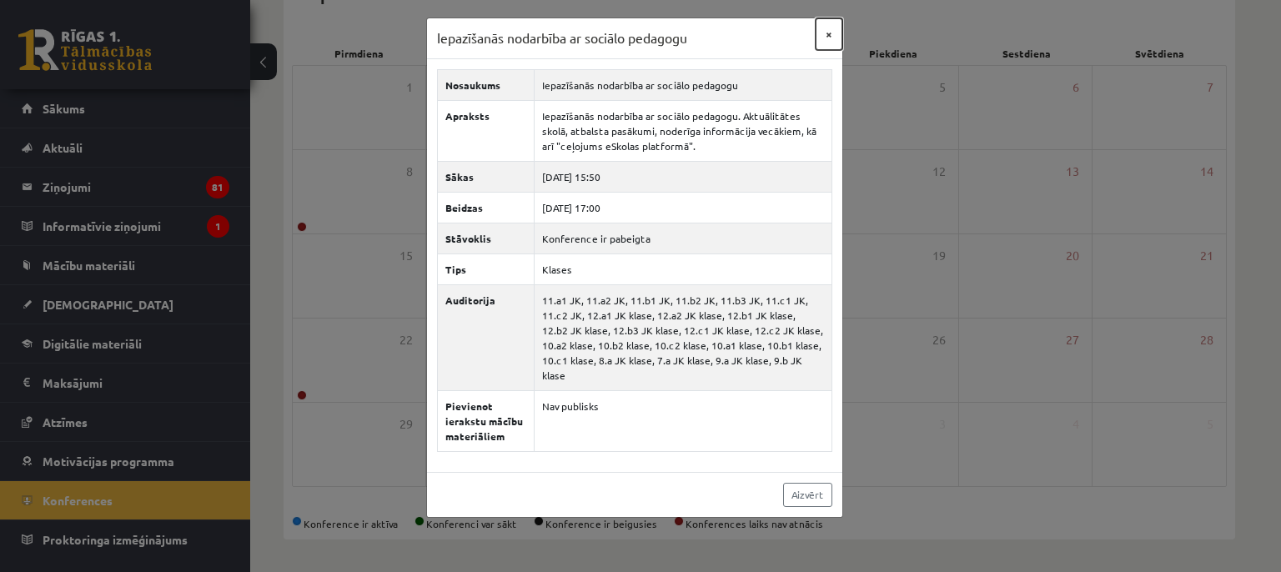
click at [827, 33] on button "×" at bounding box center [828, 34] width 27 height 32
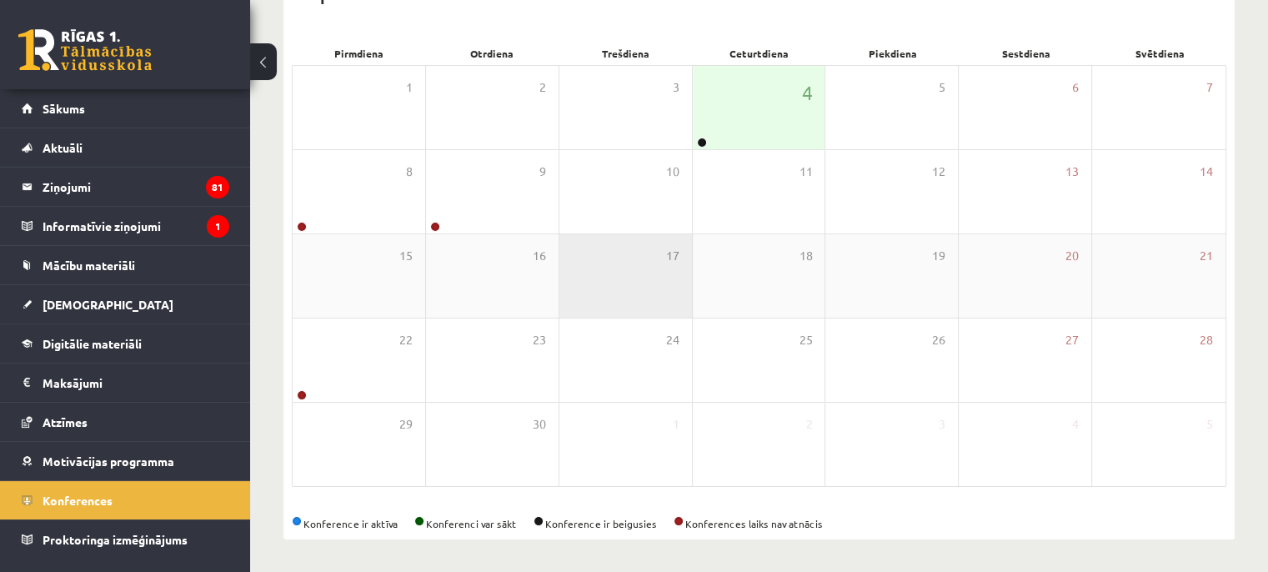
scroll to position [57, 0]
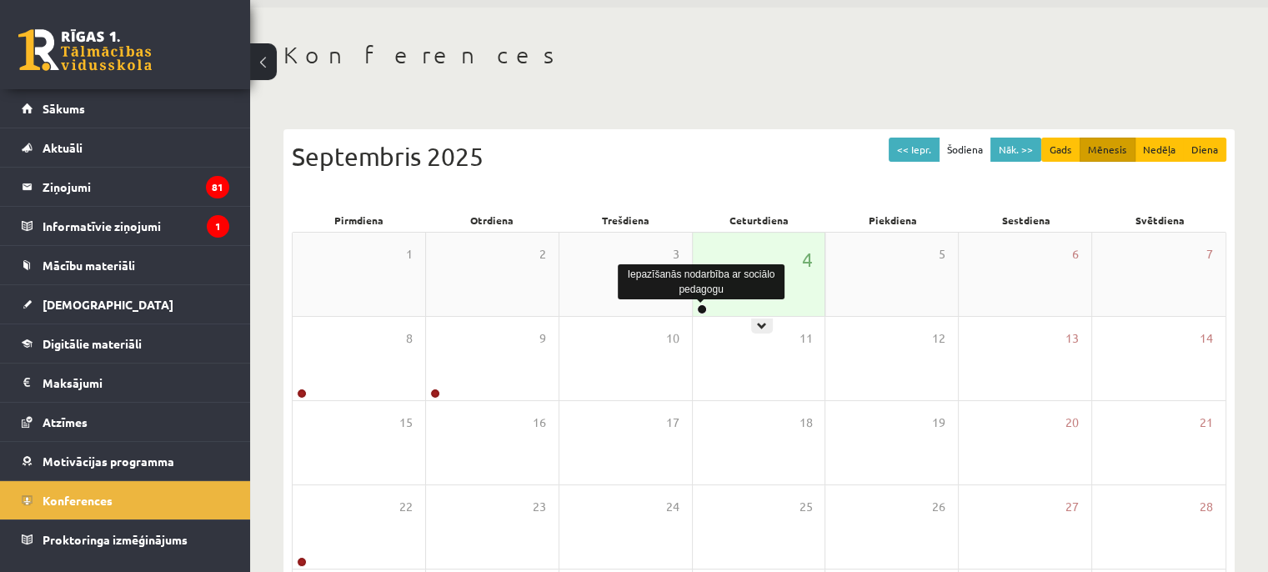
click at [702, 308] on link at bounding box center [702, 309] width 10 height 10
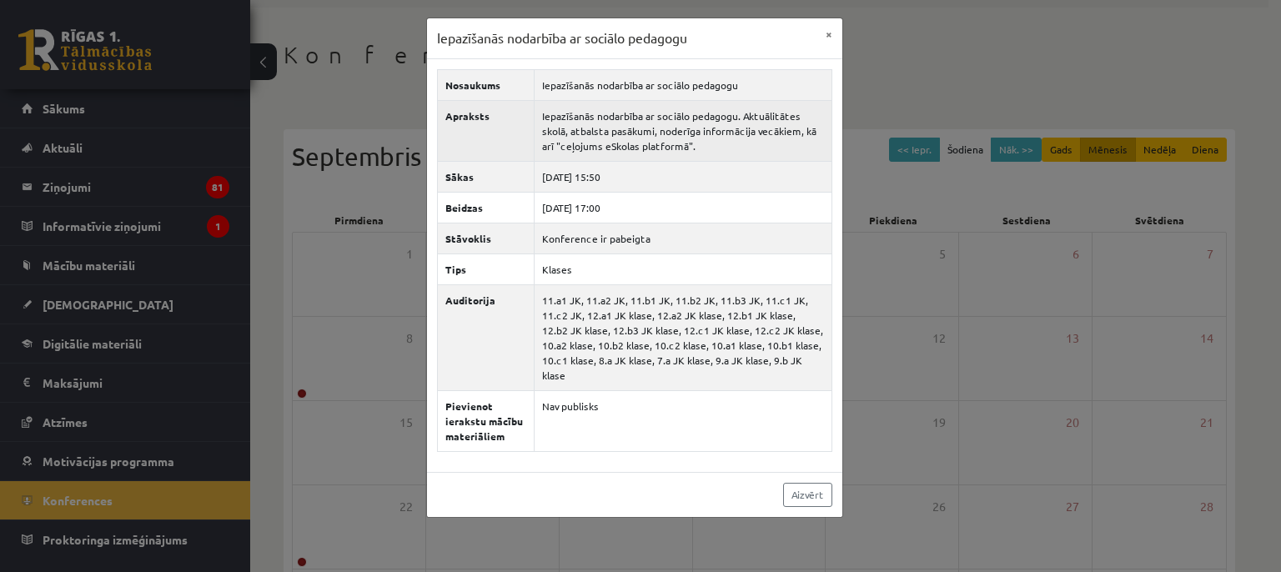
click at [577, 142] on td "Iepazīšanās nodarbība ar sociālo pedagogu. Aktuālitātes skolā, atbalsta pasākum…" at bounding box center [683, 130] width 298 height 61
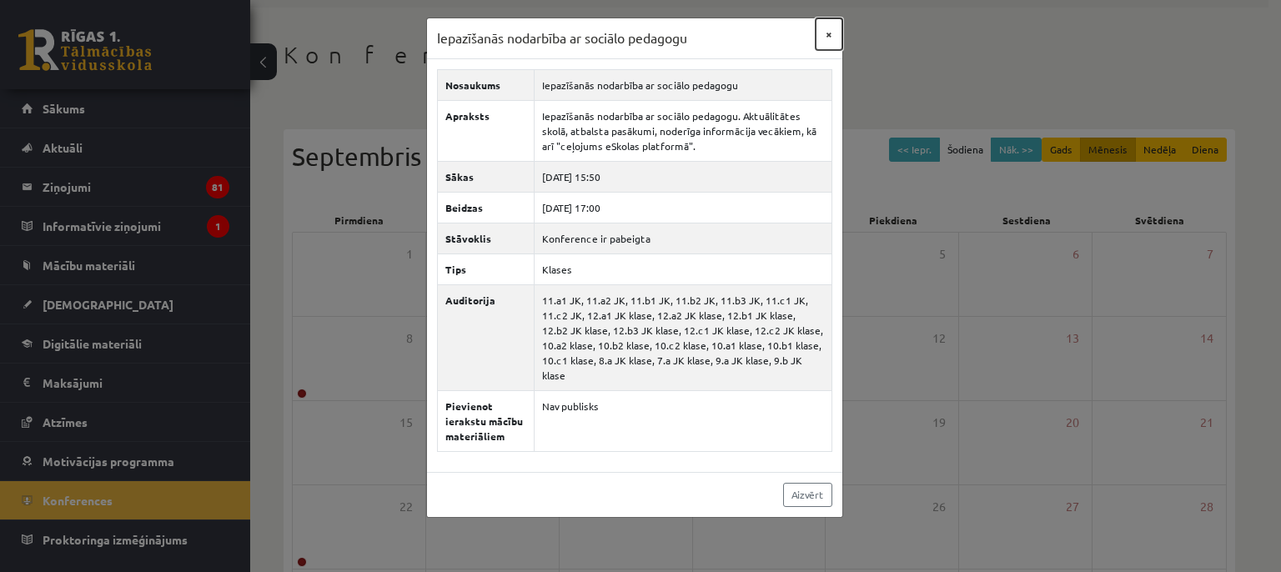
click at [821, 36] on button "×" at bounding box center [828, 34] width 27 height 32
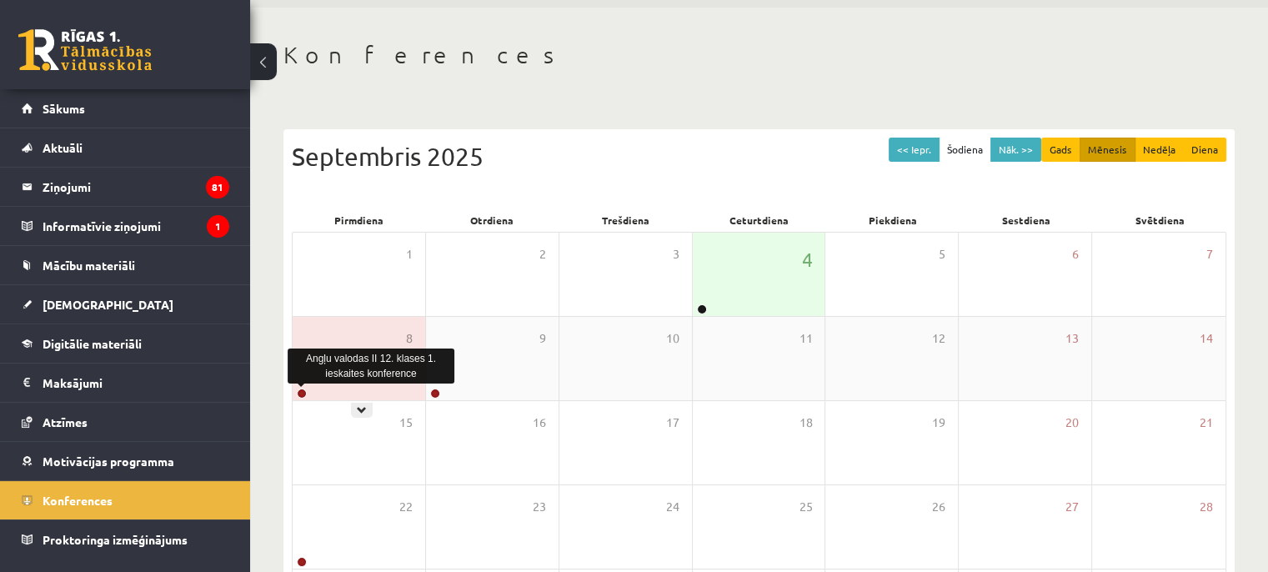
click at [305, 391] on link at bounding box center [302, 394] width 10 height 10
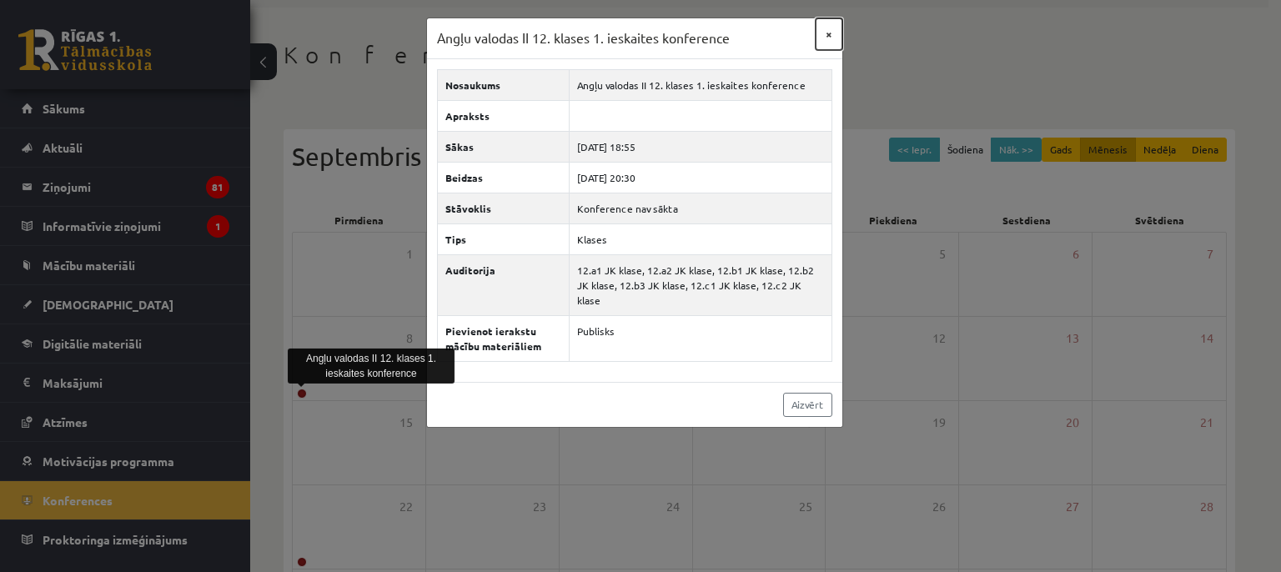
click at [824, 36] on button "×" at bounding box center [828, 34] width 27 height 32
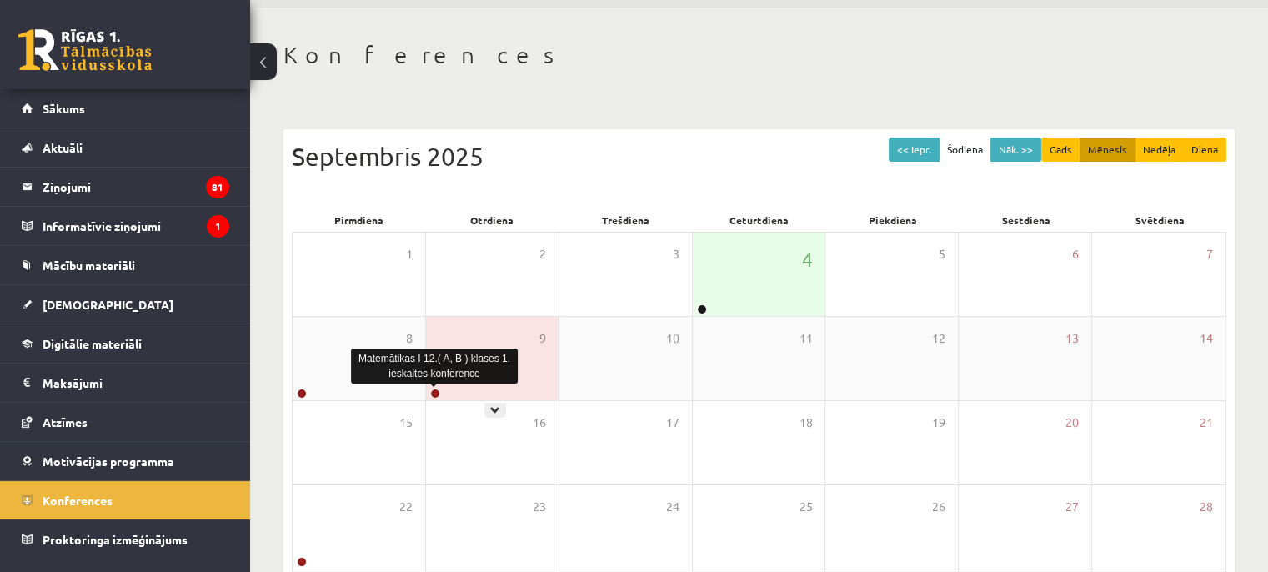
click at [434, 392] on link at bounding box center [435, 394] width 10 height 10
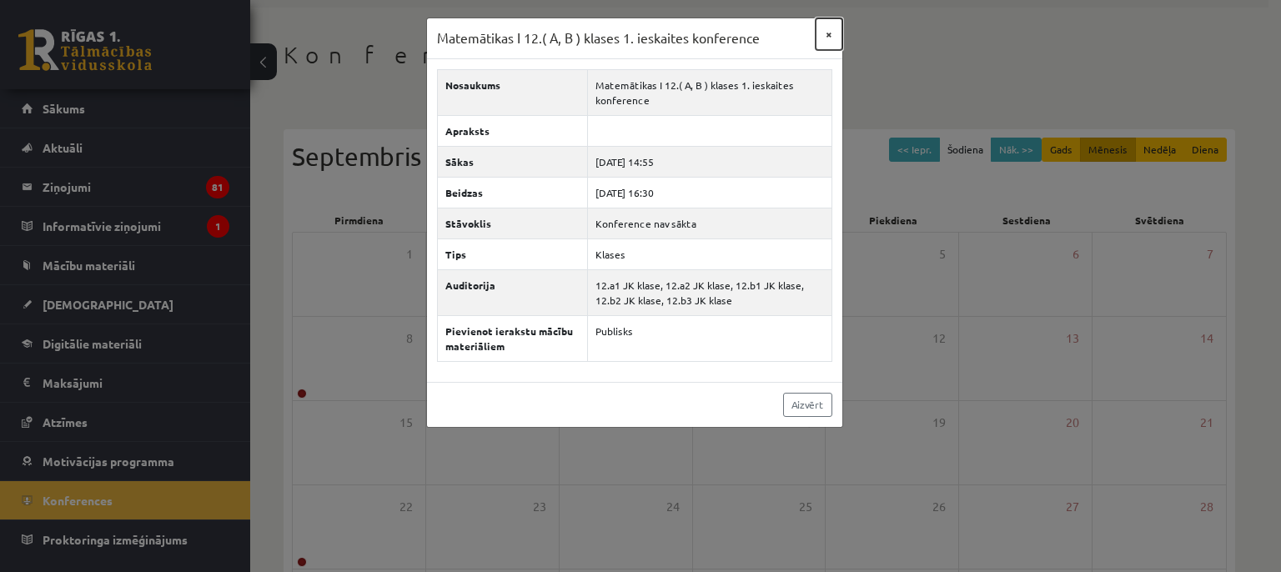
click at [830, 30] on button "×" at bounding box center [828, 34] width 27 height 32
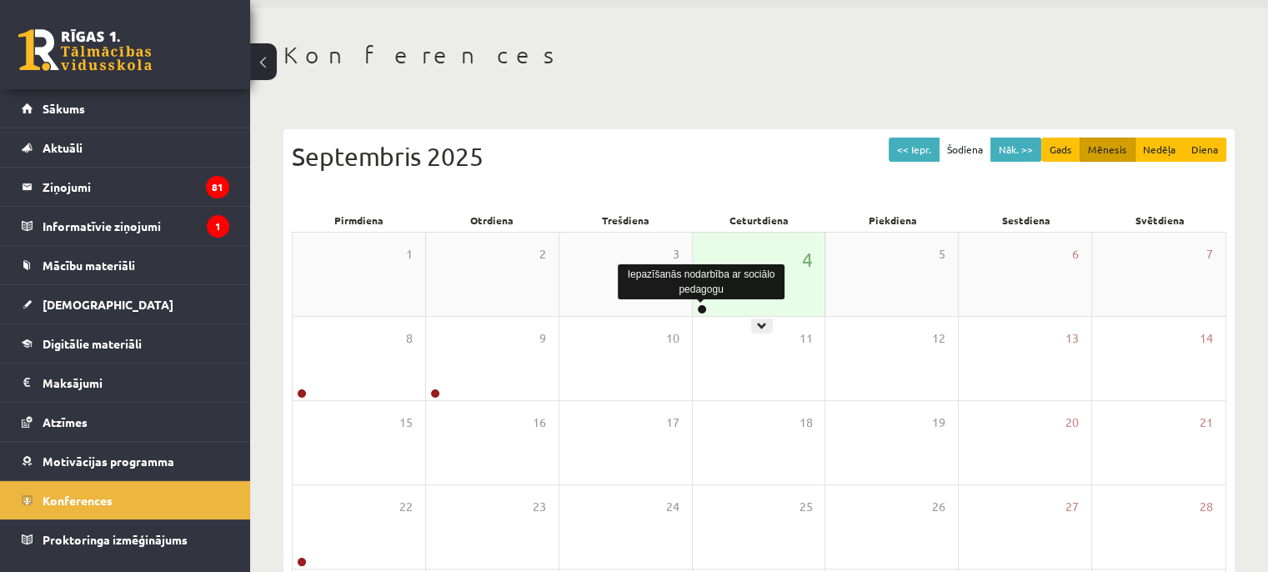
click at [698, 308] on link at bounding box center [702, 309] width 10 height 10
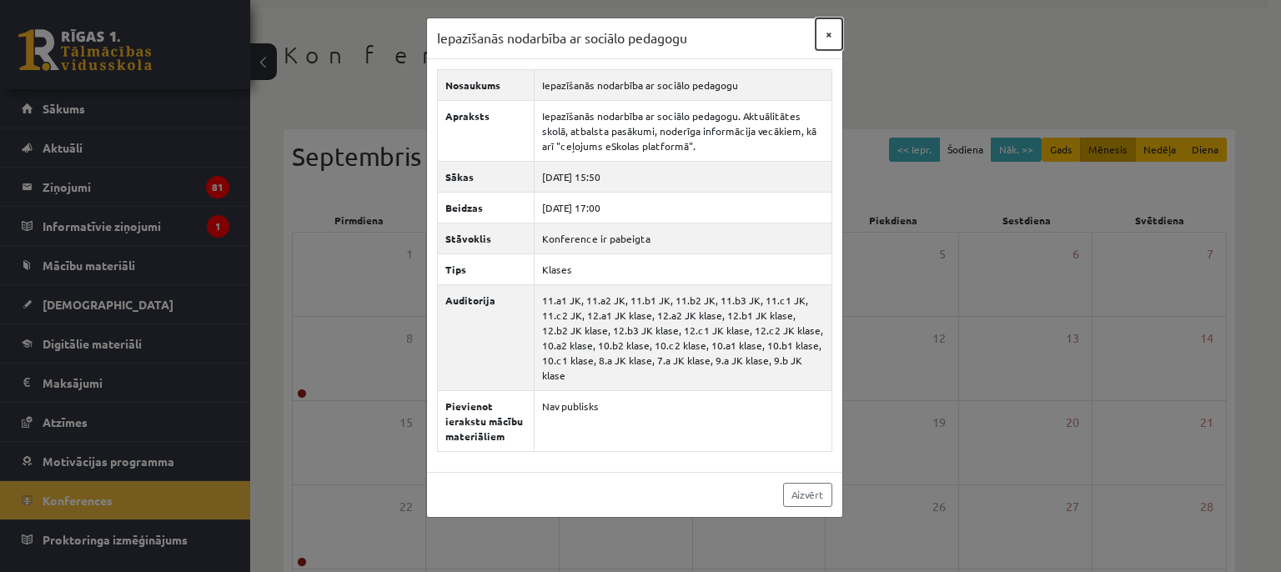
click at [820, 37] on button "×" at bounding box center [828, 34] width 27 height 32
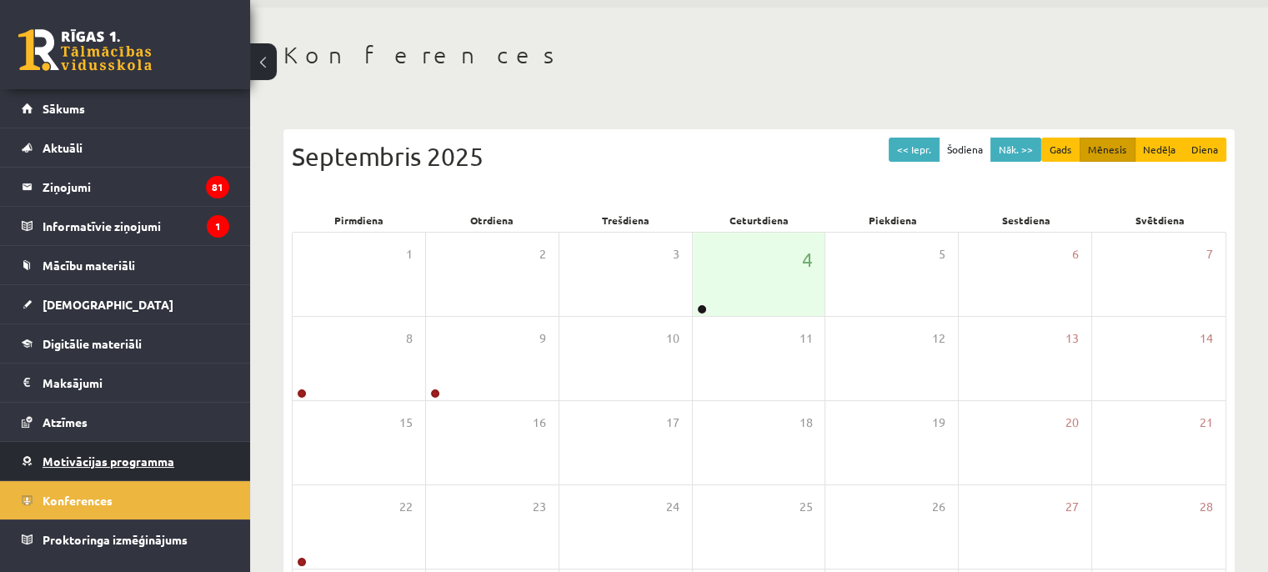
click at [108, 466] on link "Motivācijas programma" at bounding box center [126, 461] width 208 height 38
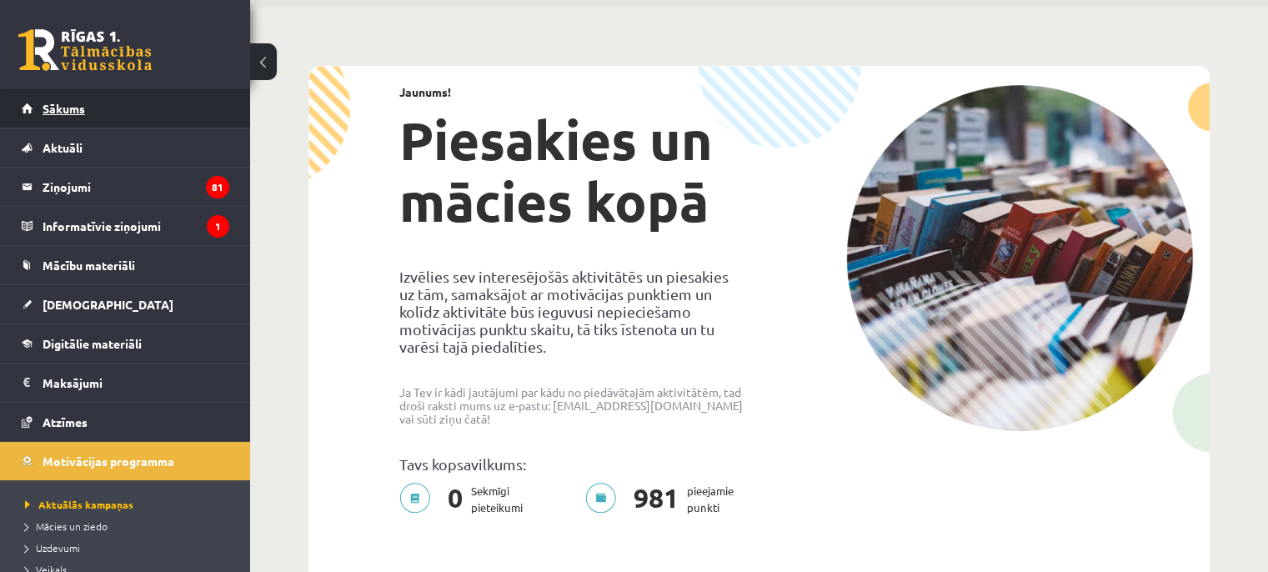
click at [75, 106] on span "Sākums" at bounding box center [64, 108] width 43 height 15
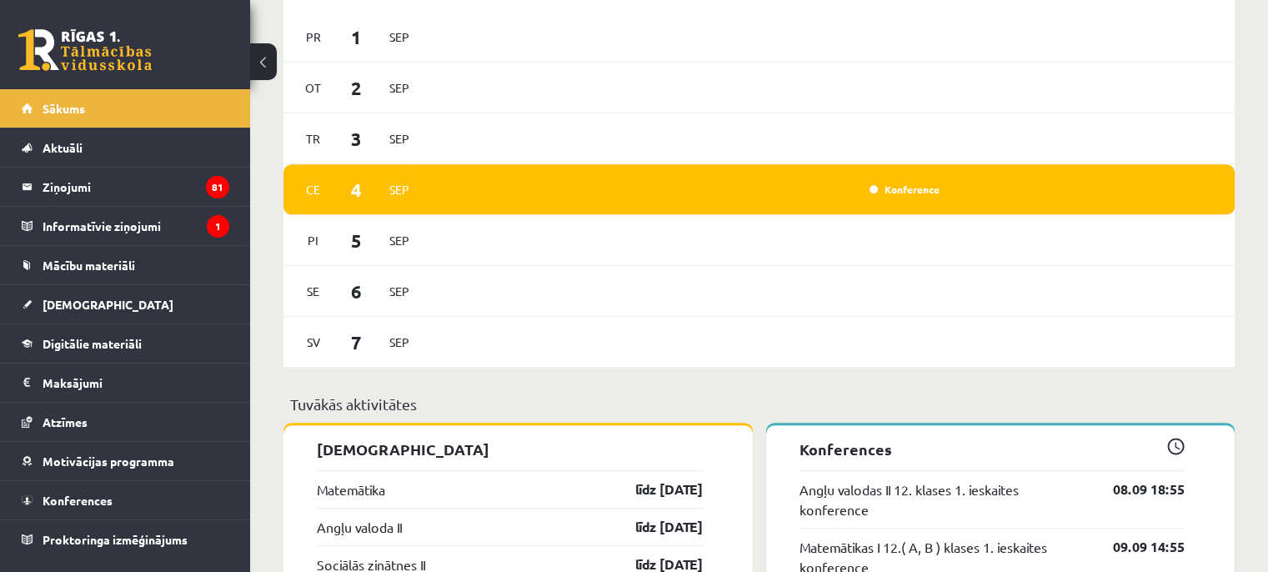
scroll to position [1084, 0]
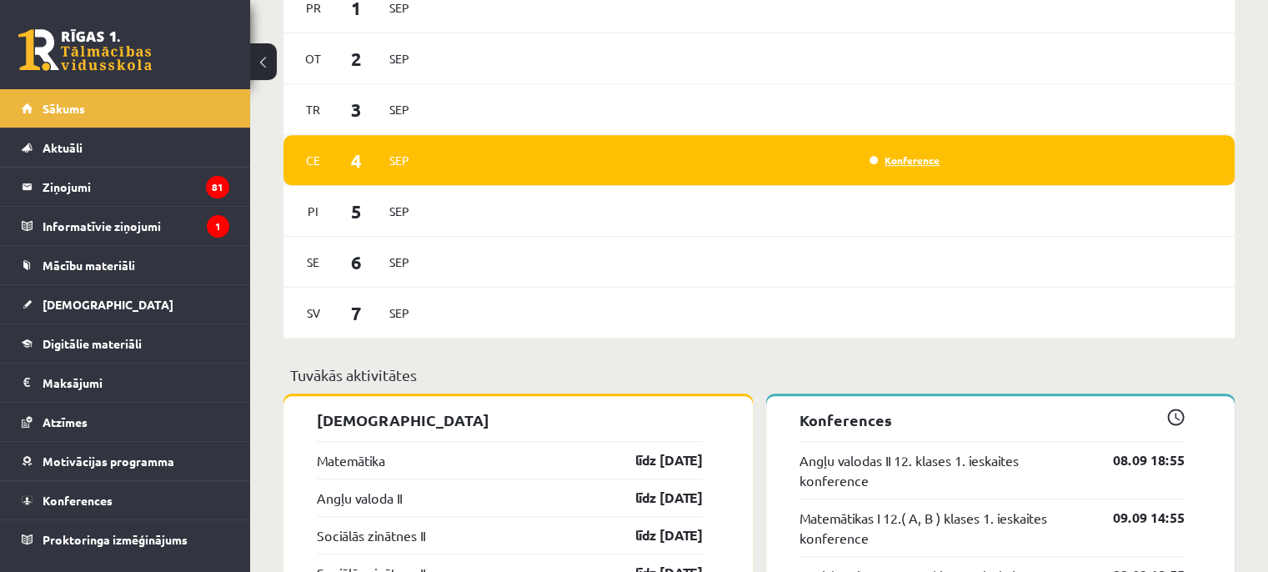
click at [877, 159] on link "Konference" at bounding box center [905, 159] width 70 height 13
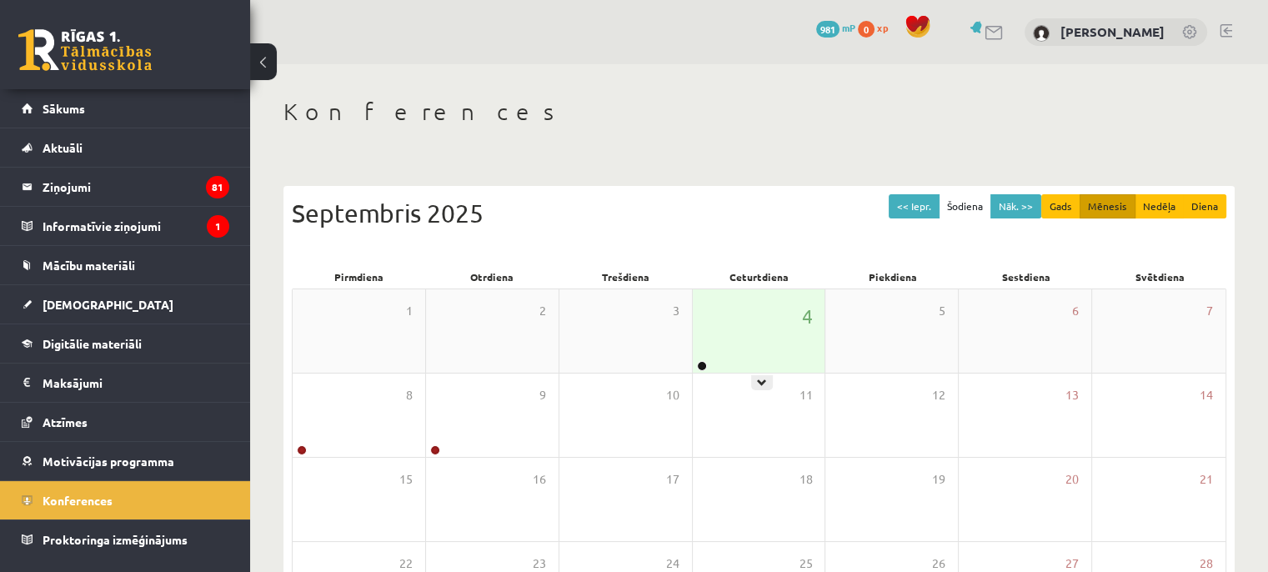
click at [768, 334] on div "4" at bounding box center [759, 330] width 133 height 83
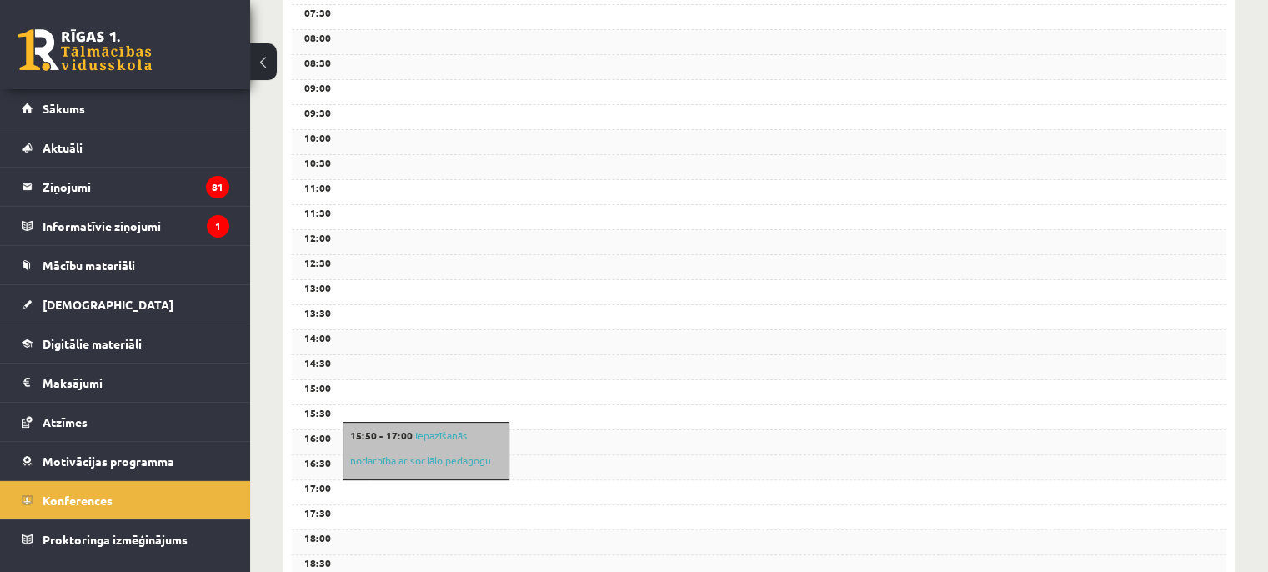
scroll to position [500, 0]
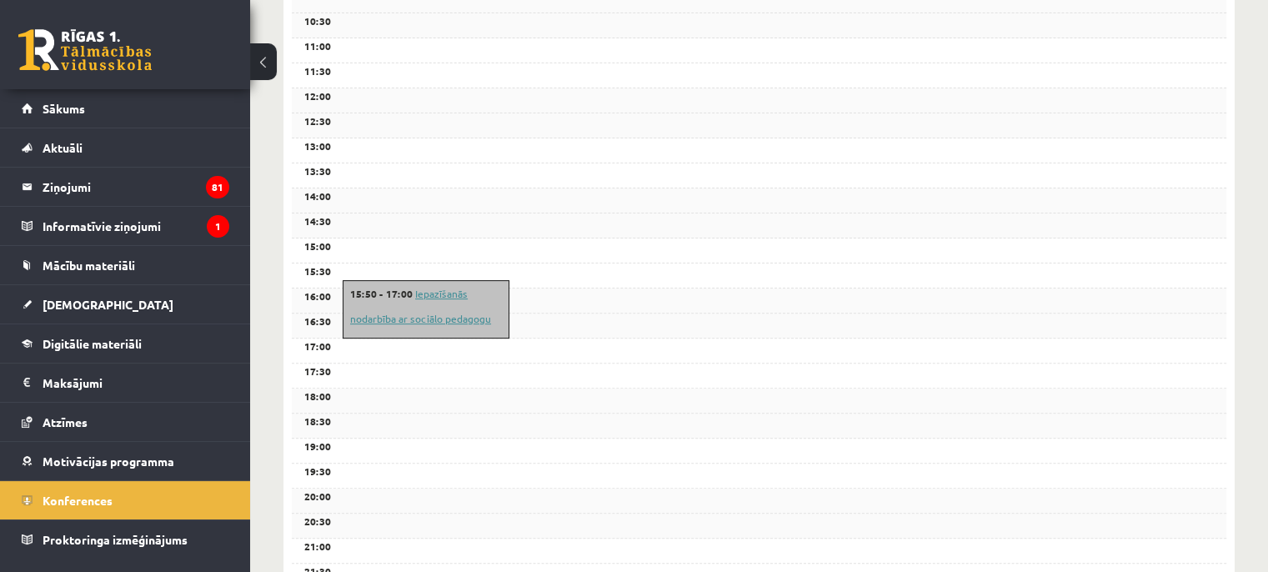
click at [438, 294] on link "Iepazīšanās nodarbība ar sociālo pedagogu" at bounding box center [420, 306] width 141 height 38
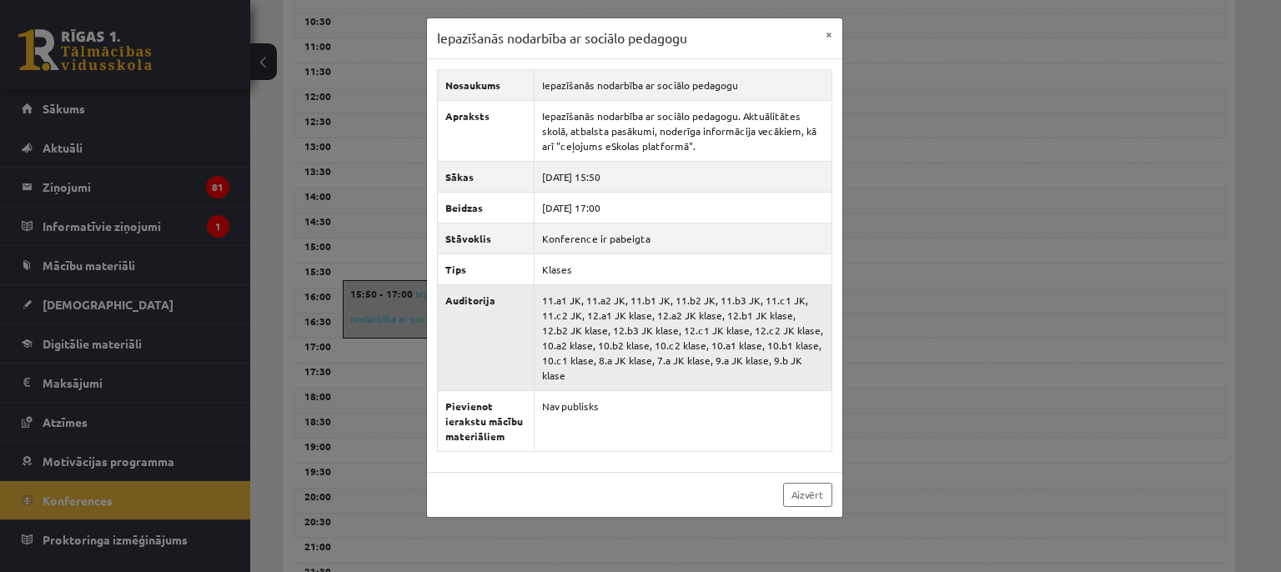
click at [593, 318] on td "11.a1 JK, 11.a2 JK, 11.b1 JK, 11.b2 JK, 11.b3 JK, 11.c1 JK, 11.c2 JK, 12.a1 JK …" at bounding box center [683, 337] width 298 height 106
drag, startPoint x: 593, startPoint y: 318, endPoint x: 496, endPoint y: 351, distance: 102.3
click at [591, 318] on td "11.a1 JK, 11.a2 JK, 11.b1 JK, 11.b2 JK, 11.b3 JK, 11.c1 JK, 11.c2 JK, 12.a1 JK …" at bounding box center [683, 337] width 298 height 106
click at [470, 364] on th "Auditorija" at bounding box center [485, 337] width 97 height 106
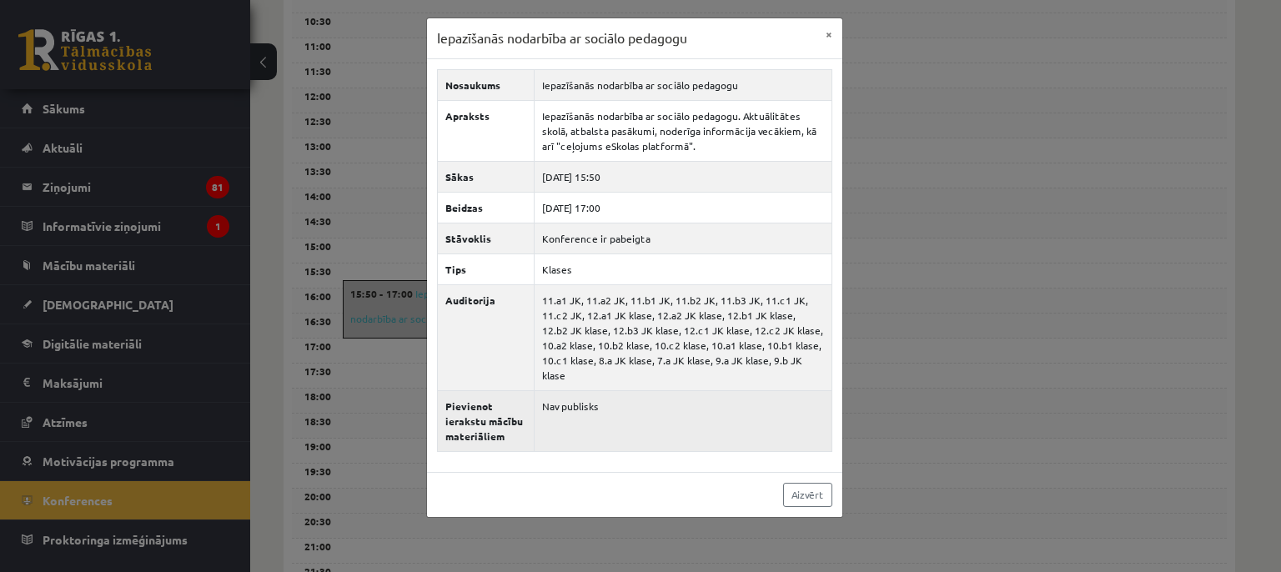
click at [548, 391] on td "Nav publisks" at bounding box center [683, 420] width 298 height 61
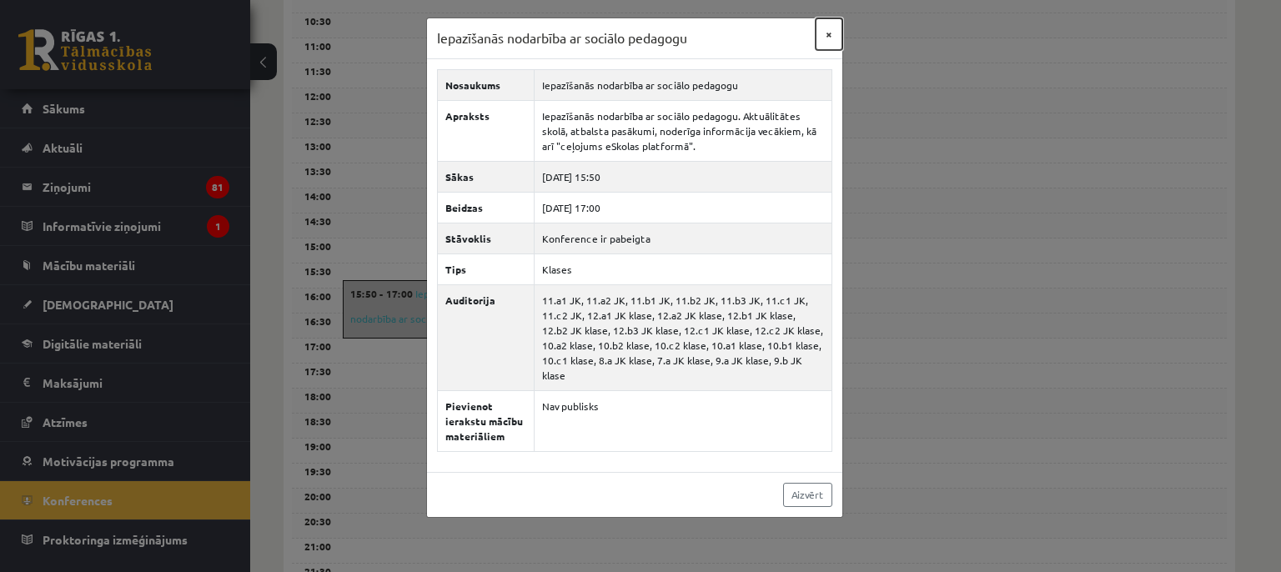
click at [831, 31] on button "×" at bounding box center [828, 34] width 27 height 32
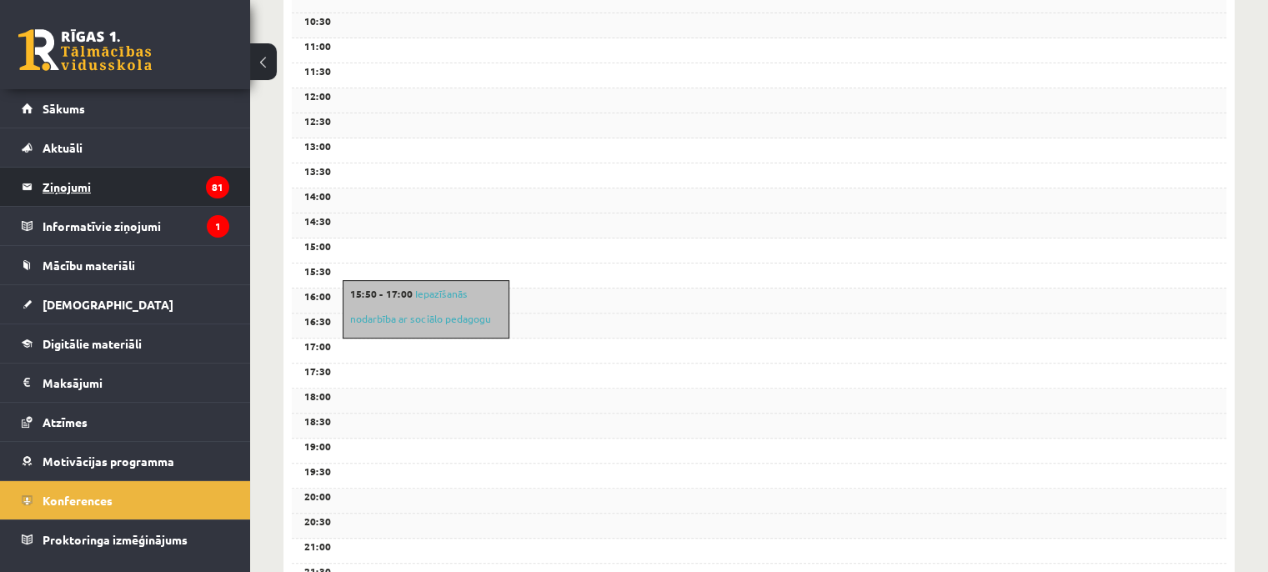
click at [70, 185] on legend "Ziņojumi 81" at bounding box center [136, 187] width 187 height 38
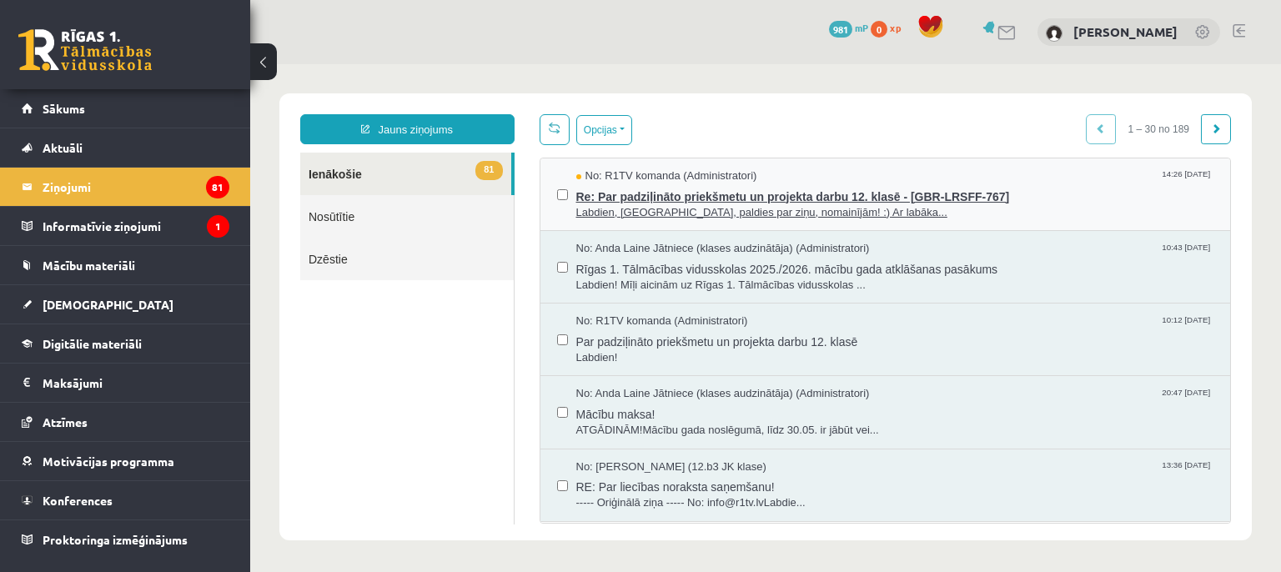
click at [670, 197] on span "Re: Par padziļināto priekšmetu un projekta darbu 12. klasē - [GBR-LRSFF-767]" at bounding box center [895, 194] width 638 height 21
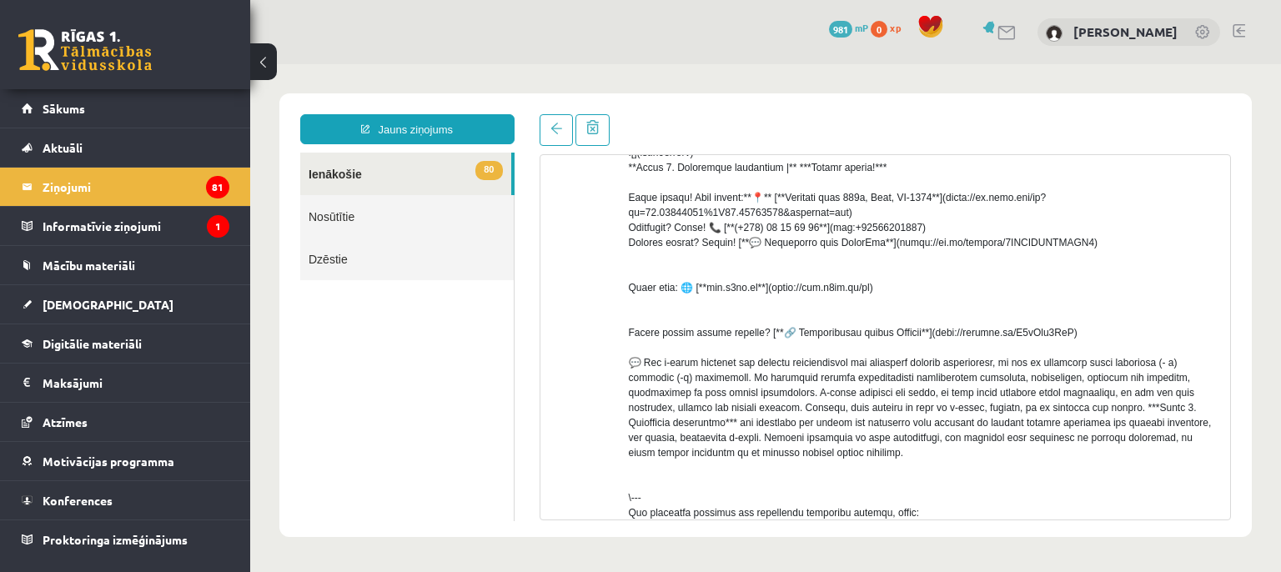
scroll to position [605, 0]
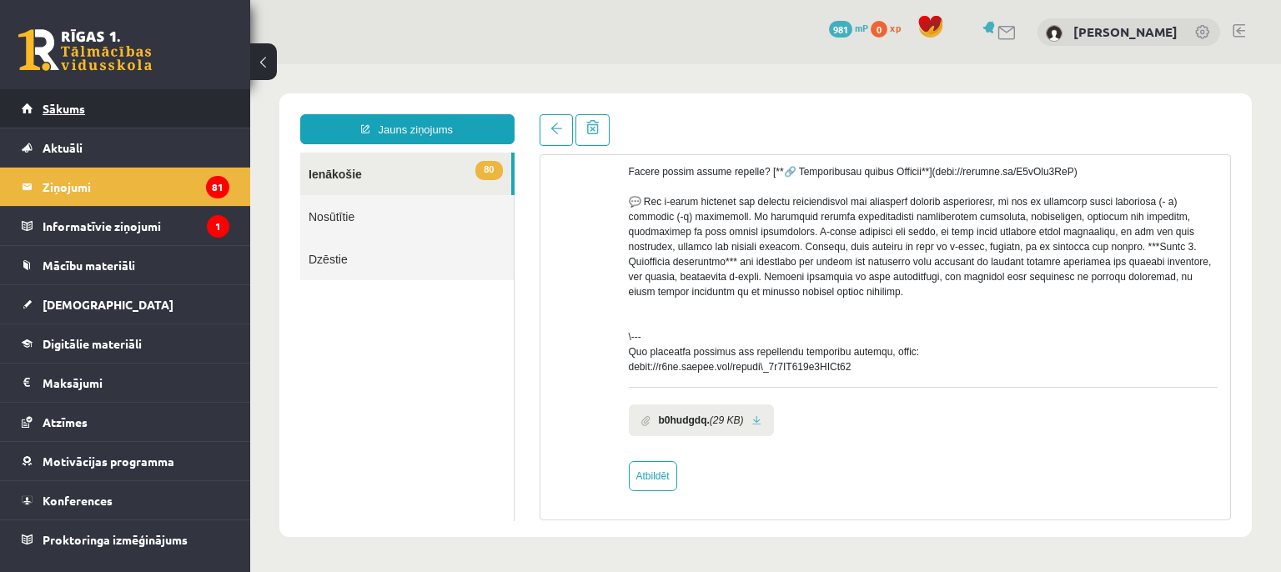
click at [67, 117] on link "Sākums" at bounding box center [126, 108] width 208 height 38
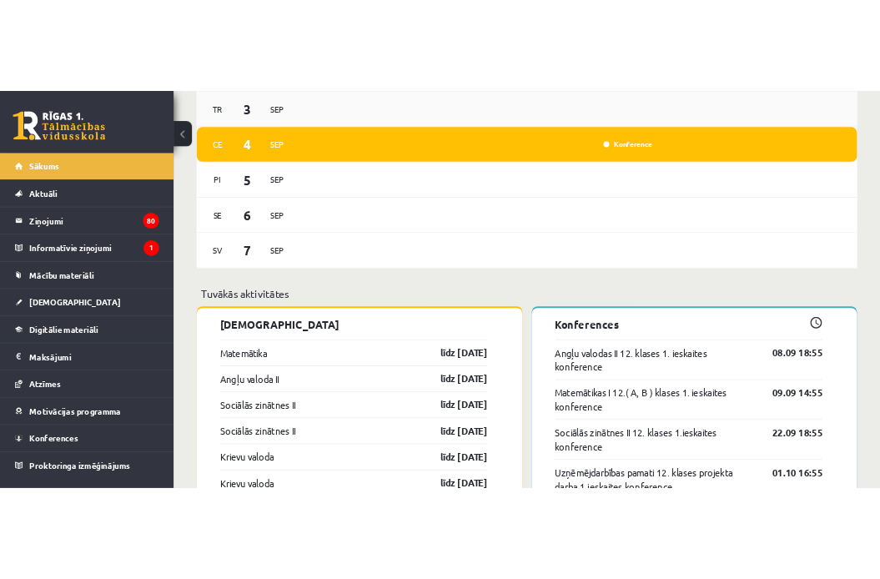
scroll to position [1236, 0]
